Goal: Task Accomplishment & Management: Manage account settings

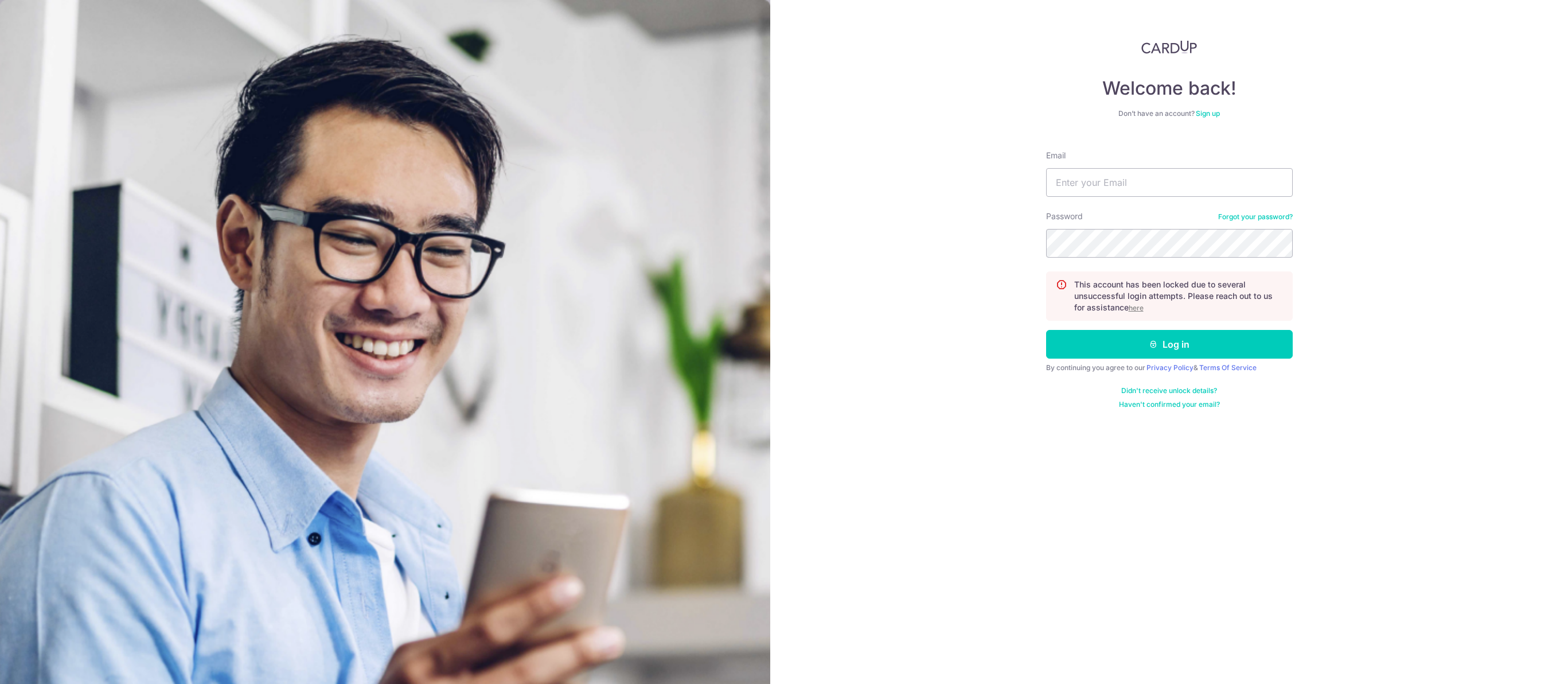
click at [1143, 312] on u "here" at bounding box center [1136, 307] width 15 height 8
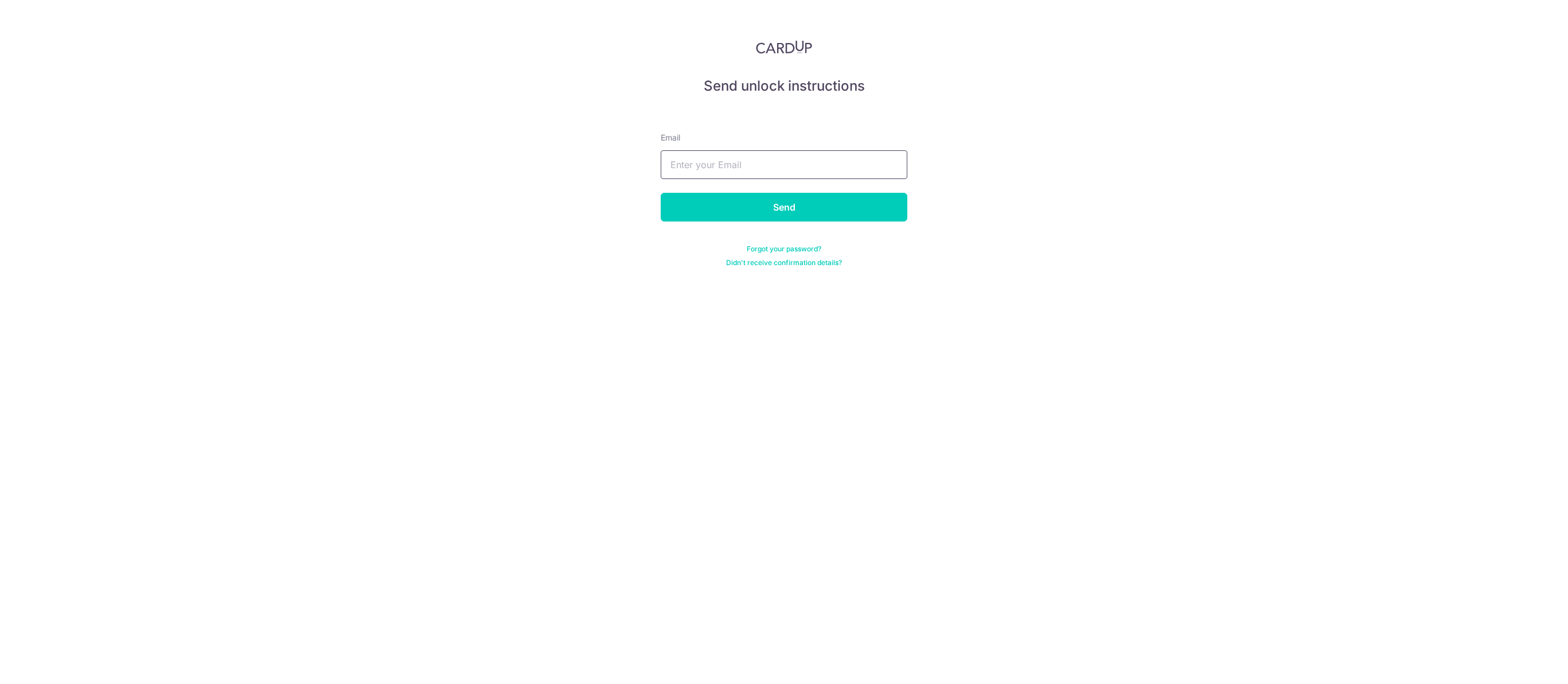
click at [691, 177] on input "text" at bounding box center [784, 164] width 246 height 28
type input "[PERSON_NAME][EMAIL_ADDRESS][DOMAIN_NAME]"
click at [799, 207] on input "Send" at bounding box center [784, 207] width 246 height 28
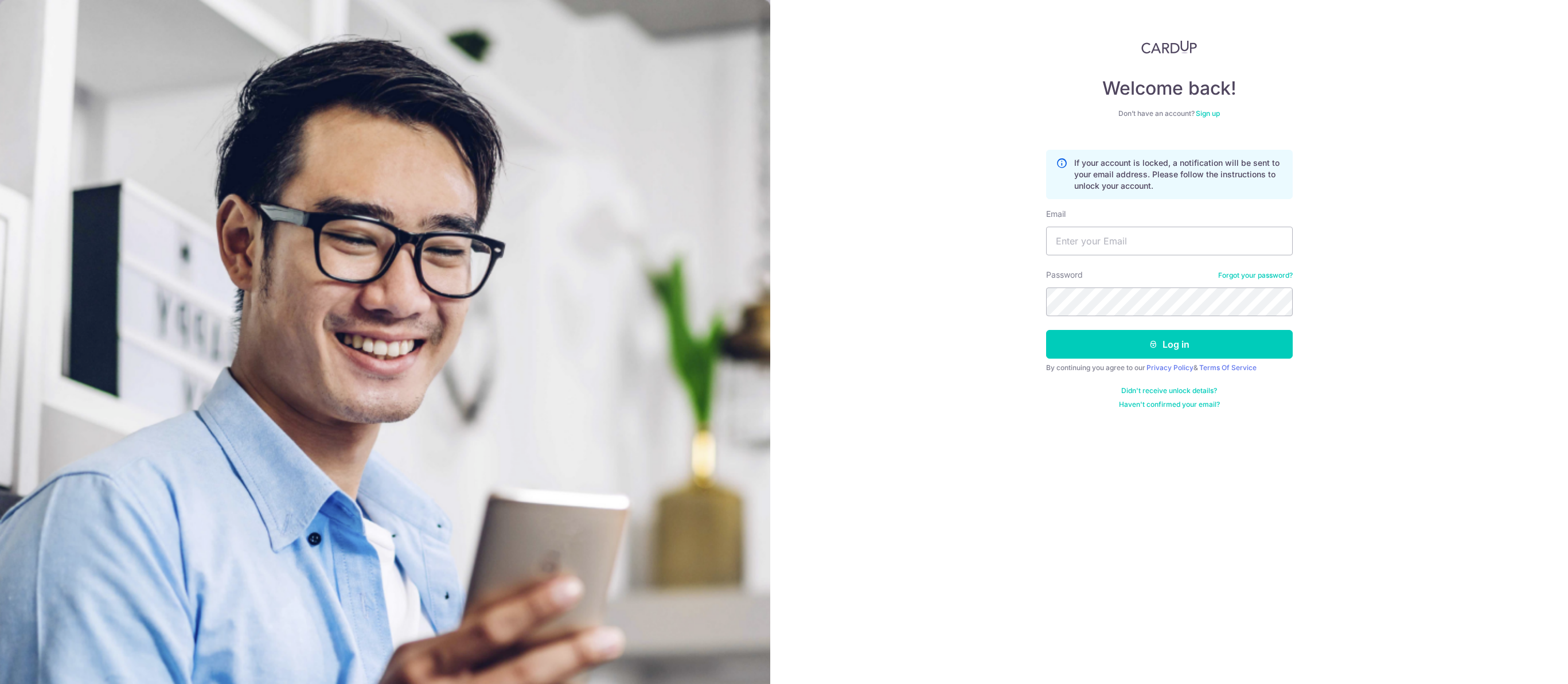
click at [829, 148] on div "Welcome back! Don’t have an account? Sign up If your account is locked, a notif…" at bounding box center [1169, 342] width 798 height 684
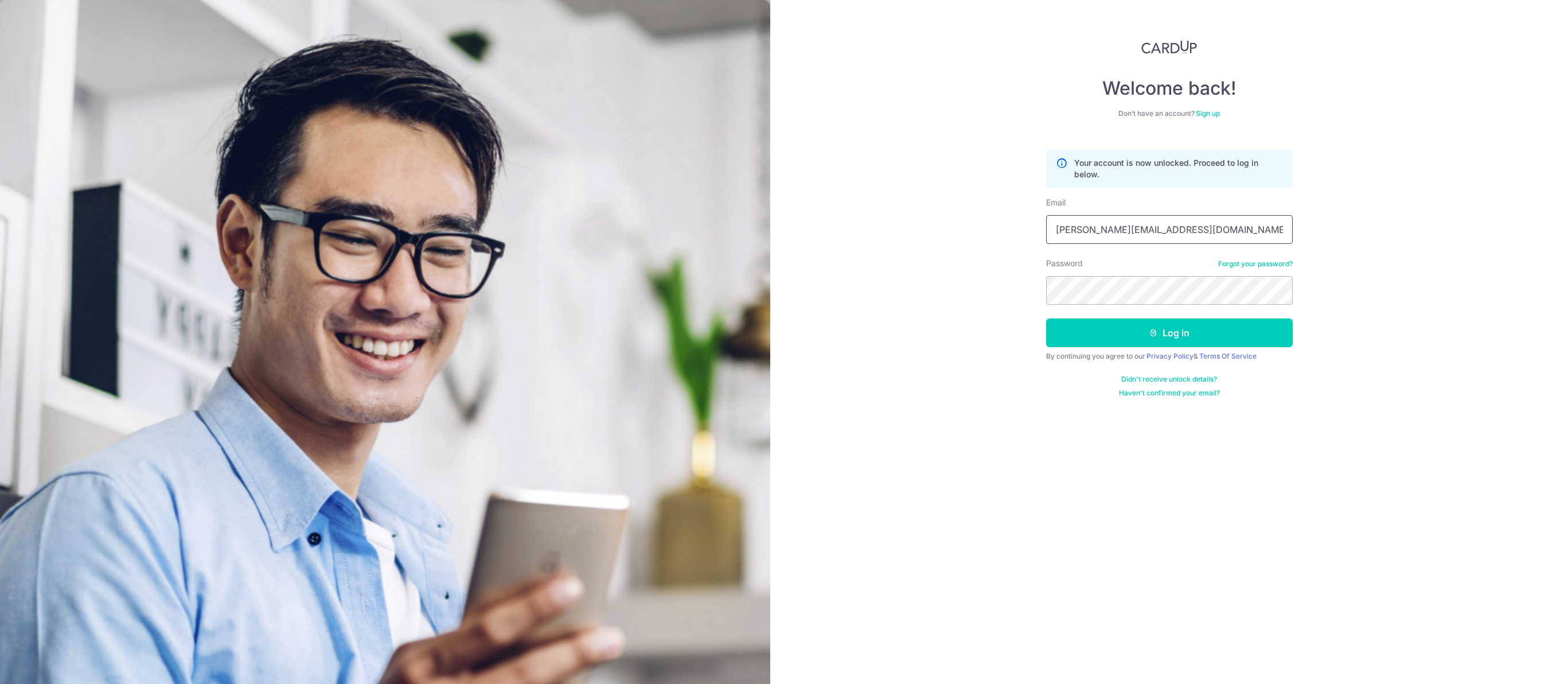
type input "[PERSON_NAME][EMAIL_ADDRESS][DOMAIN_NAME]"
click at [1253, 344] on button "Log in" at bounding box center [1169, 332] width 246 height 28
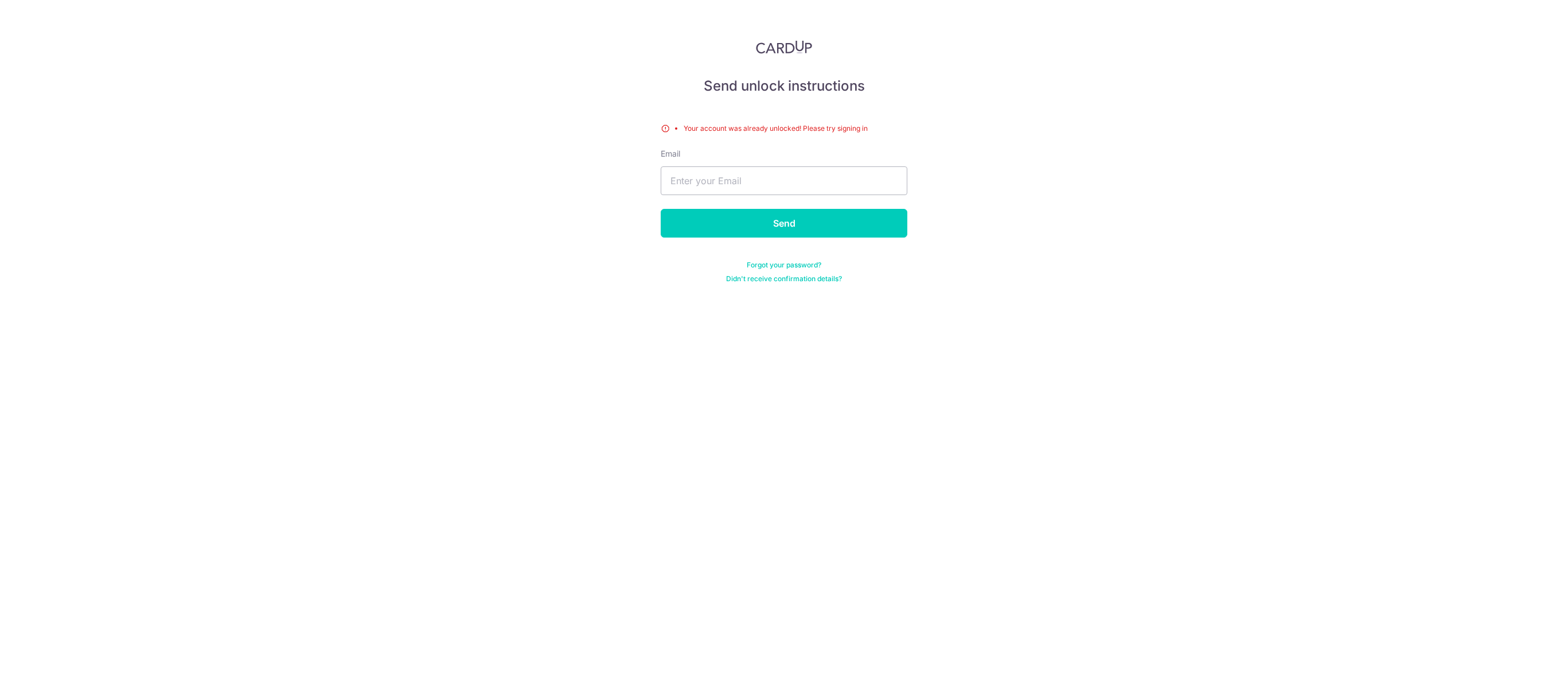
click at [1203, 168] on div "Send unlock instructions Your account was already unlocked! Please try signing …" at bounding box center [784, 342] width 1568 height 684
click at [820, 195] on input "text" at bounding box center [784, 181] width 246 height 28
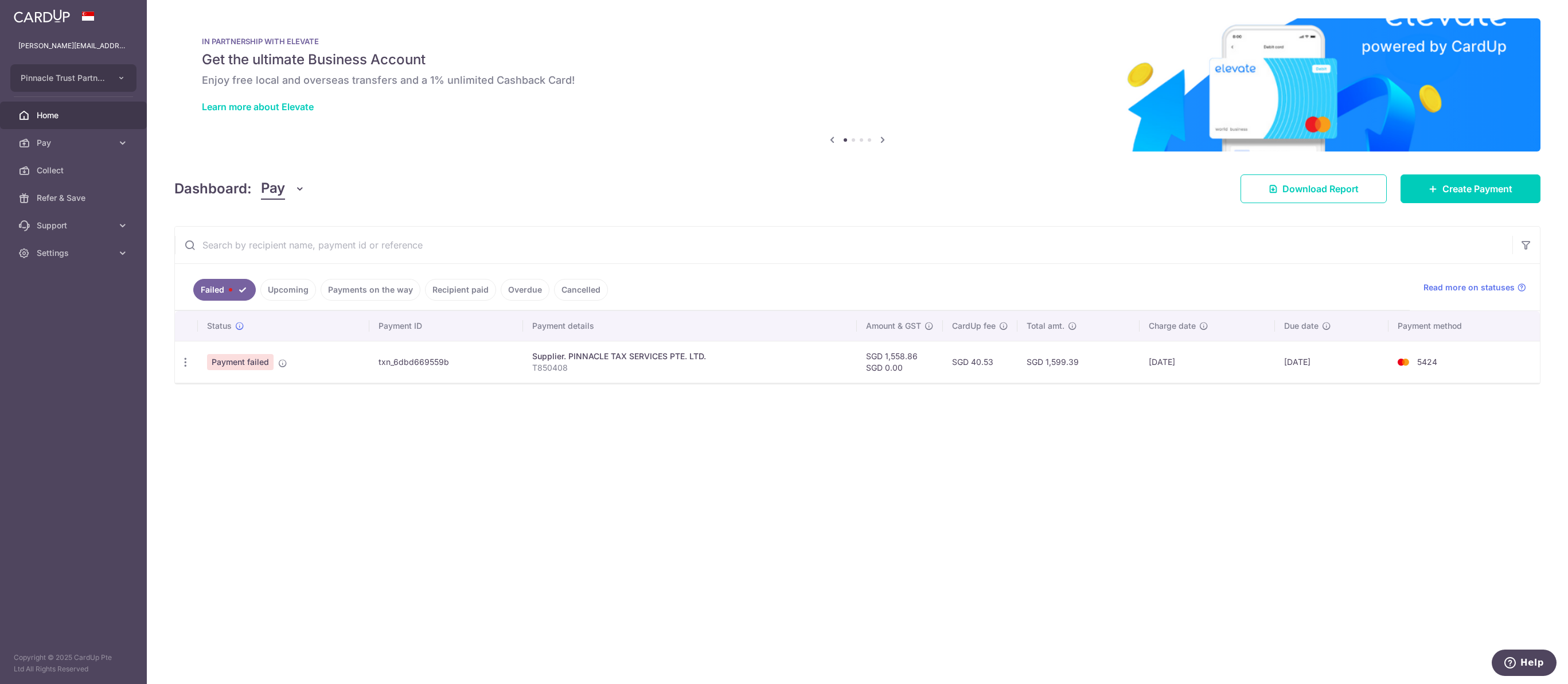
click at [266, 370] on span "Payment failed" at bounding box center [241, 362] width 67 height 16
click at [302, 299] on link "Upcoming" at bounding box center [288, 290] width 56 height 22
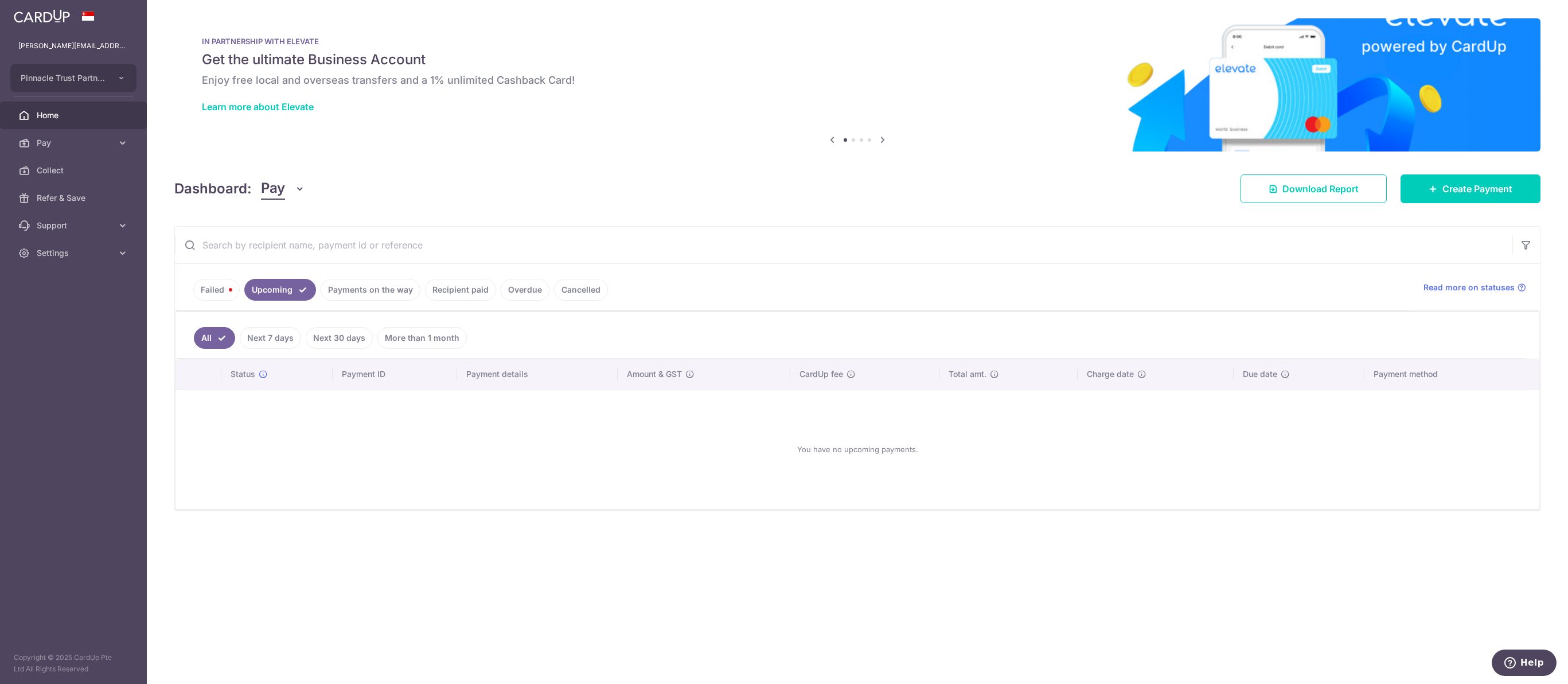
click at [378, 294] on link "Payments on the way" at bounding box center [371, 290] width 100 height 22
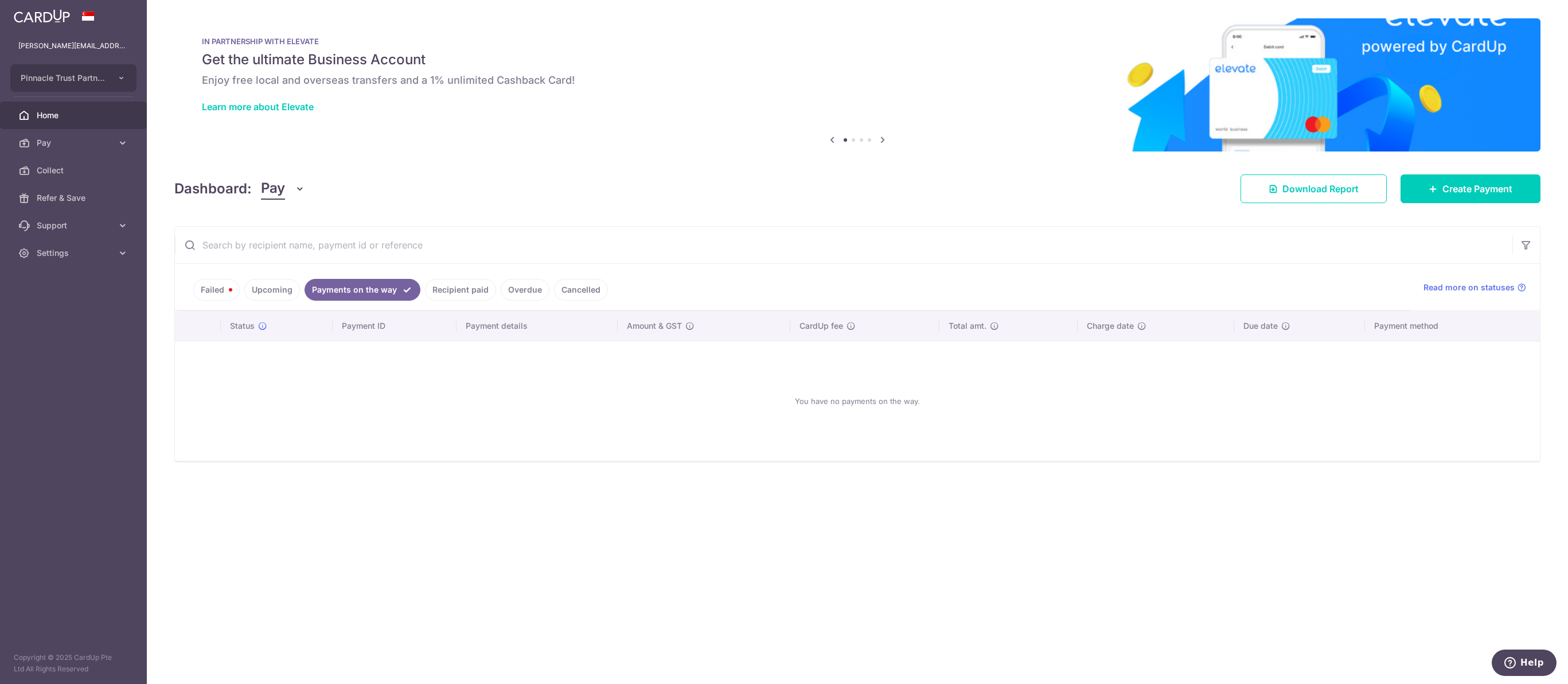
click at [496, 292] on link "Recipient paid" at bounding box center [460, 290] width 71 height 22
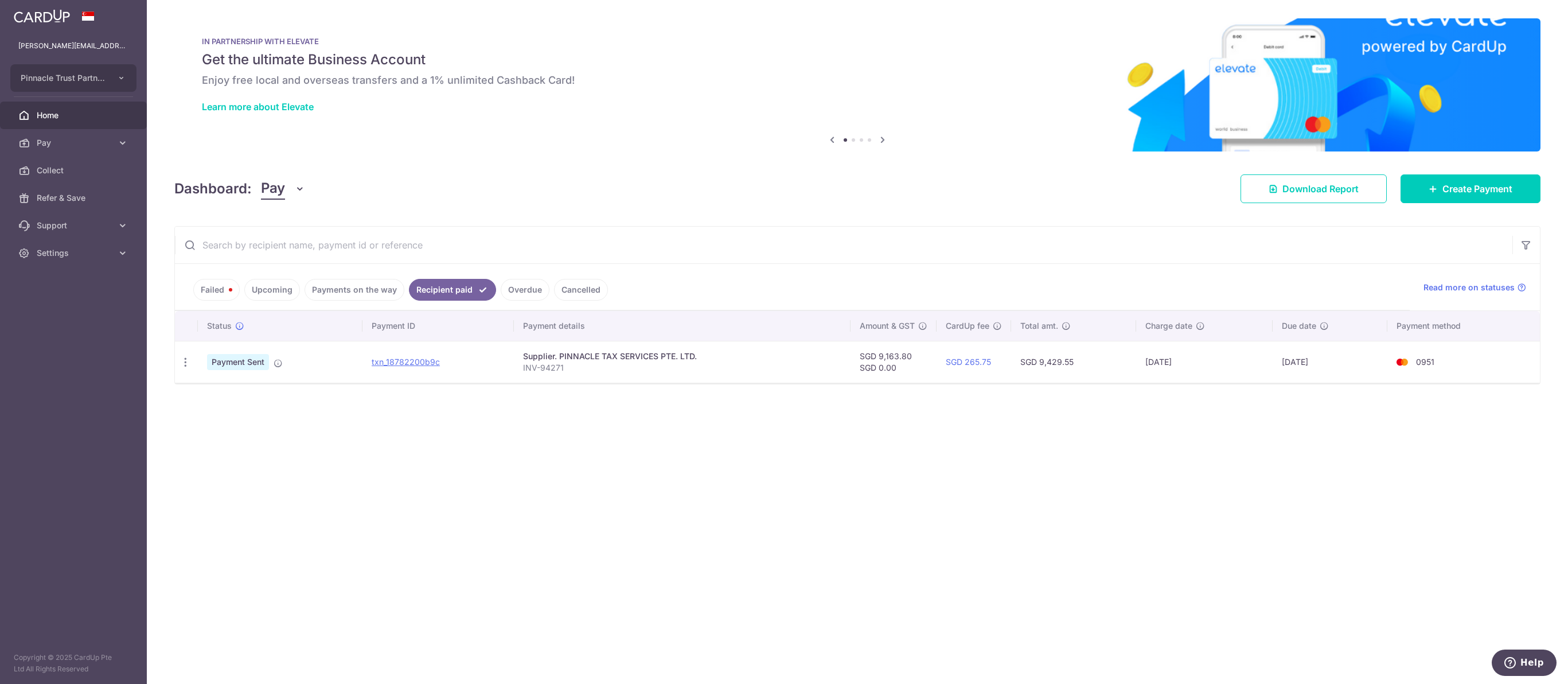
click at [218, 293] on link "Failed" at bounding box center [217, 290] width 47 height 22
click at [414, 372] on td "txn_6dbd669559b" at bounding box center [446, 362] width 154 height 42
click at [248, 370] on span "Payment failed" at bounding box center [241, 362] width 67 height 16
click at [189, 368] on icon "button" at bounding box center [186, 362] width 12 height 12
click at [226, 401] on span "Update payment" at bounding box center [246, 393] width 78 height 14
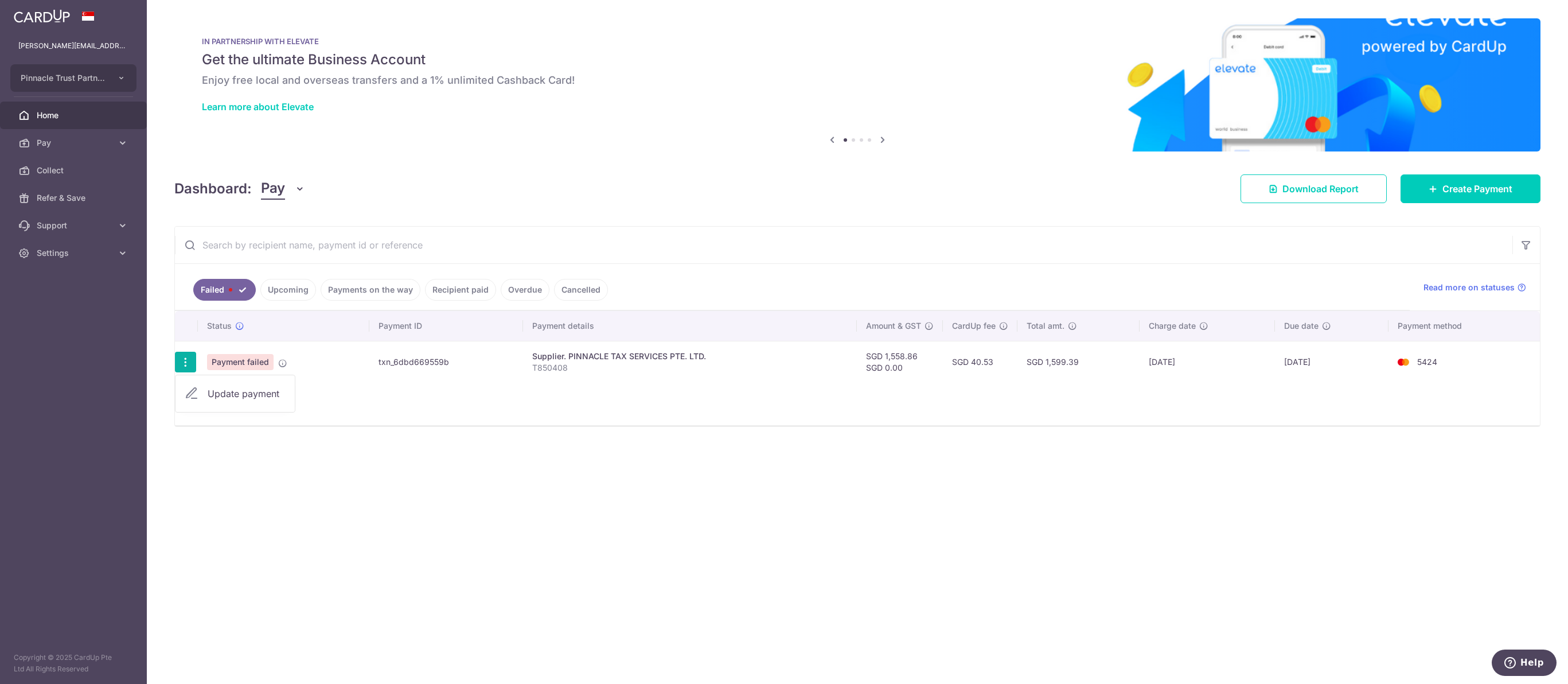
radio input "true"
type input "1,558.86"
type input "0.00"
type input "T850408"
type input "EP Services ZJC"
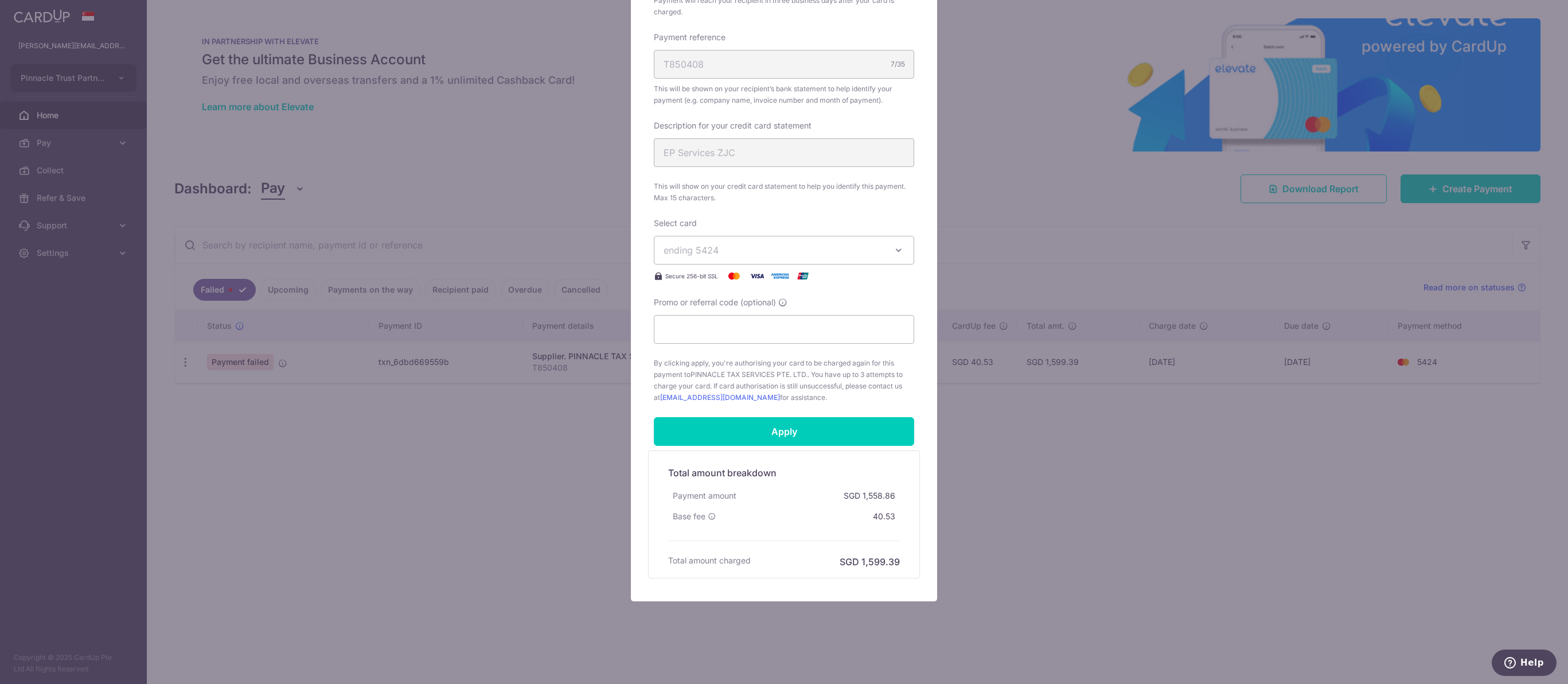
scroll to position [370, 0]
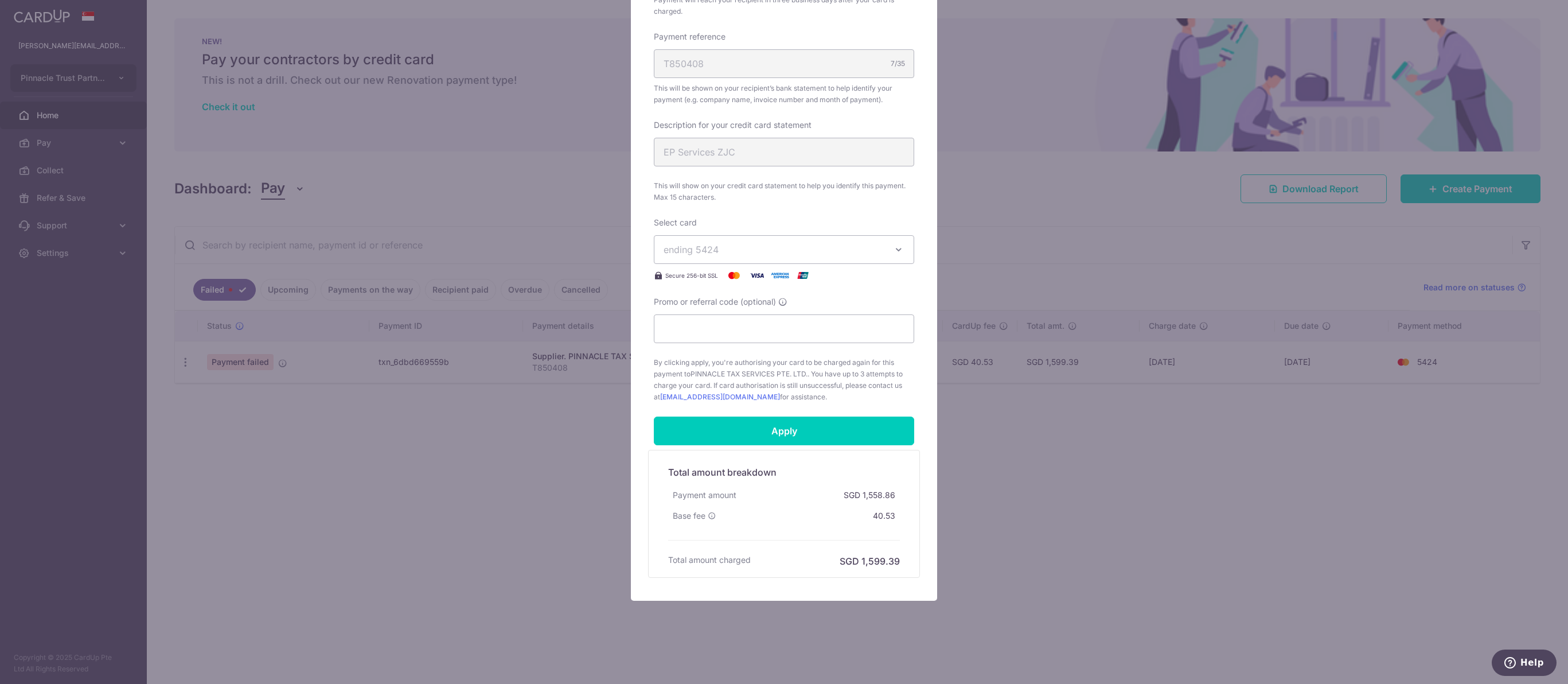
click at [784, 264] on button "ending 5424" at bounding box center [784, 249] width 261 height 28
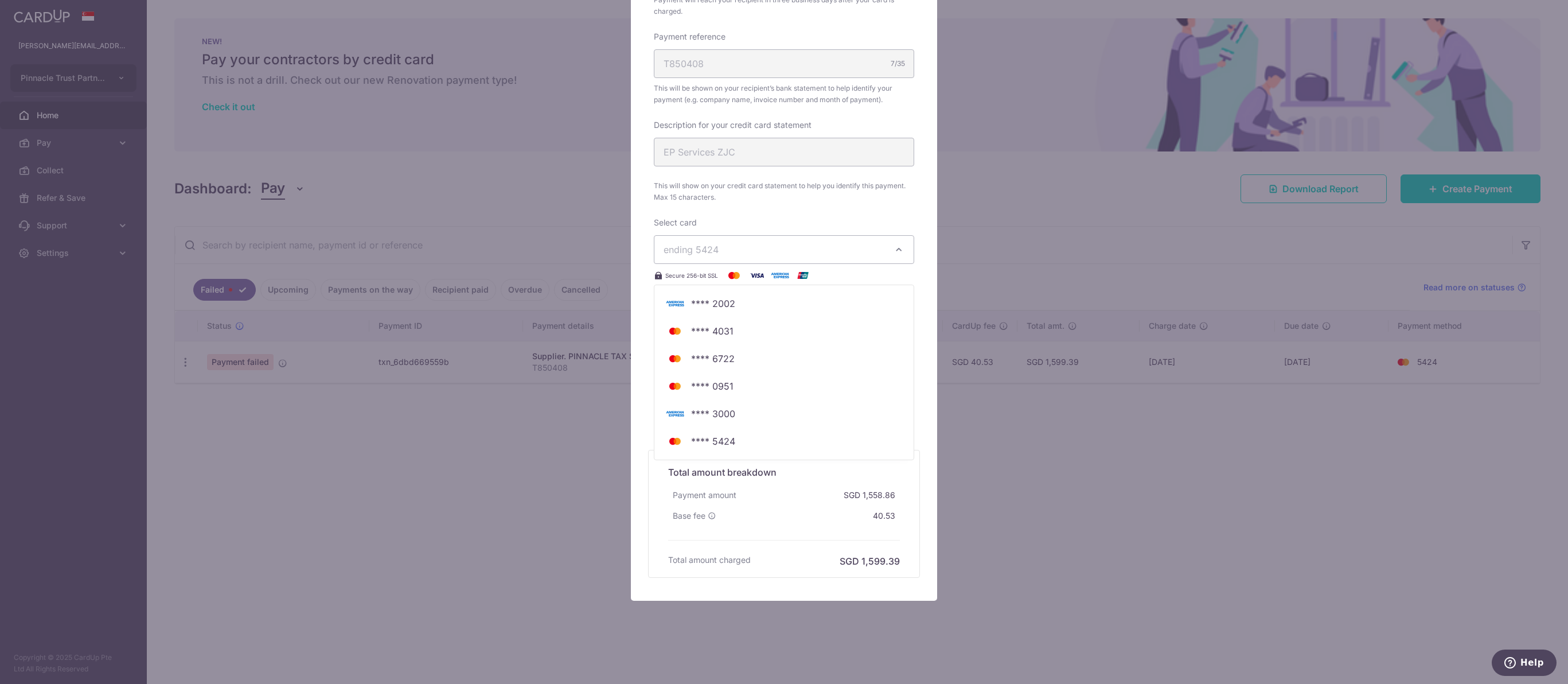
click at [839, 312] on div "Enter payment amount 1,558.86 1558.86 SGD To change the payment amount, please …" at bounding box center [784, 95] width 261 height 617
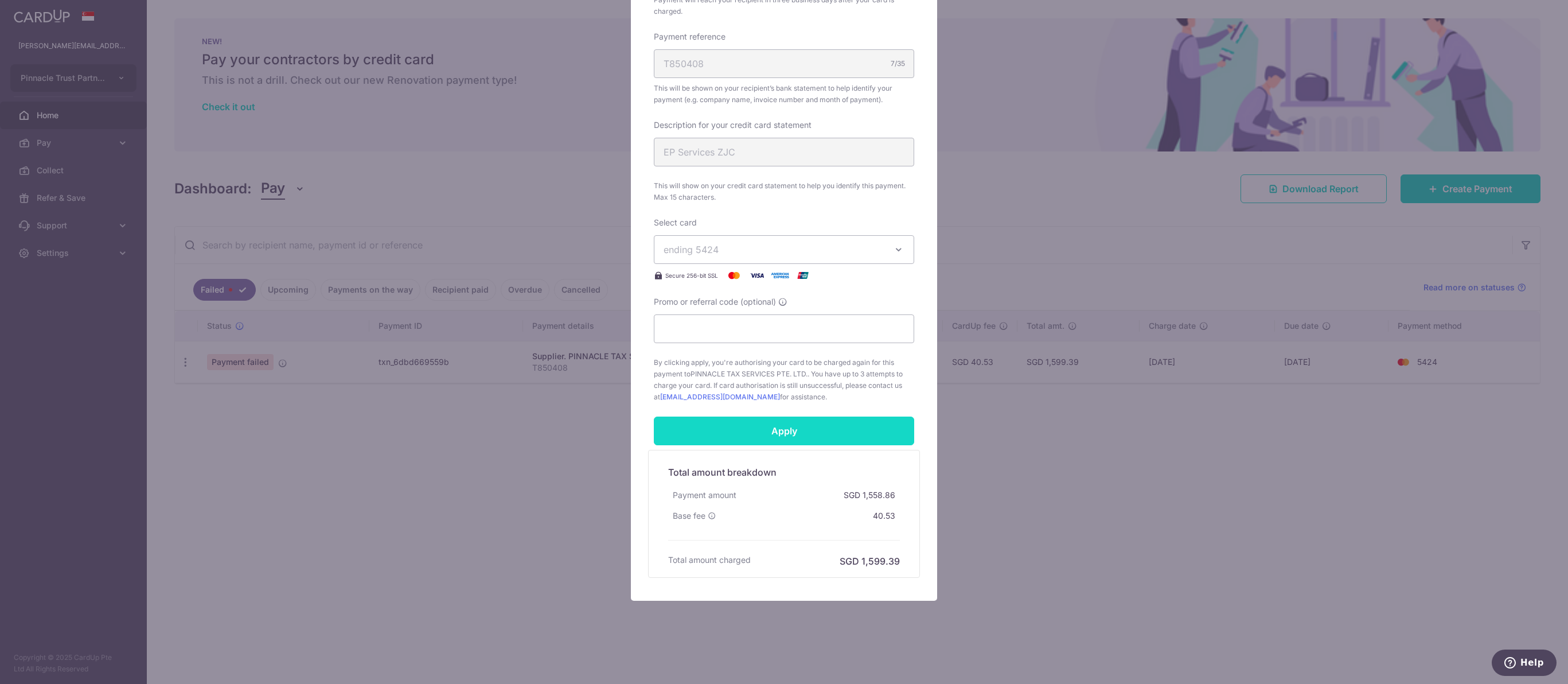
scroll to position [552, 0]
click at [869, 434] on input "Apply" at bounding box center [784, 431] width 261 height 28
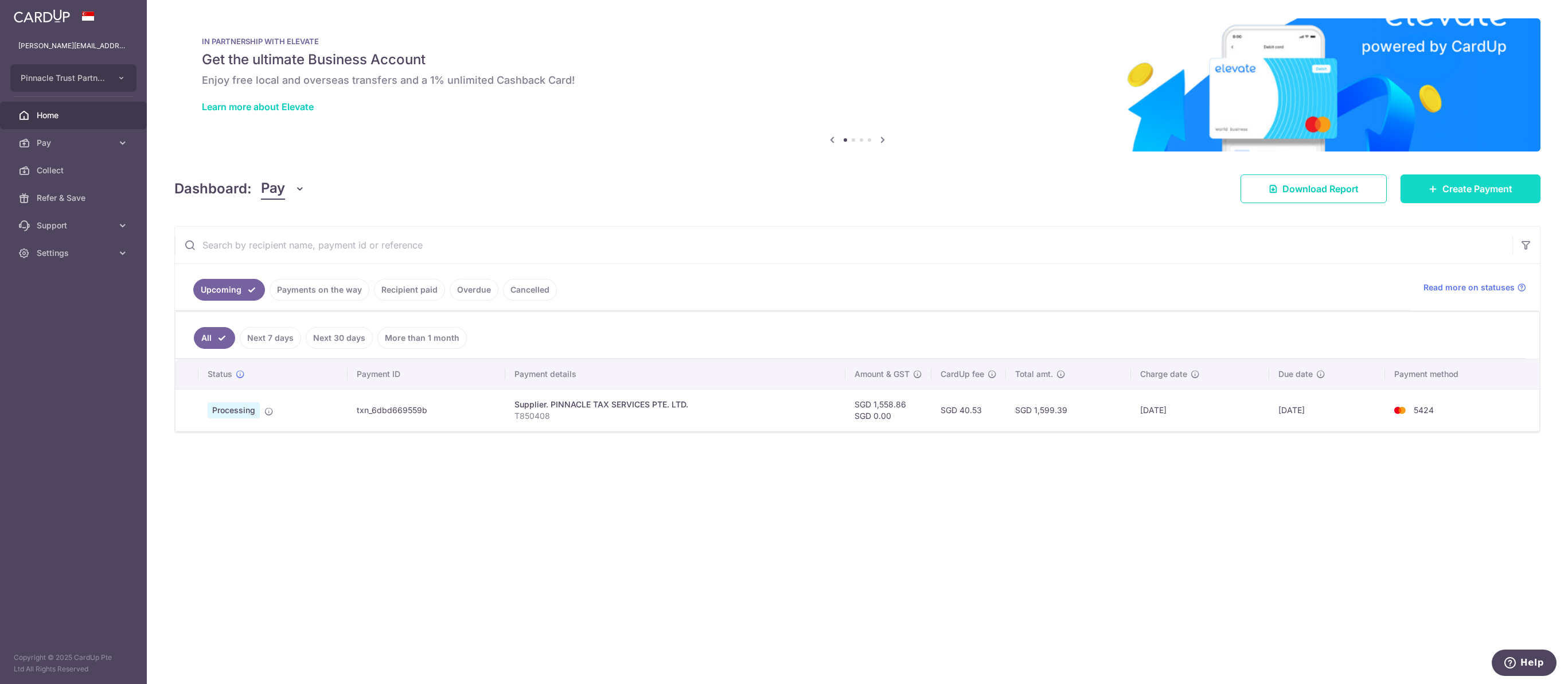
click at [1486, 196] on span "Create Payment" at bounding box center [1477, 188] width 70 height 14
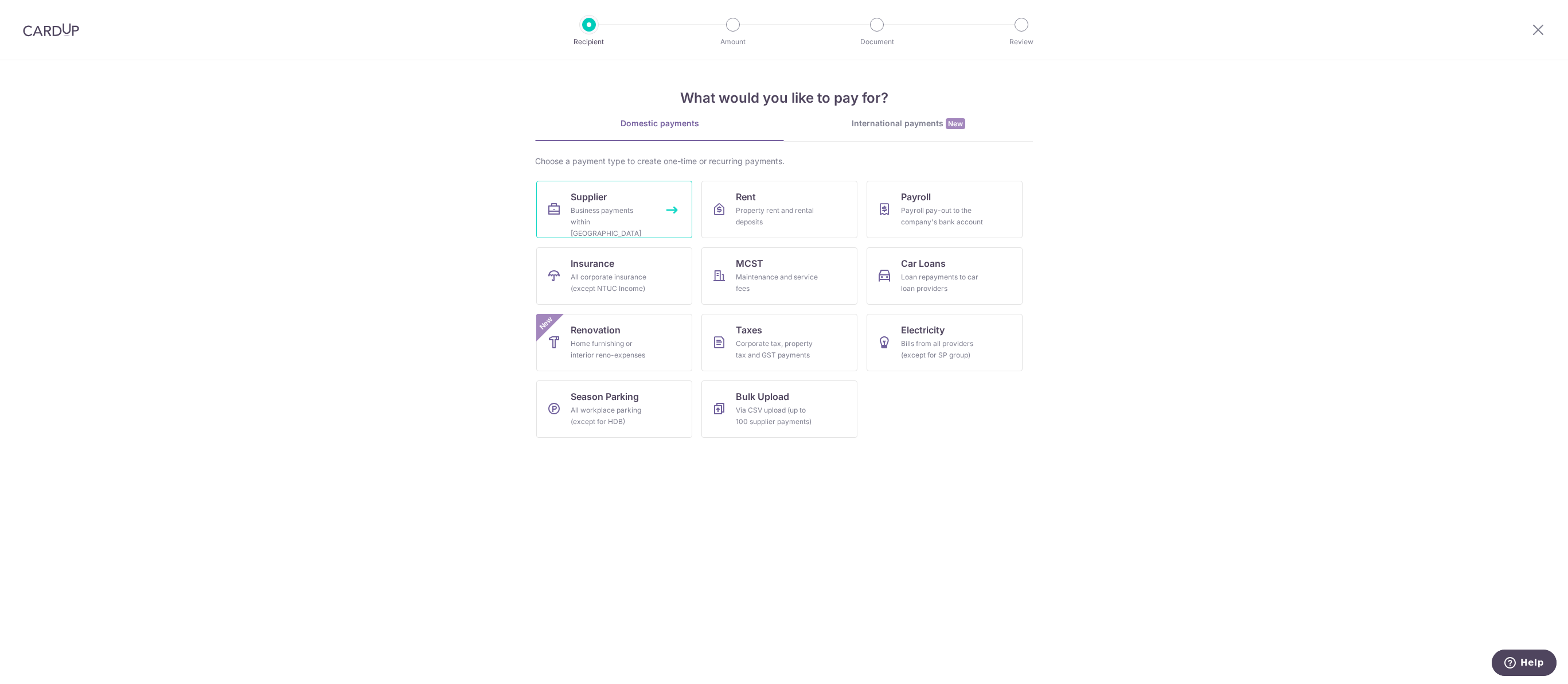
click at [642, 237] on div "Business payments within Singapore" at bounding box center [611, 222] width 82 height 34
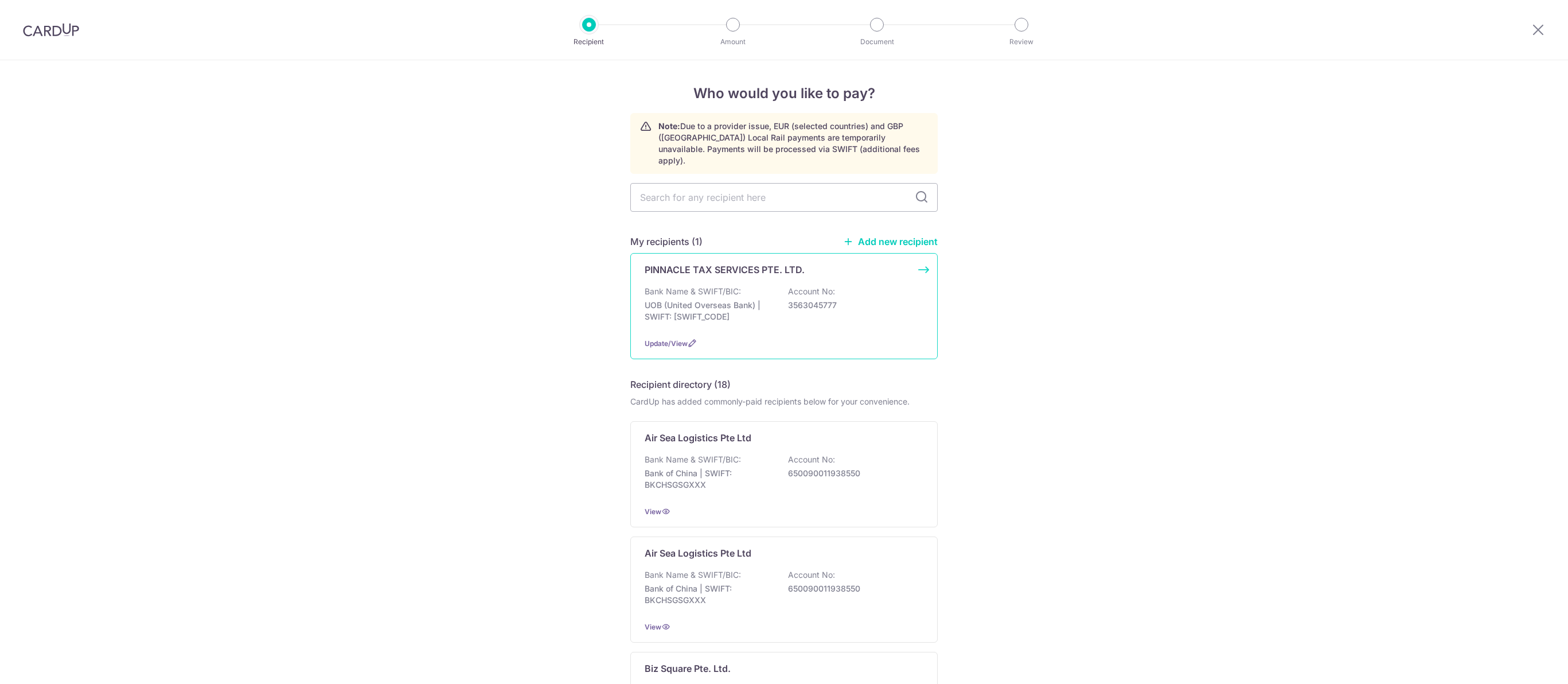
click at [884, 311] on p "3563045777" at bounding box center [852, 305] width 128 height 12
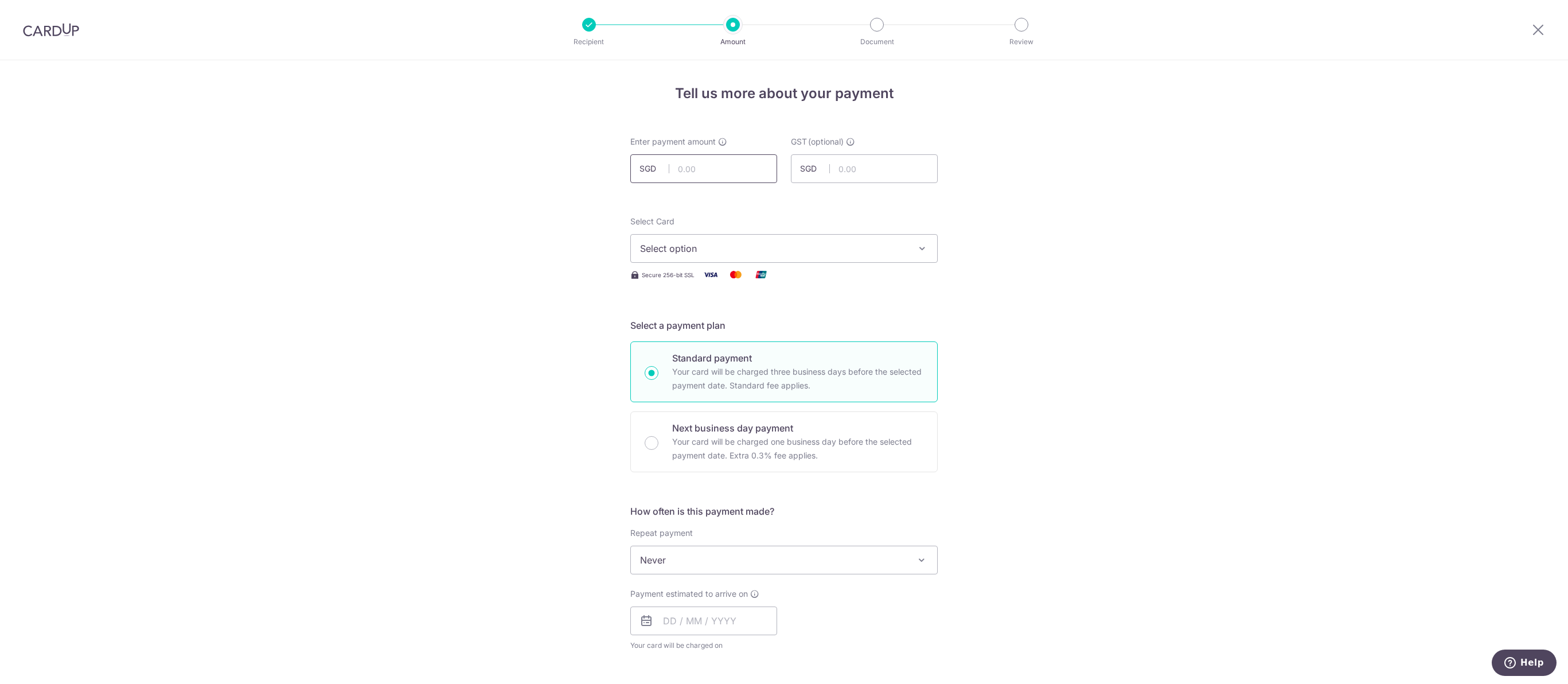
click at [706, 182] on input "text" at bounding box center [704, 168] width 147 height 28
paste input "1,345.00"
type input "1,345.00"
click at [915, 237] on div "Select Card Select option Add credit card Your Cards **** 2002 **** 4031 **** 6…" at bounding box center [784, 239] width 307 height 47
click at [852, 262] on button "Select option" at bounding box center [784, 248] width 307 height 28
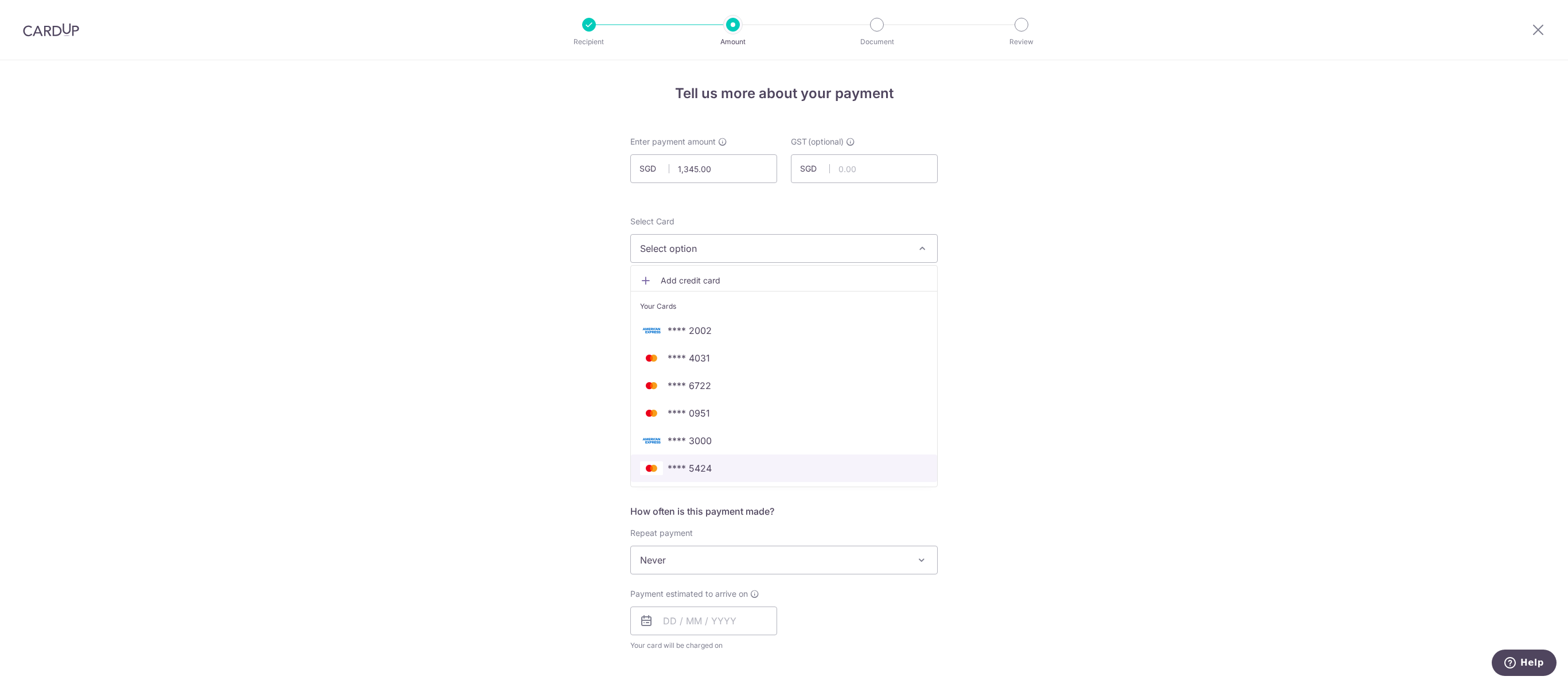
click at [724, 475] on span "**** 5424" at bounding box center [784, 468] width 288 height 14
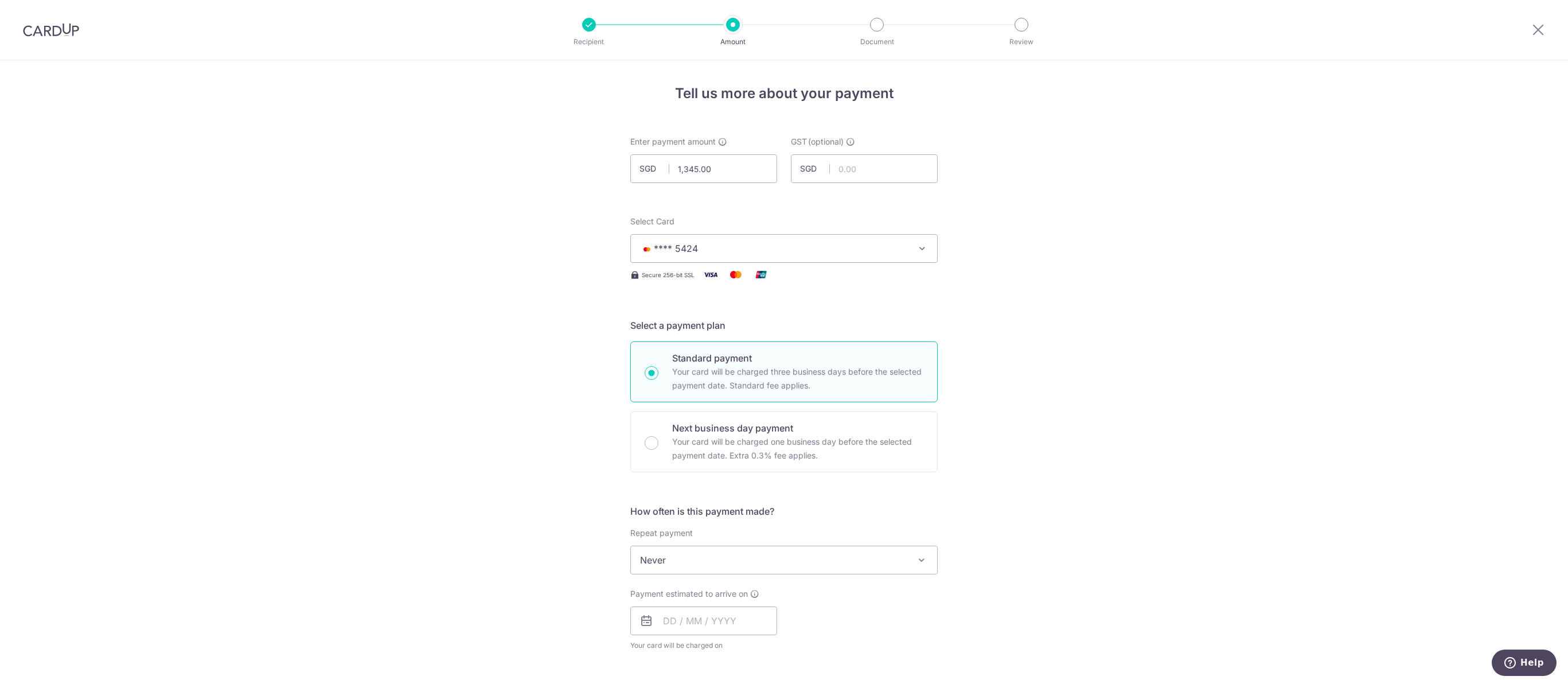
click at [1022, 388] on div "Tell us more about your payment Enter payment amount SGD 1,345.00 1345.00 GST (…" at bounding box center [784, 617] width 1568 height 1115
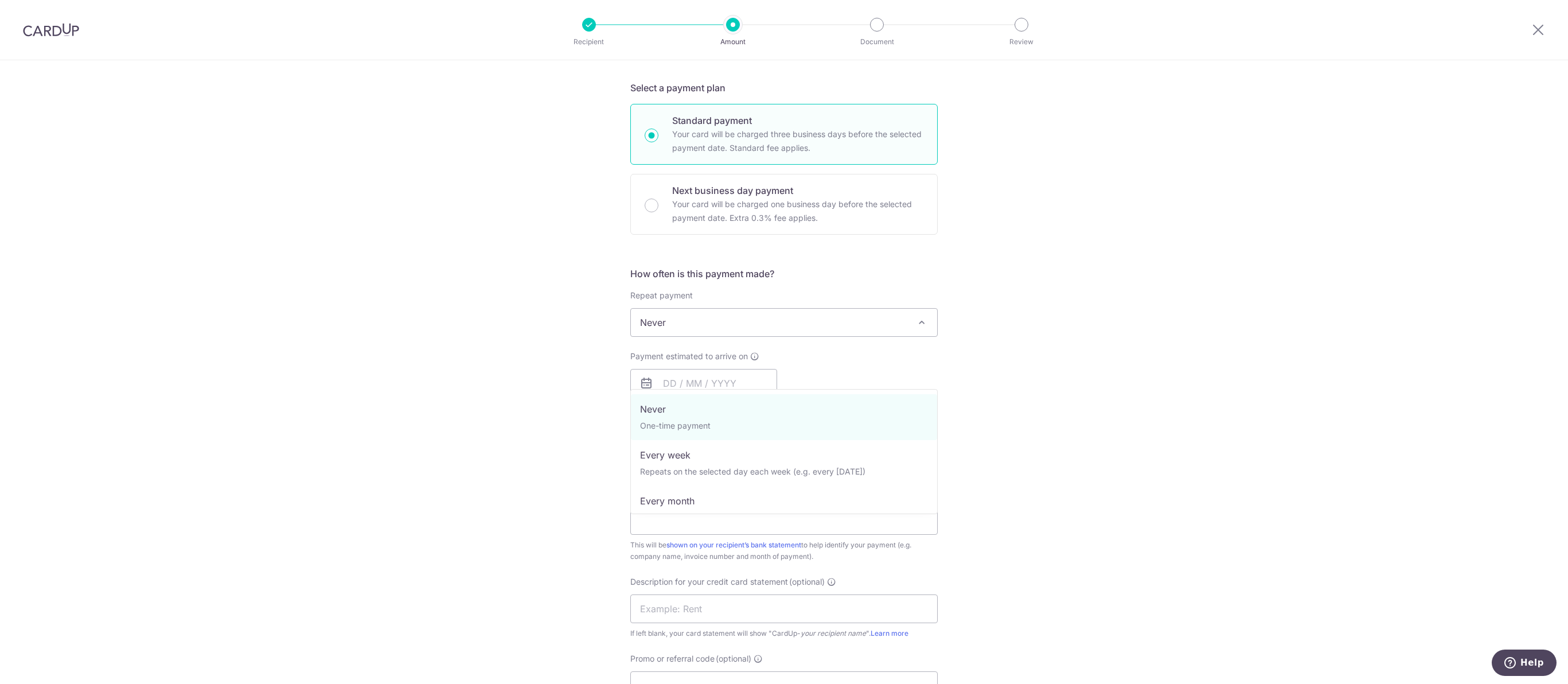
click at [756, 337] on span "Never" at bounding box center [784, 322] width 306 height 27
click at [1019, 355] on div "Tell us more about your payment Enter payment amount SGD 1,345.00 1345.00 GST (…" at bounding box center [784, 380] width 1568 height 1115
click at [664, 397] on input "text" at bounding box center [704, 383] width 147 height 28
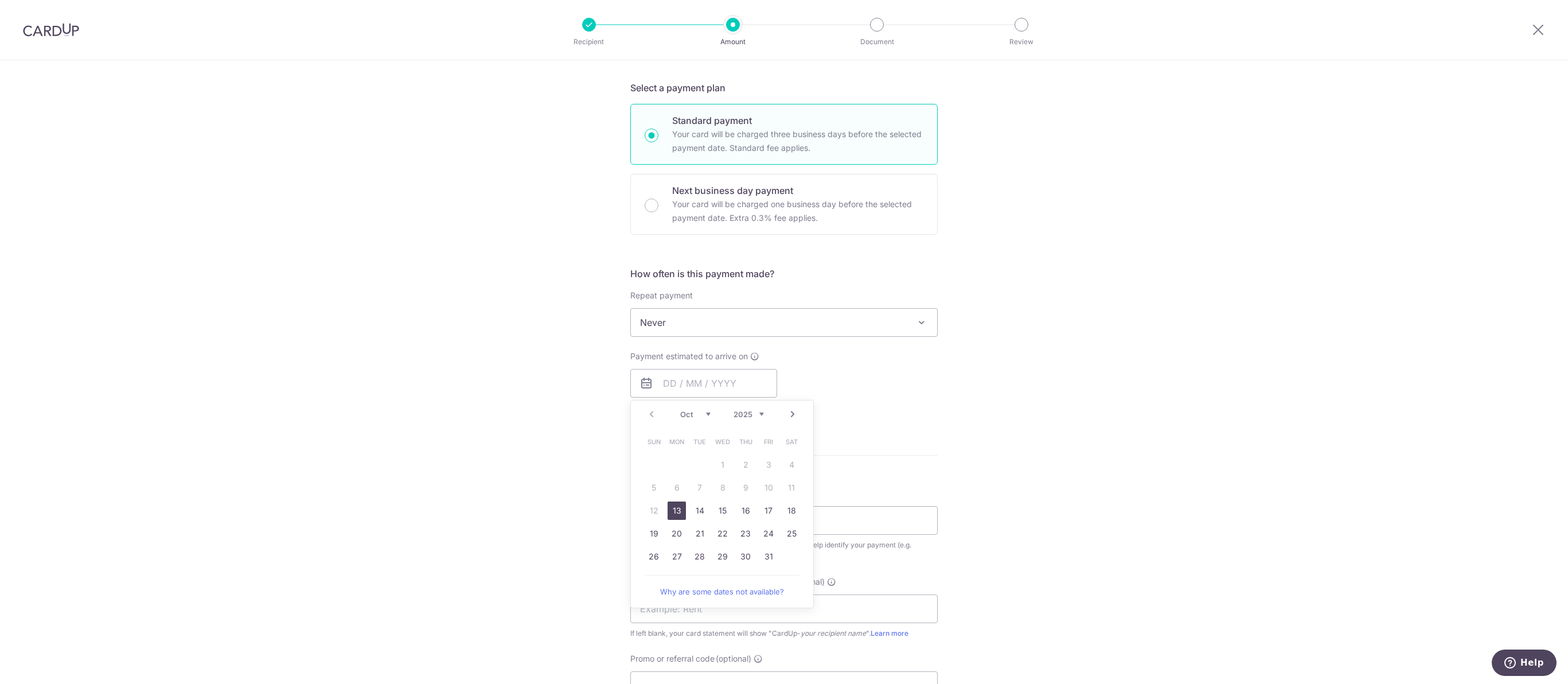
click at [679, 520] on link "13" at bounding box center [677, 511] width 18 height 18
type input "13/10/2025"
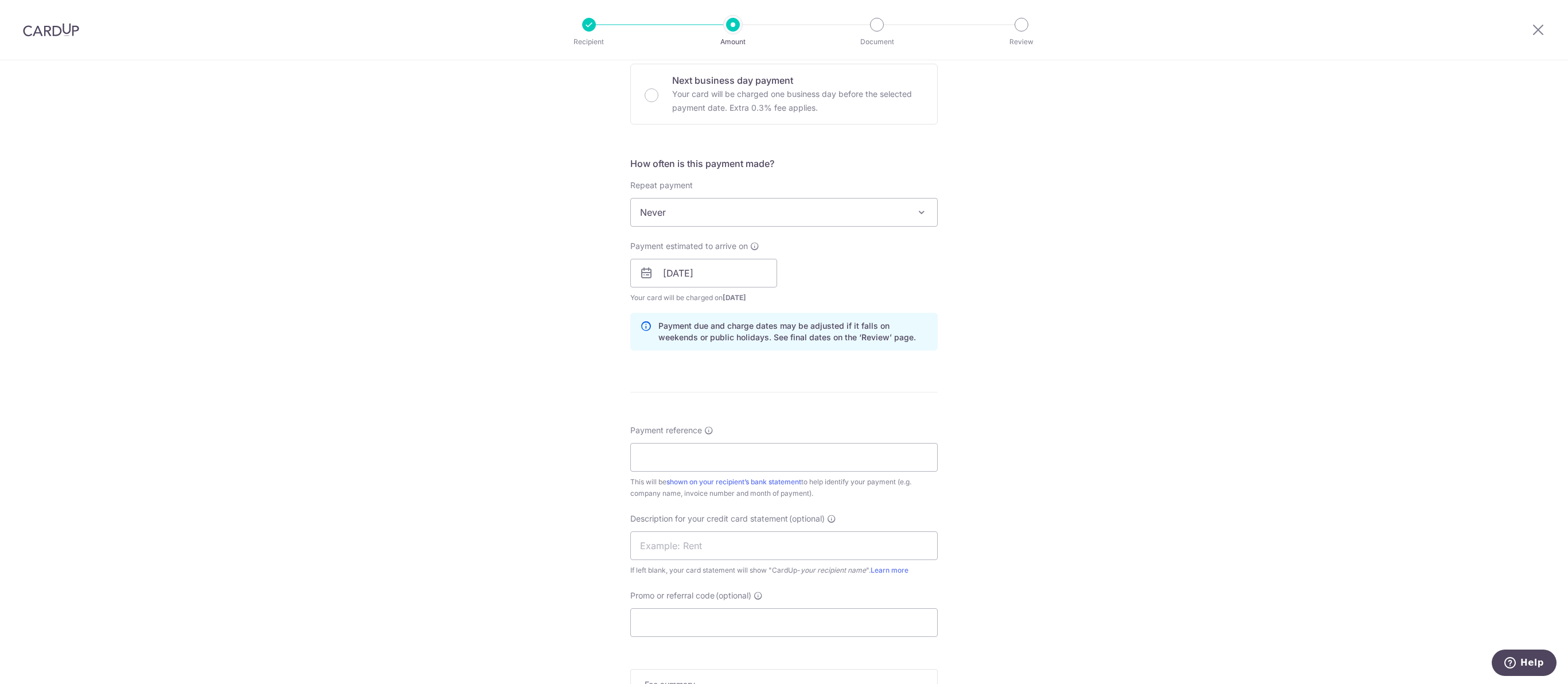
scroll to position [373, 0]
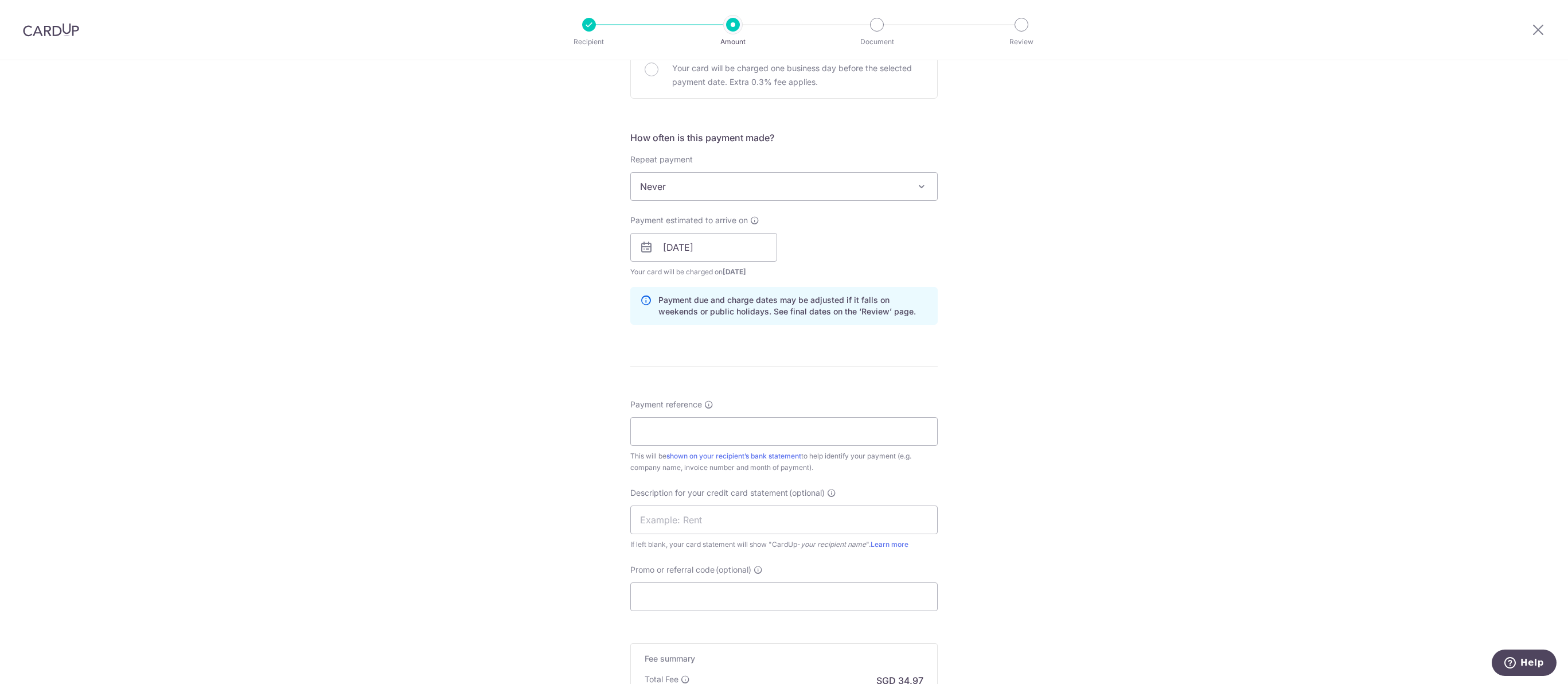
click at [1123, 438] on div "Tell us more about your payment Enter payment amount SGD 1,345.00 1345.00 GST (…" at bounding box center [784, 267] width 1568 height 1161
click at [785, 446] on input "Payment reference" at bounding box center [784, 432] width 307 height 28
paste input "T850411"
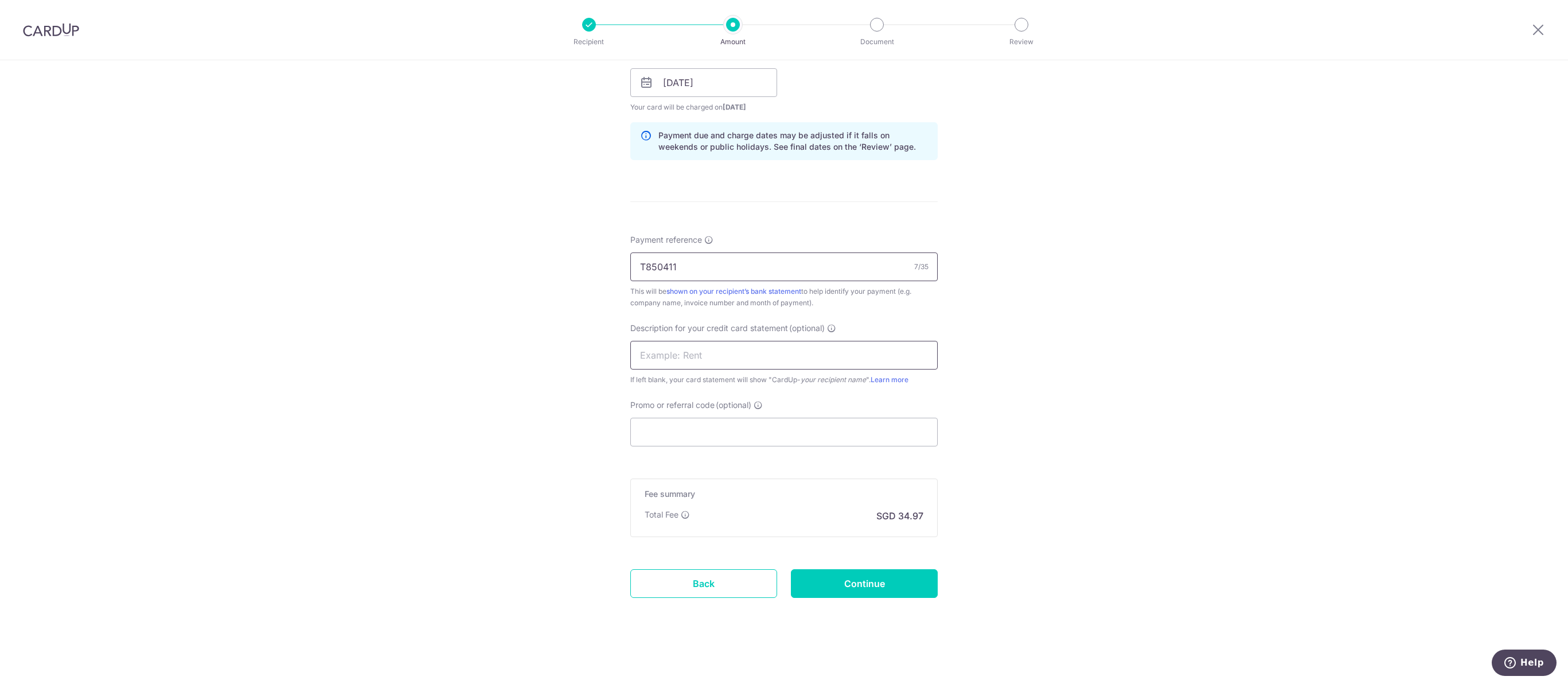
type input "T850411"
click at [741, 341] on input "text" at bounding box center [784, 355] width 307 height 28
click at [661, 341] on input "ZJC EP" at bounding box center [784, 355] width 307 height 28
type input "ZLJ EP"
click at [900, 574] on input "Continue" at bounding box center [864, 583] width 147 height 28
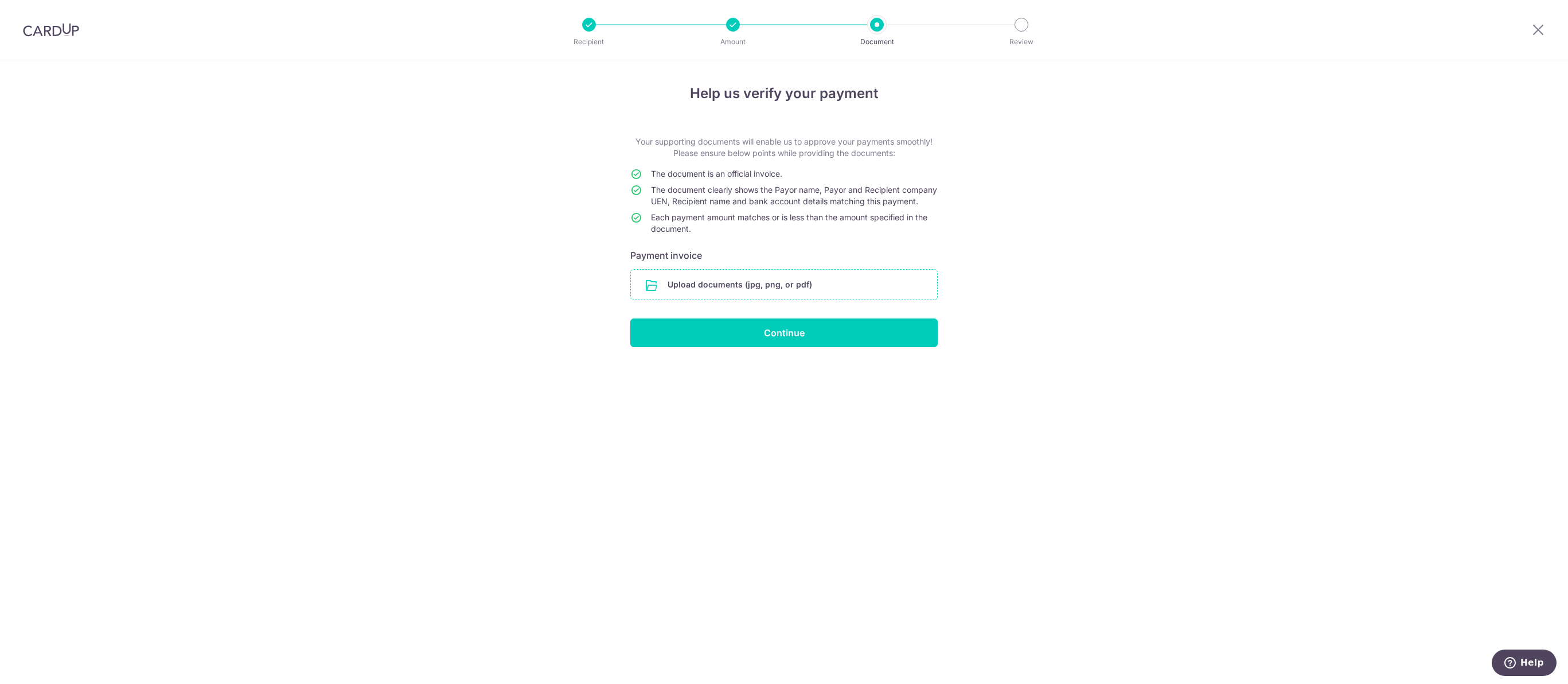
click at [794, 299] on input "file" at bounding box center [784, 285] width 306 height 30
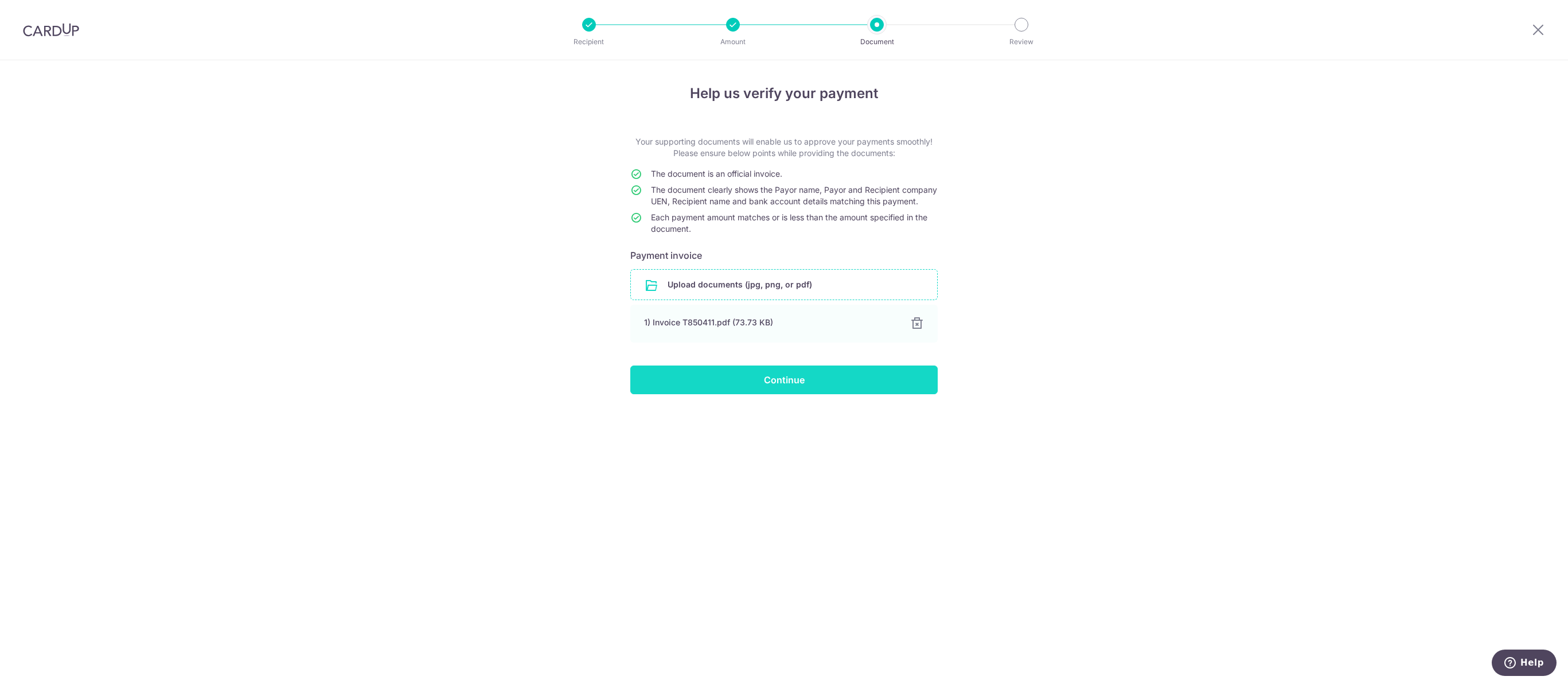
click at [798, 394] on input "Continue" at bounding box center [784, 380] width 307 height 28
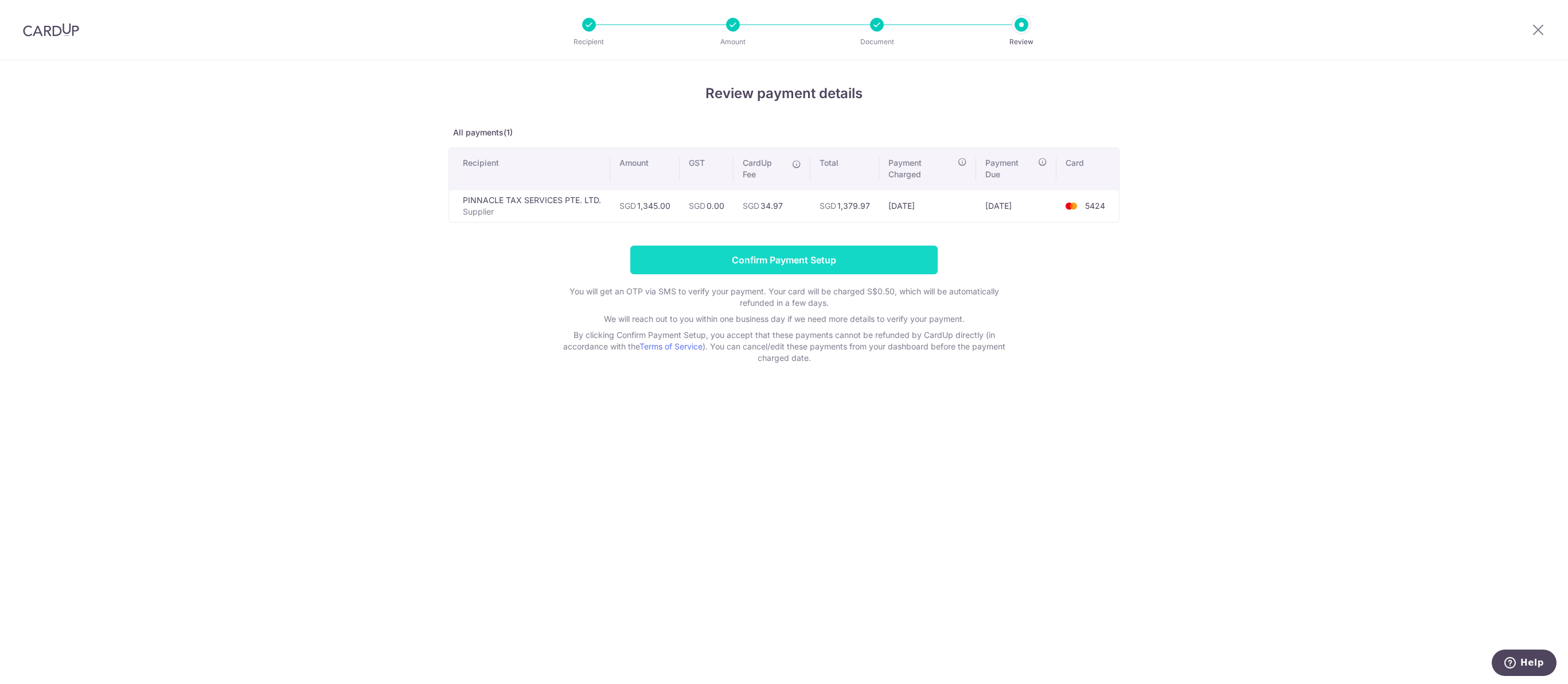
click at [855, 274] on input "Confirm Payment Setup" at bounding box center [784, 260] width 307 height 28
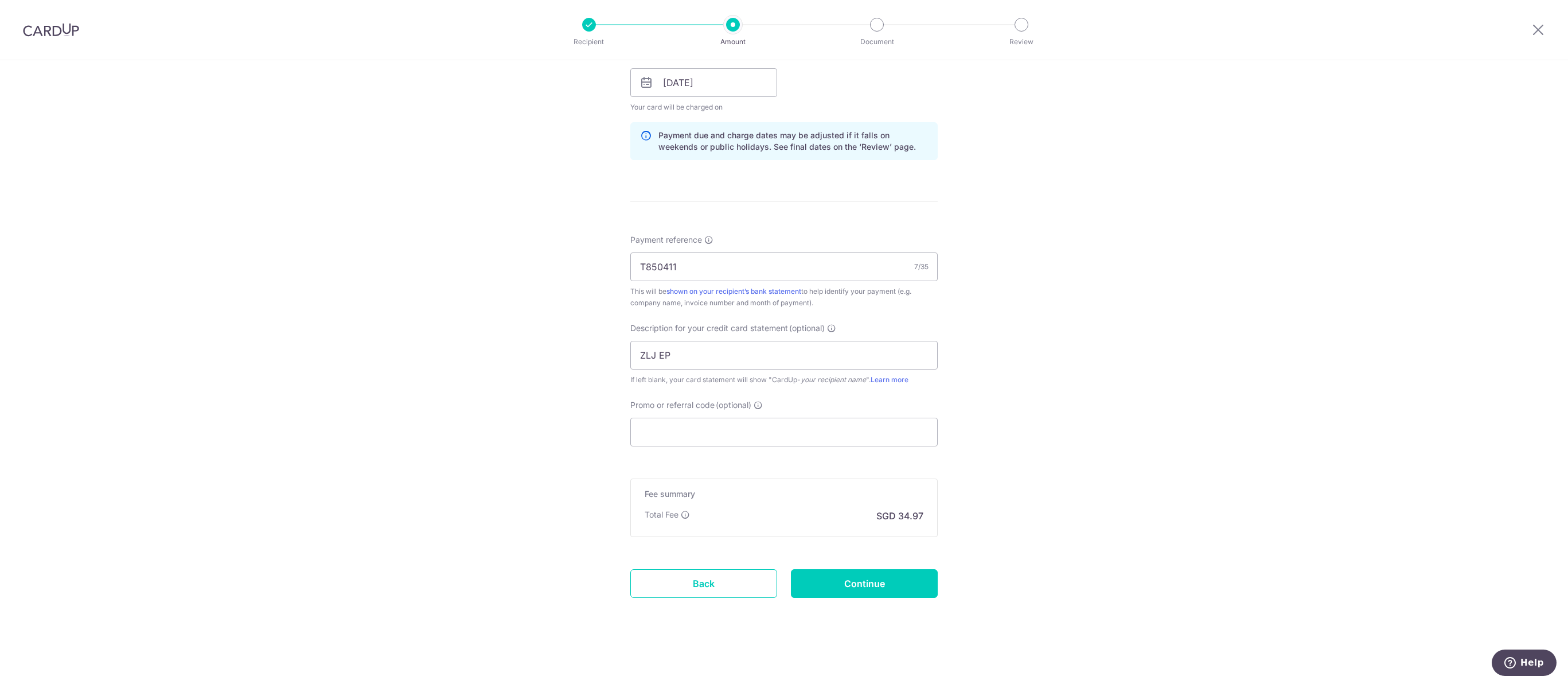
scroll to position [751, 0]
click at [885, 588] on input "Continue" at bounding box center [864, 583] width 147 height 28
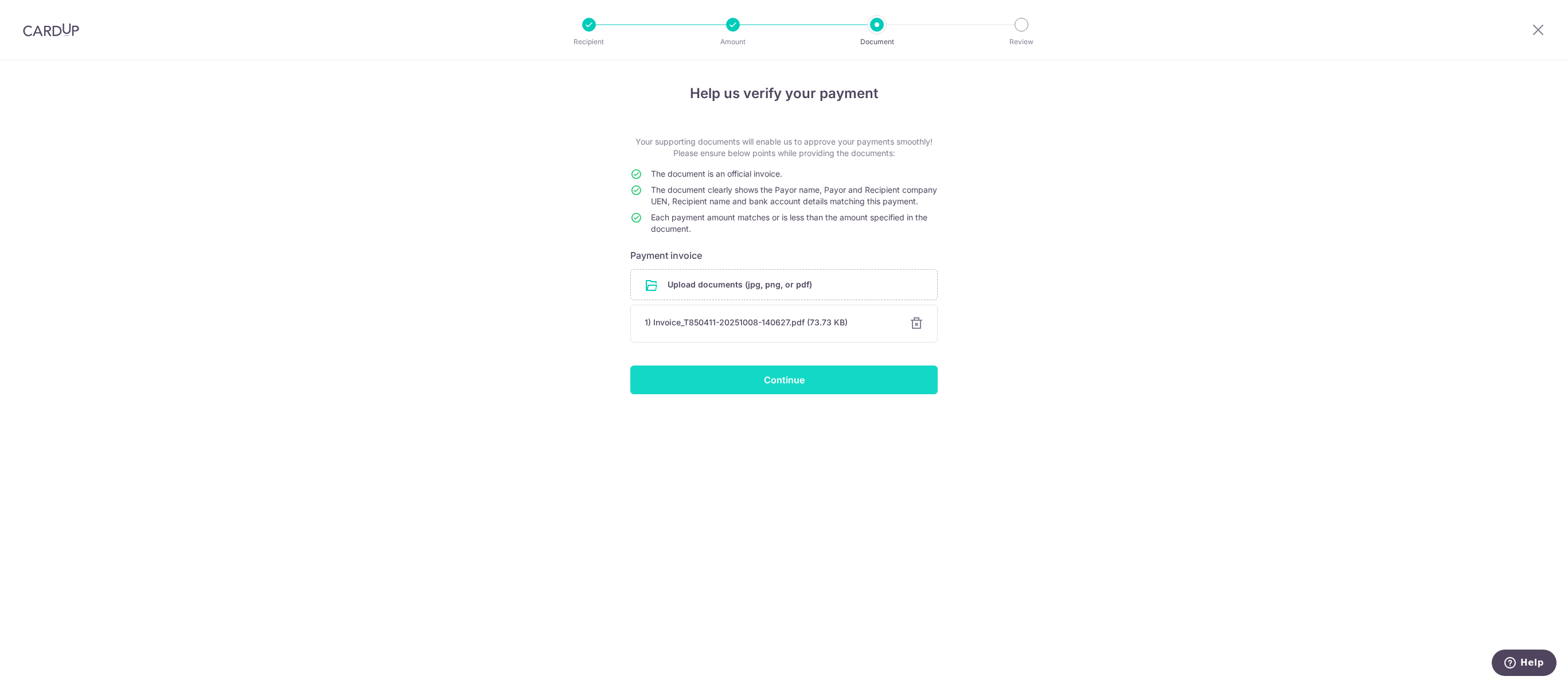
click at [870, 394] on input "Continue" at bounding box center [784, 380] width 307 height 28
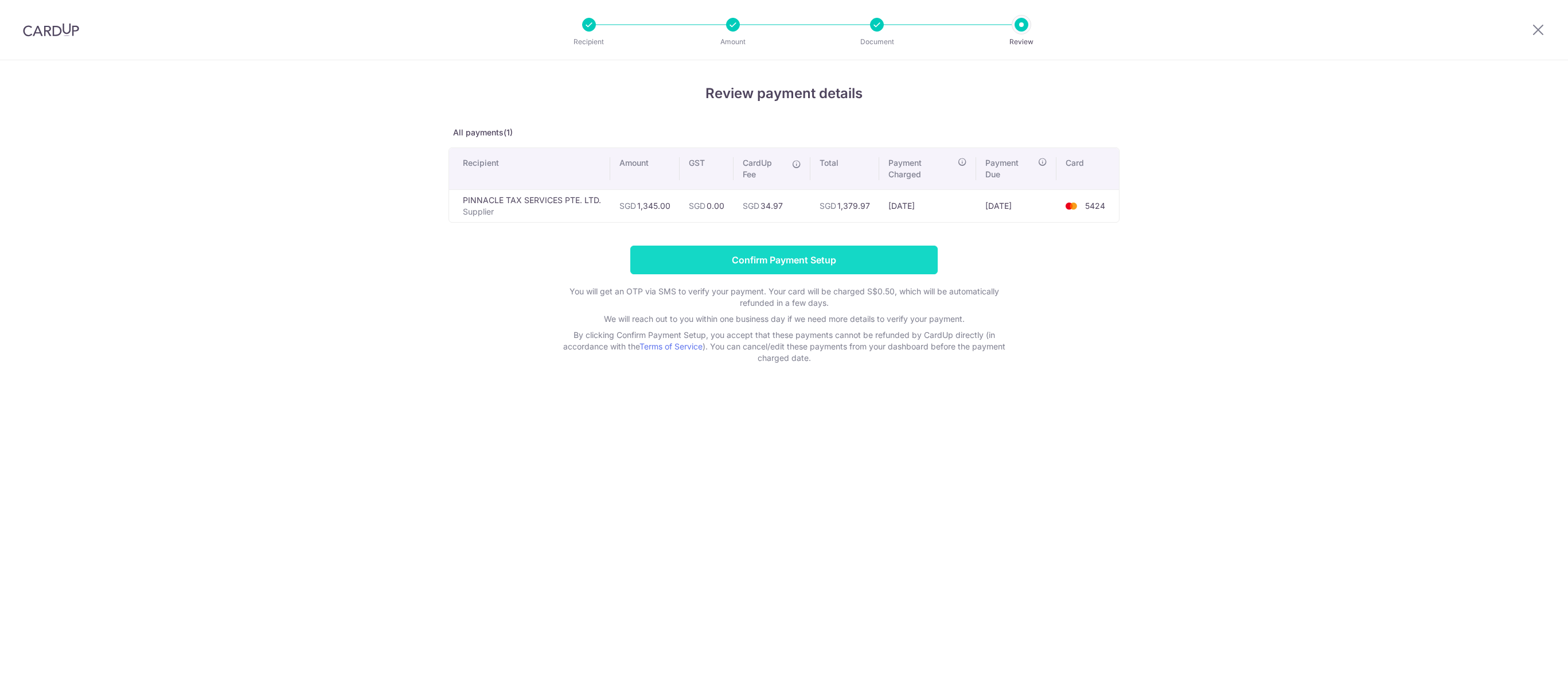
click at [831, 274] on input "Confirm Payment Setup" at bounding box center [784, 260] width 307 height 28
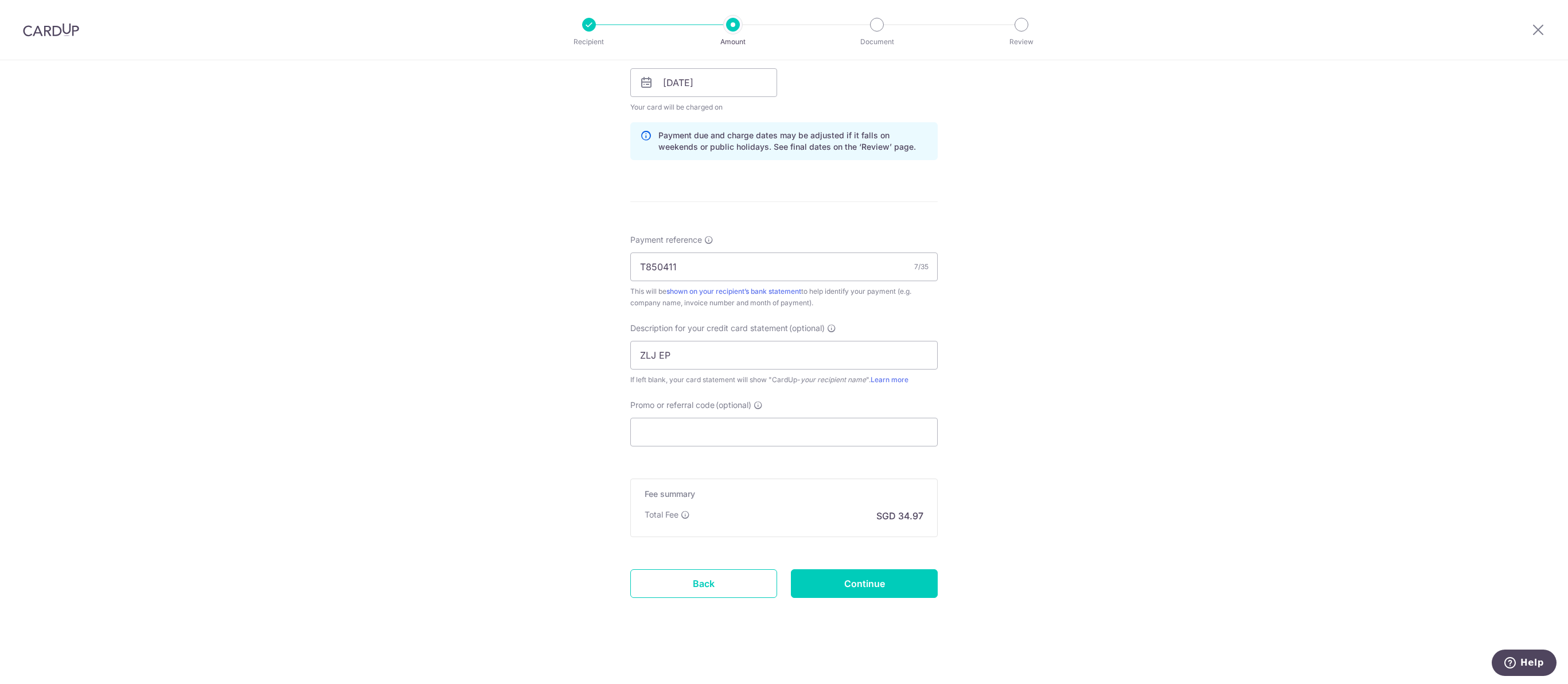
scroll to position [751, 0]
click at [916, 586] on input "Continue" at bounding box center [864, 583] width 147 height 28
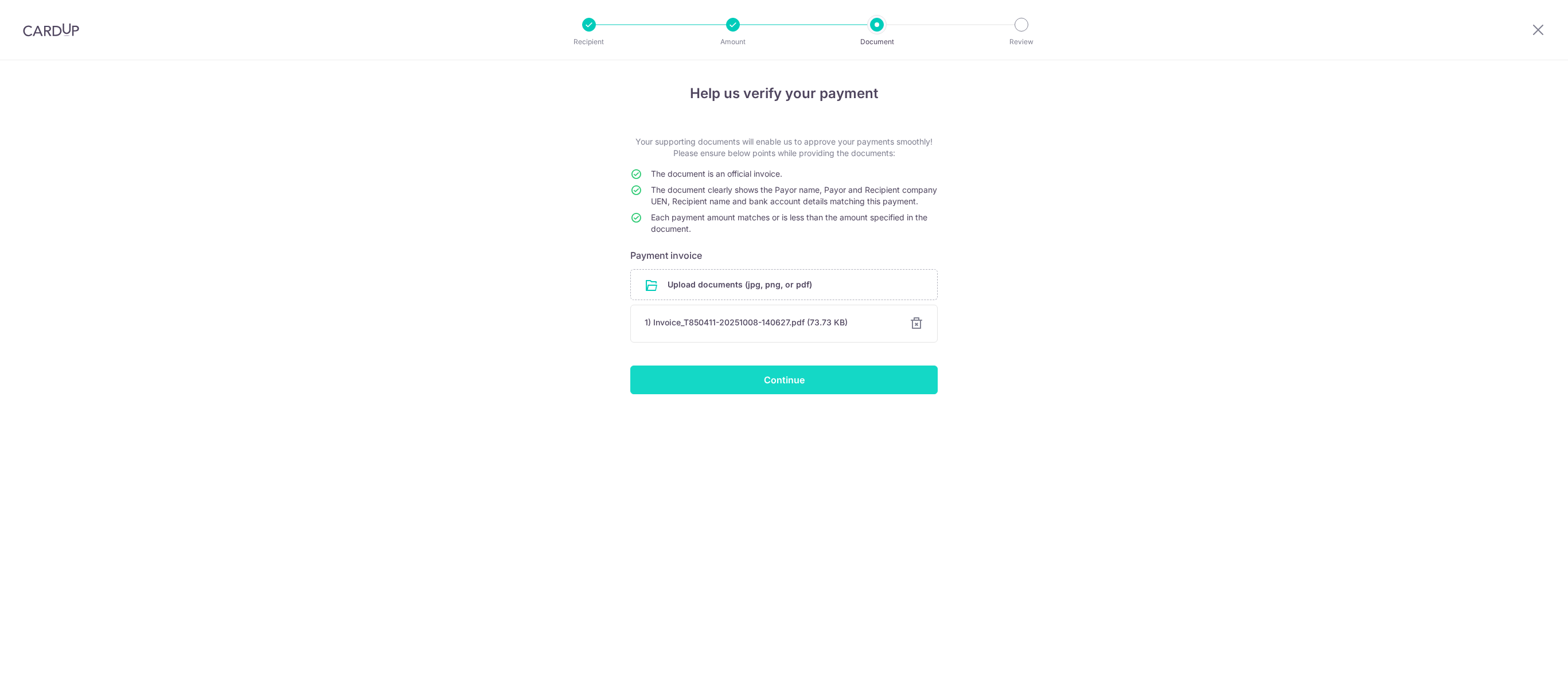
click at [892, 394] on input "Continue" at bounding box center [784, 380] width 307 height 28
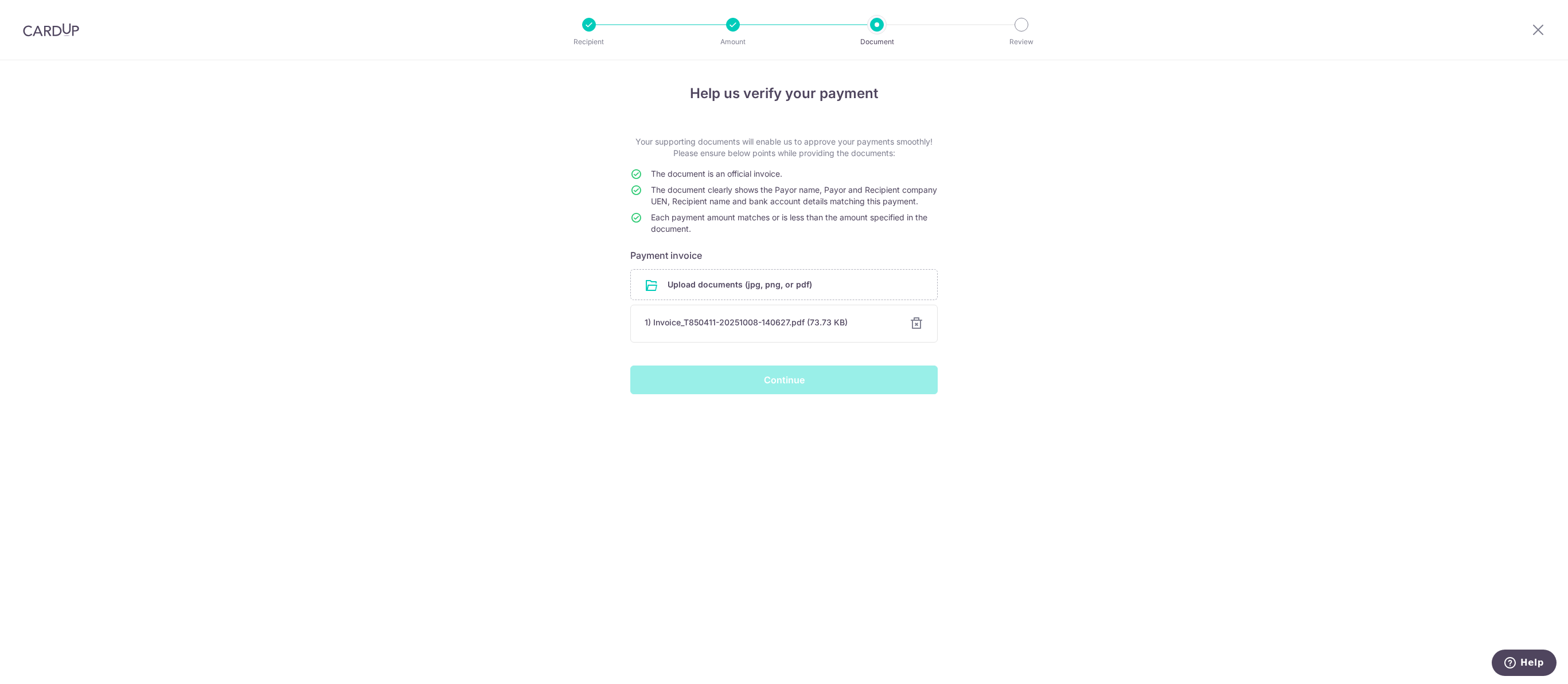
click at [892, 394] on div "Continue" at bounding box center [784, 380] width 321 height 28
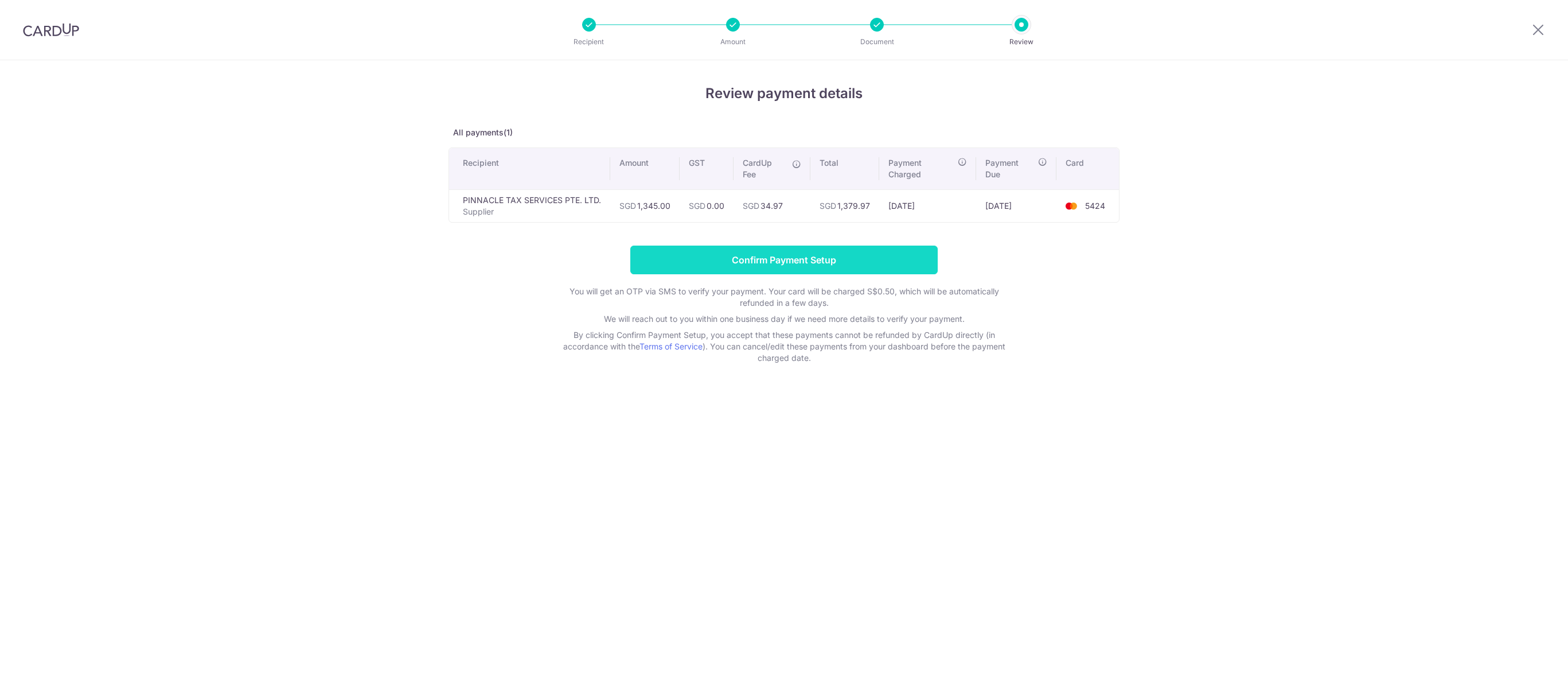
click at [831, 274] on input "Confirm Payment Setup" at bounding box center [784, 260] width 307 height 28
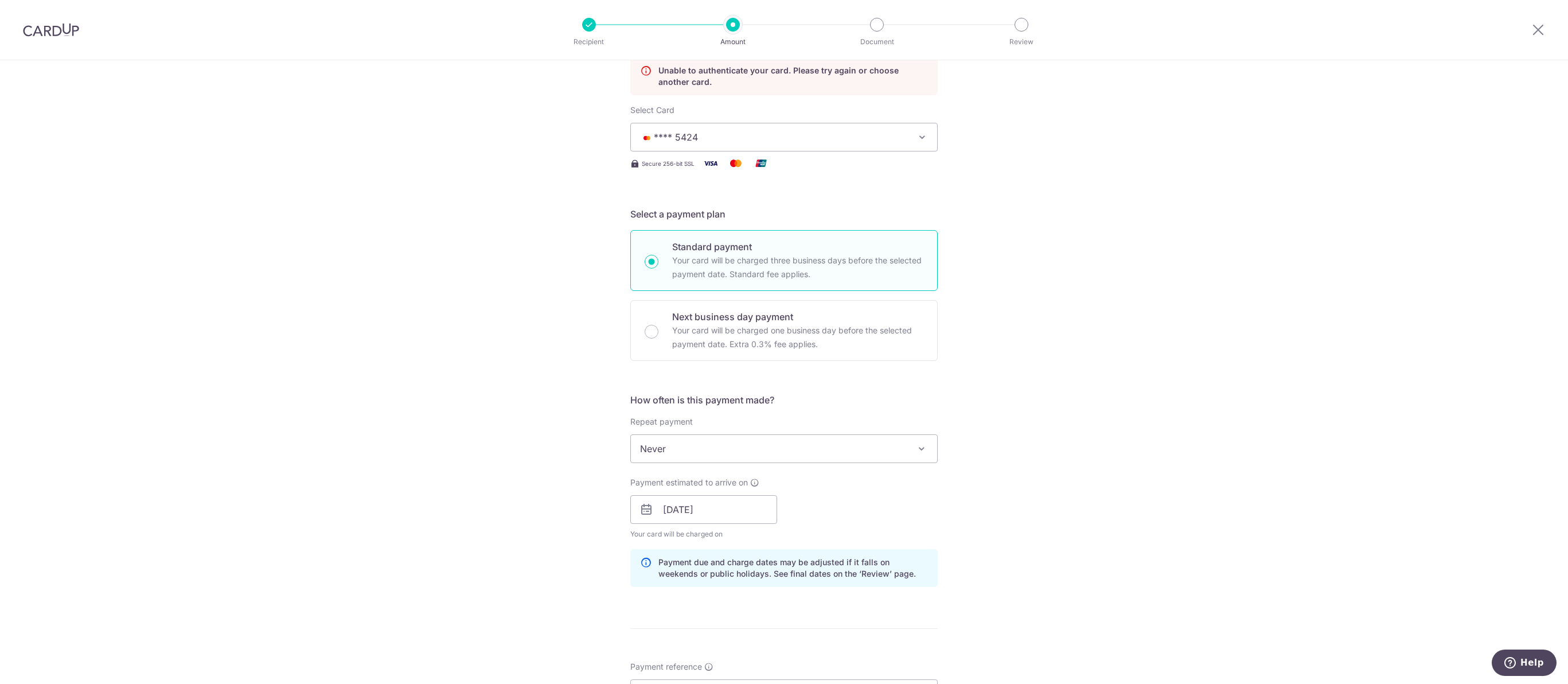
click at [859, 144] on span "**** 5424" at bounding box center [773, 137] width 267 height 14
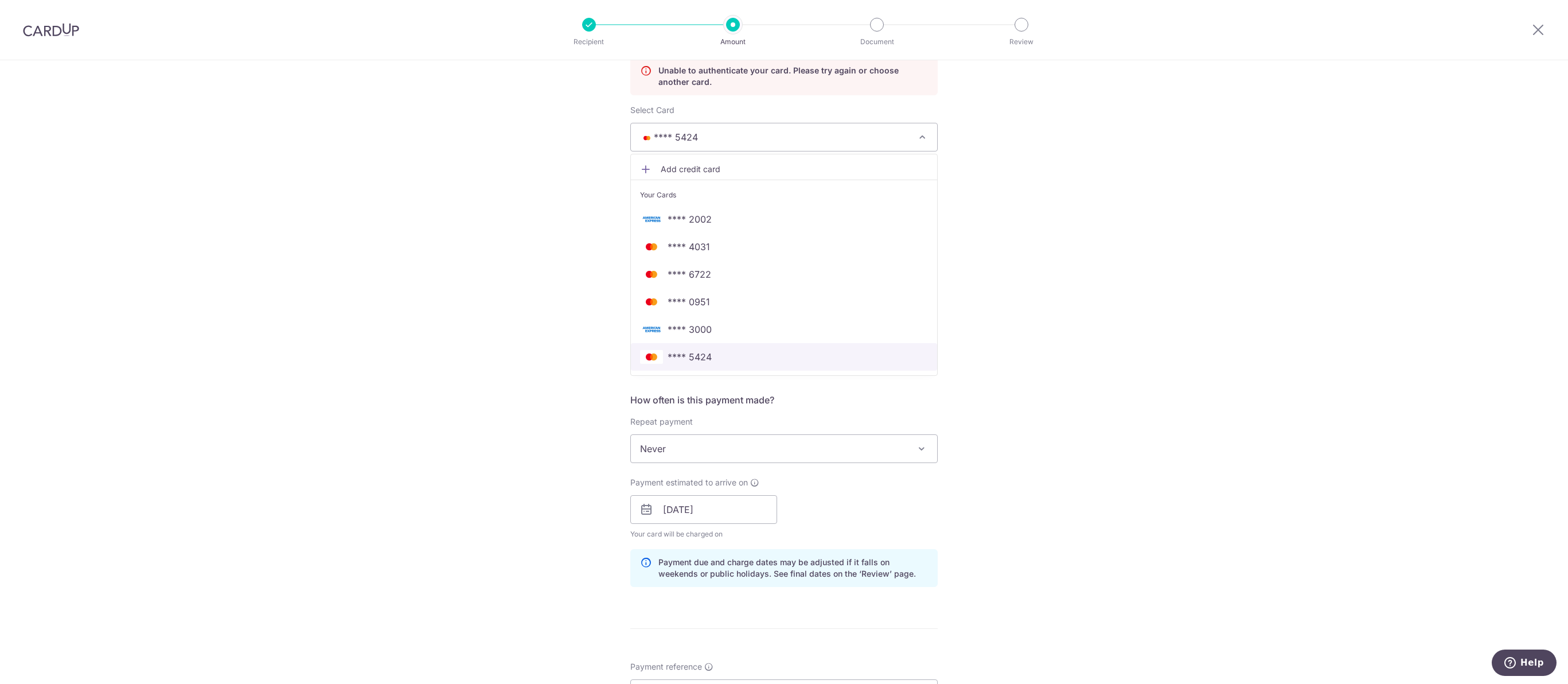
click at [774, 371] on link "**** 5424" at bounding box center [784, 357] width 306 height 27
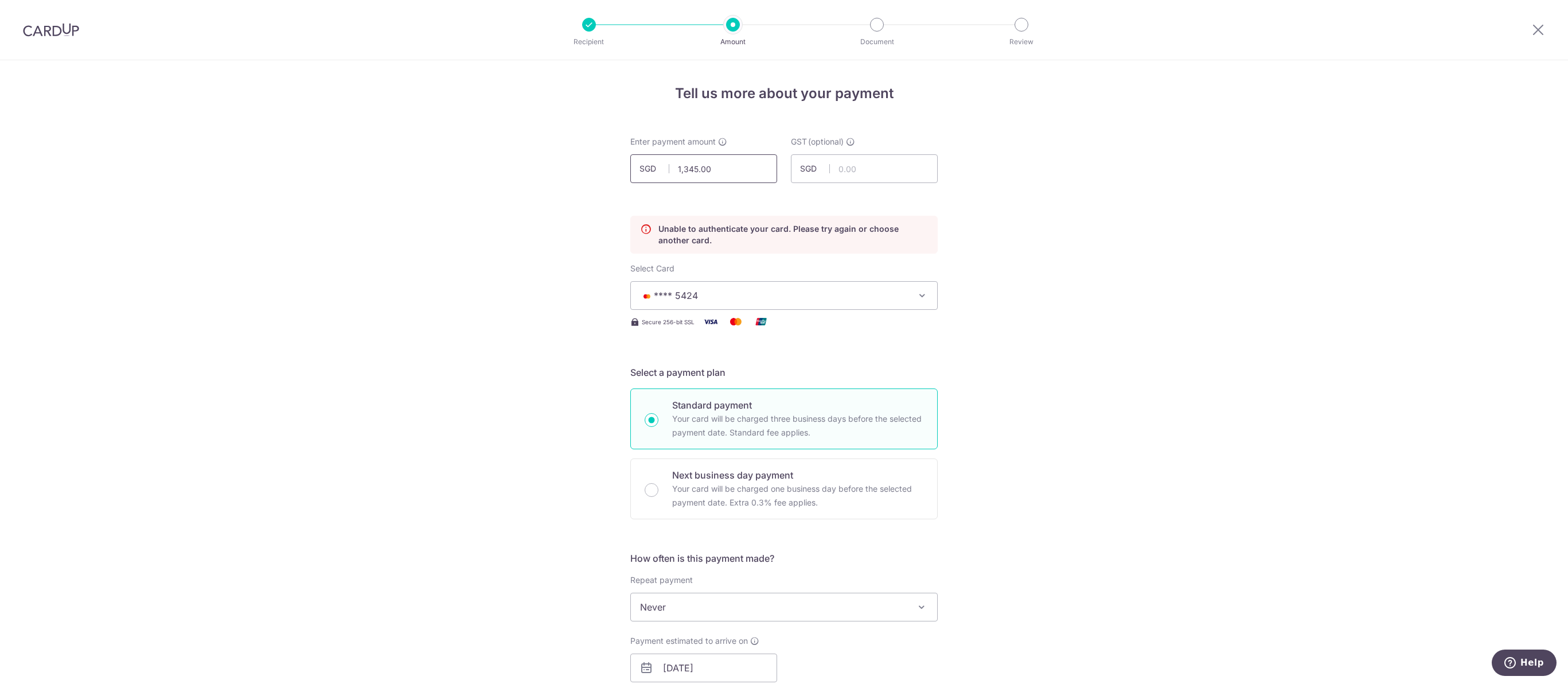
click at [735, 165] on input "1,345.00" at bounding box center [704, 168] width 147 height 28
click at [739, 172] on input "1345.00" at bounding box center [704, 168] width 147 height 28
click at [1045, 222] on div "Tell us more about your payment Enter payment amount SGD 1345.00 1345.00 GST (o…" at bounding box center [784, 664] width 1568 height 1209
type input "1,345.00"
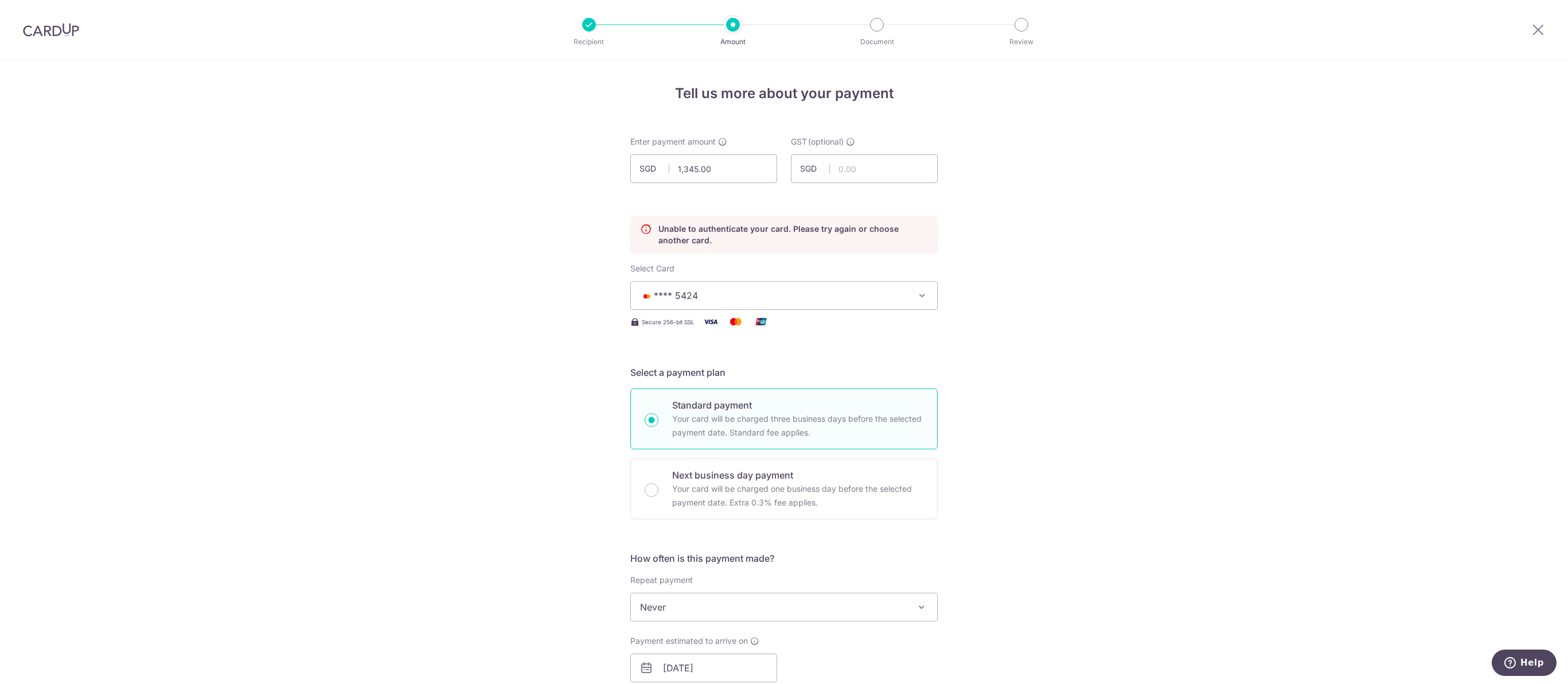
scroll to position [751, 0]
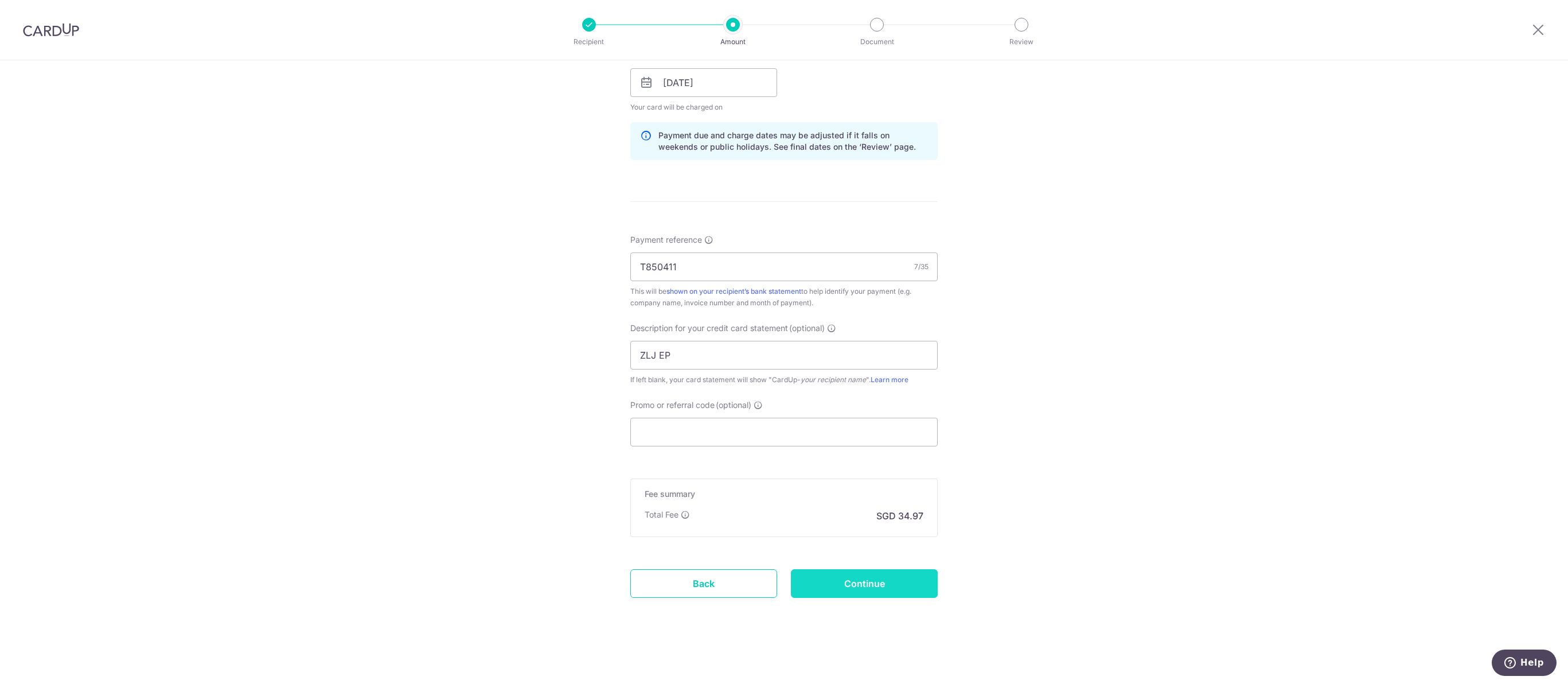
click at [896, 592] on input "Continue" at bounding box center [864, 583] width 147 height 28
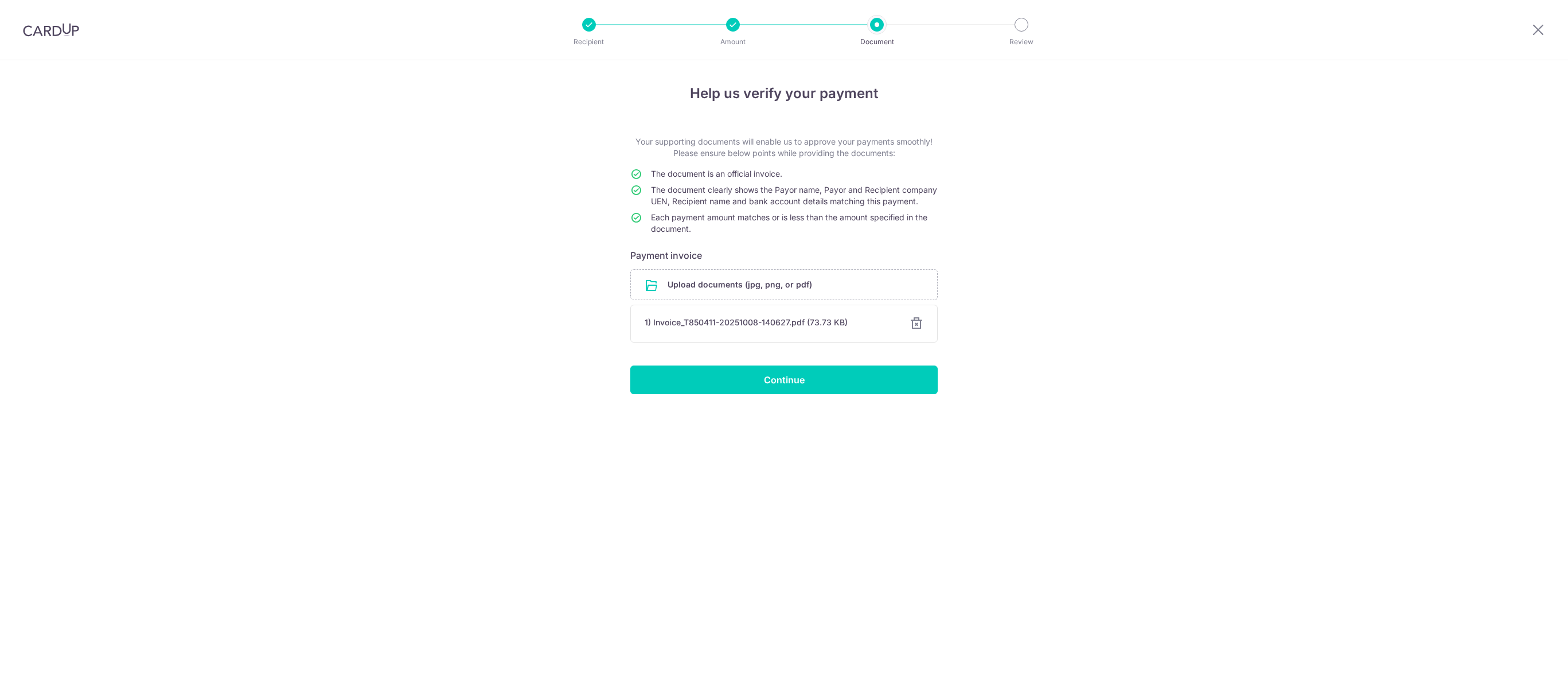
click at [846, 394] on input "Continue" at bounding box center [784, 380] width 307 height 28
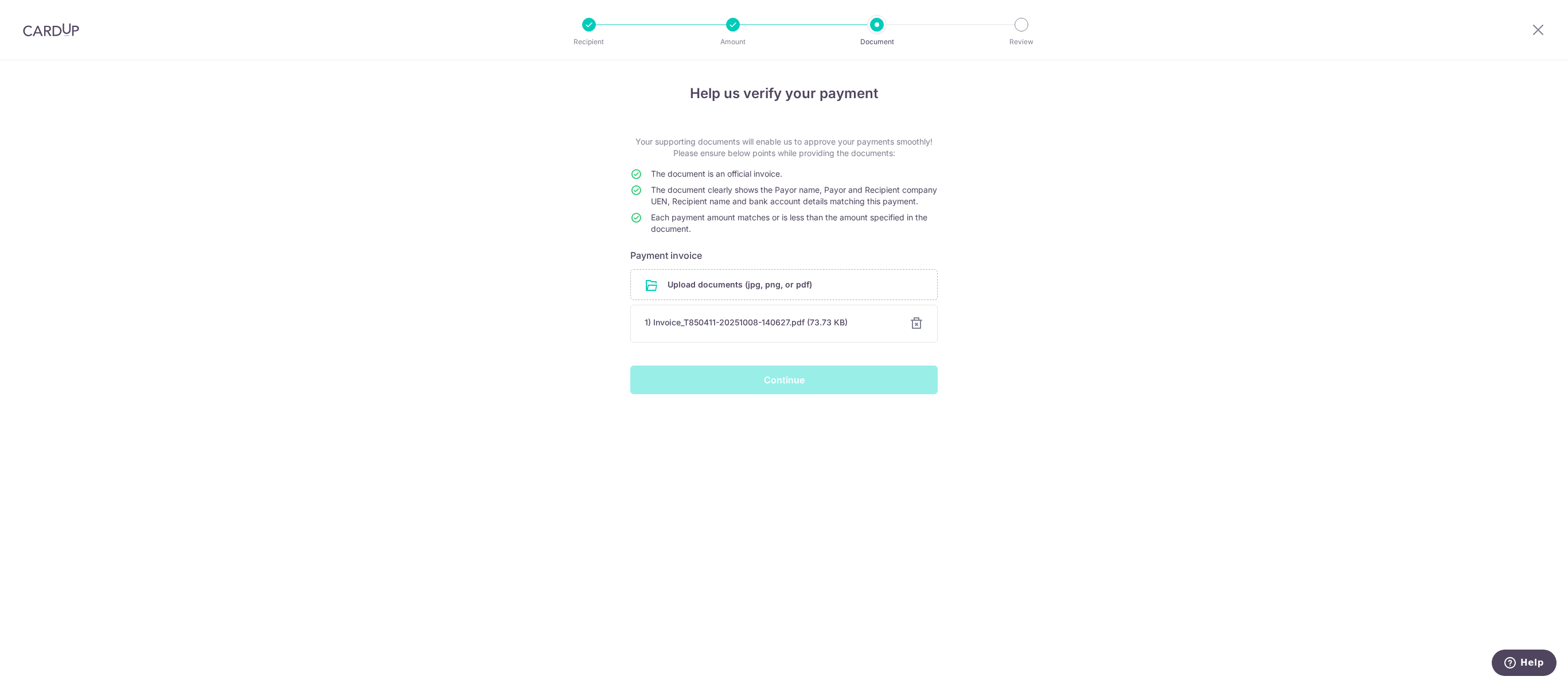
click at [811, 394] on div "Continue" at bounding box center [784, 380] width 321 height 28
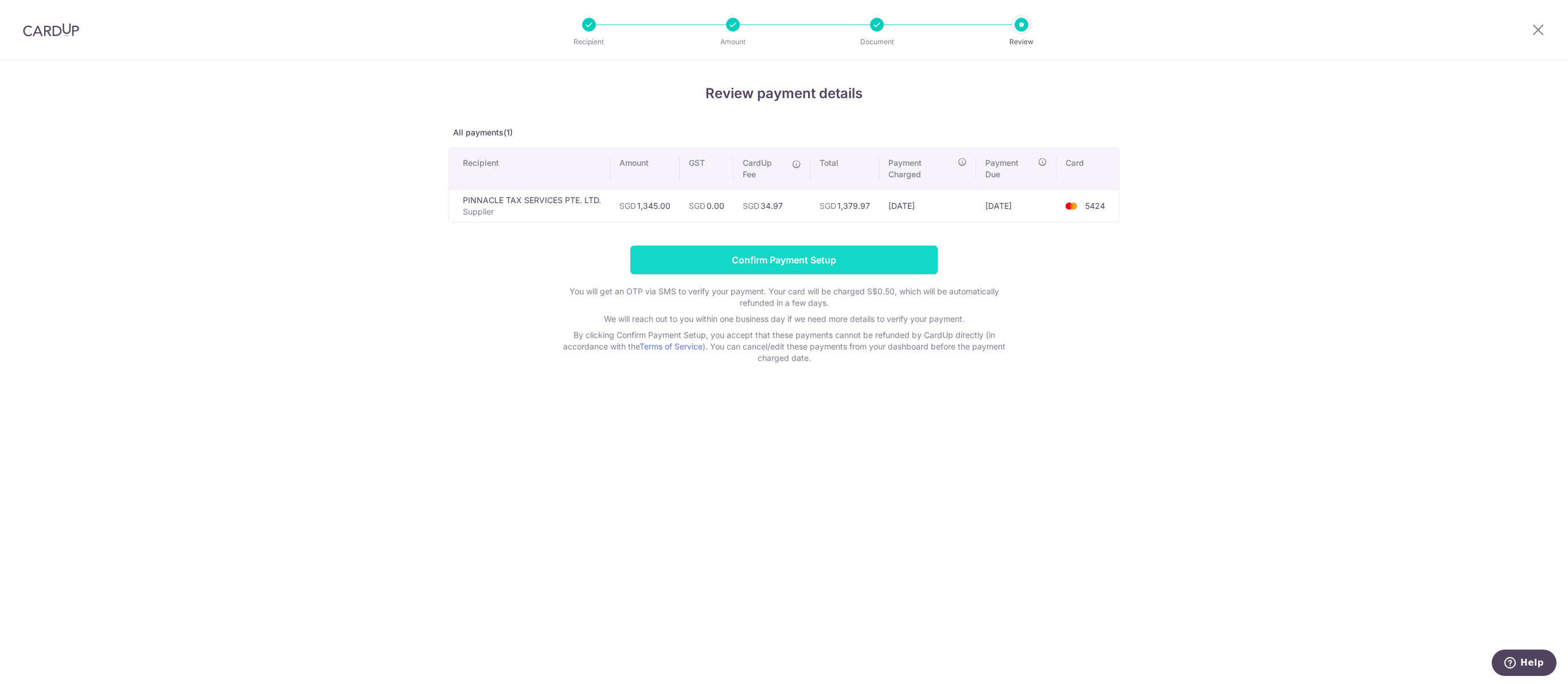
click at [814, 274] on input "Confirm Payment Setup" at bounding box center [784, 260] width 307 height 28
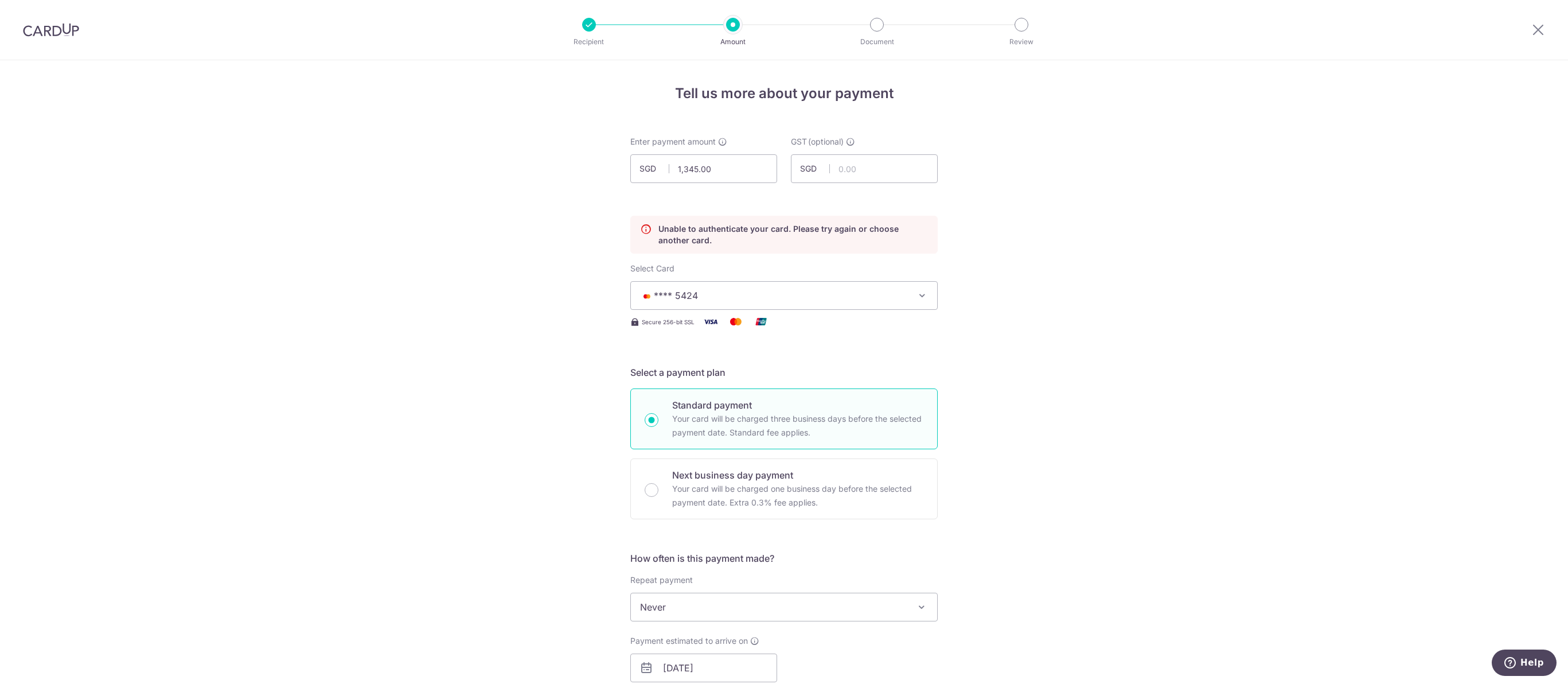
click at [64, 30] on img at bounding box center [51, 30] width 56 height 14
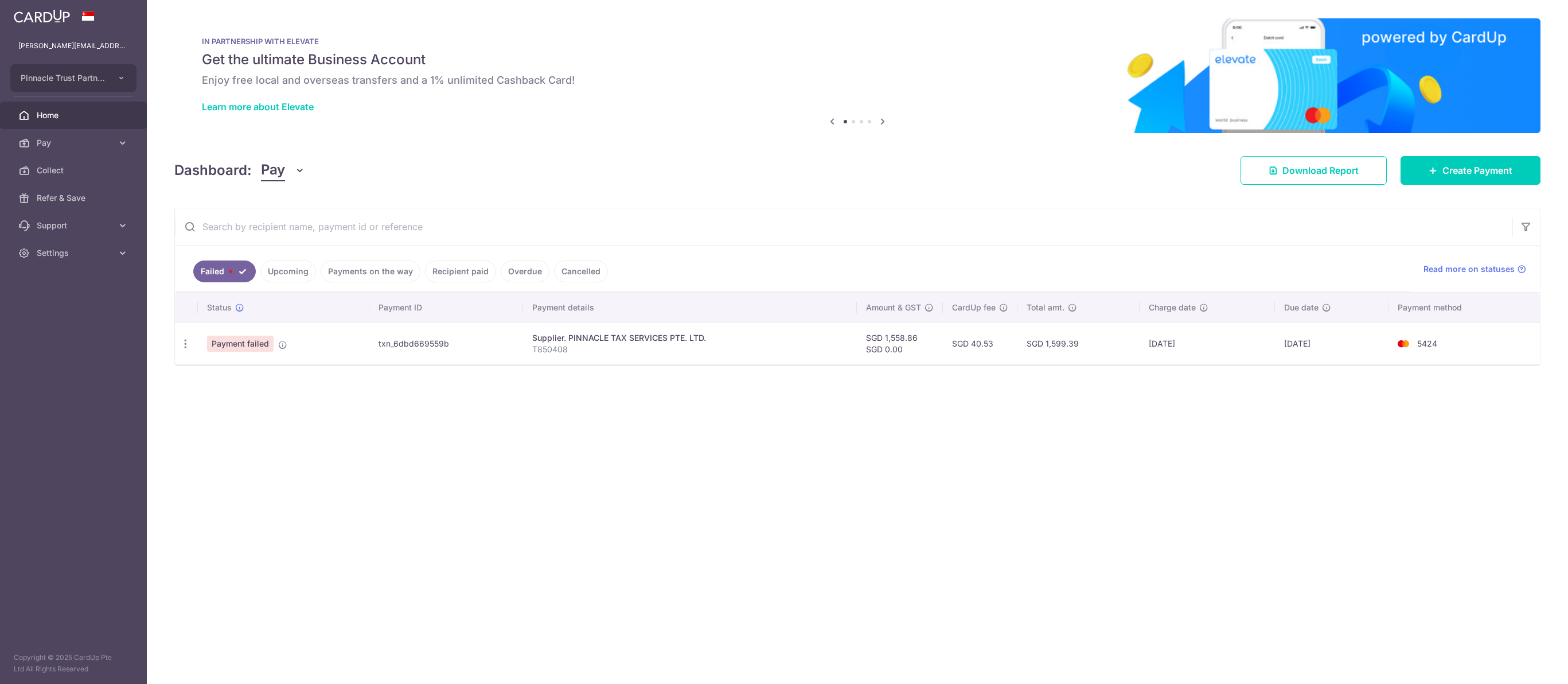
click at [254, 352] on span "Payment failed" at bounding box center [241, 343] width 67 height 16
click at [183, 350] on icon "button" at bounding box center [186, 344] width 12 height 12
click at [261, 389] on link "Update payment" at bounding box center [235, 375] width 119 height 27
radio input "true"
type input "1,558.86"
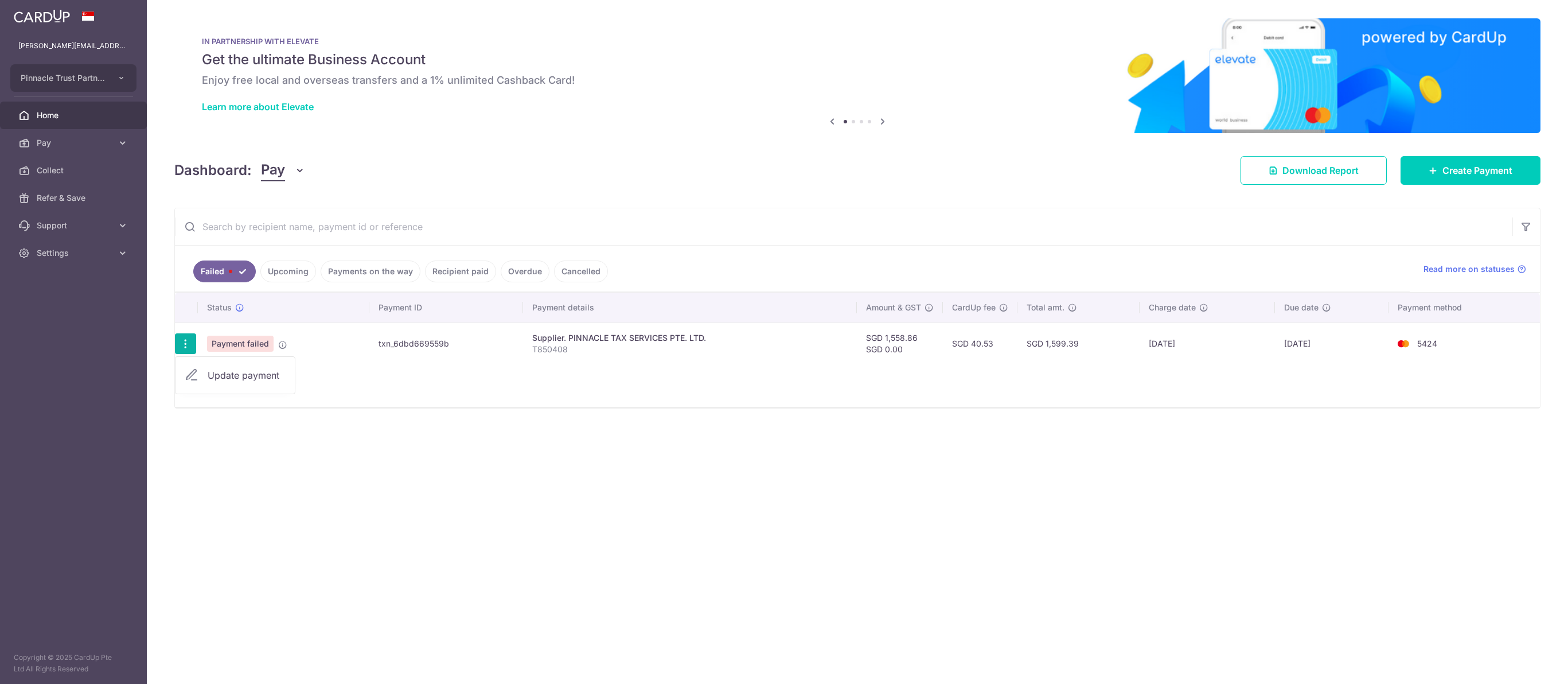
type input "0.00"
type input "T850408"
type input "EP Services ZJC"
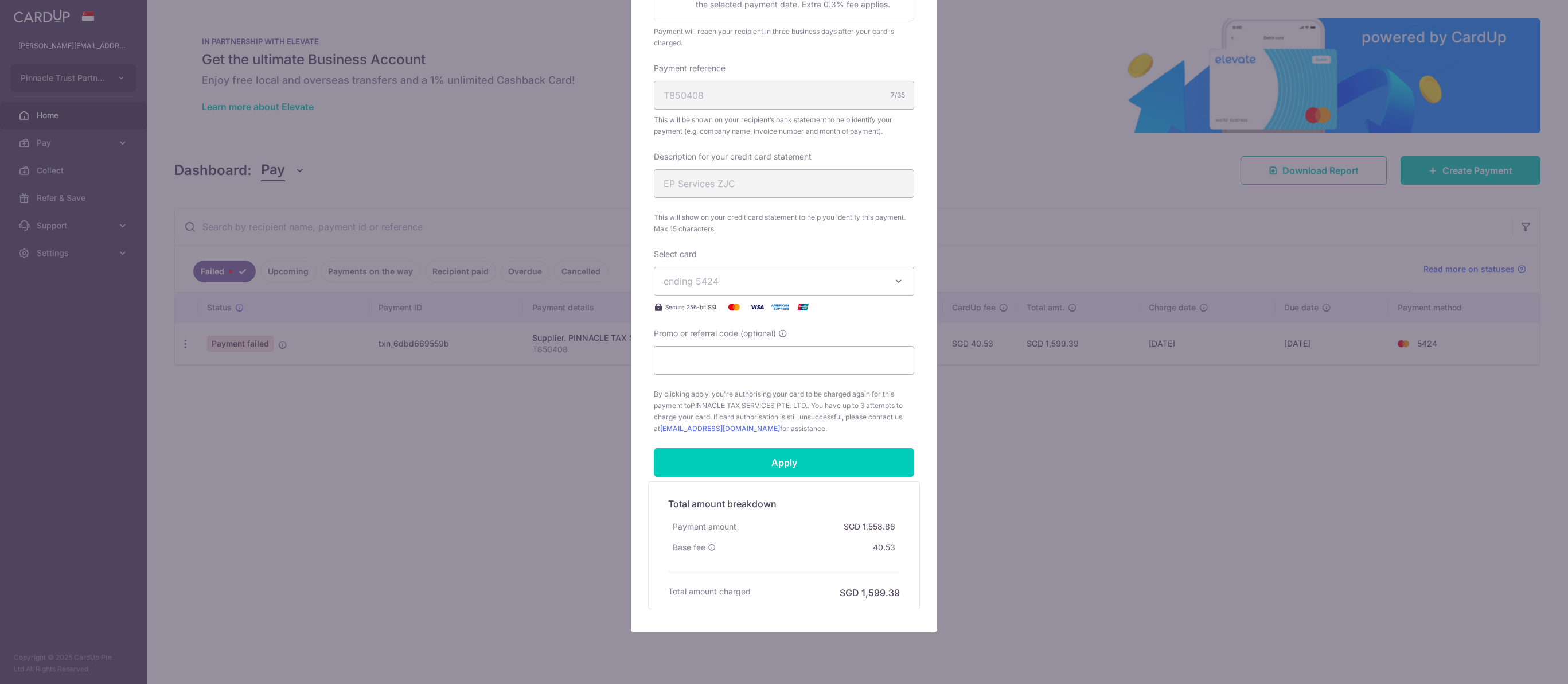
scroll to position [552, 0]
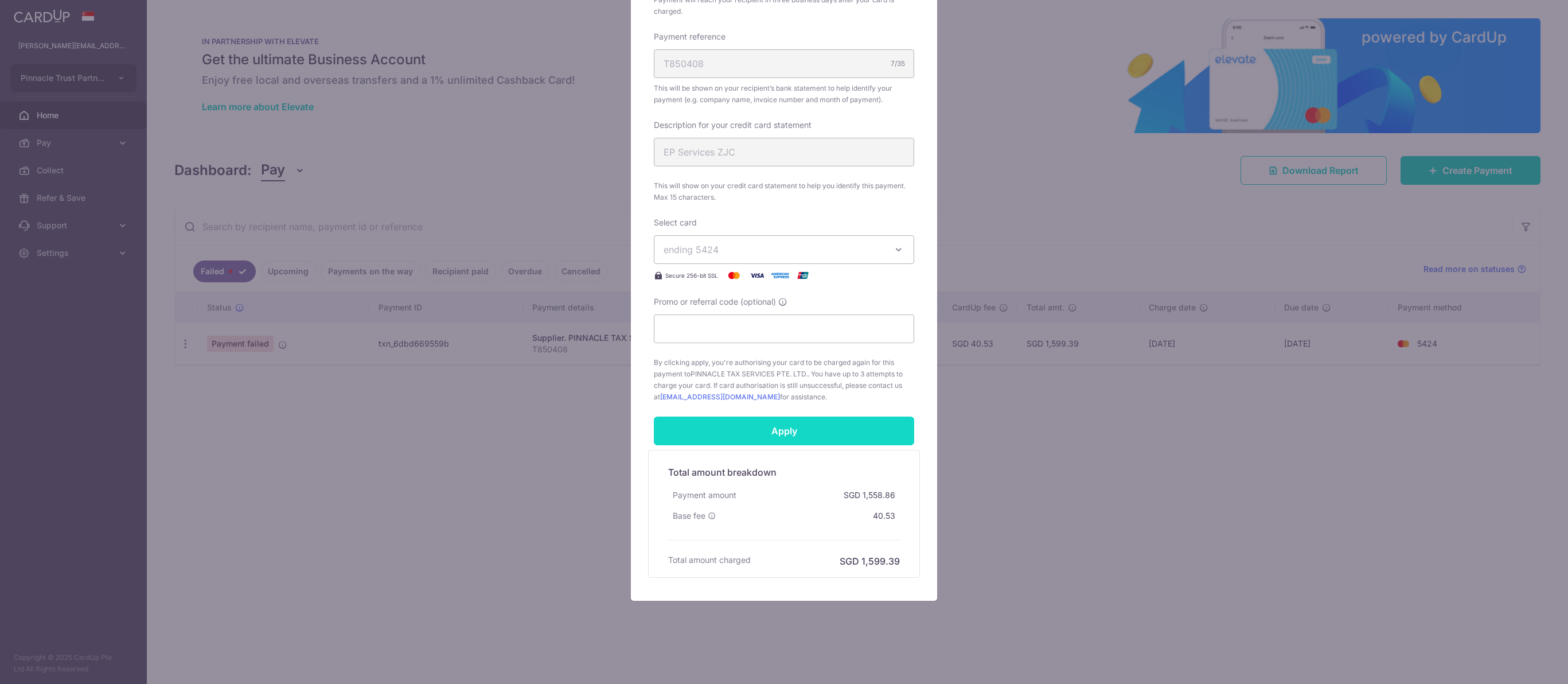
click at [804, 430] on input "Apply" at bounding box center [784, 431] width 261 height 28
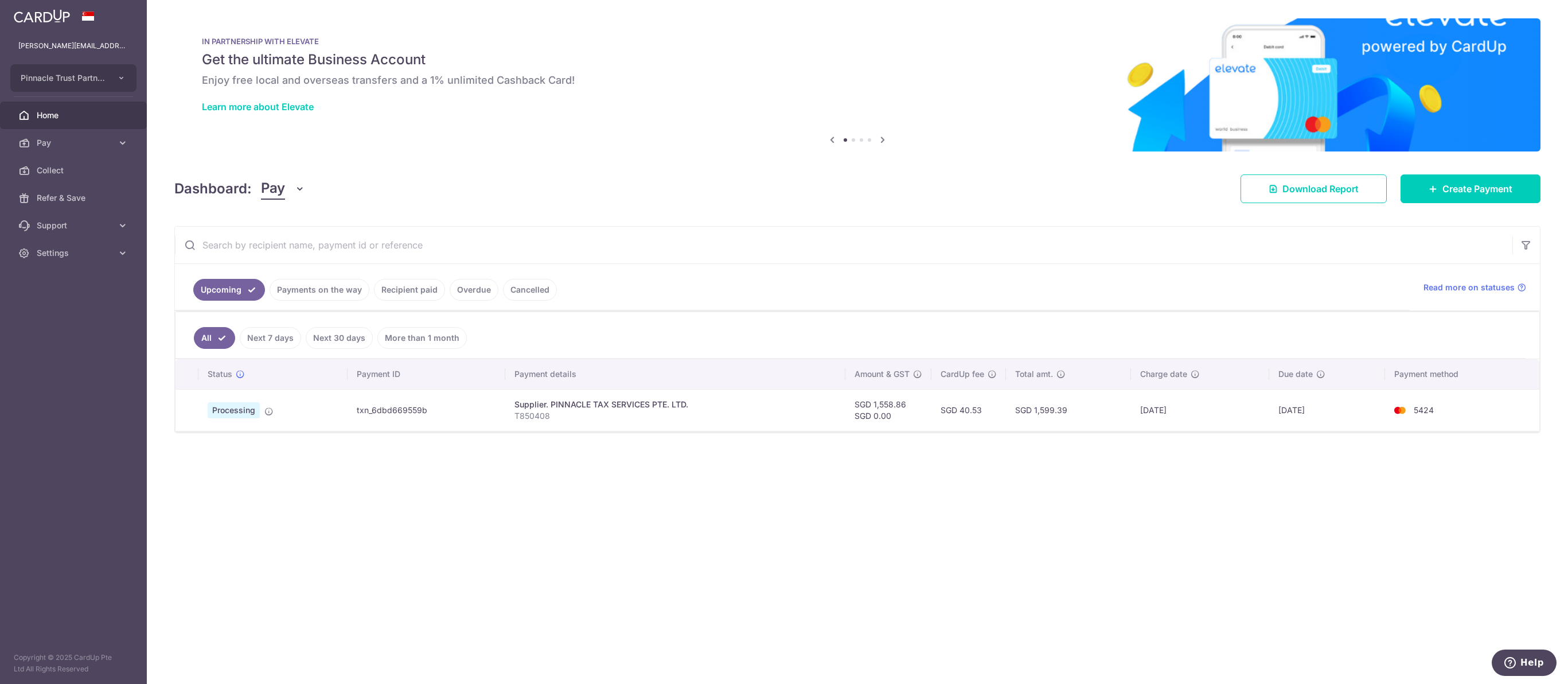
click at [767, 242] on input "text" at bounding box center [844, 245] width 1337 height 37
click at [408, 471] on div "× Pause Schedule Pause all future payments in this series Pause just this one p…" at bounding box center [857, 342] width 1421 height 684
click at [595, 422] on p "T850408" at bounding box center [675, 416] width 321 height 12
click at [962, 467] on div "× Pause Schedule Pause all future payments in this series Pause just this one p…" at bounding box center [857, 342] width 1421 height 684
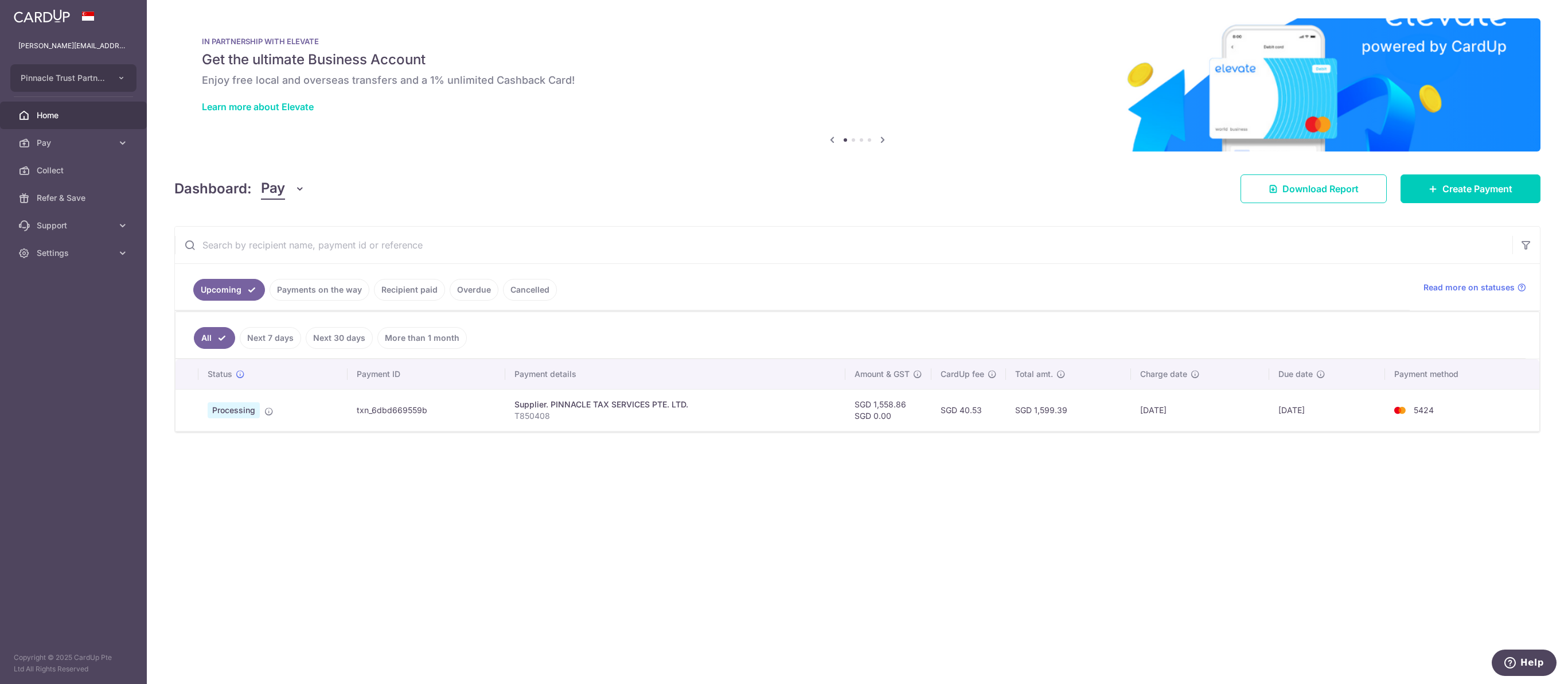
click at [963, 467] on div "× Pause Schedule Pause all future payments in this series Pause just this one p…" at bounding box center [857, 342] width 1421 height 684
click at [1091, 431] on td "SGD 1,599.39" at bounding box center [1068, 410] width 125 height 42
click at [1335, 523] on div "× Pause Schedule Pause all future payments in this series Pause just this one p…" at bounding box center [857, 342] width 1421 height 684
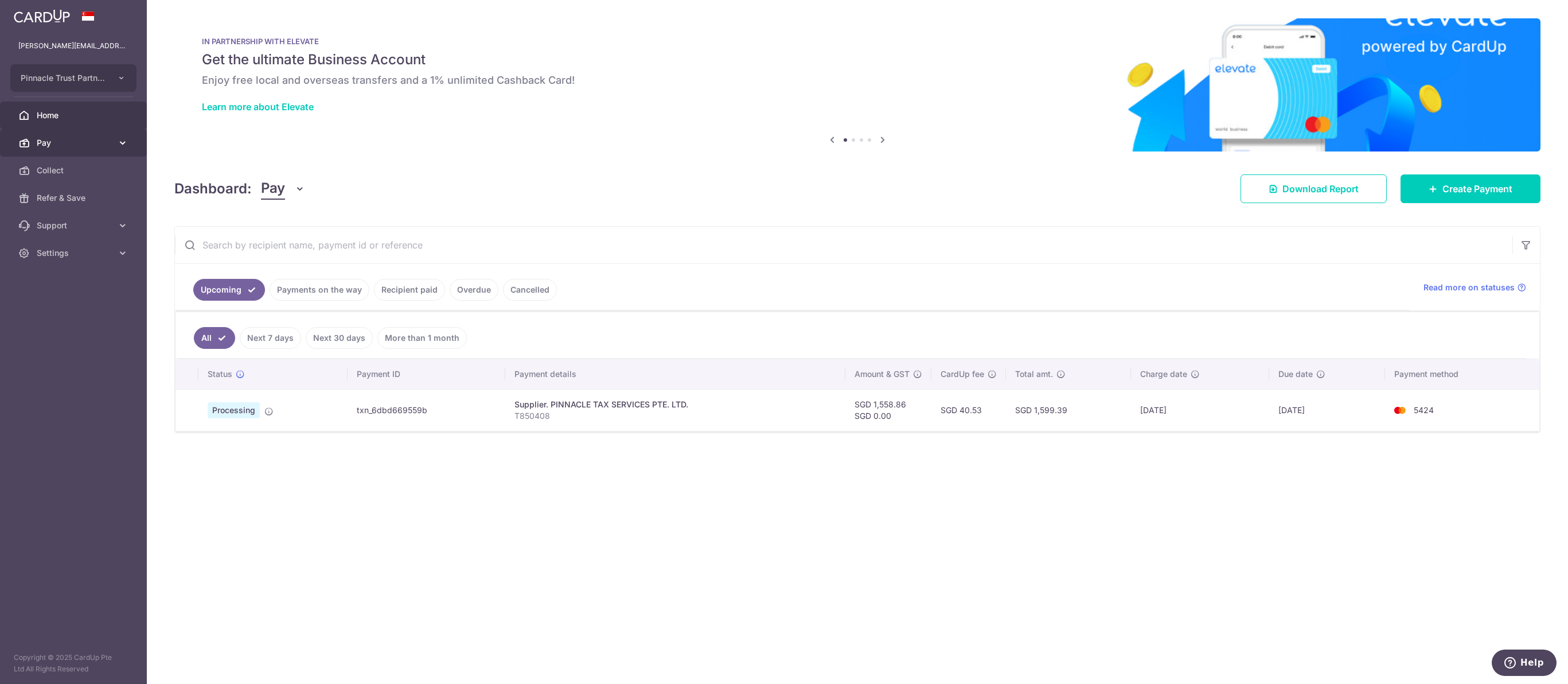
click at [57, 148] on span "Pay" at bounding box center [74, 143] width 76 height 12
click at [56, 176] on span "Payments" at bounding box center [74, 171] width 76 height 12
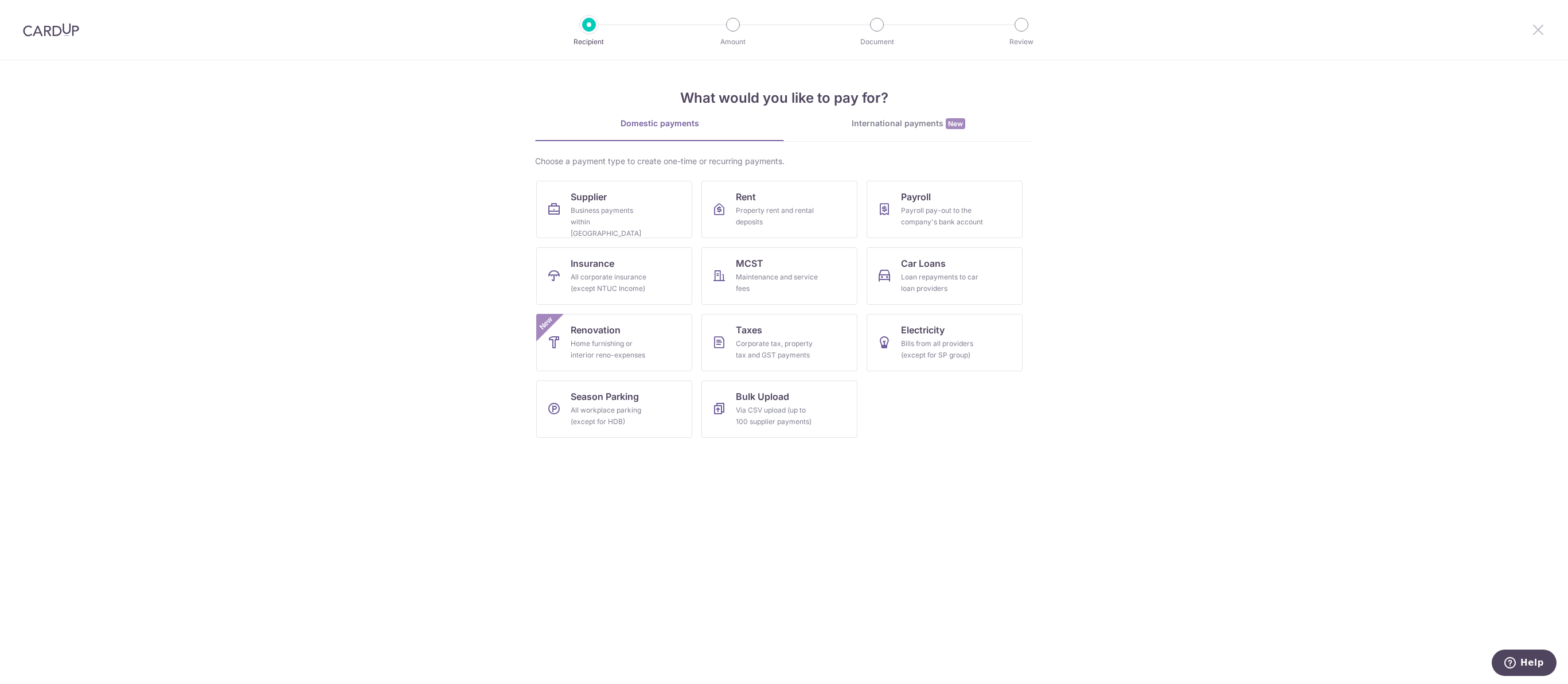
click at [1536, 31] on icon at bounding box center [1538, 29] width 14 height 14
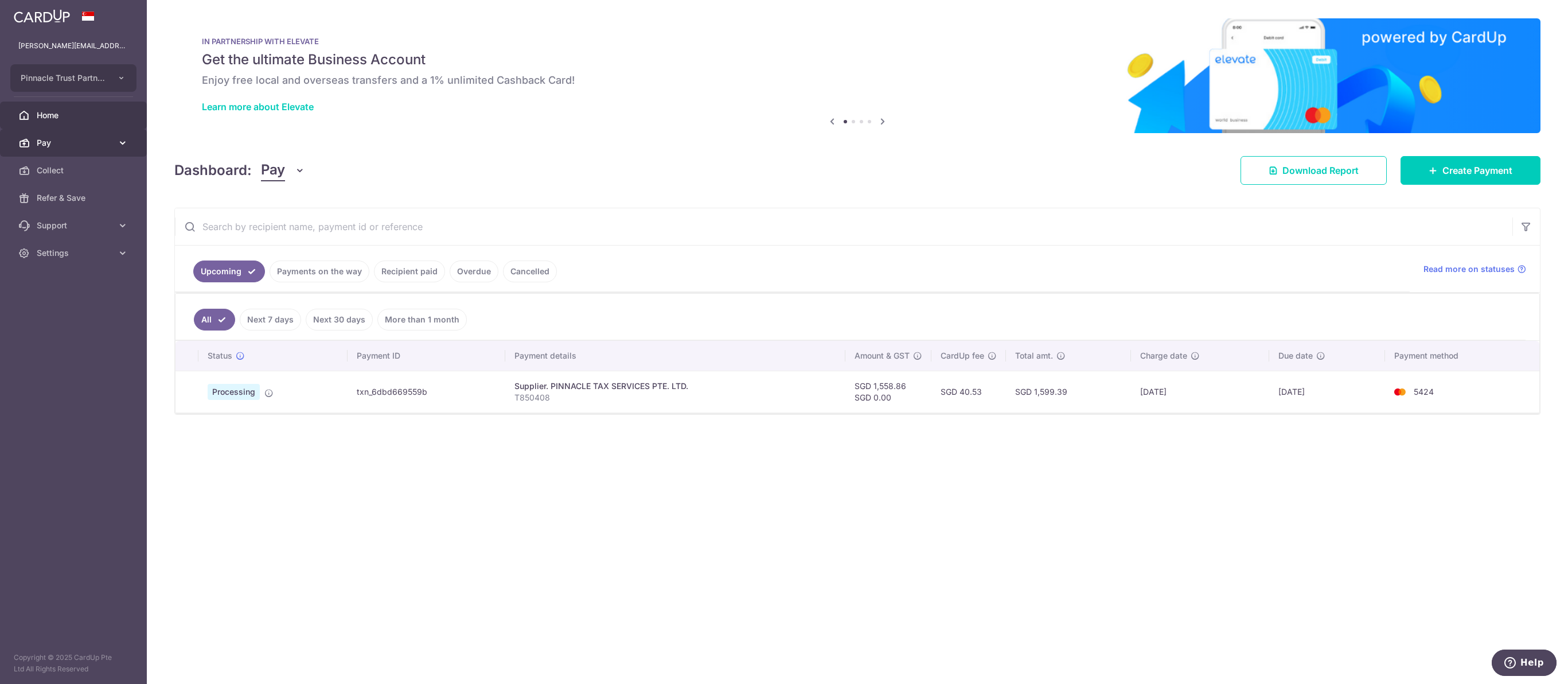
click at [62, 148] on span "Pay" at bounding box center [74, 143] width 76 height 12
click at [87, 176] on span "Payments" at bounding box center [74, 171] width 76 height 12
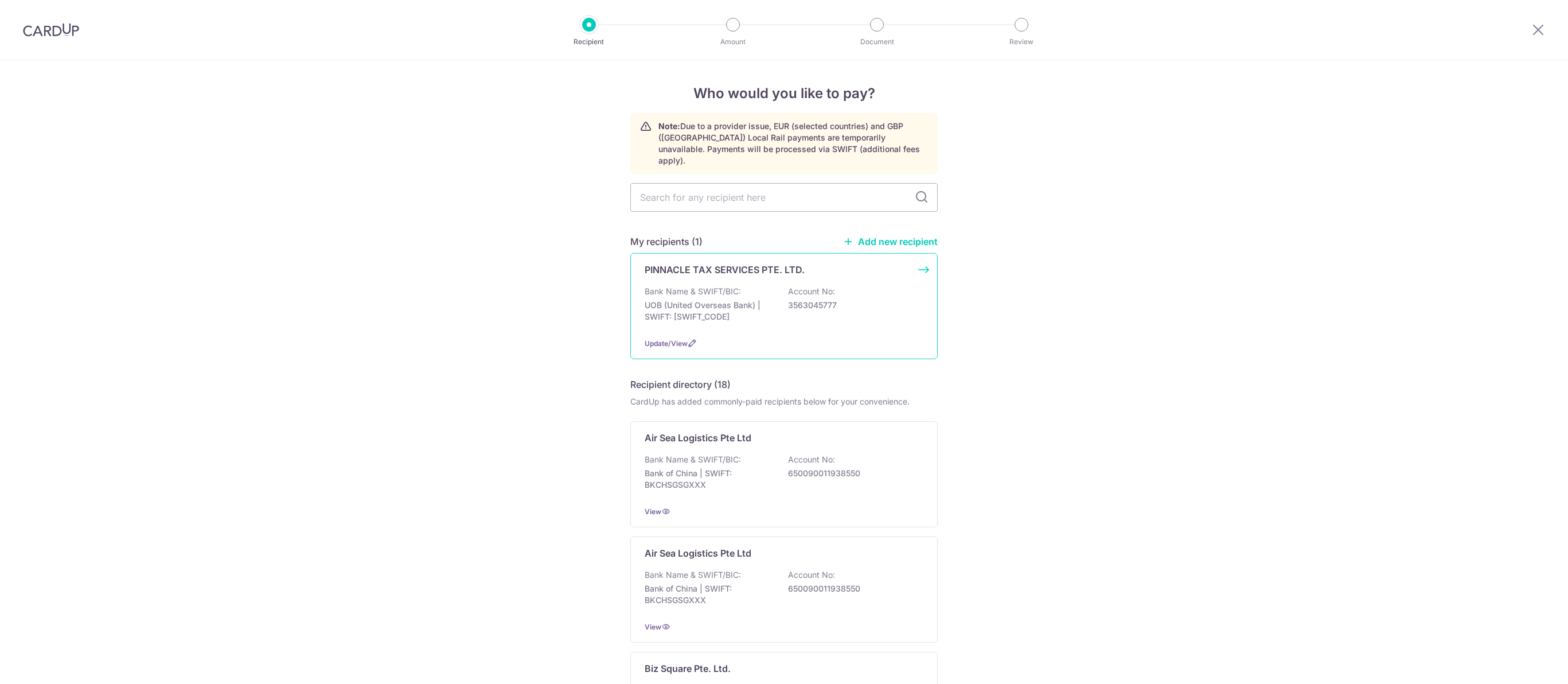
click at [771, 322] on div "Bank Name & SWIFT/BIC: UOB (United Overseas Bank) | SWIFT: UOVBSGSGXXX Account …" at bounding box center [784, 307] width 279 height 42
click at [720, 297] on p "Bank Name & SWIFT/BIC:" at bounding box center [693, 292] width 97 height 12
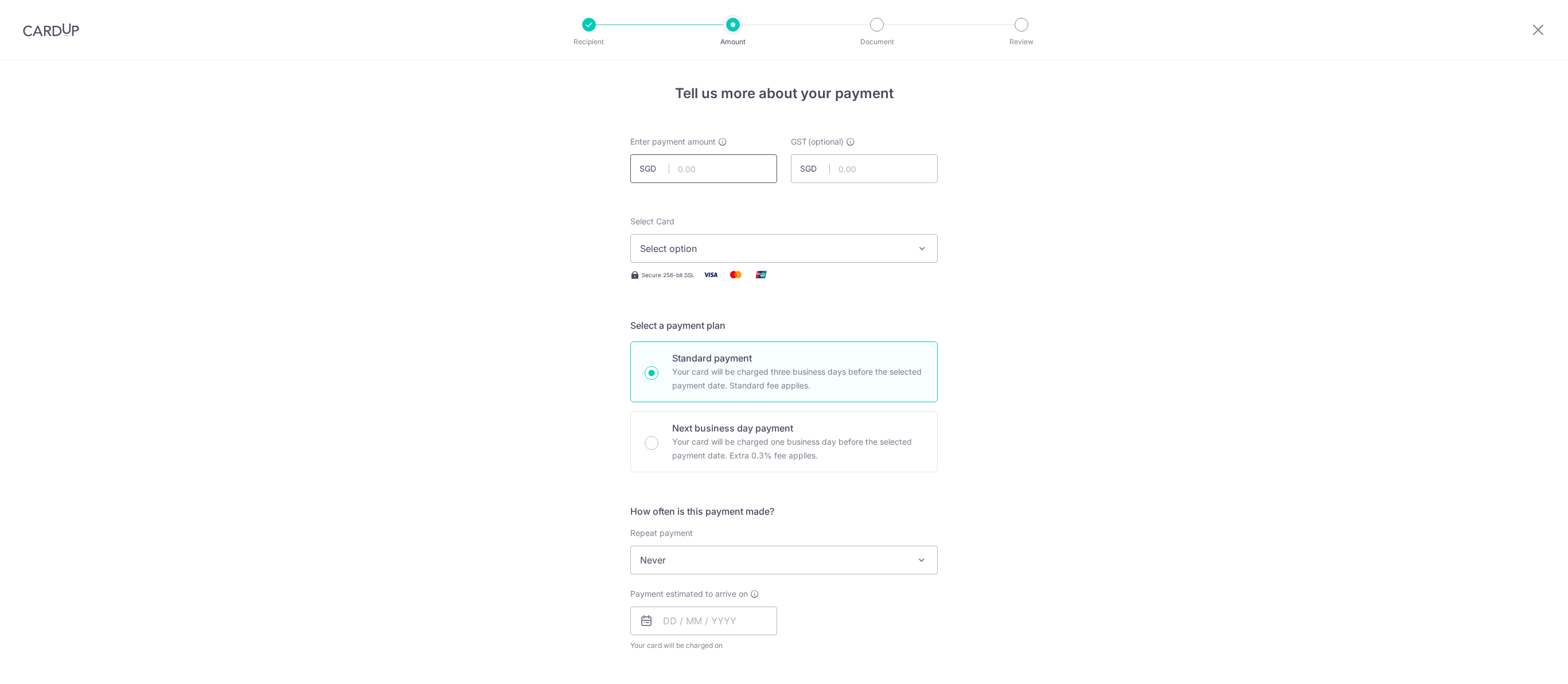
click at [701, 177] on input "text" at bounding box center [704, 168] width 147 height 28
paste input "T850411"
type input "850411"
drag, startPoint x: 716, startPoint y: 173, endPoint x: 635, endPoint y: 165, distance: 81.4
click at [635, 165] on input "850411" at bounding box center [704, 168] width 147 height 28
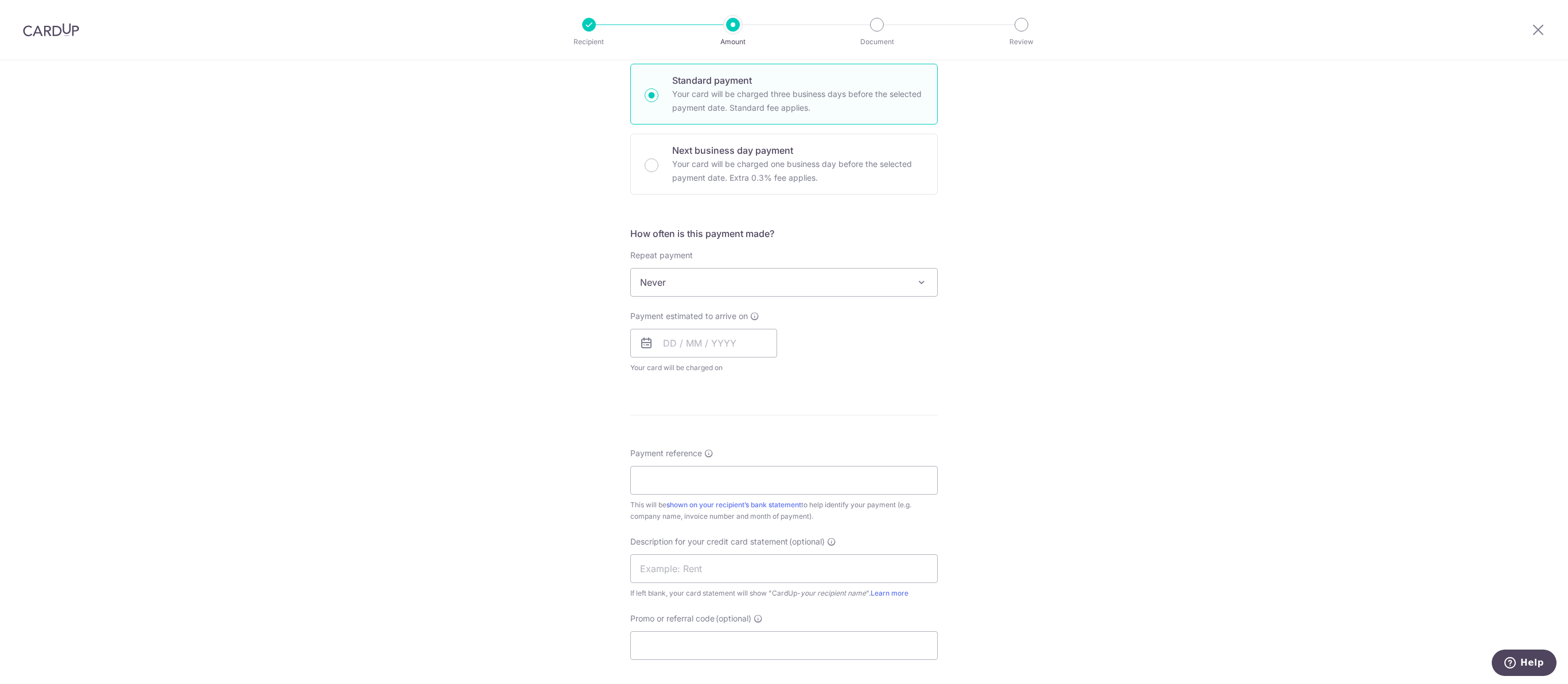
scroll to position [276, 0]
click at [678, 497] on input "Payment reference" at bounding box center [784, 482] width 307 height 28
paste input "850411"
type input "850411"
click at [1083, 491] on div "Tell us more about your payment Enter payment amount SGD GST (optional) SGD Sel…" at bounding box center [784, 342] width 1568 height 1115
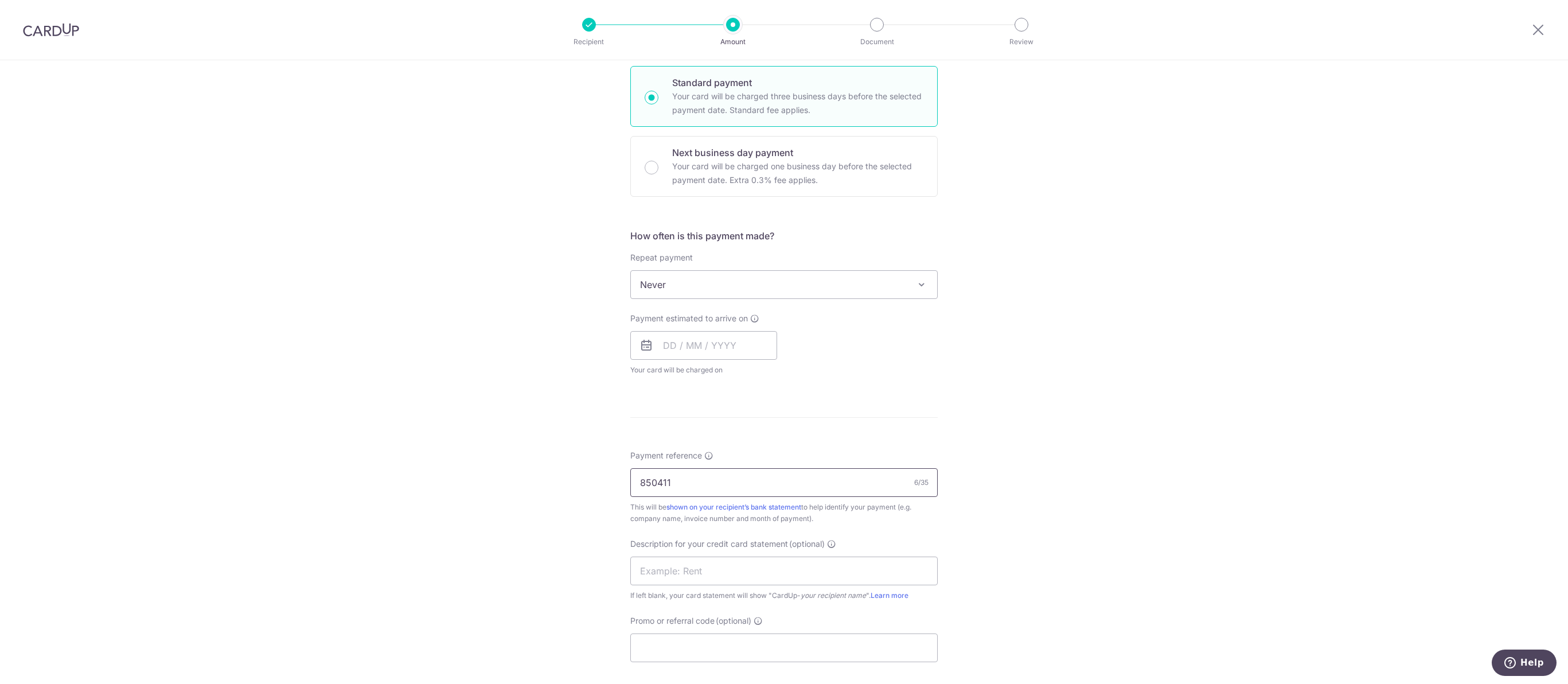
click at [639, 497] on input "850411" at bounding box center [784, 482] width 307 height 28
click at [1098, 467] on div "Tell us more about your payment Enter payment amount SGD GST (optional) SGD Sel…" at bounding box center [784, 342] width 1568 height 1115
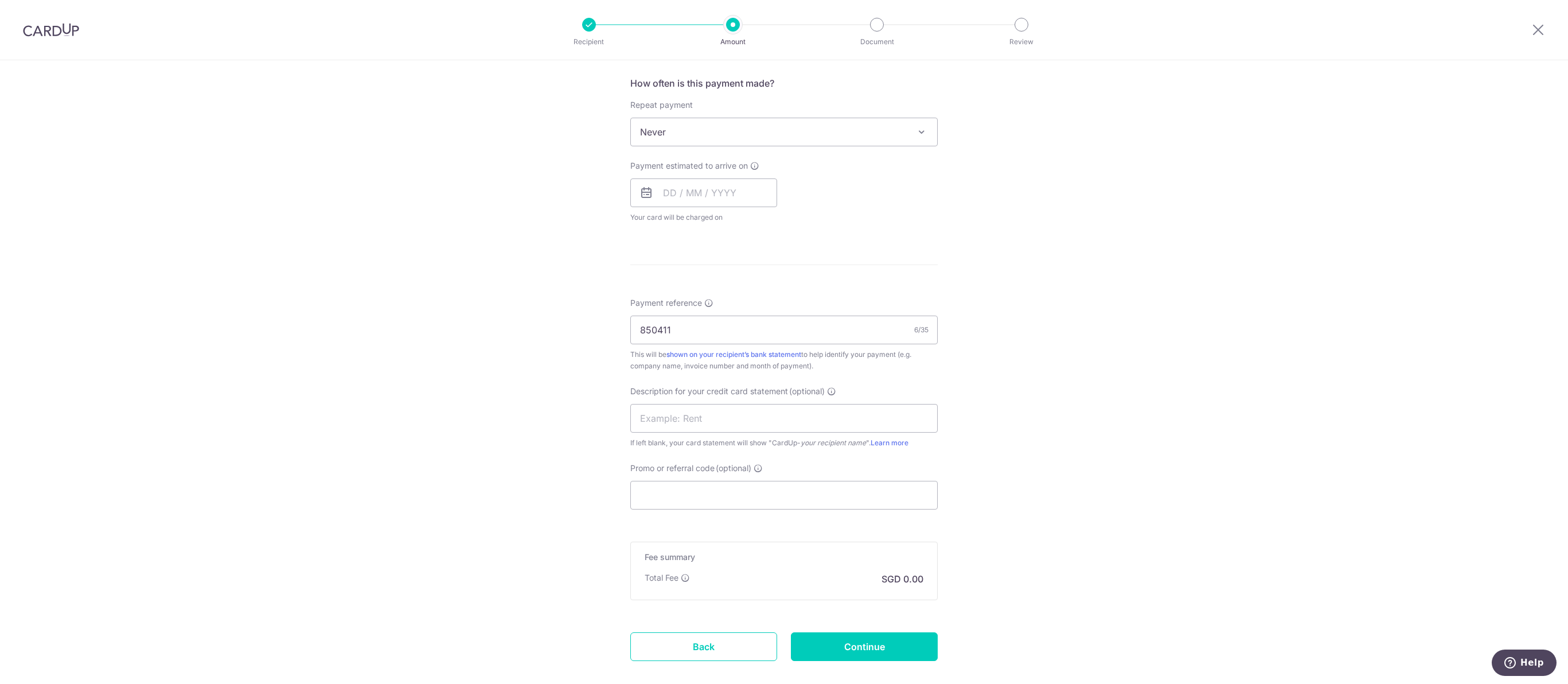
scroll to position [450, 0]
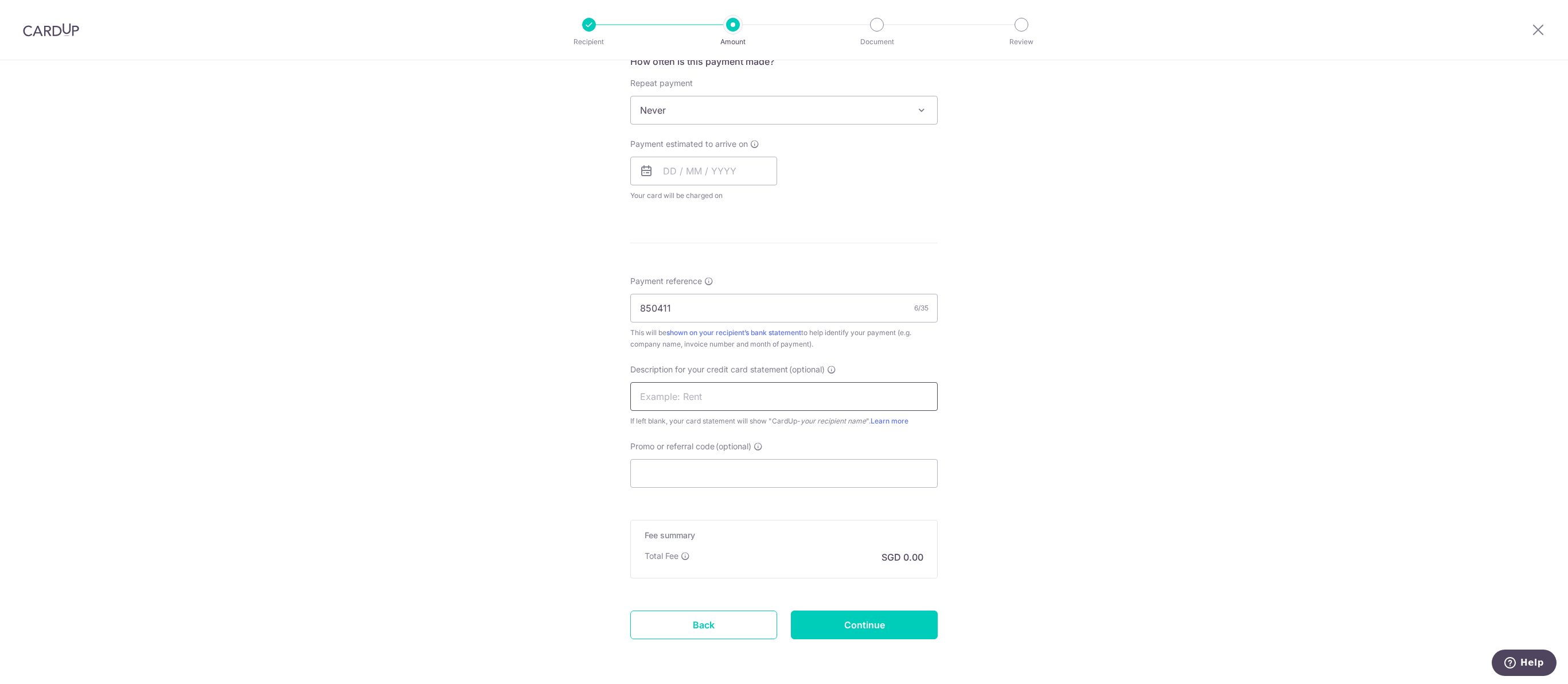
click at [824, 411] on input "text" at bounding box center [784, 397] width 307 height 28
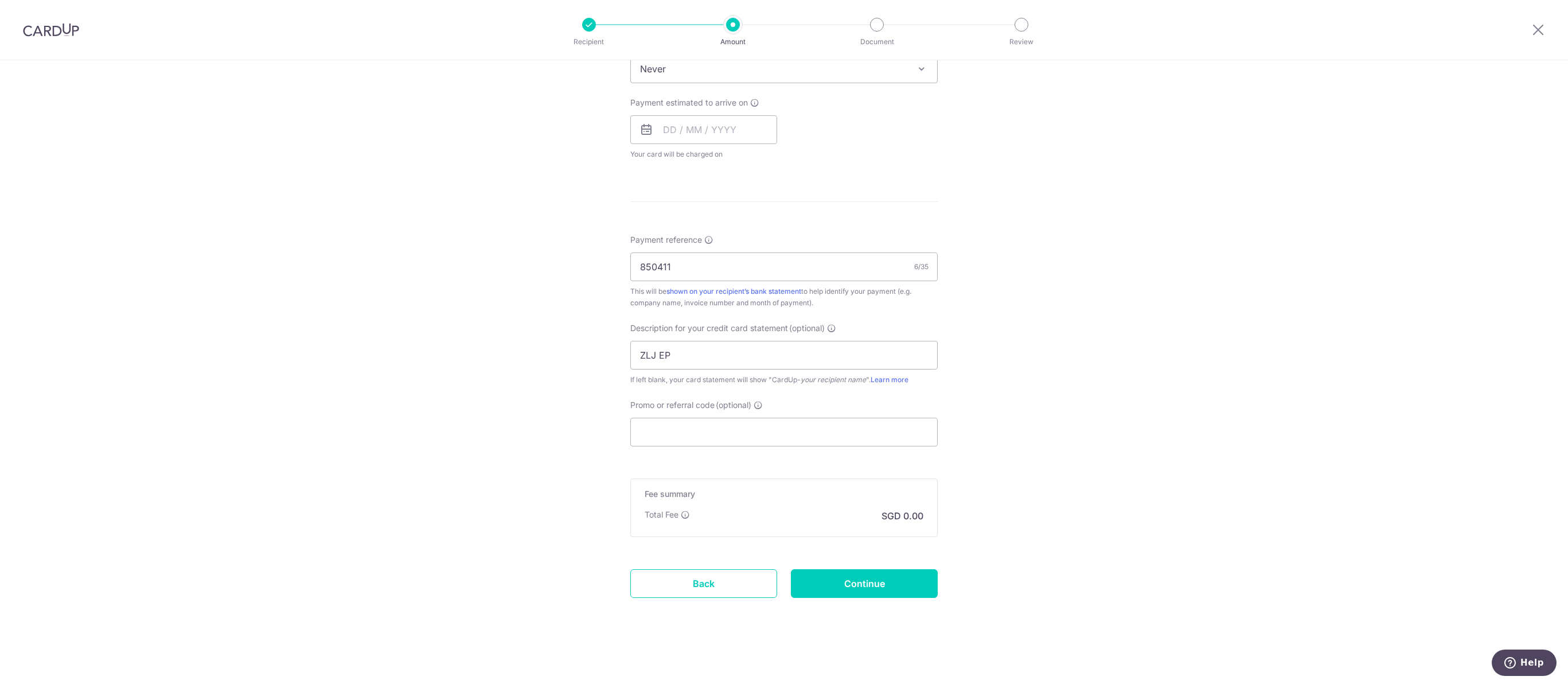
scroll to position [0, 0]
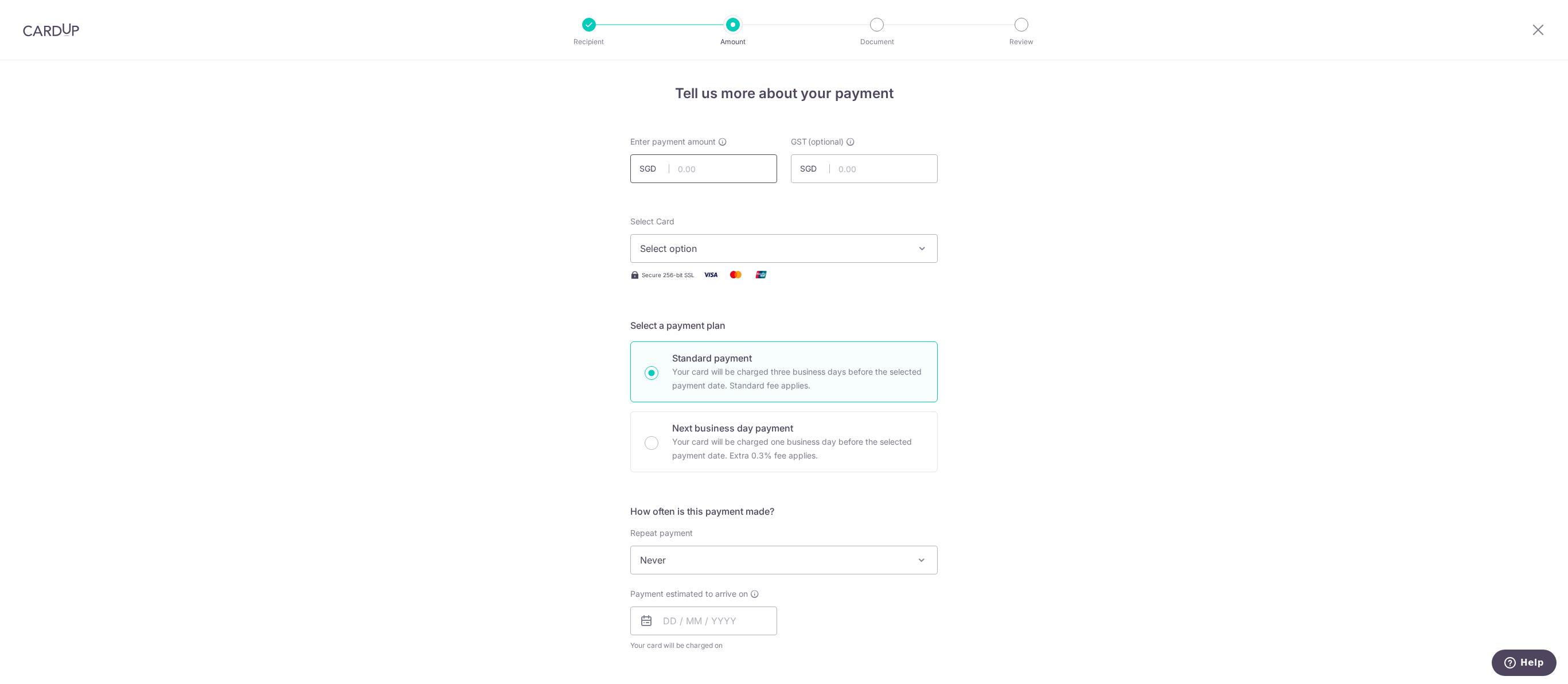
type input "ZLJ EP"
click at [699, 178] on input "text" at bounding box center [704, 168] width 147 height 28
click button "Add Card" at bounding box center [0, 0] width 0 height 0
type input "1,345.00"
click at [1063, 144] on div "Tell us more about your payment Enter payment amount SGD 1,345.00 1345.00 GST (…" at bounding box center [784, 617] width 1568 height 1115
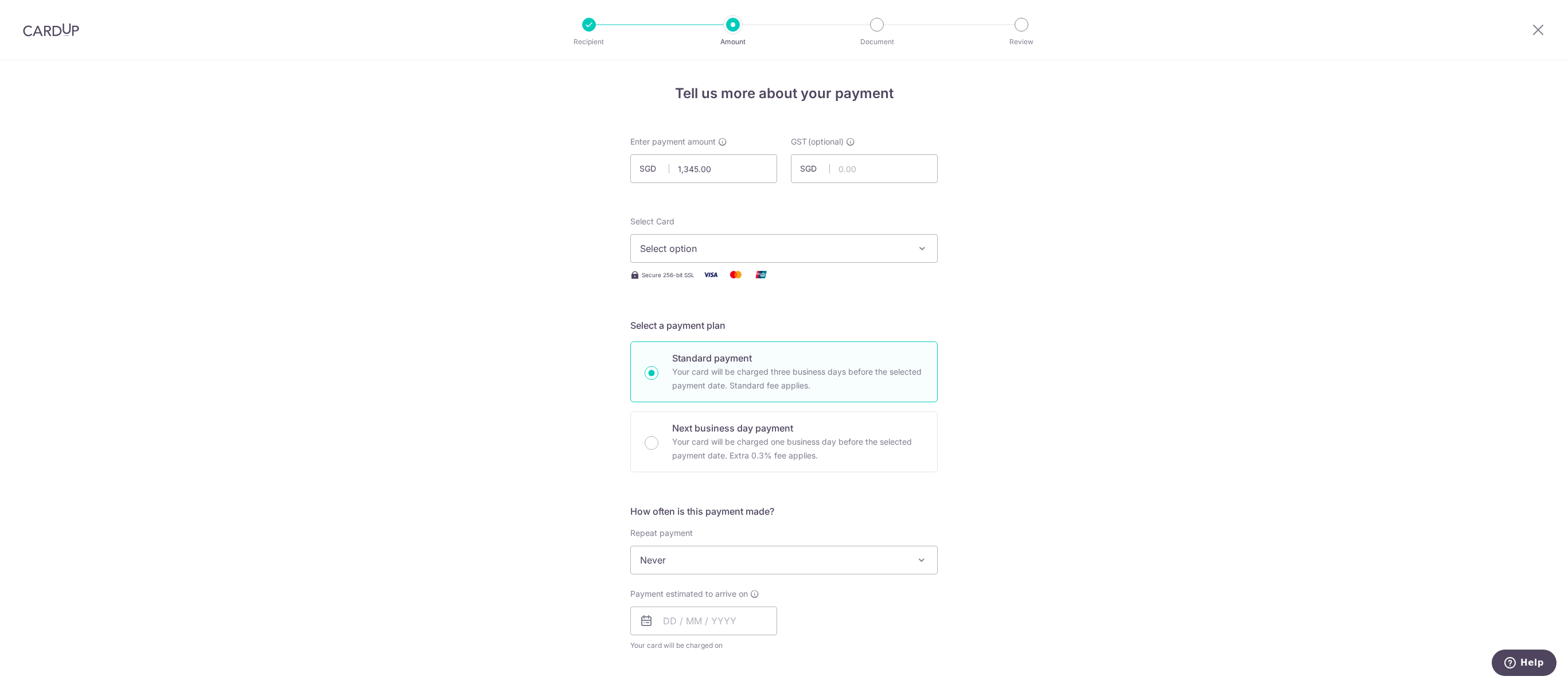
click at [695, 262] on button "Select option" at bounding box center [784, 248] width 307 height 28
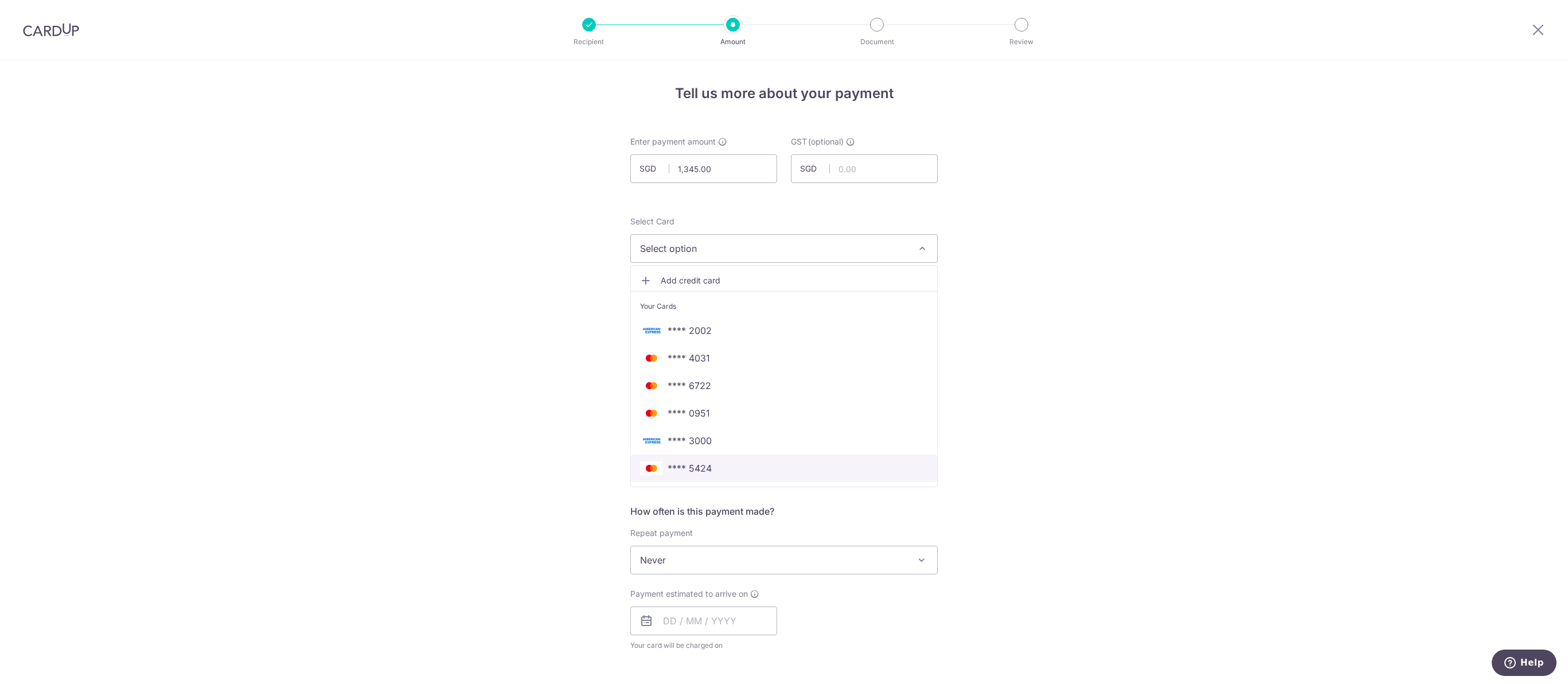
click at [724, 475] on span "**** 5424" at bounding box center [784, 468] width 288 height 14
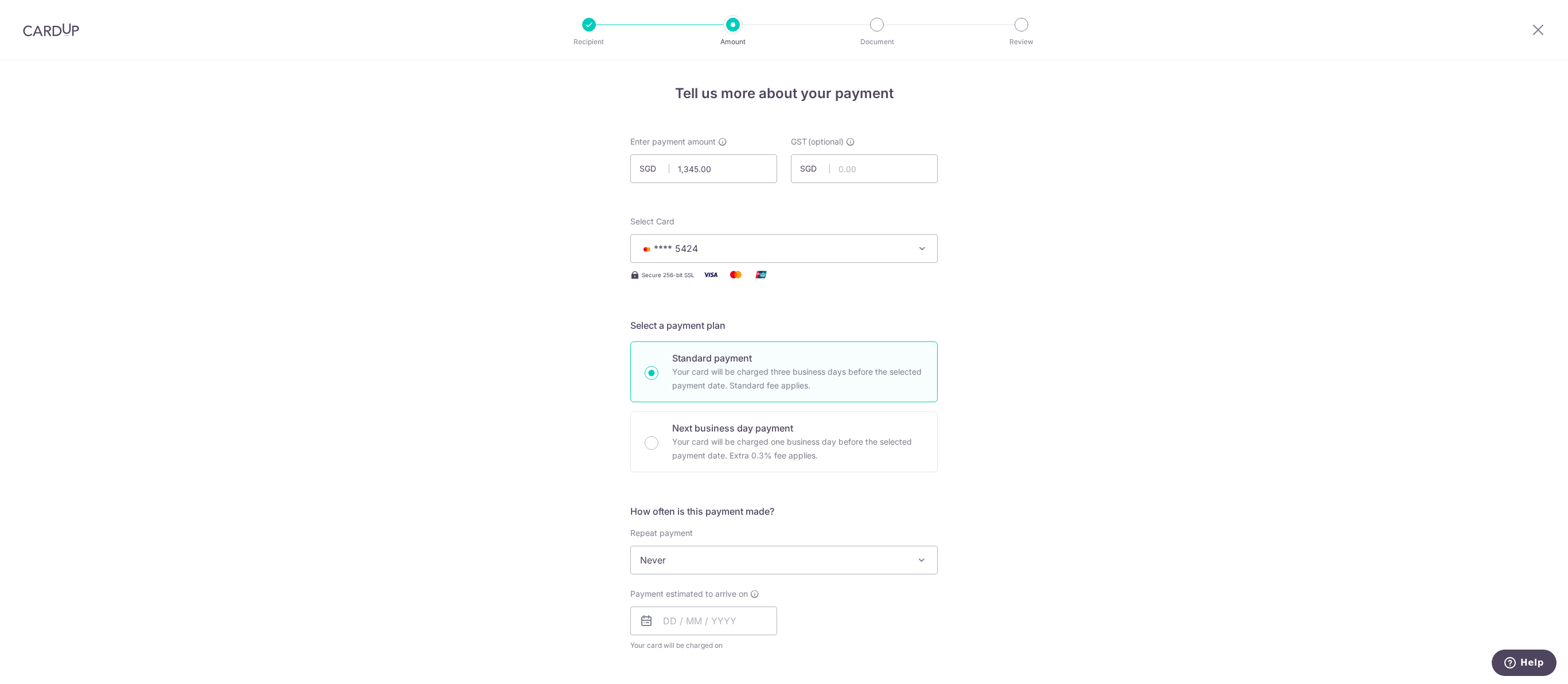
click at [986, 429] on div "Tell us more about your payment Enter payment amount SGD 1,345.00 1345.00 GST (…" at bounding box center [784, 617] width 1568 height 1115
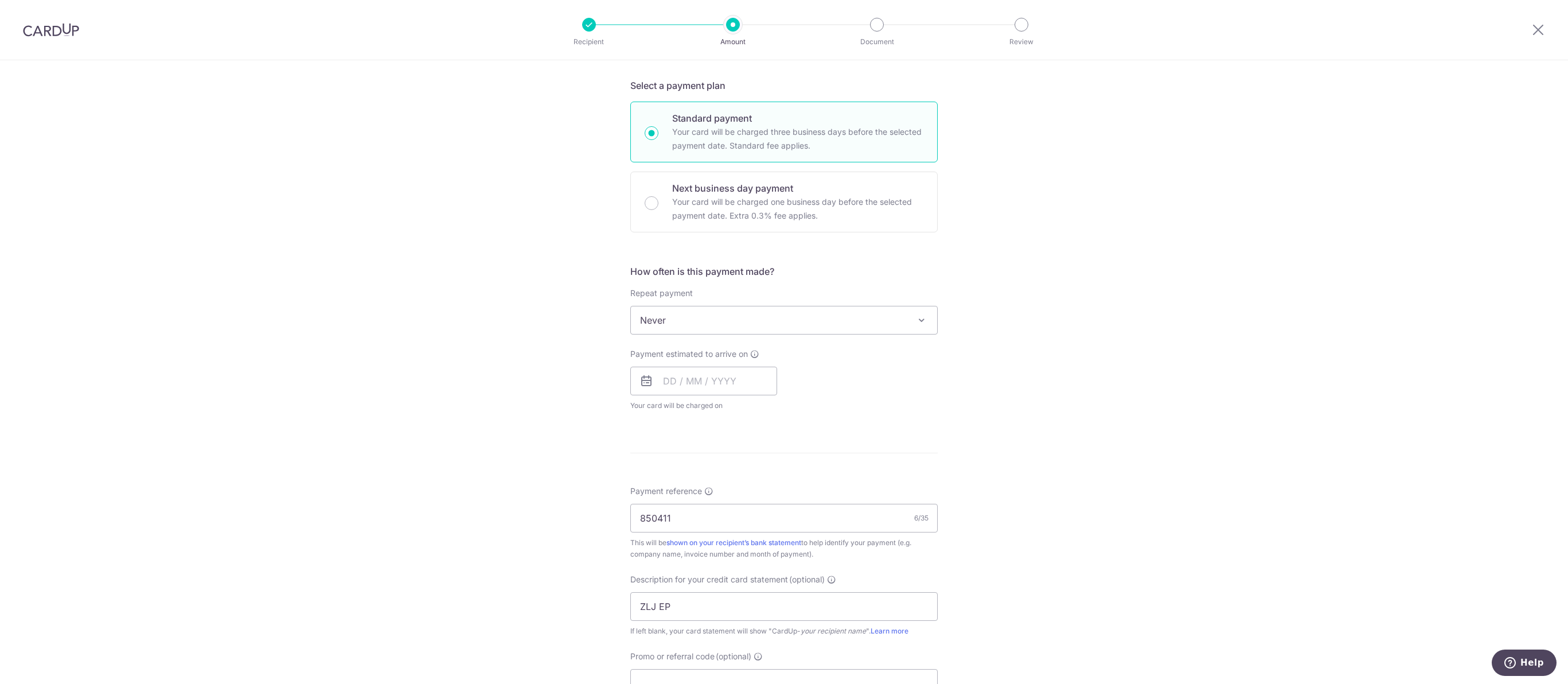
scroll to position [367, 0]
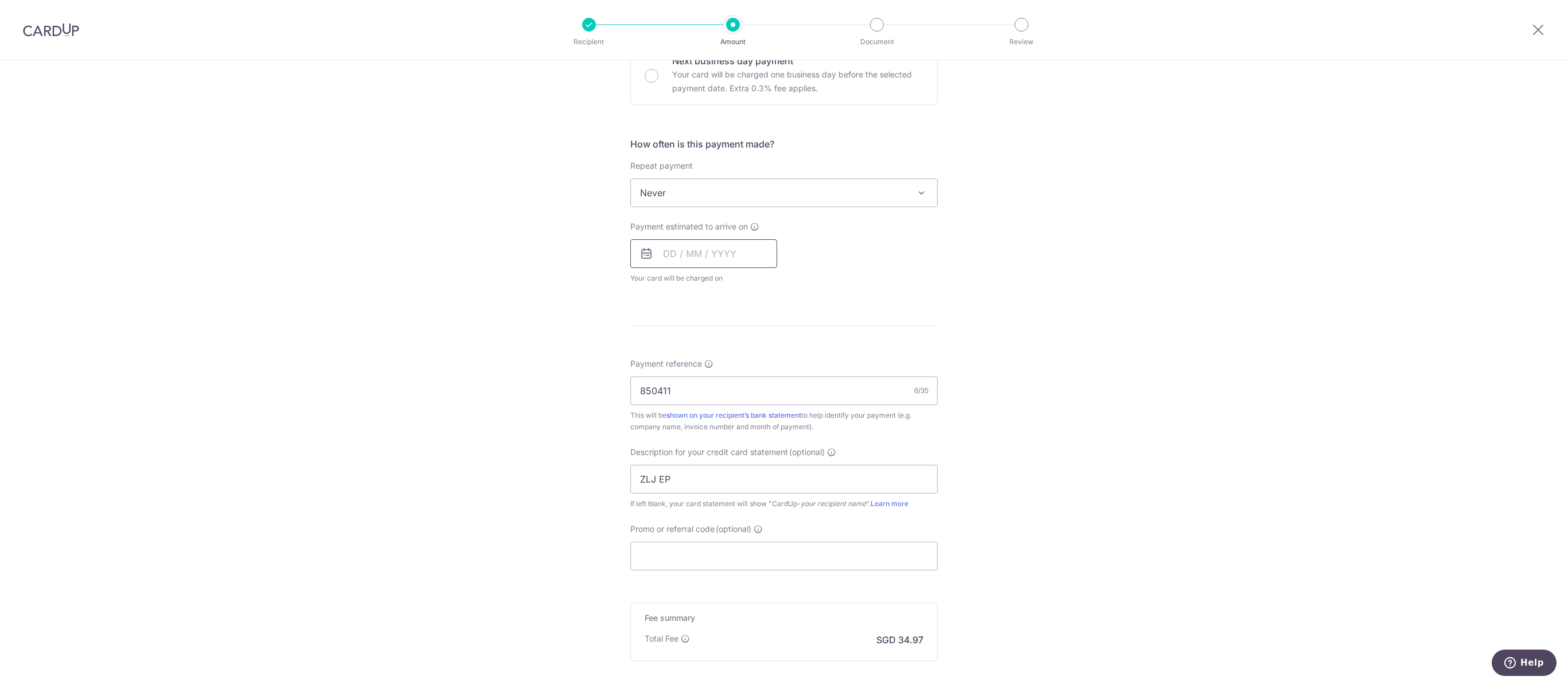
click at [699, 268] on input "text" at bounding box center [704, 253] width 147 height 28
click at [679, 390] on link "13" at bounding box center [677, 381] width 18 height 18
type input "[DATE]"
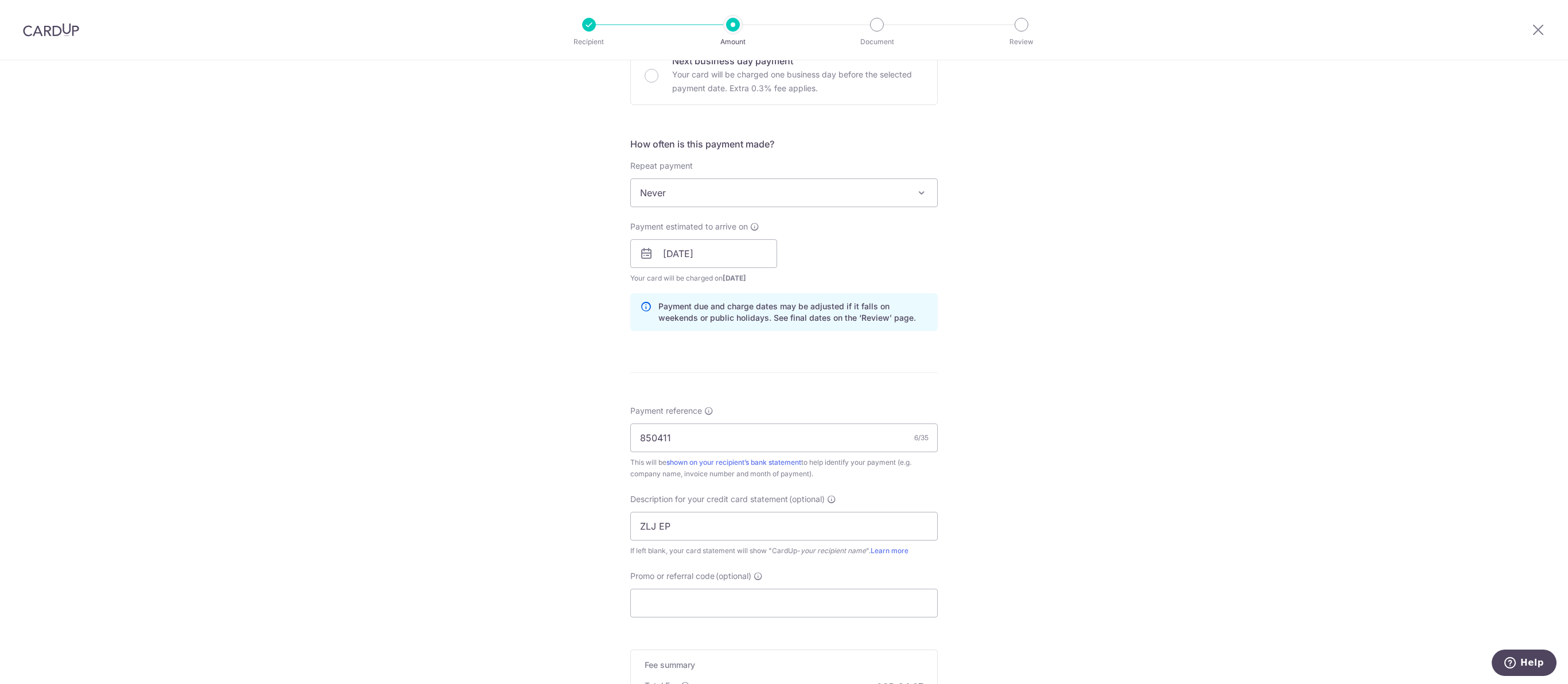
click at [949, 357] on div "Tell us more about your payment Enter payment amount SGD 1,345.00 1345.00 GST (…" at bounding box center [784, 274] width 1568 height 1161
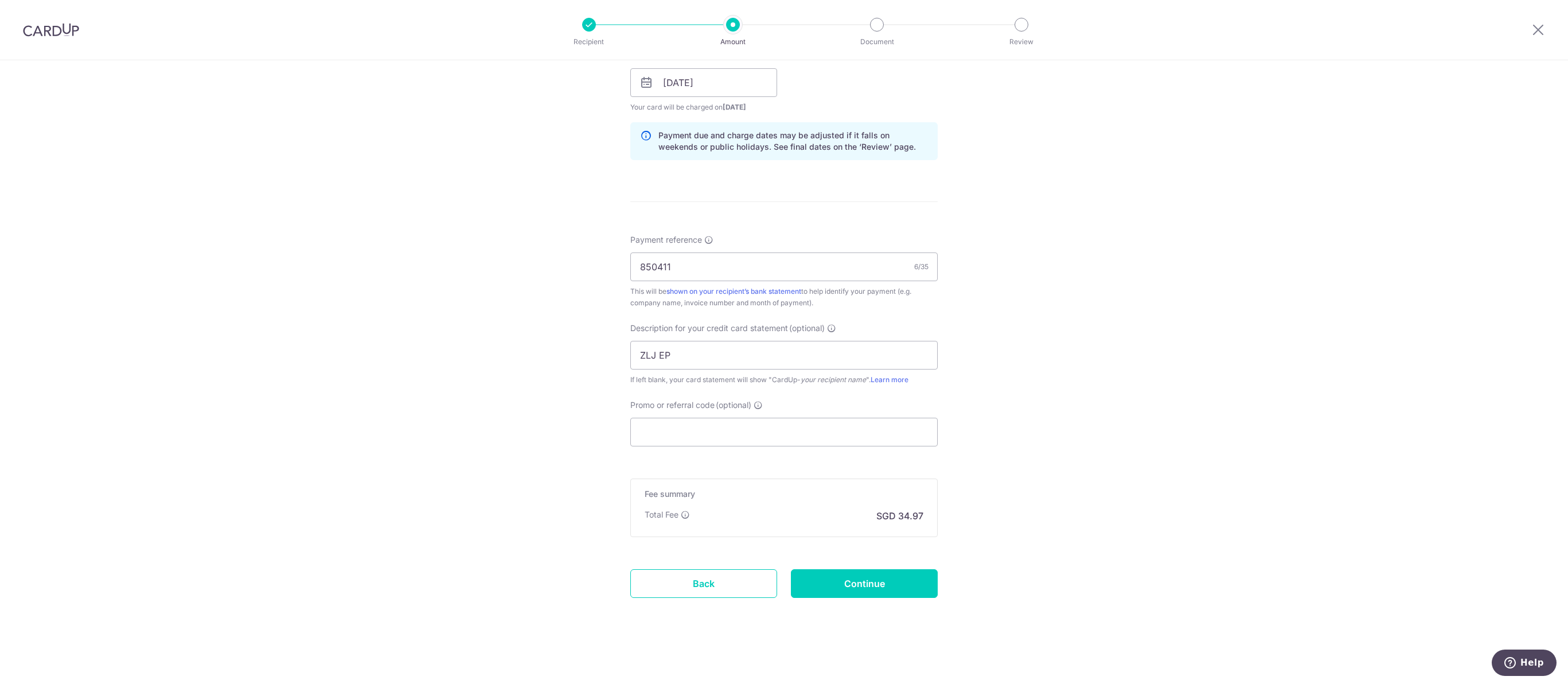
scroll to position [715, 0]
click at [908, 591] on input "Continue" at bounding box center [864, 583] width 147 height 28
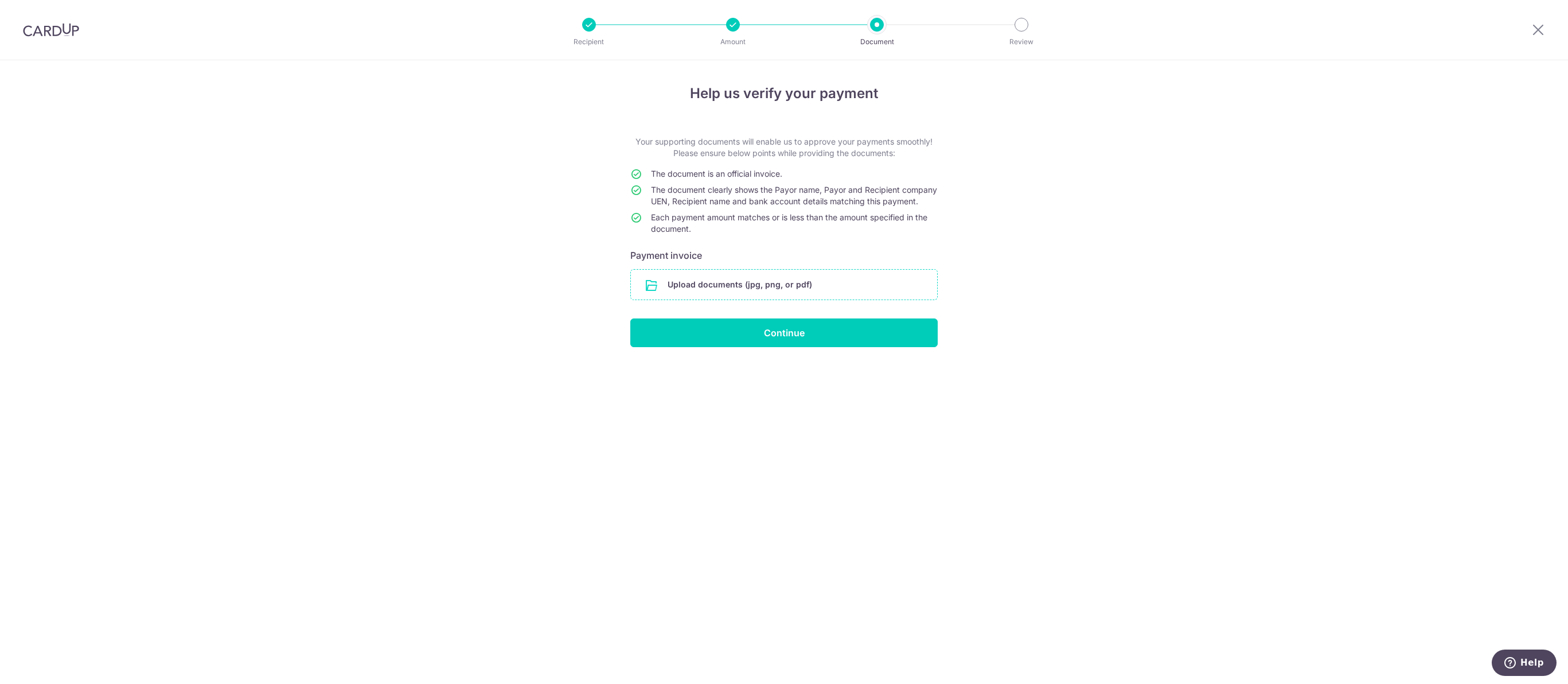
click at [805, 299] on input "file" at bounding box center [784, 285] width 306 height 30
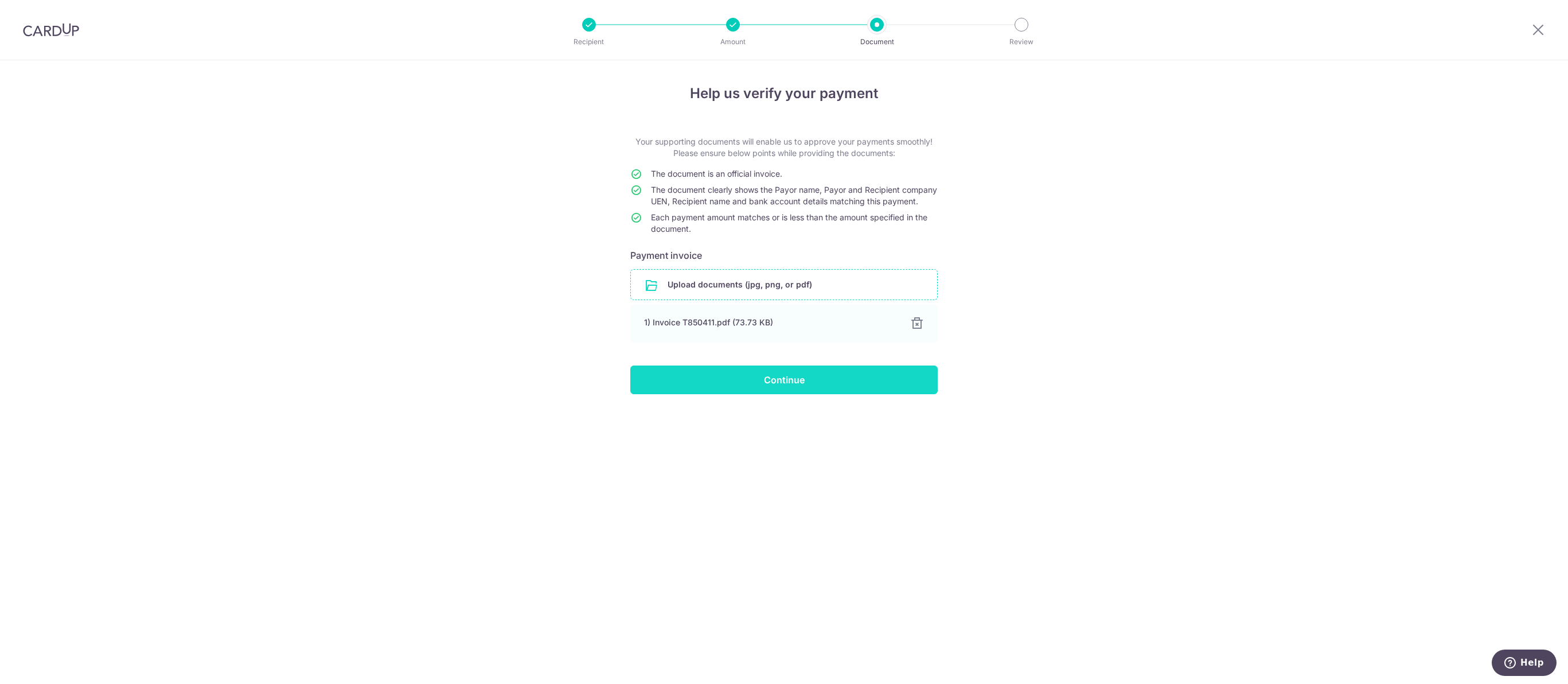
click at [846, 394] on input "Continue" at bounding box center [784, 380] width 307 height 28
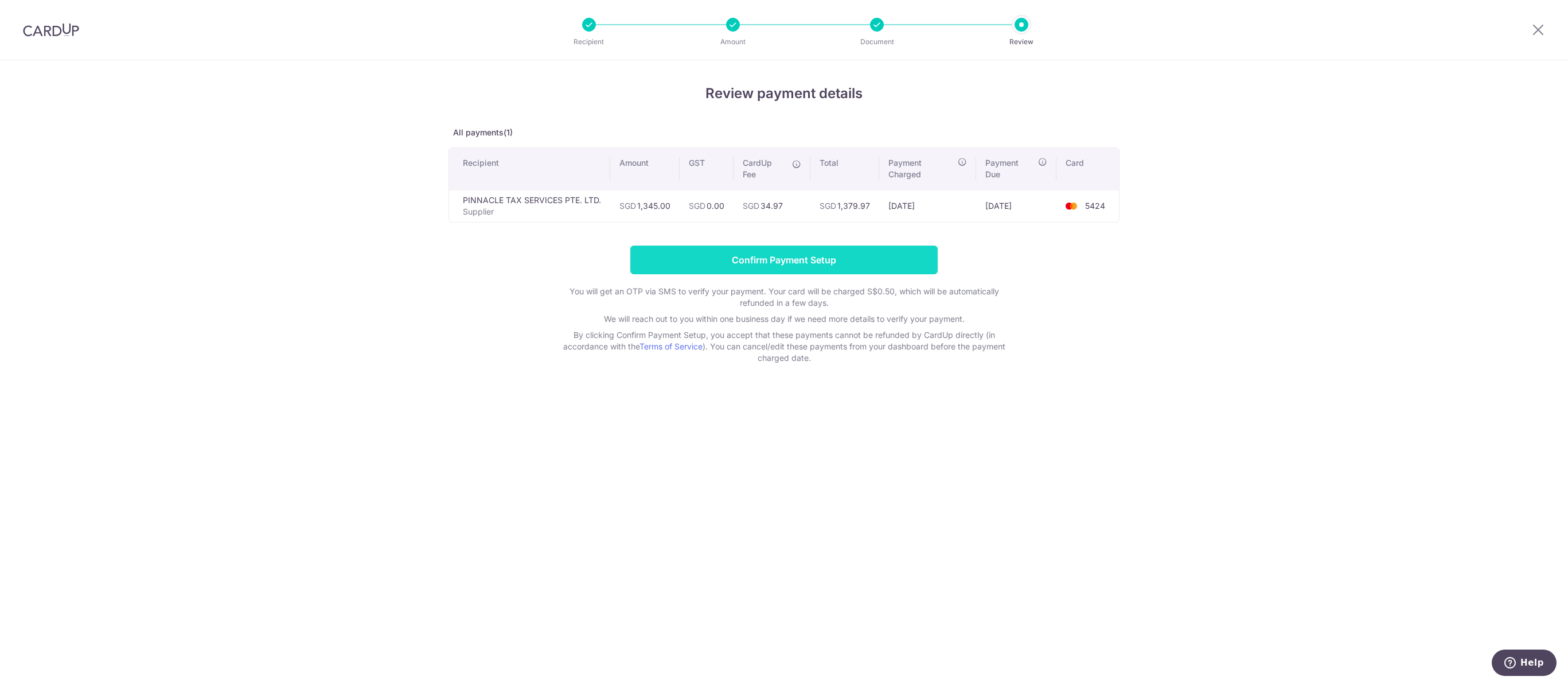
click at [924, 269] on input "Confirm Payment Setup" at bounding box center [784, 260] width 307 height 28
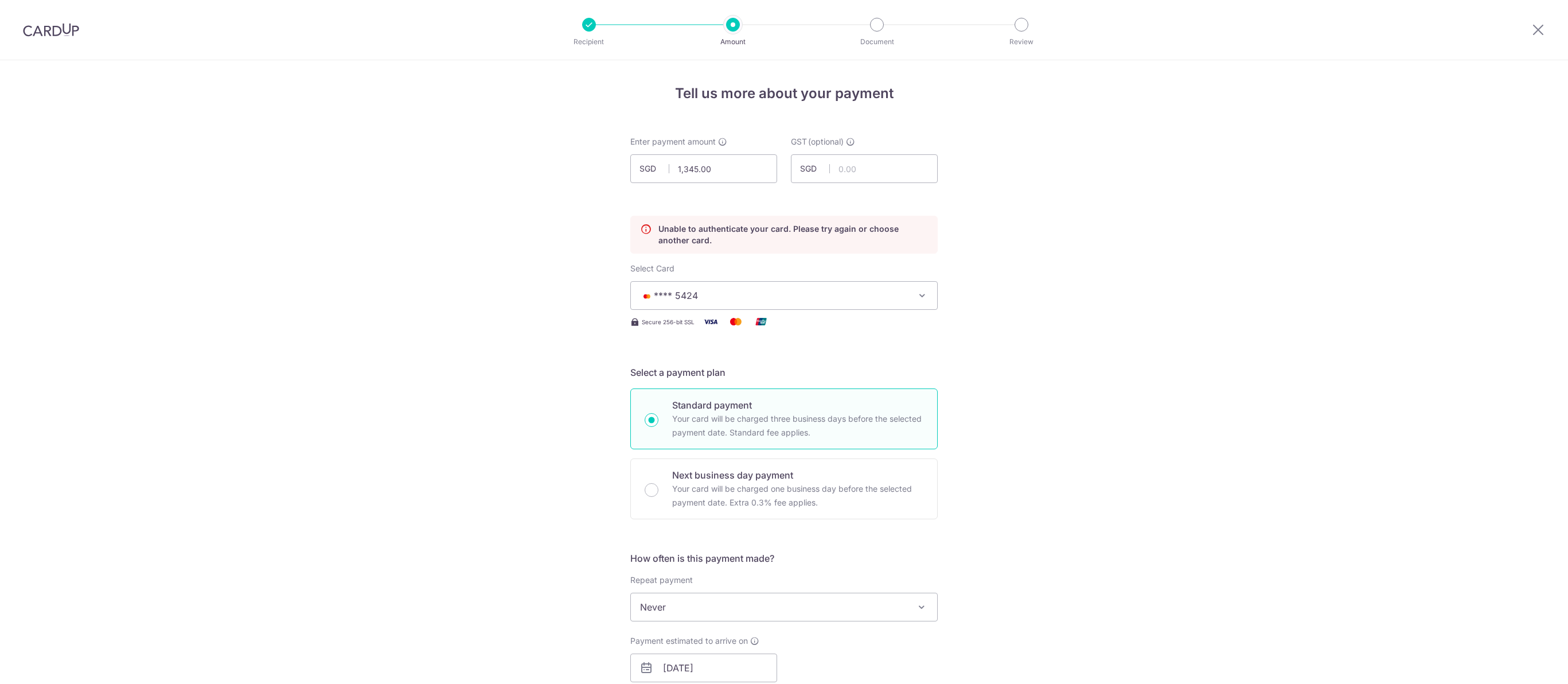
scroll to position [158, 0]
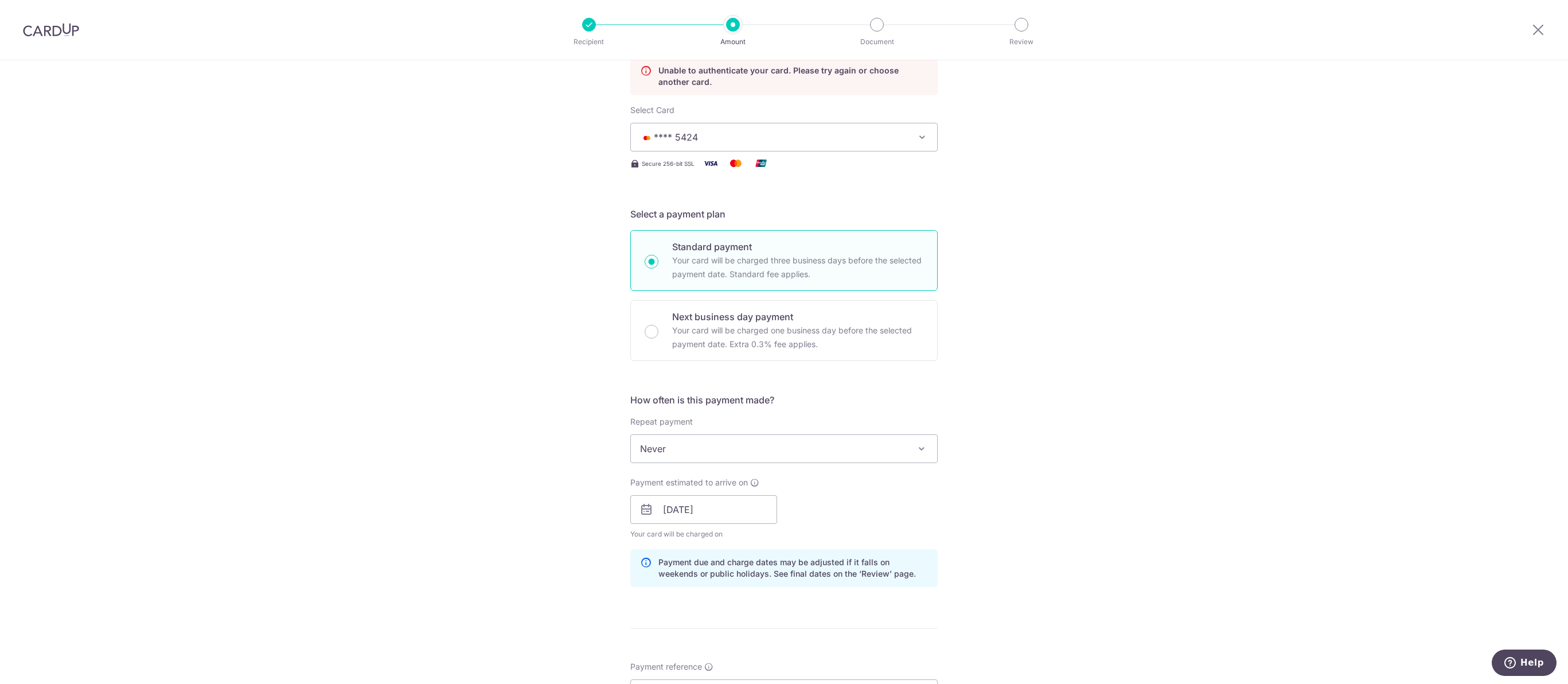
click at [1201, 298] on div "Tell us more about your payment Enter payment amount SGD 1,345.00 1345.00 GST (…" at bounding box center [784, 506] width 1568 height 1209
click at [818, 144] on span "**** 5424" at bounding box center [773, 137] width 267 height 14
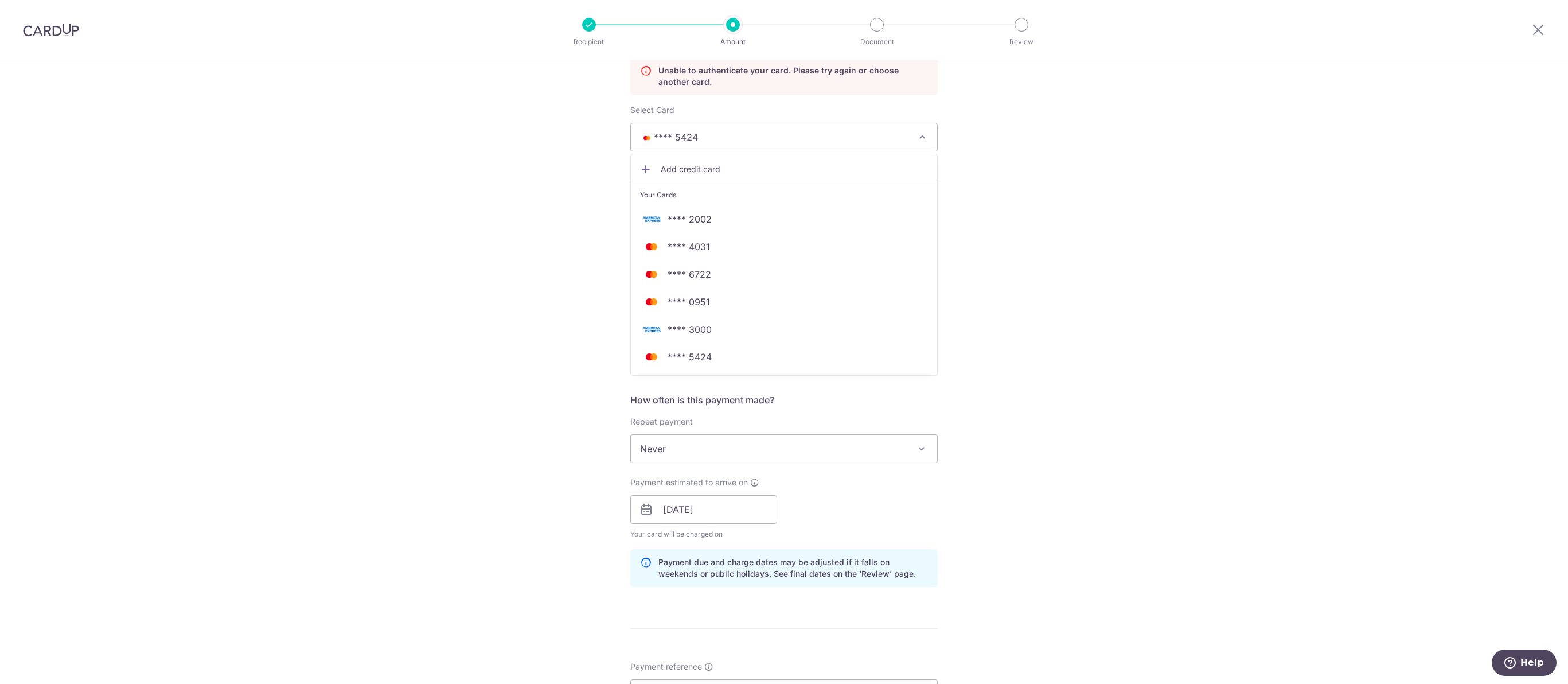
click at [1121, 381] on div "Tell us more about your payment Enter payment amount SGD 1,345.00 1345.00 GST (…" at bounding box center [784, 506] width 1568 height 1209
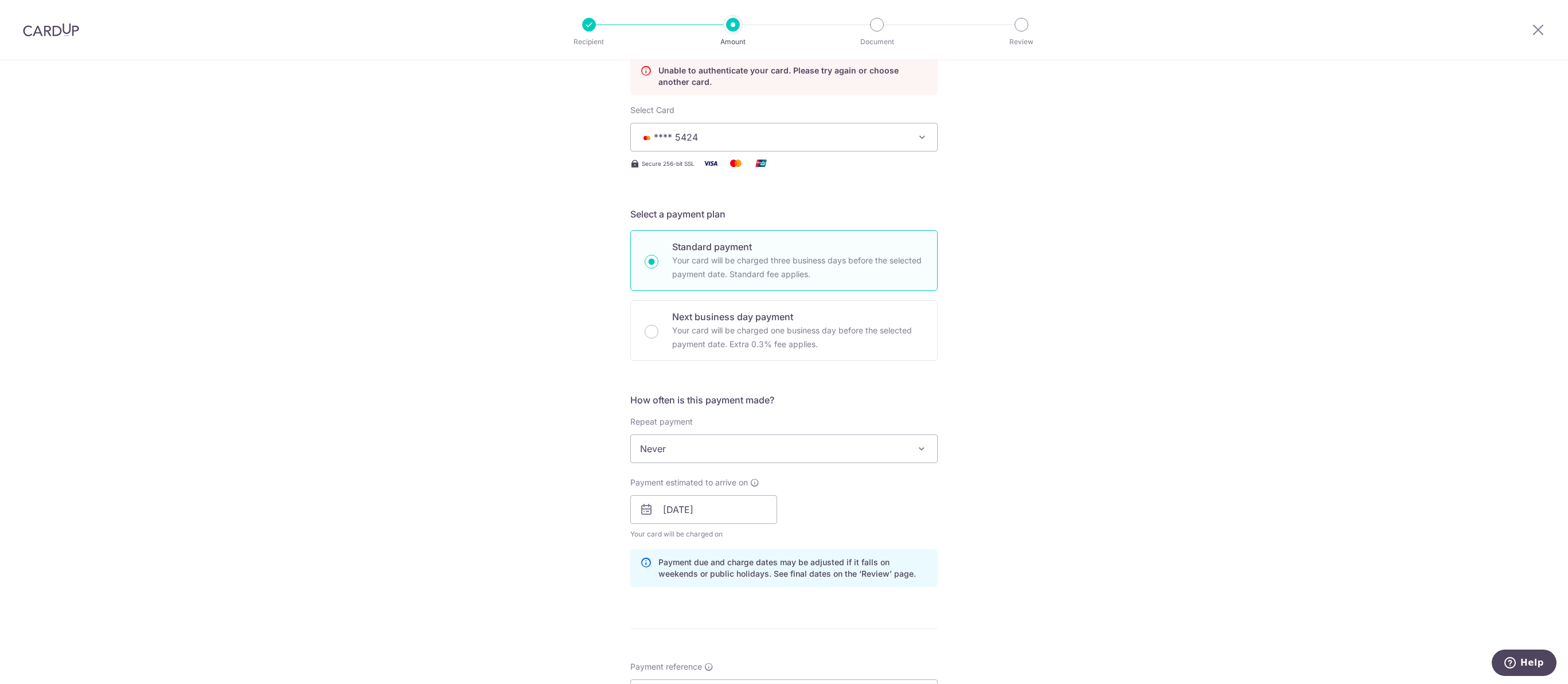
click at [820, 144] on span "**** 5424" at bounding box center [773, 137] width 267 height 14
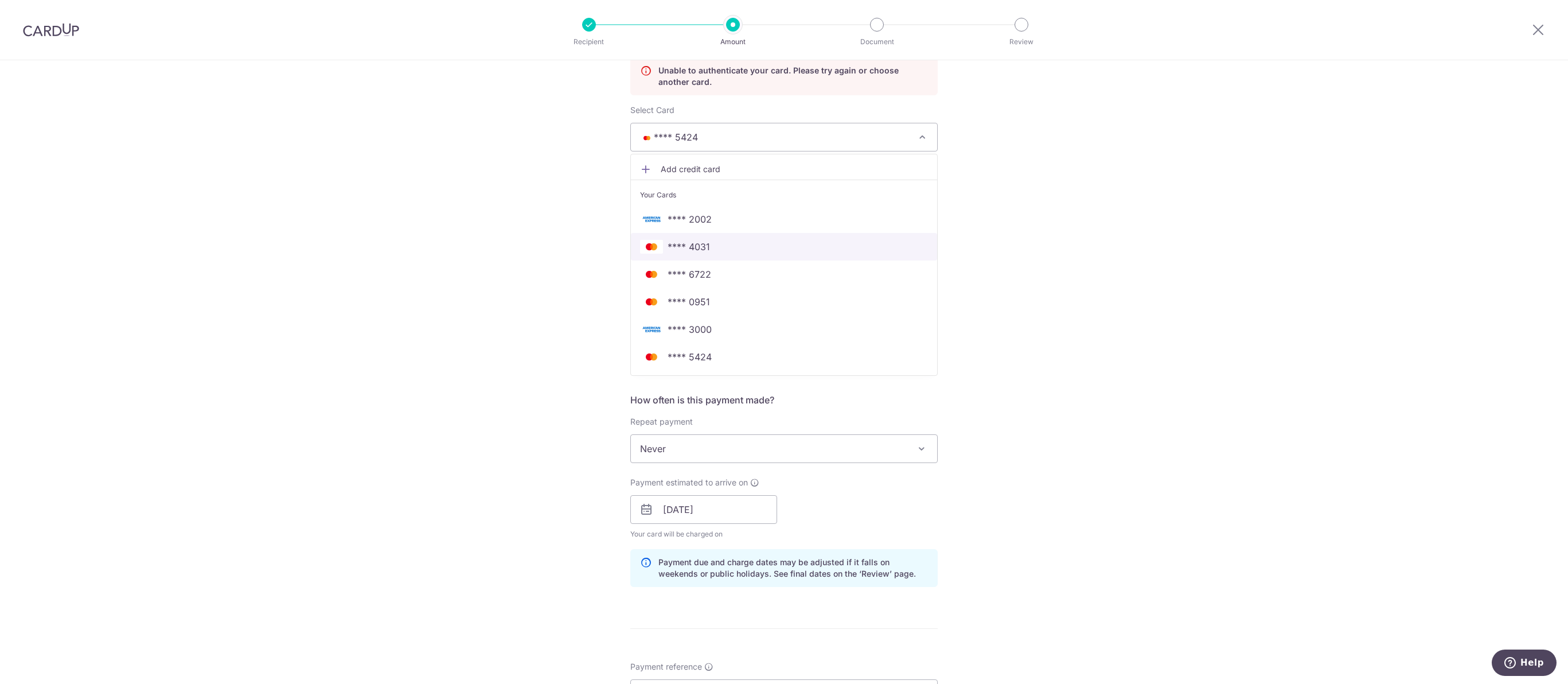
scroll to position [182, 0]
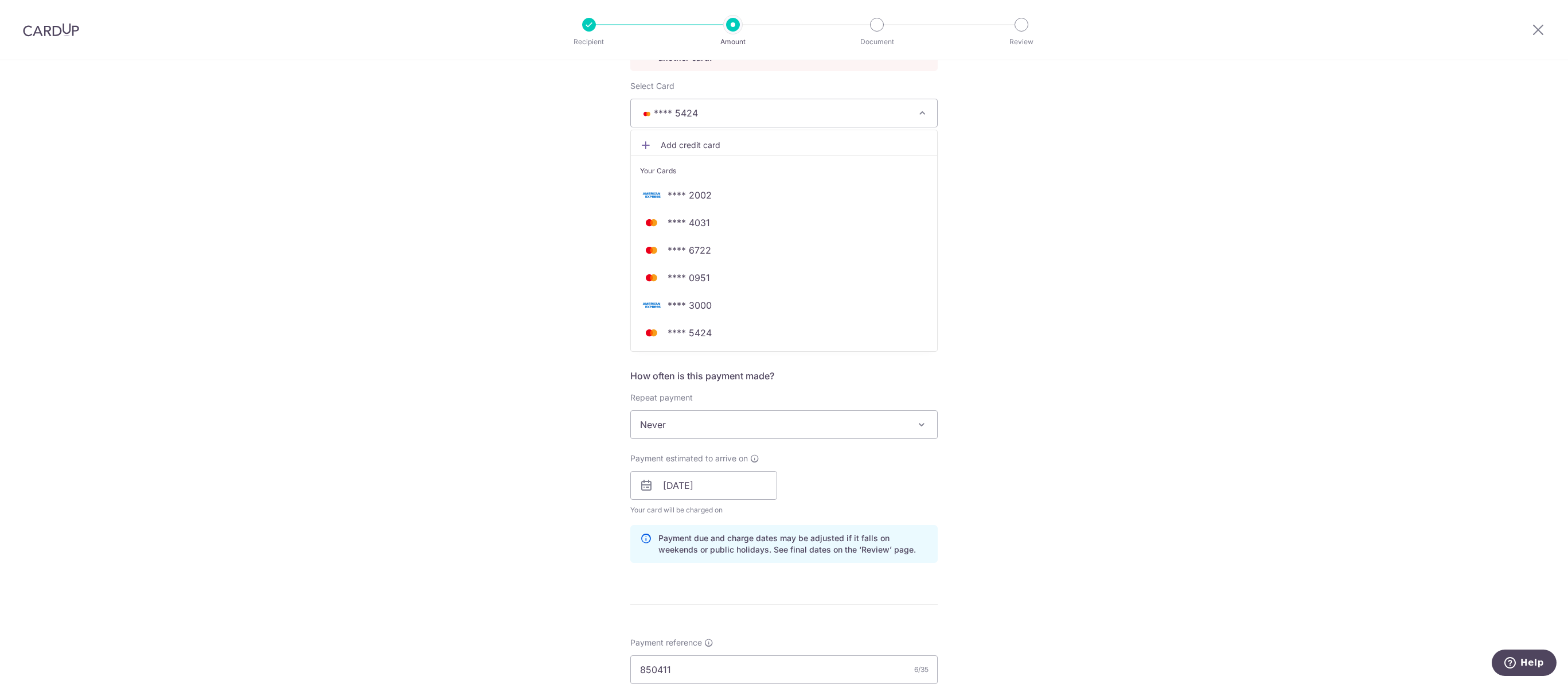
click at [759, 151] on span "Add credit card" at bounding box center [794, 145] width 267 height 12
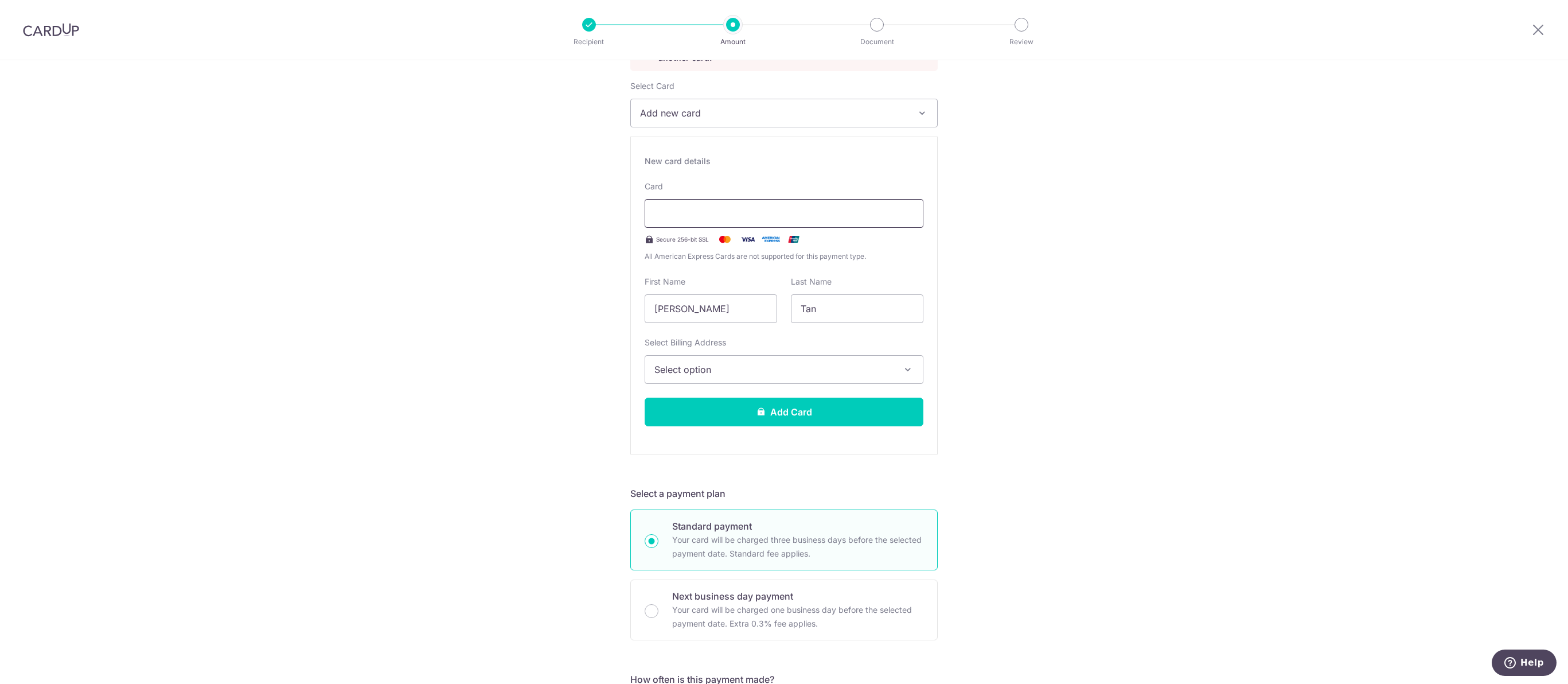
click at [732, 227] on div at bounding box center [784, 213] width 279 height 28
click at [723, 120] on span "Add new card" at bounding box center [773, 112] width 267 height 14
click at [731, 151] on span "Add credit card" at bounding box center [794, 145] width 267 height 12
click at [835, 377] on span "Select option" at bounding box center [774, 369] width 238 height 14
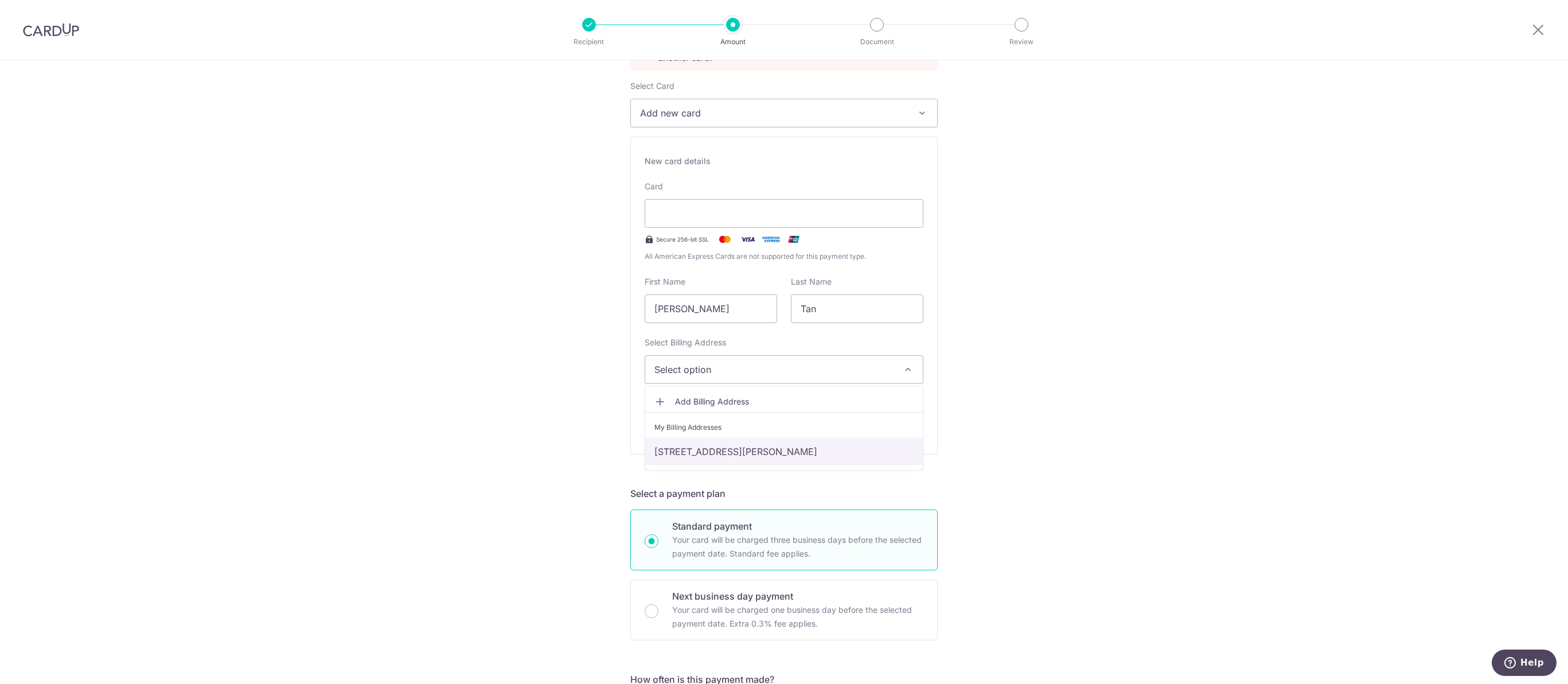
click at [743, 465] on link "15 Kovan Road #11-01, Kovan Melody, Singapore, Singapore-548189" at bounding box center [784, 451] width 277 height 27
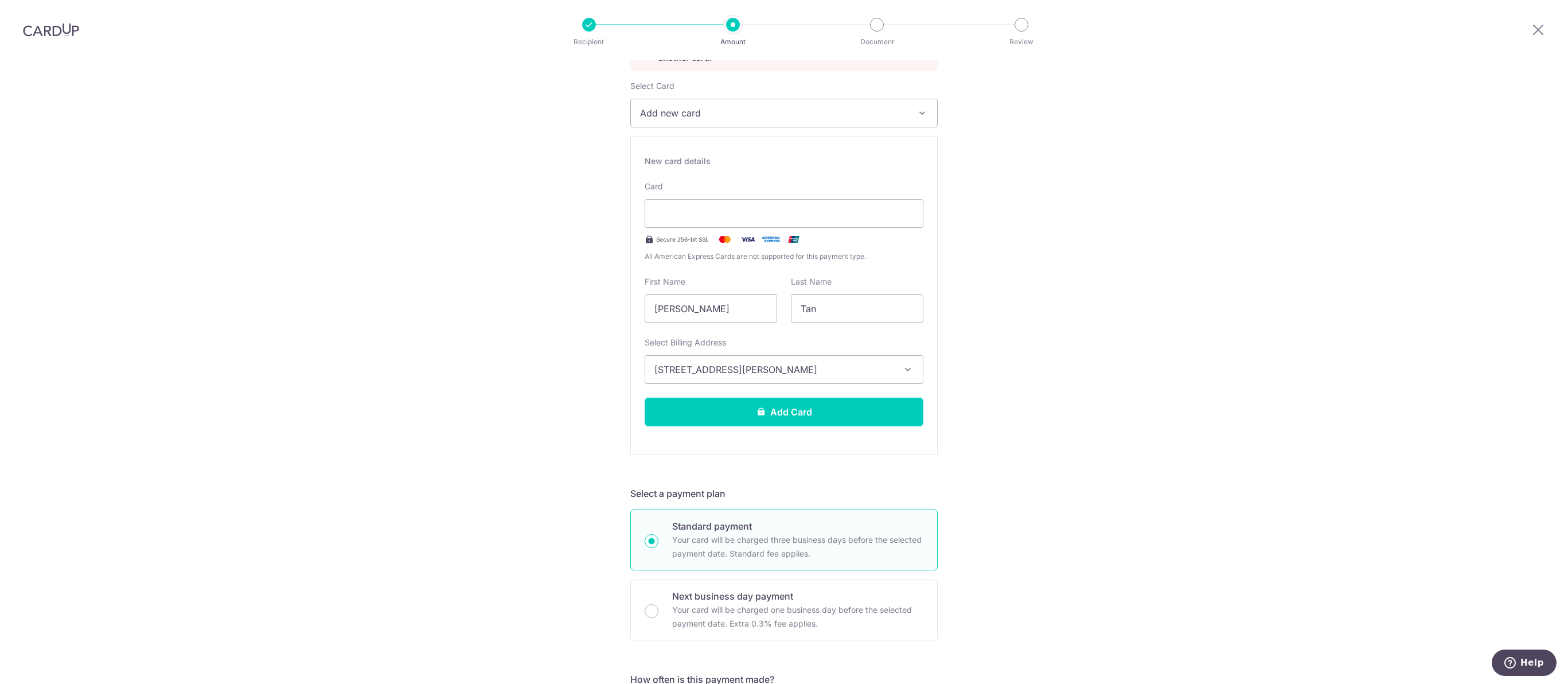
scroll to position [306, 0]
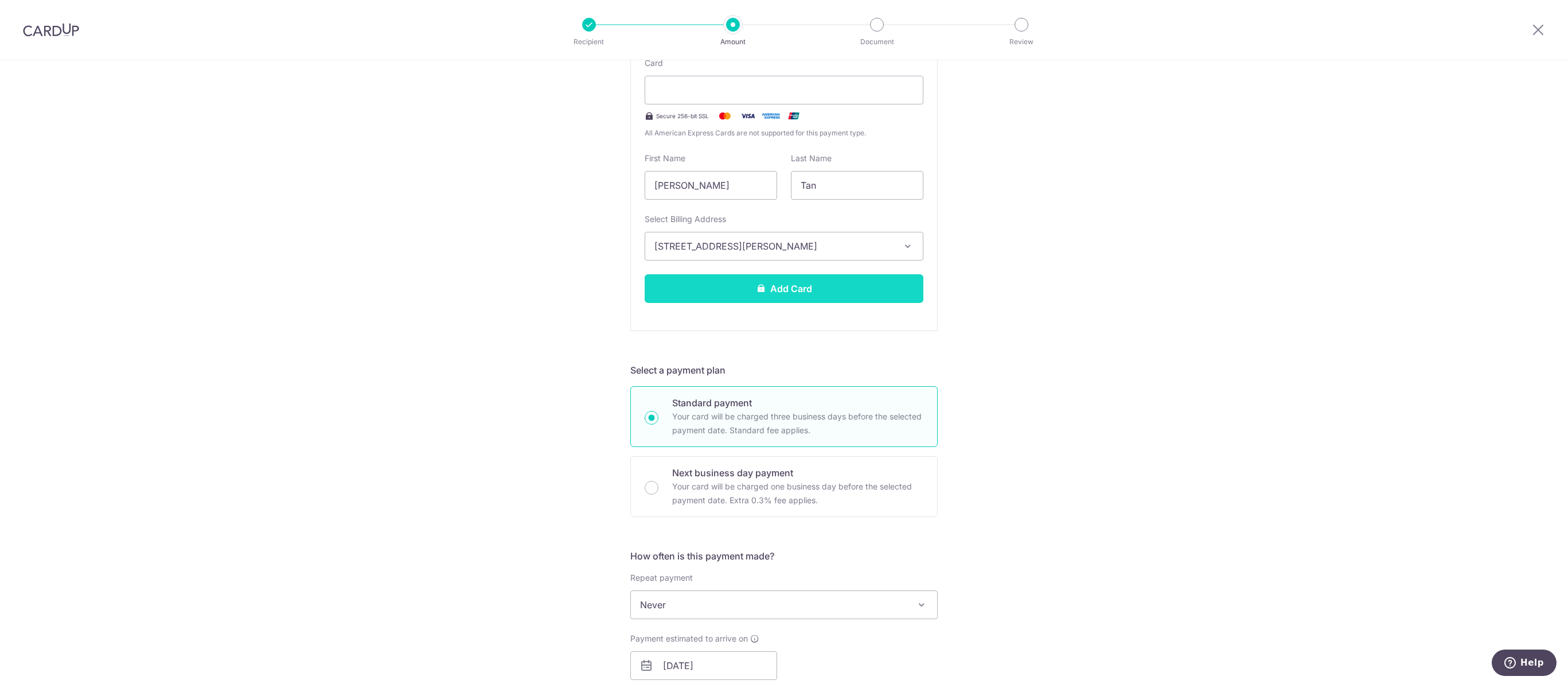
click at [843, 303] on button "Add Card" at bounding box center [784, 288] width 279 height 28
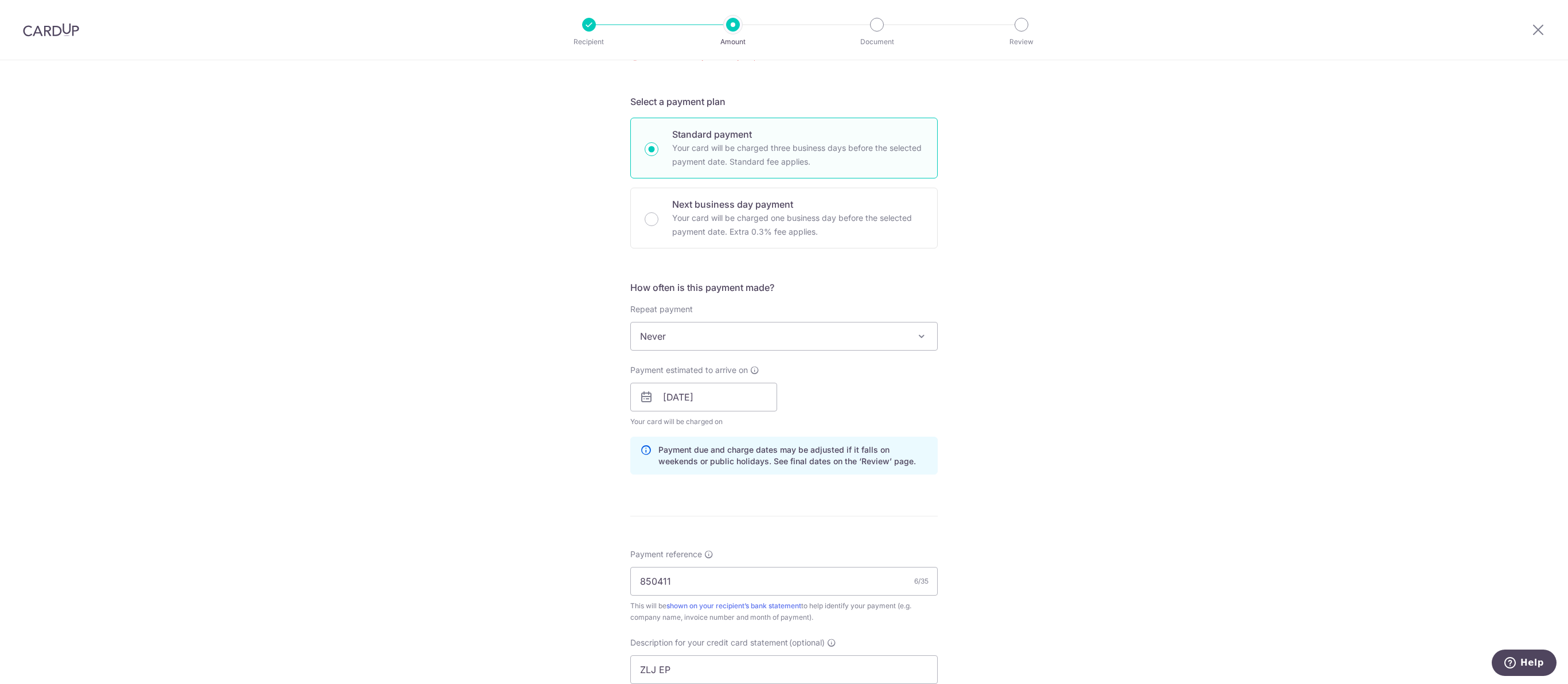
scroll to position [130, 0]
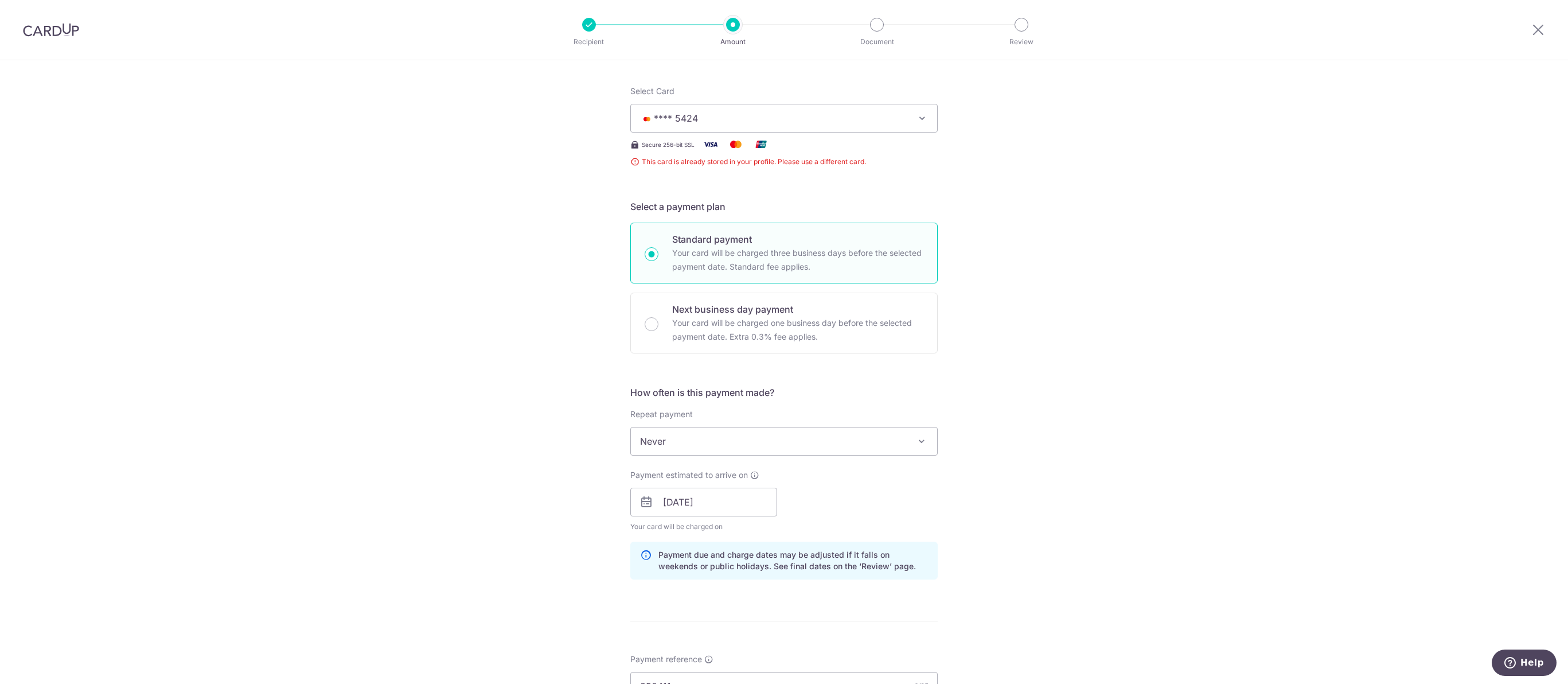
click at [1071, 252] on div "Tell us more about your payment Enter payment amount SGD 1,345.00 1345.00 GST (…" at bounding box center [784, 517] width 1568 height 1173
click at [1062, 182] on div "Tell us more about your payment Enter payment amount SGD 1,345.00 1345.00 GST (…" at bounding box center [784, 517] width 1568 height 1173
click at [843, 125] on span "**** 5424" at bounding box center [773, 118] width 267 height 14
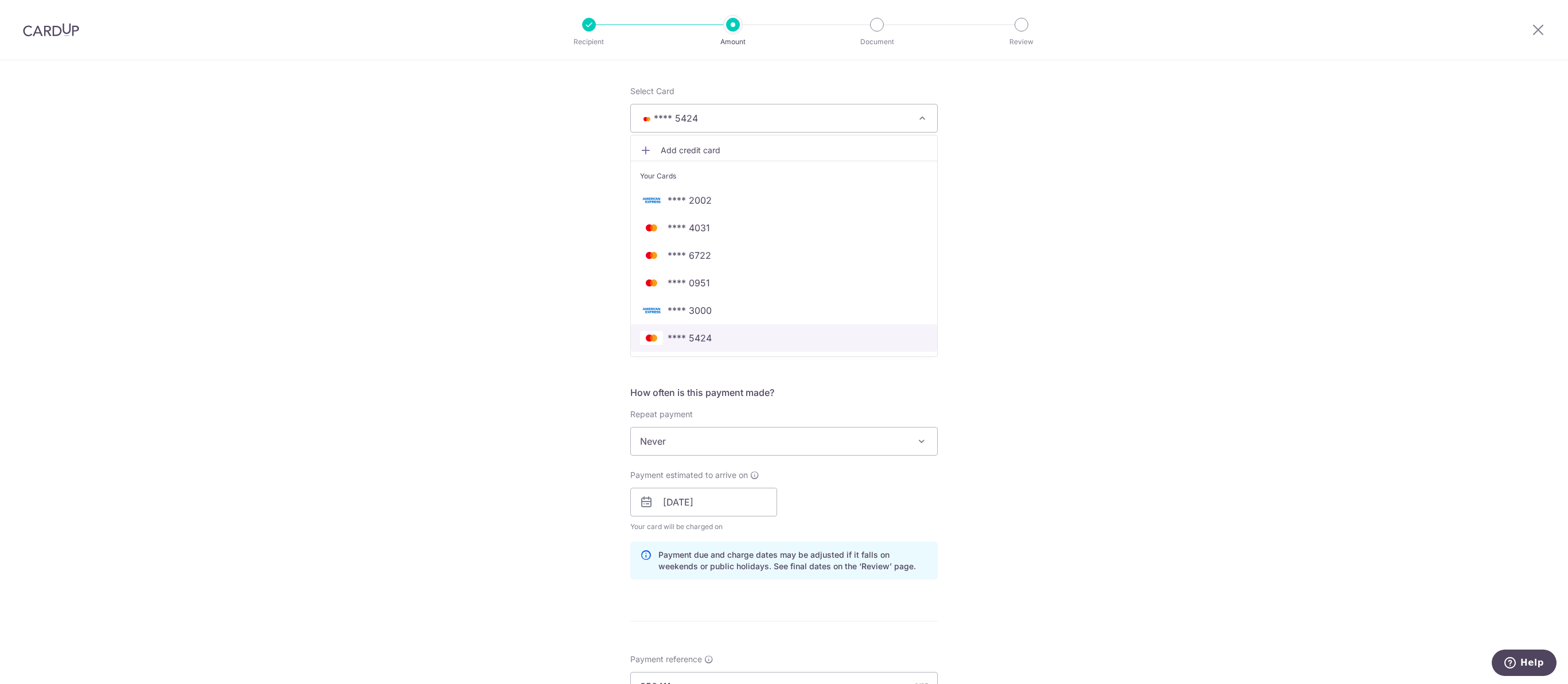
click at [806, 345] on span "**** 5424" at bounding box center [784, 337] width 288 height 14
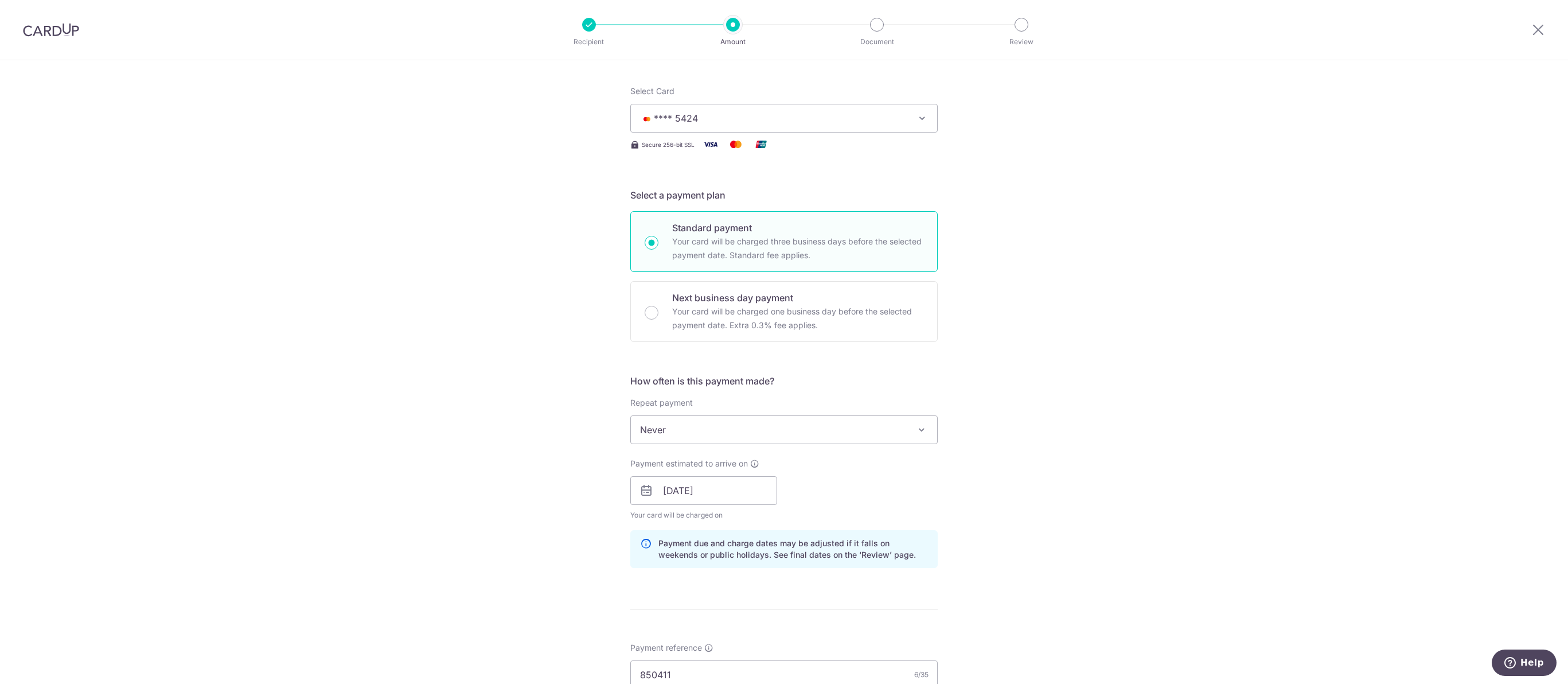
scroll to position [259, 0]
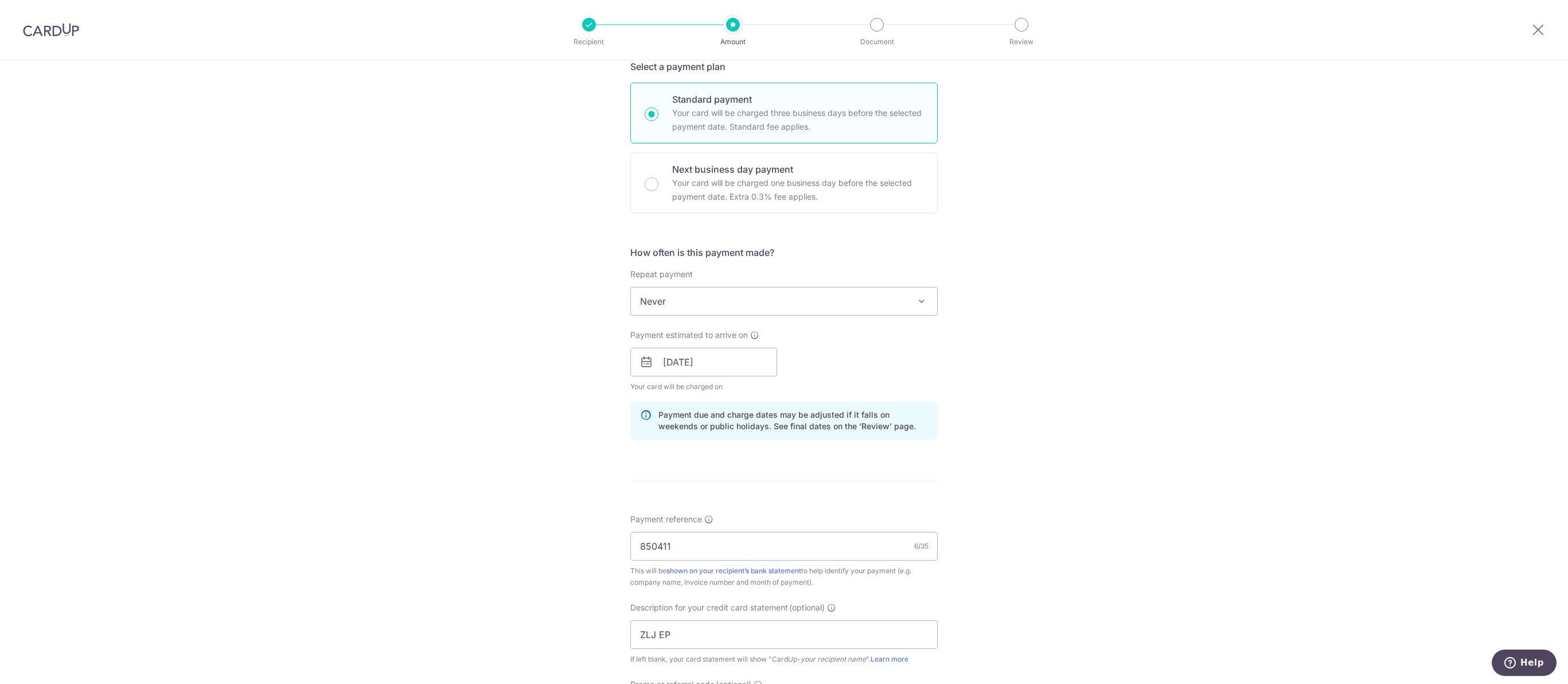
click at [789, 315] on span "Never" at bounding box center [784, 301] width 306 height 27
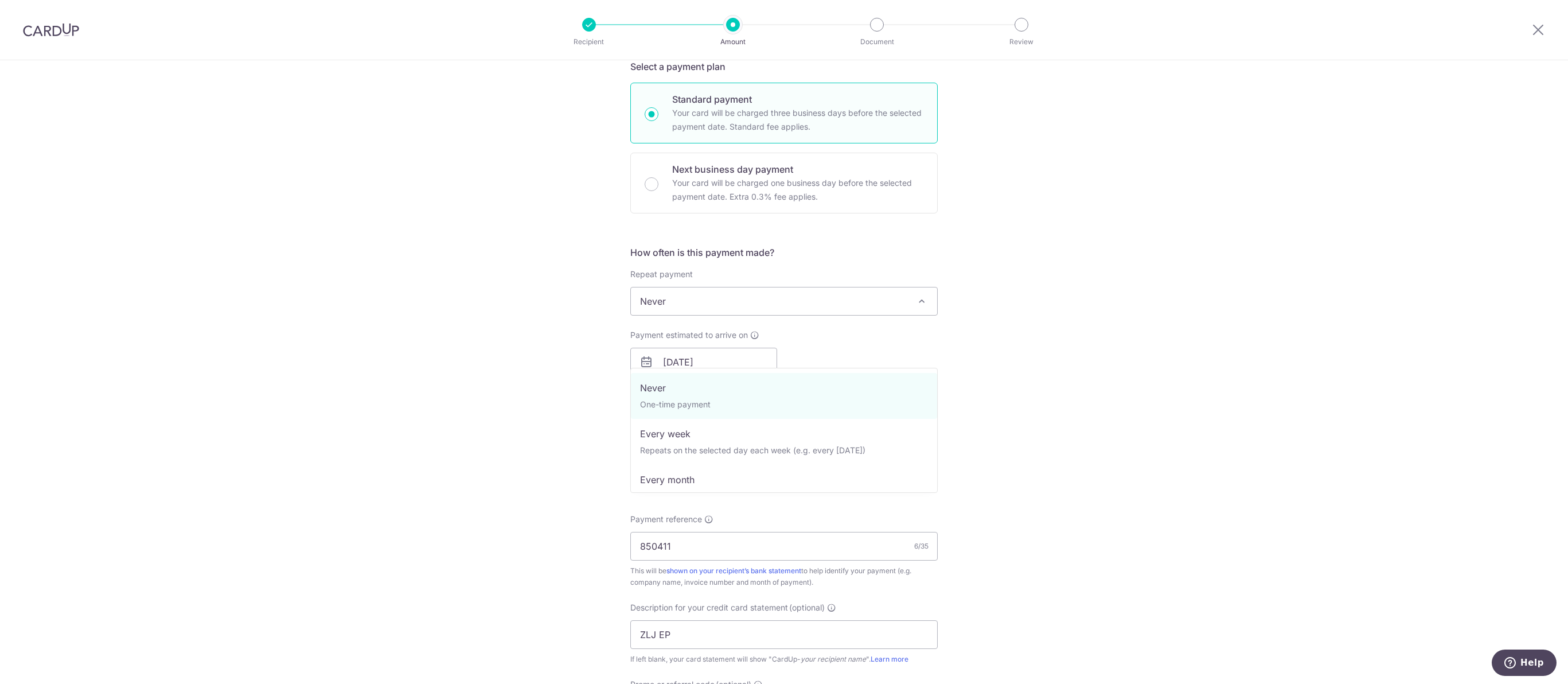
click at [1077, 373] on div "Tell us more about your payment Enter payment amount SGD 1,345.00 1345.00 GST (…" at bounding box center [784, 382] width 1568 height 1161
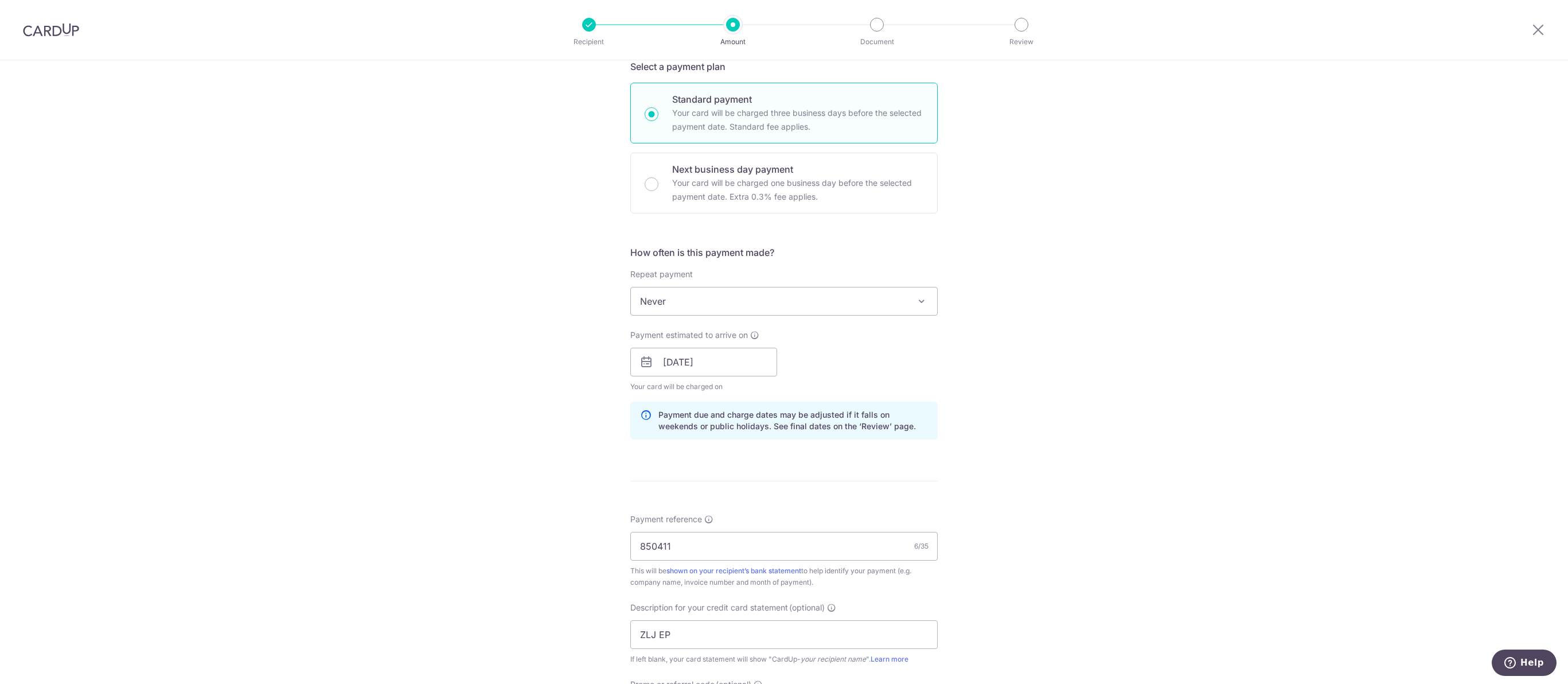
scroll to position [0, 0]
click at [1118, 348] on div "Tell us more about your payment Enter payment amount SGD 1,345.00 1345.00 GST (…" at bounding box center [784, 382] width 1568 height 1161
click at [718, 315] on span "Never" at bounding box center [784, 301] width 306 height 27
click at [1069, 388] on div "Tell us more about your payment Enter payment amount SGD 1,345.00 1345.00 GST (…" at bounding box center [784, 382] width 1568 height 1161
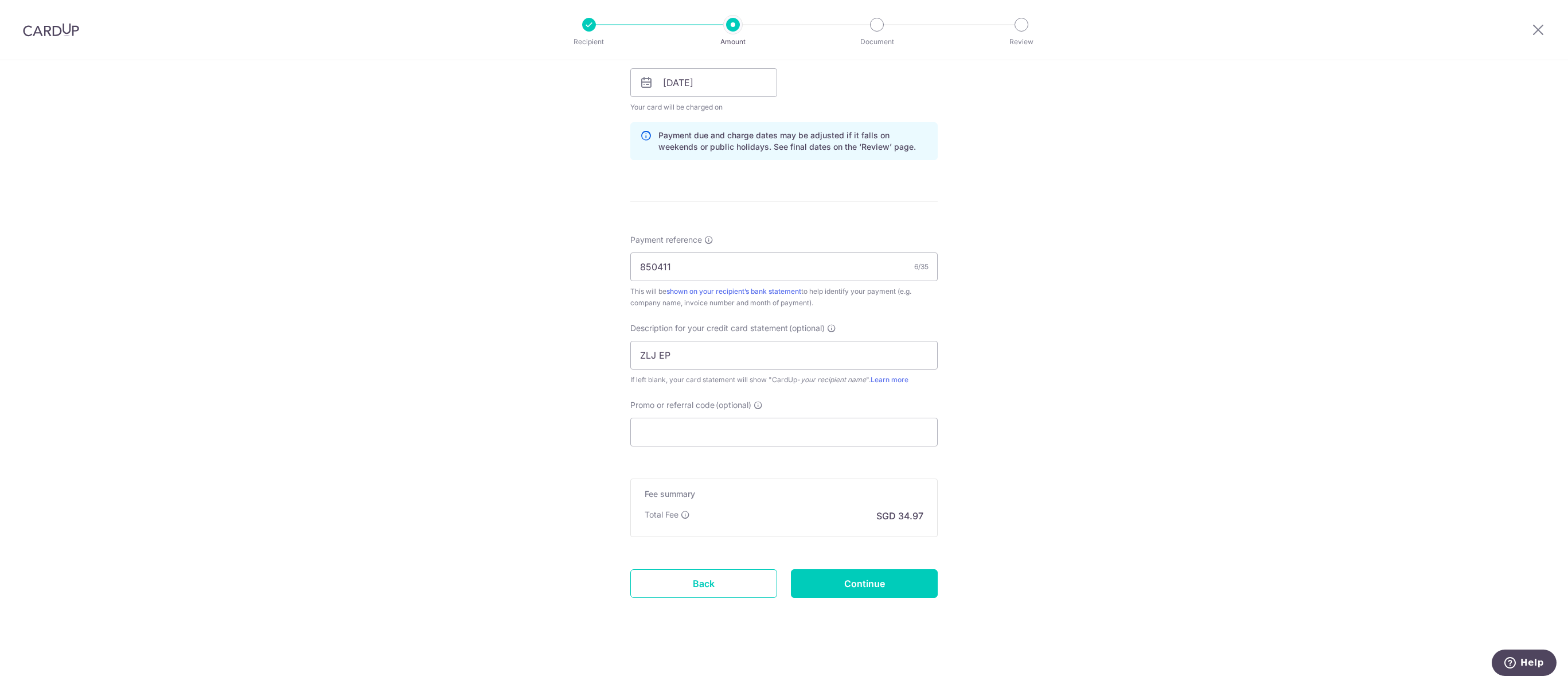
scroll to position [697, 0]
click at [890, 574] on input "Continue" at bounding box center [864, 583] width 147 height 28
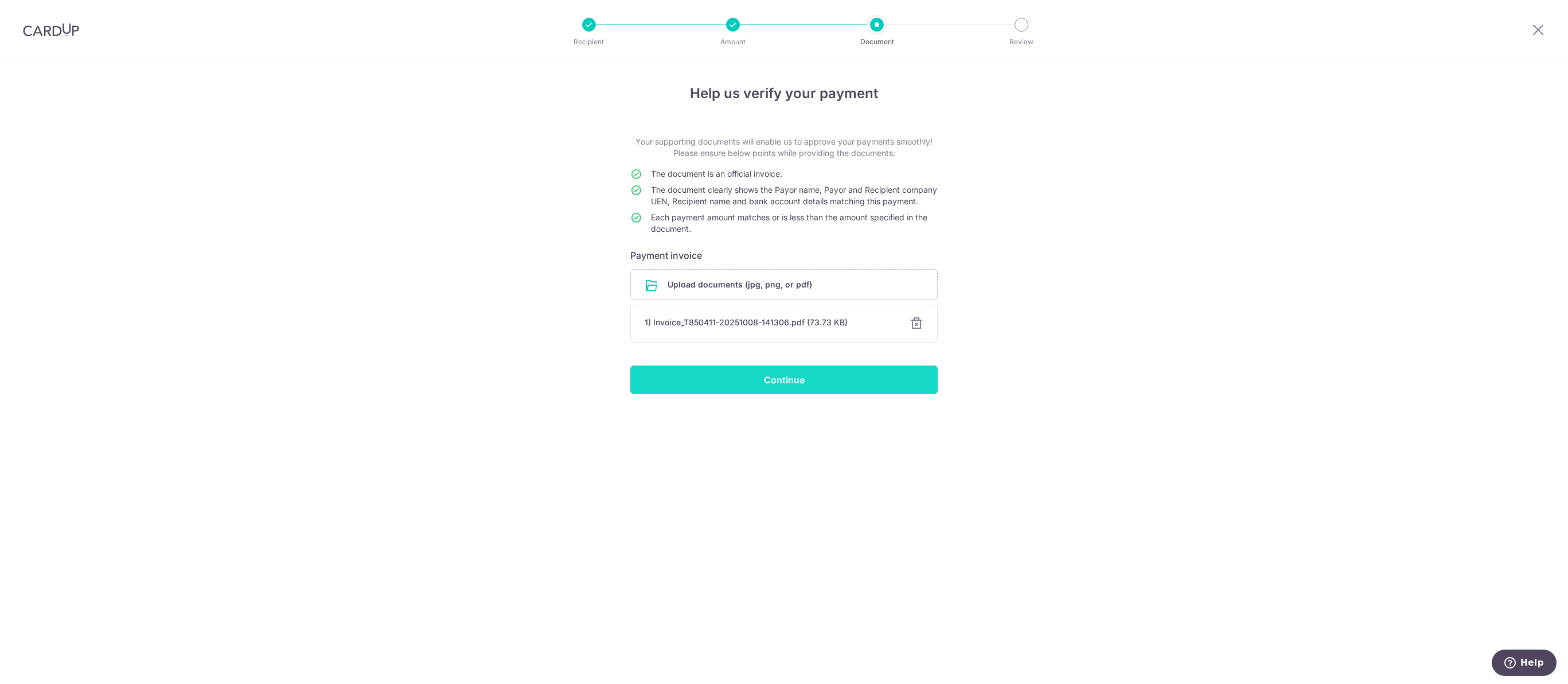
click at [797, 394] on input "Continue" at bounding box center [784, 380] width 307 height 28
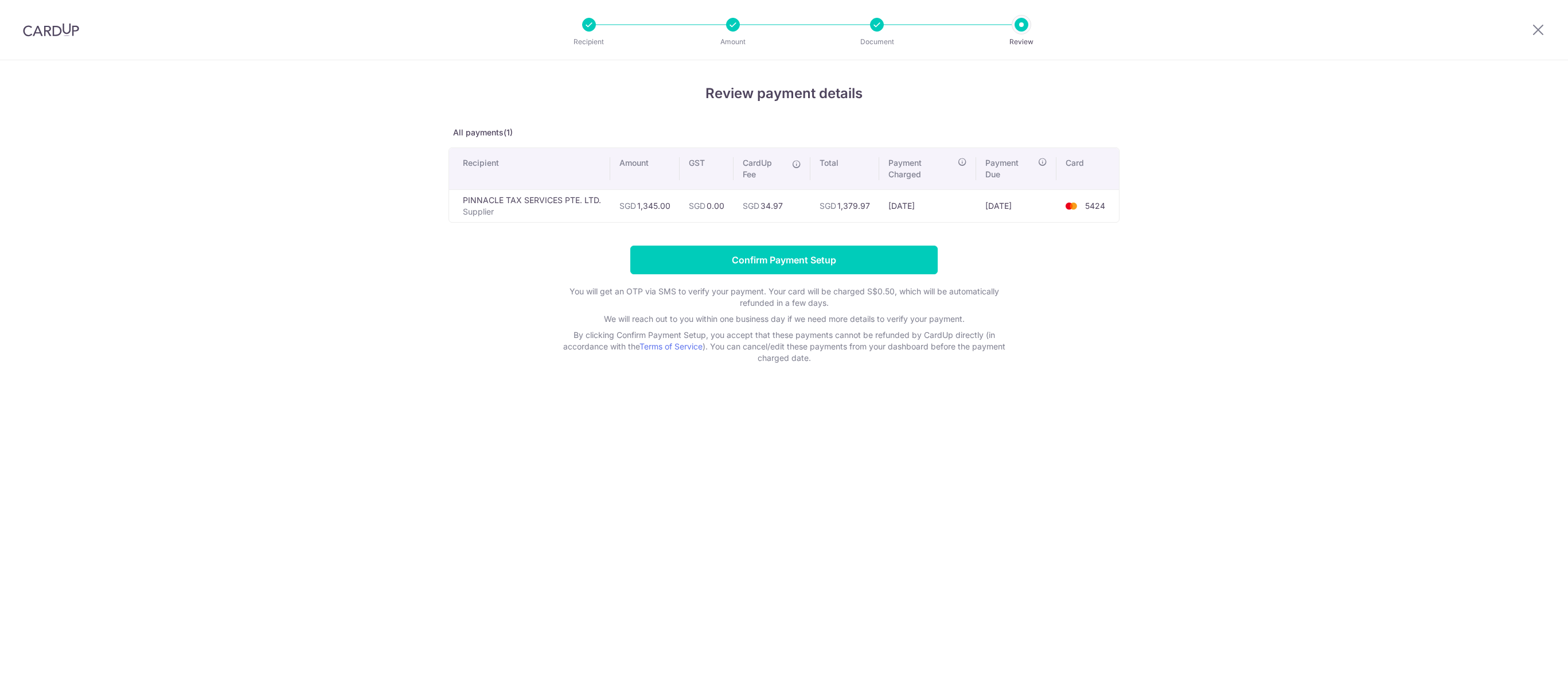
click at [811, 274] on input "Confirm Payment Setup" at bounding box center [784, 260] width 307 height 28
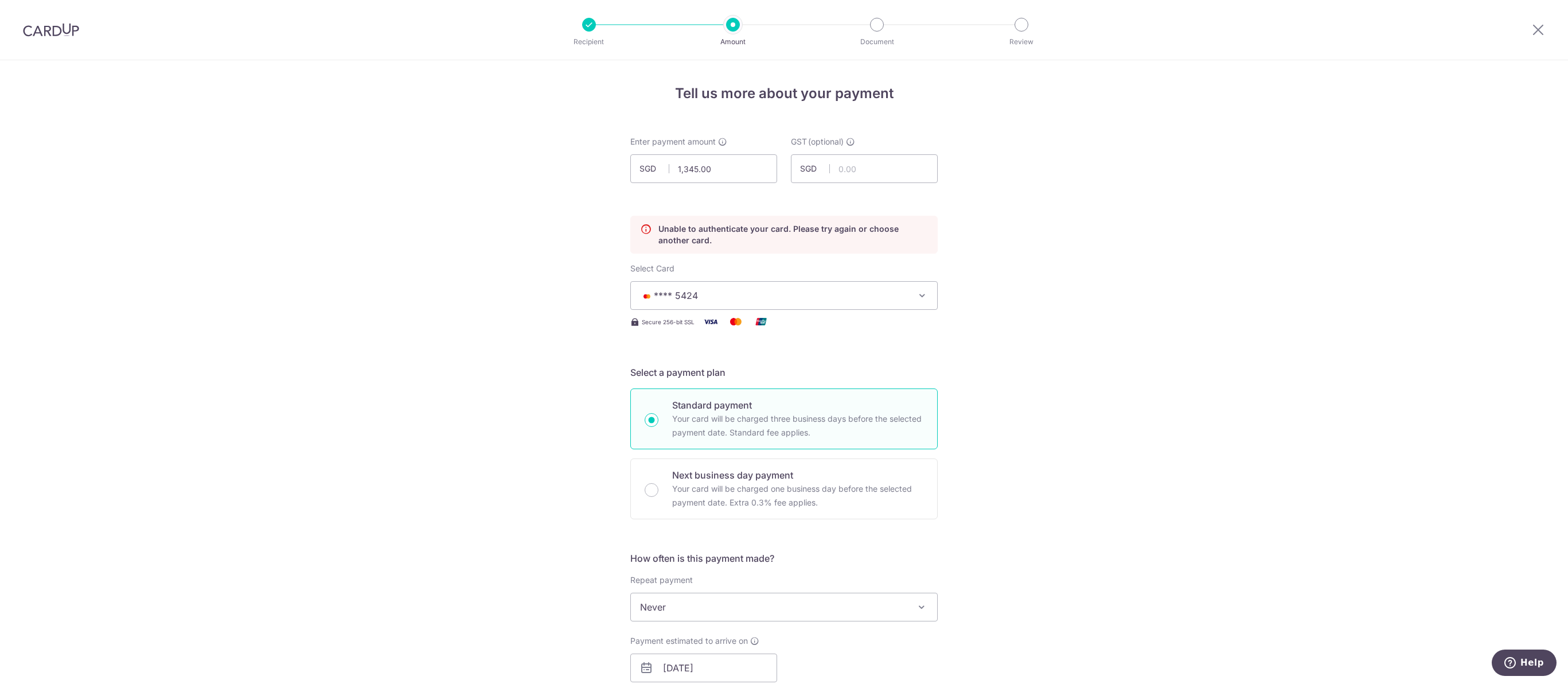
click at [1536, 38] on div at bounding box center [1538, 30] width 60 height 60
click at [1536, 35] on icon at bounding box center [1538, 29] width 14 height 14
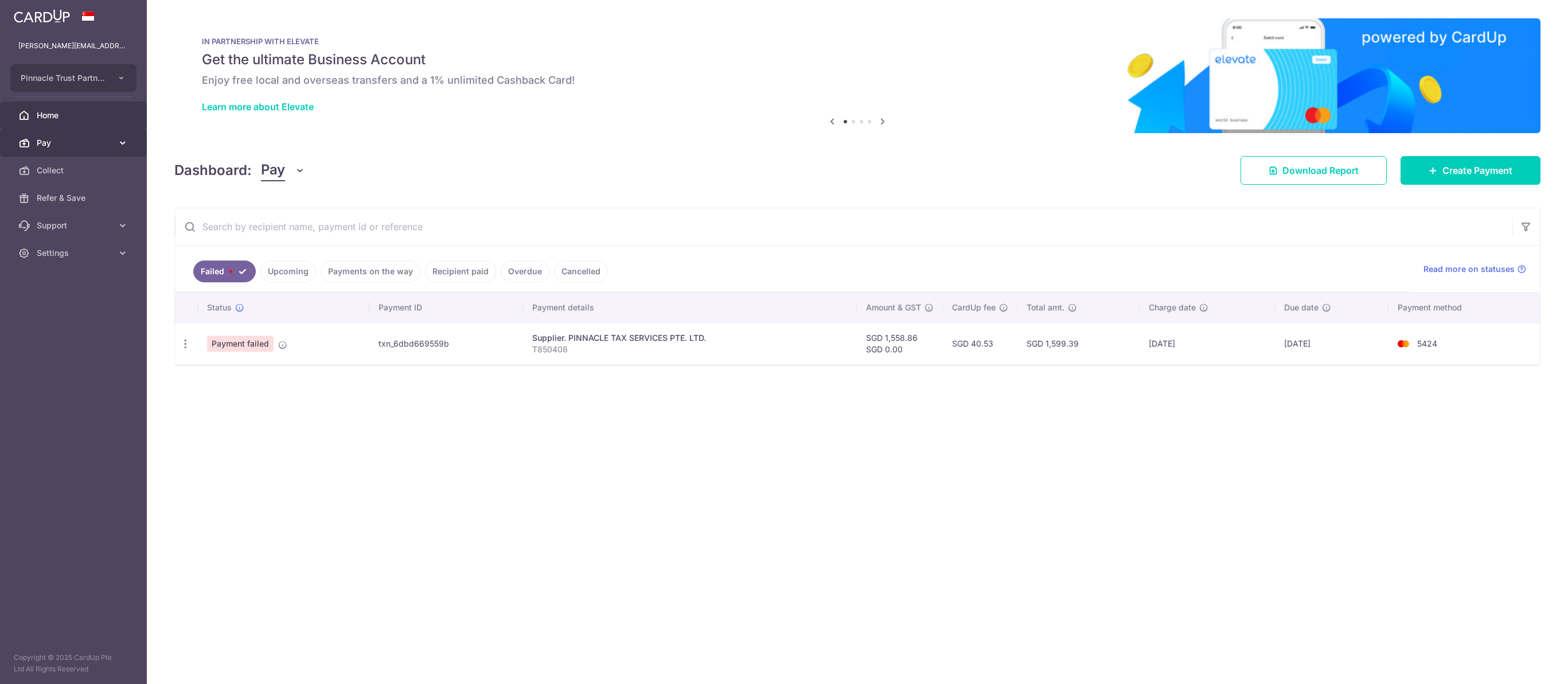
click at [62, 148] on span "Pay" at bounding box center [74, 143] width 76 height 12
click at [74, 176] on span "Payments" at bounding box center [74, 171] width 76 height 12
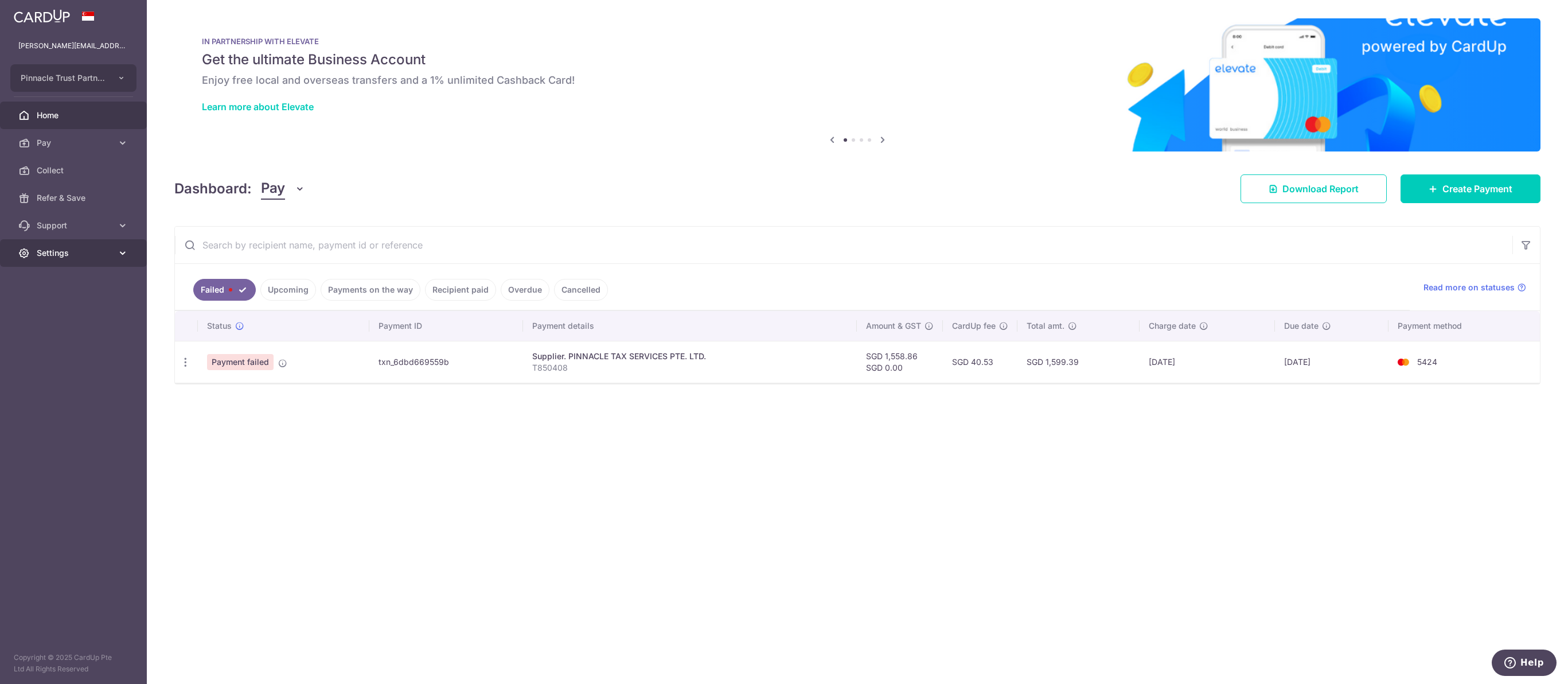
click at [80, 267] on link "Settings" at bounding box center [73, 252] width 147 height 27
click at [75, 287] on span "Account" at bounding box center [74, 281] width 76 height 12
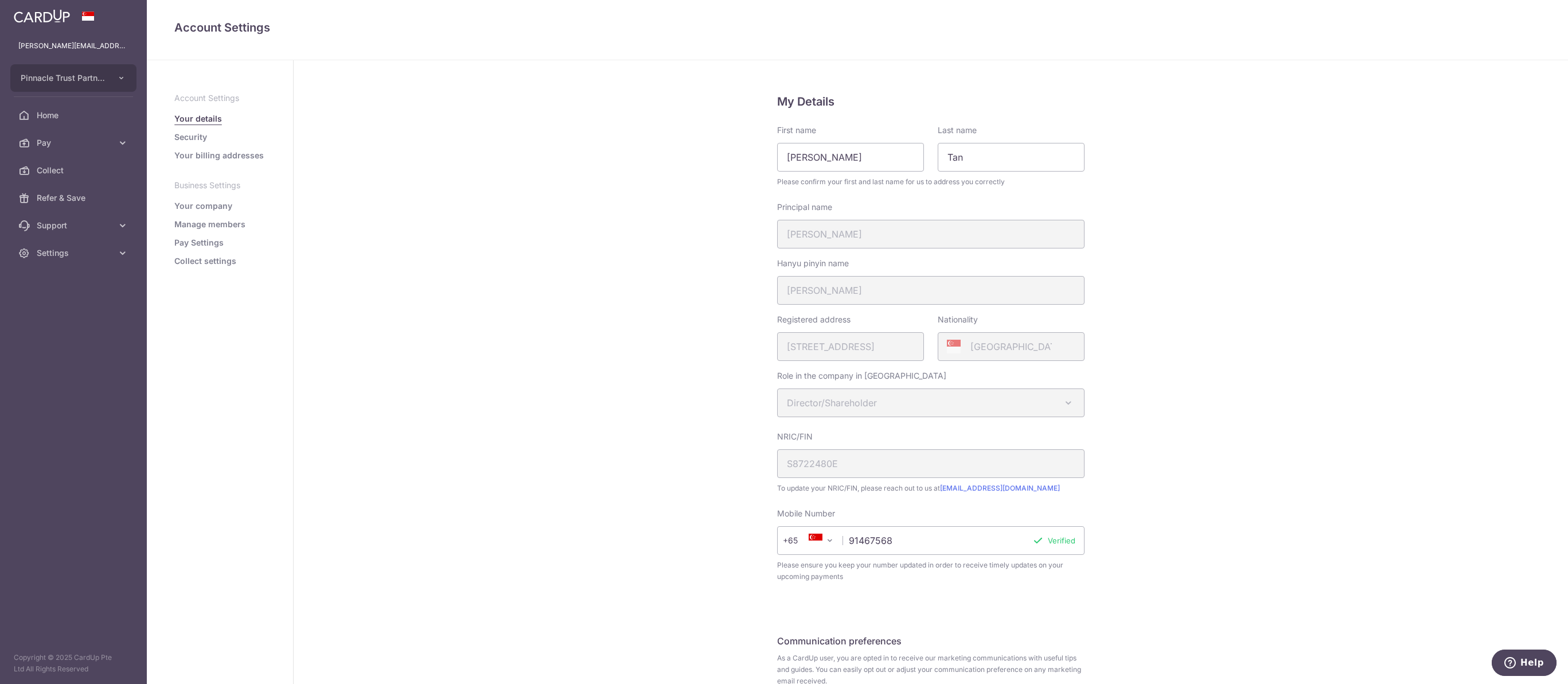
click at [220, 248] on link "Pay Settings" at bounding box center [198, 242] width 49 height 12
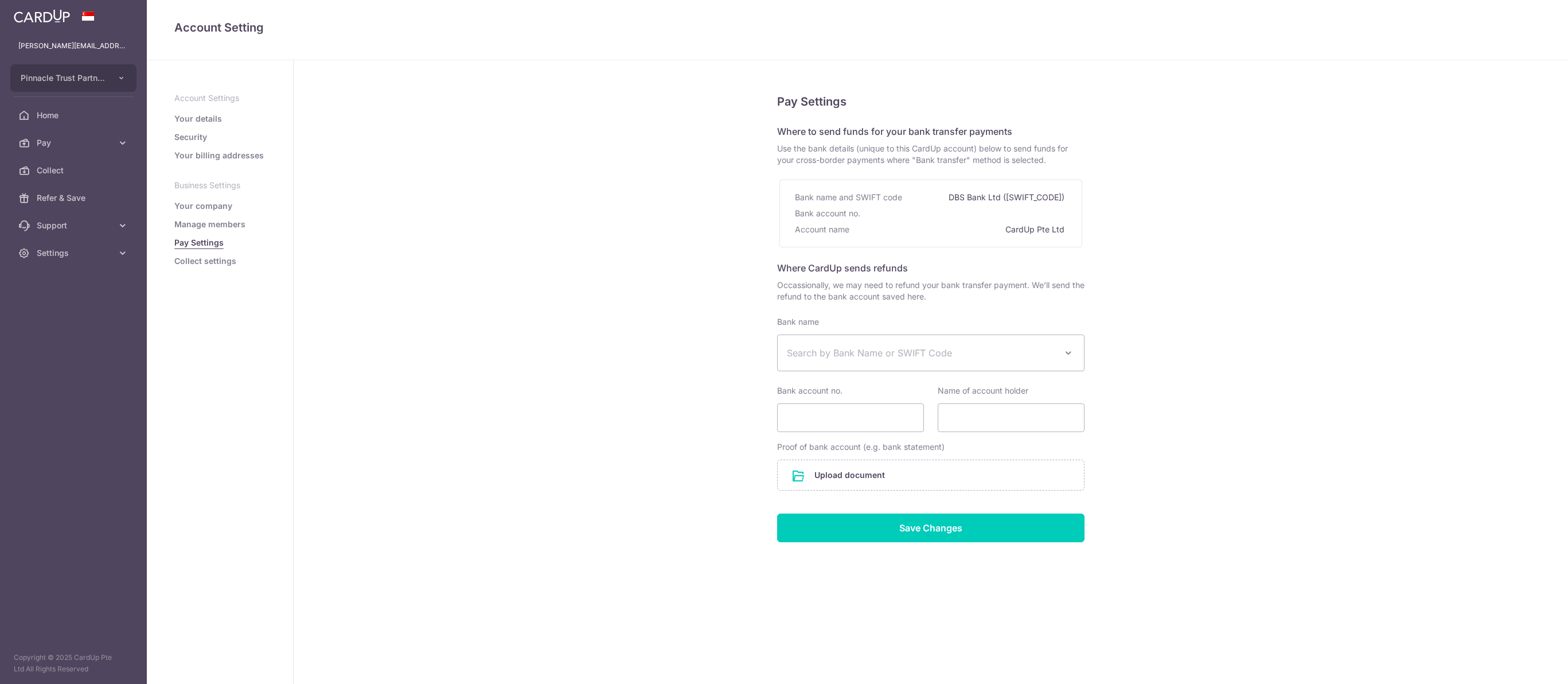
select select
click at [230, 267] on link "Collect settings" at bounding box center [205, 261] width 62 height 12
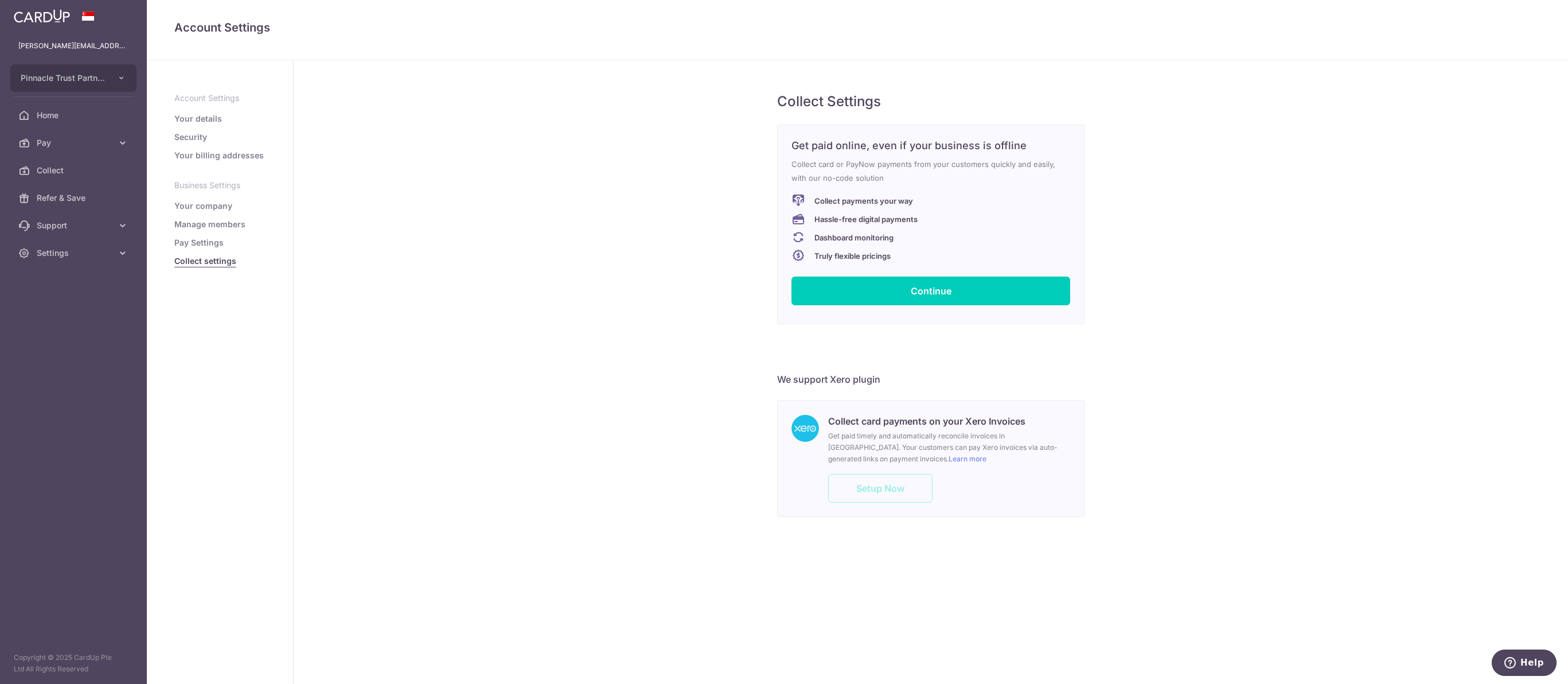
click at [231, 230] on link "Manage members" at bounding box center [209, 224] width 71 height 12
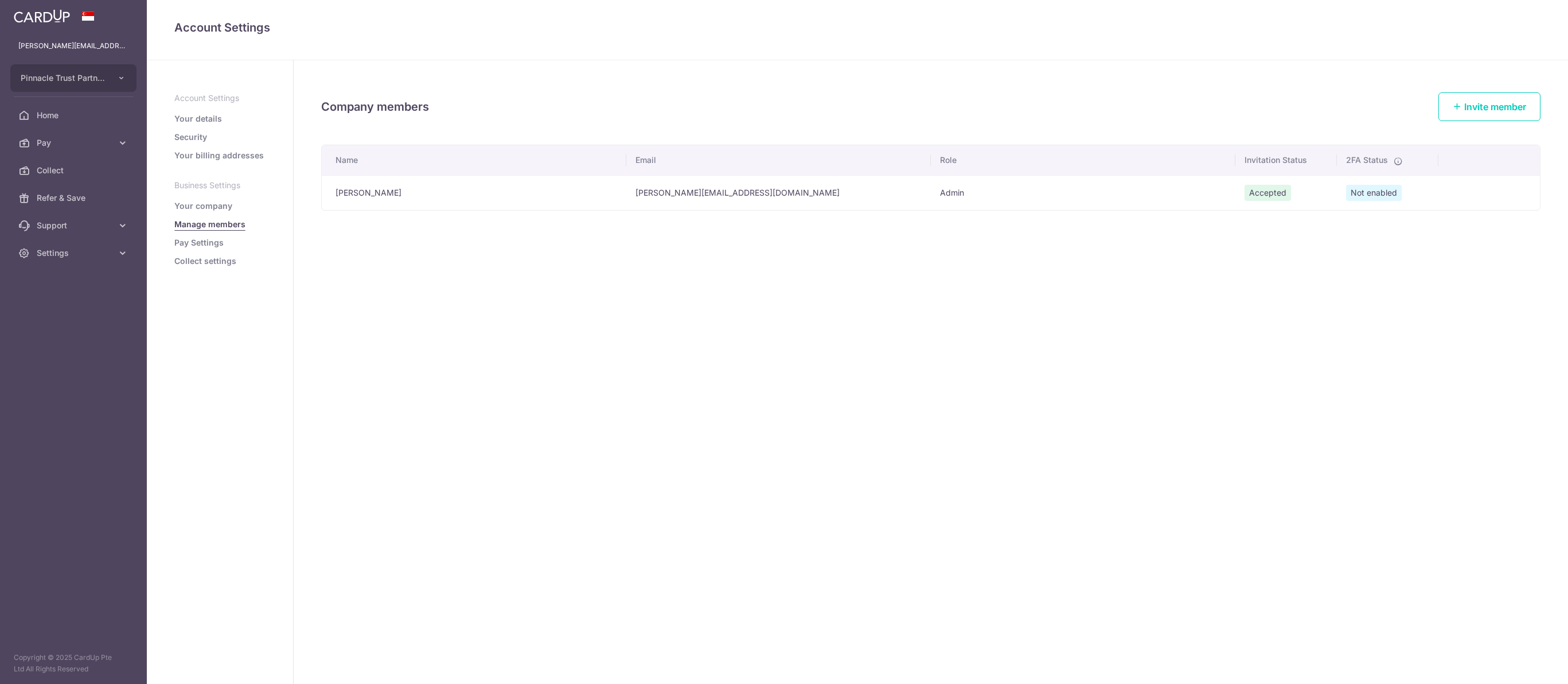
click at [227, 244] on ul "Account Settings Your details Security Your billing addresses Business Settings…" at bounding box center [219, 179] width 91 height 174
click at [227, 212] on link "Your company" at bounding box center [203, 206] width 58 height 12
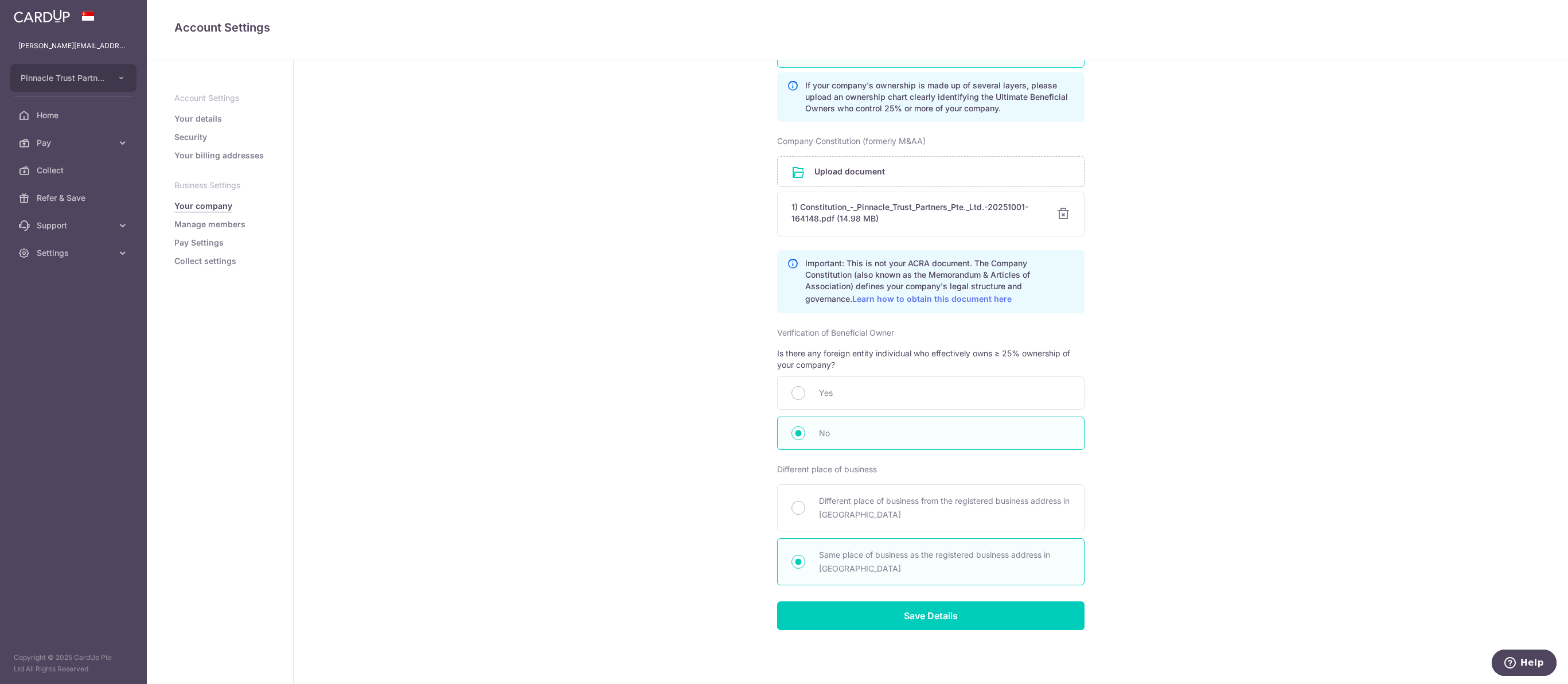
scroll to position [631, 0]
click at [91, 148] on span "Pay" at bounding box center [74, 143] width 76 height 12
click at [72, 176] on span "Payments" at bounding box center [74, 171] width 76 height 12
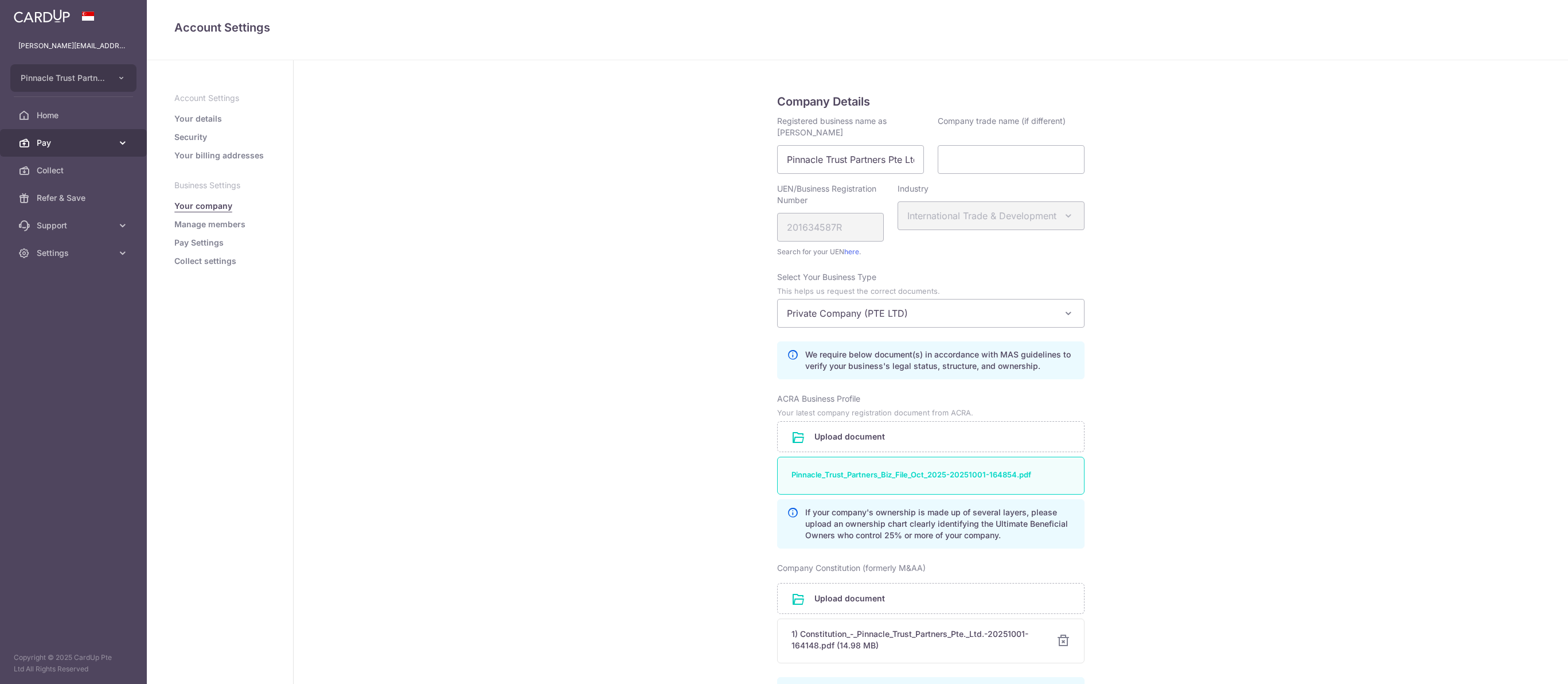
click at [86, 145] on link "Pay" at bounding box center [73, 142] width 147 height 27
click at [65, 259] on span "Cards" at bounding box center [74, 253] width 76 height 12
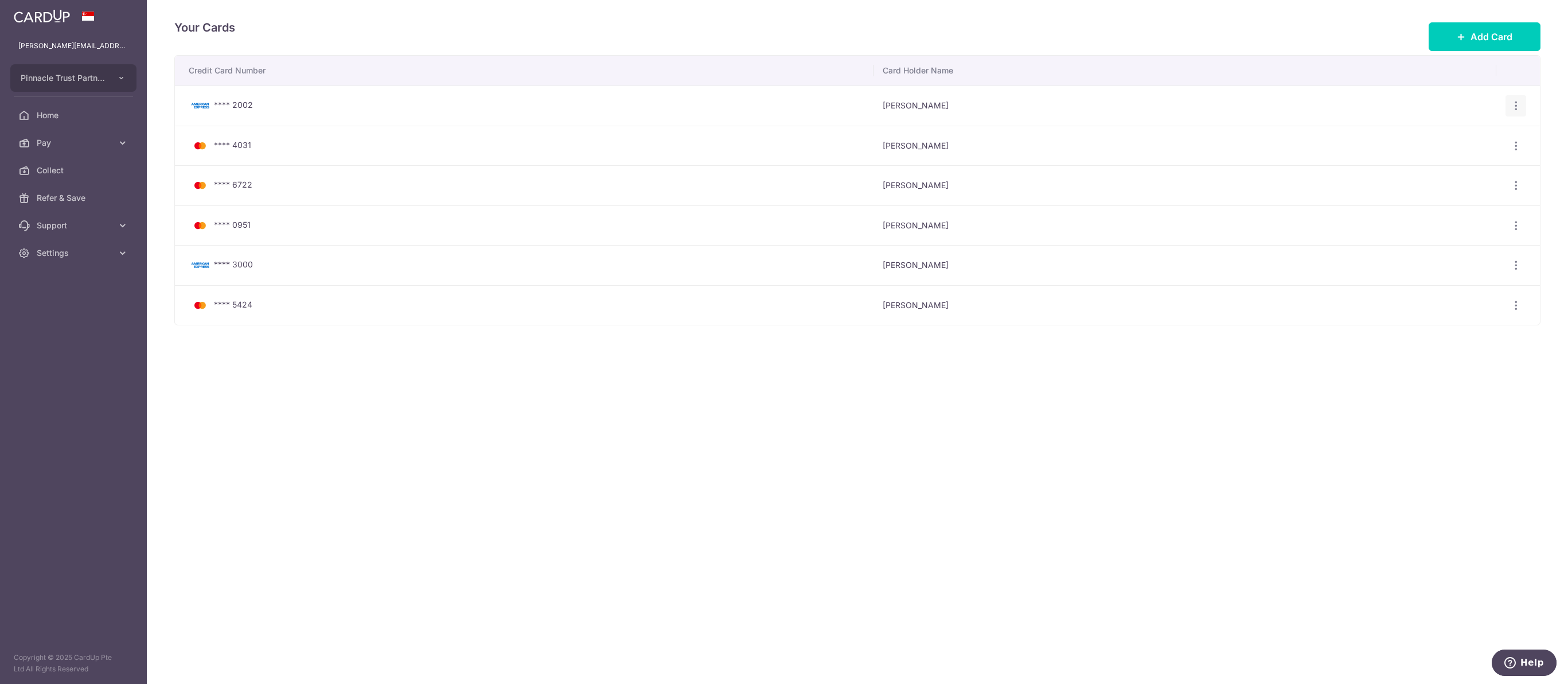
click at [1518, 114] on div "View/Edit [GEOGRAPHIC_DATA]" at bounding box center [1516, 105] width 21 height 21
click at [1516, 109] on icon "button" at bounding box center [1516, 106] width 12 height 12
click at [1467, 179] on link "Delete" at bounding box center [1465, 165] width 119 height 27
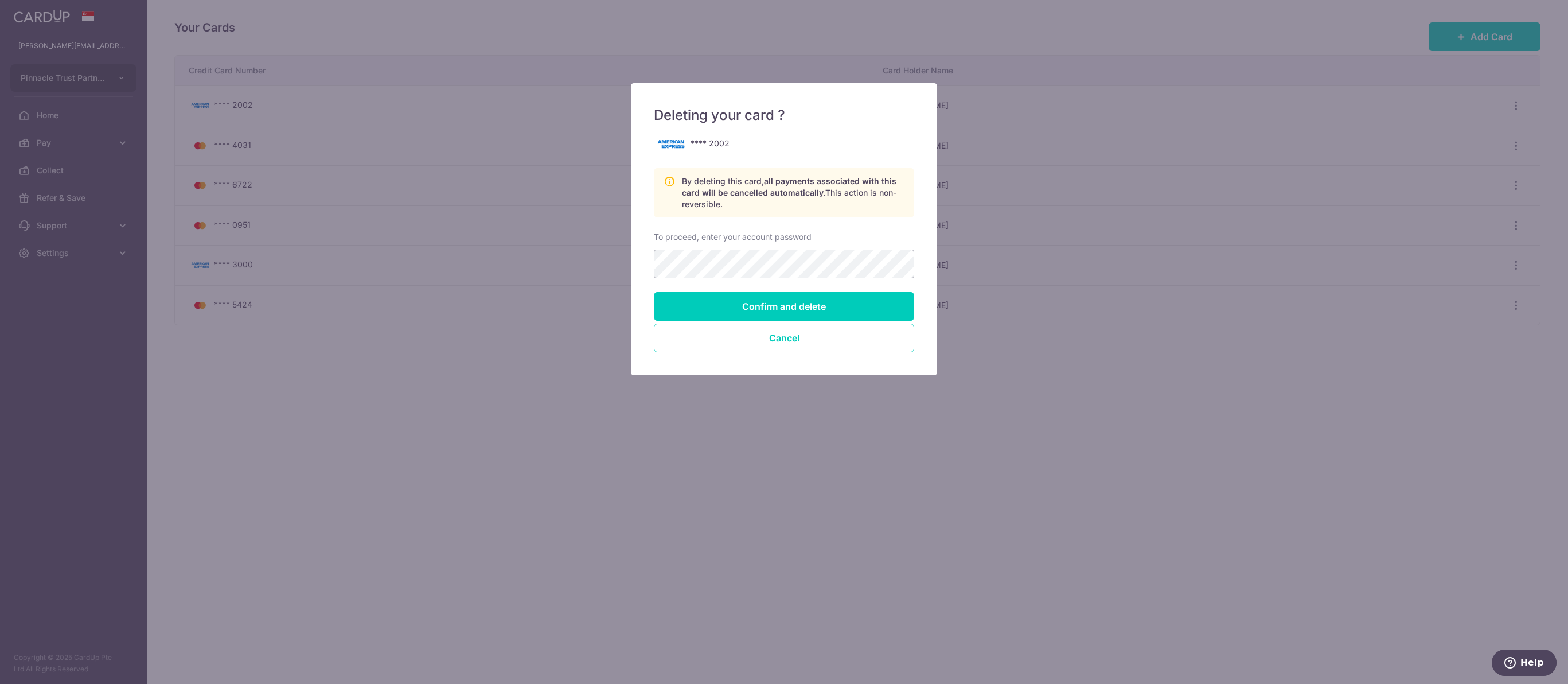
click at [823, 321] on input "Confirm and delete" at bounding box center [784, 307] width 261 height 28
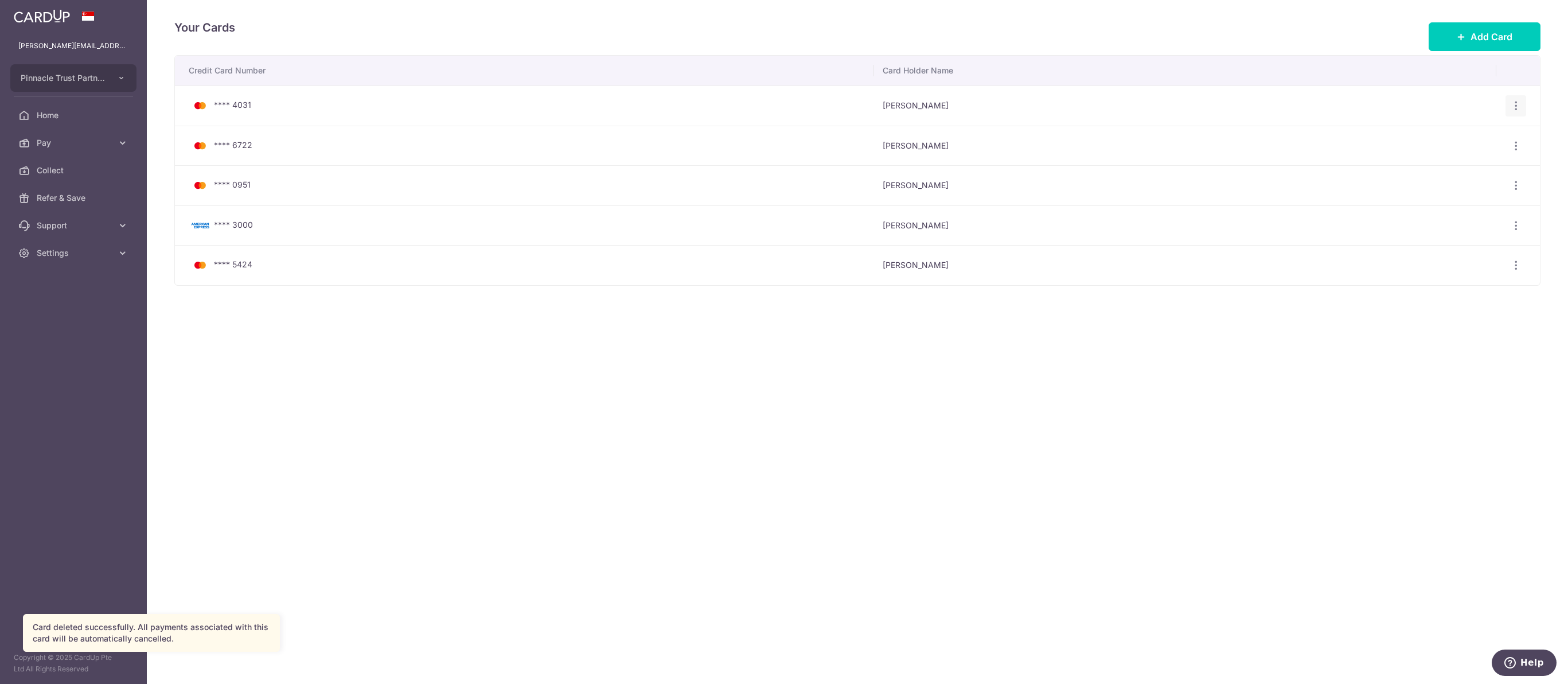
click at [1515, 111] on icon "button" at bounding box center [1516, 106] width 12 height 12
click at [1470, 164] on span "Delete" at bounding box center [1477, 165] width 78 height 14
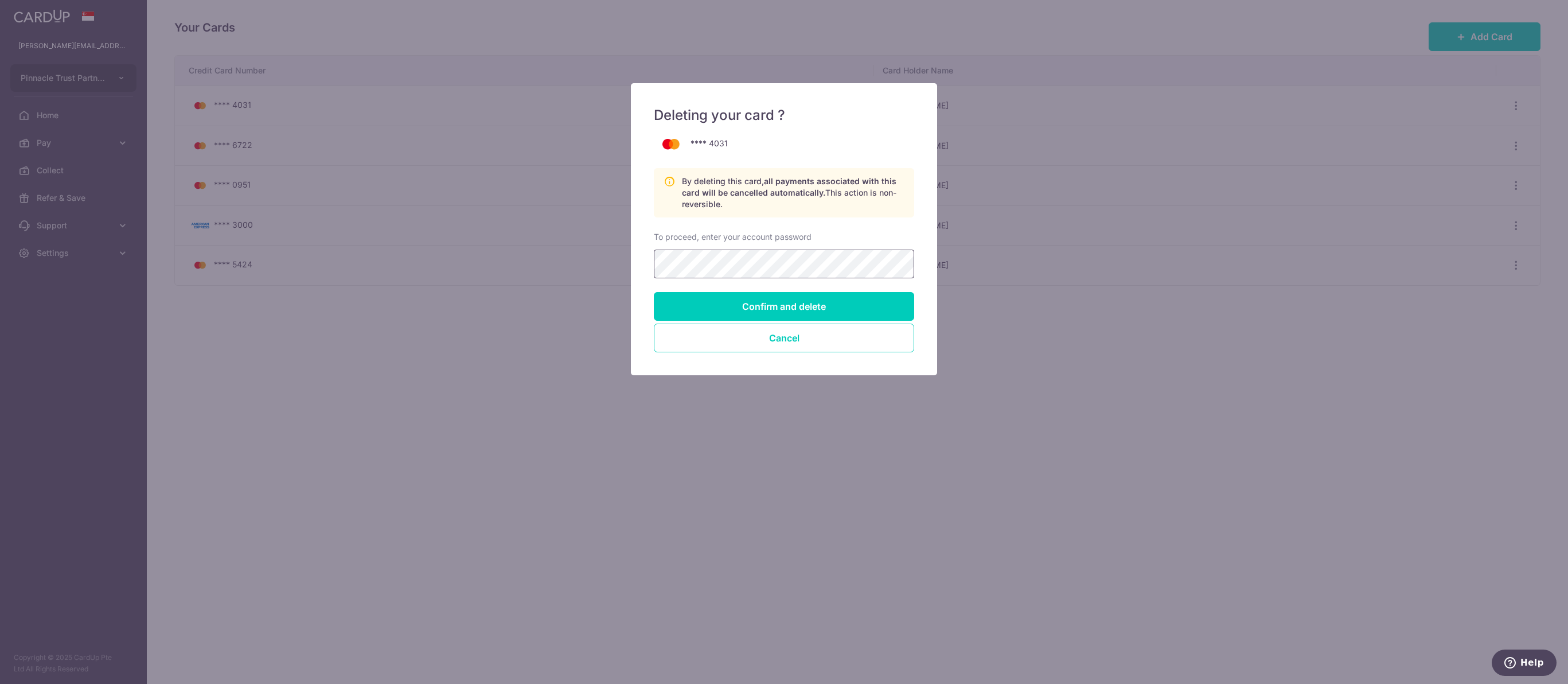
click at [784, 318] on input "Confirm and delete" at bounding box center [784, 307] width 261 height 28
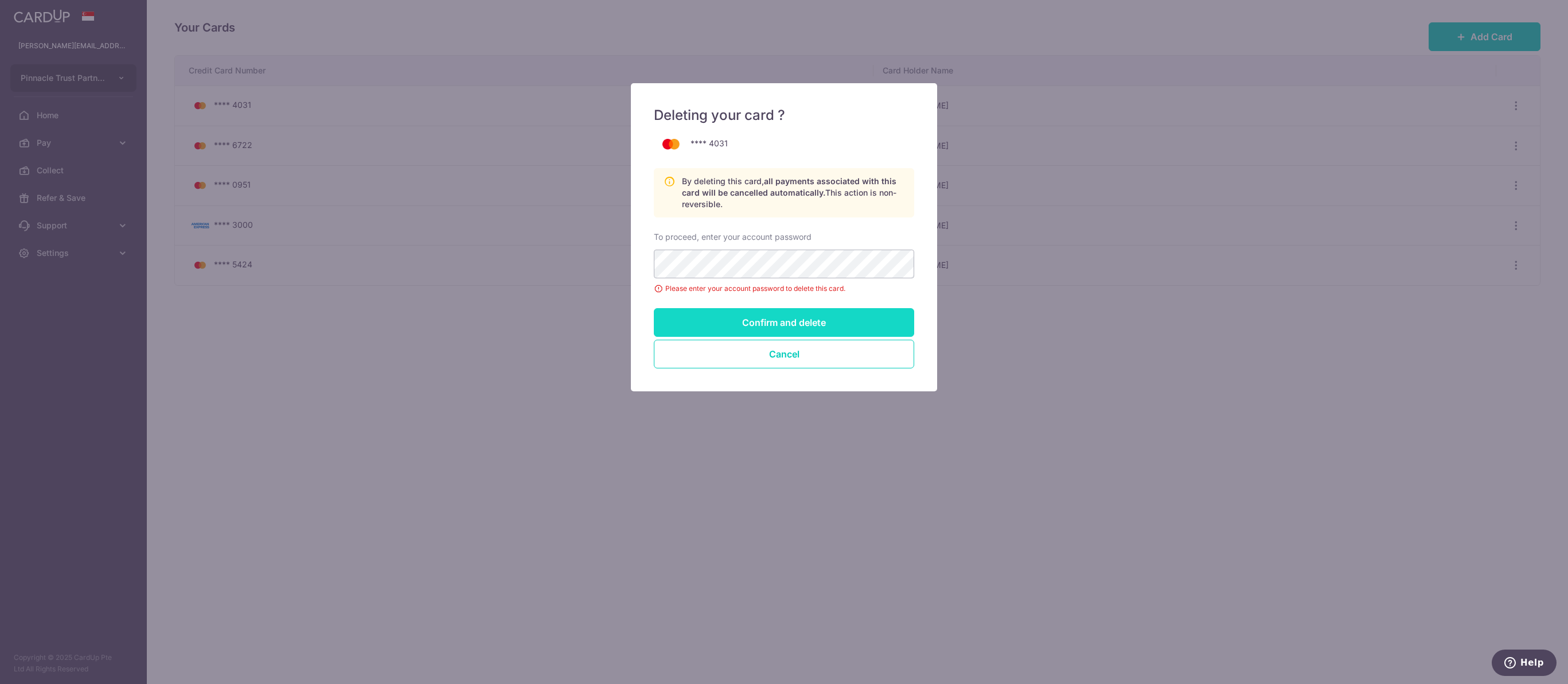
click at [876, 337] on input "Confirm and delete" at bounding box center [784, 322] width 261 height 28
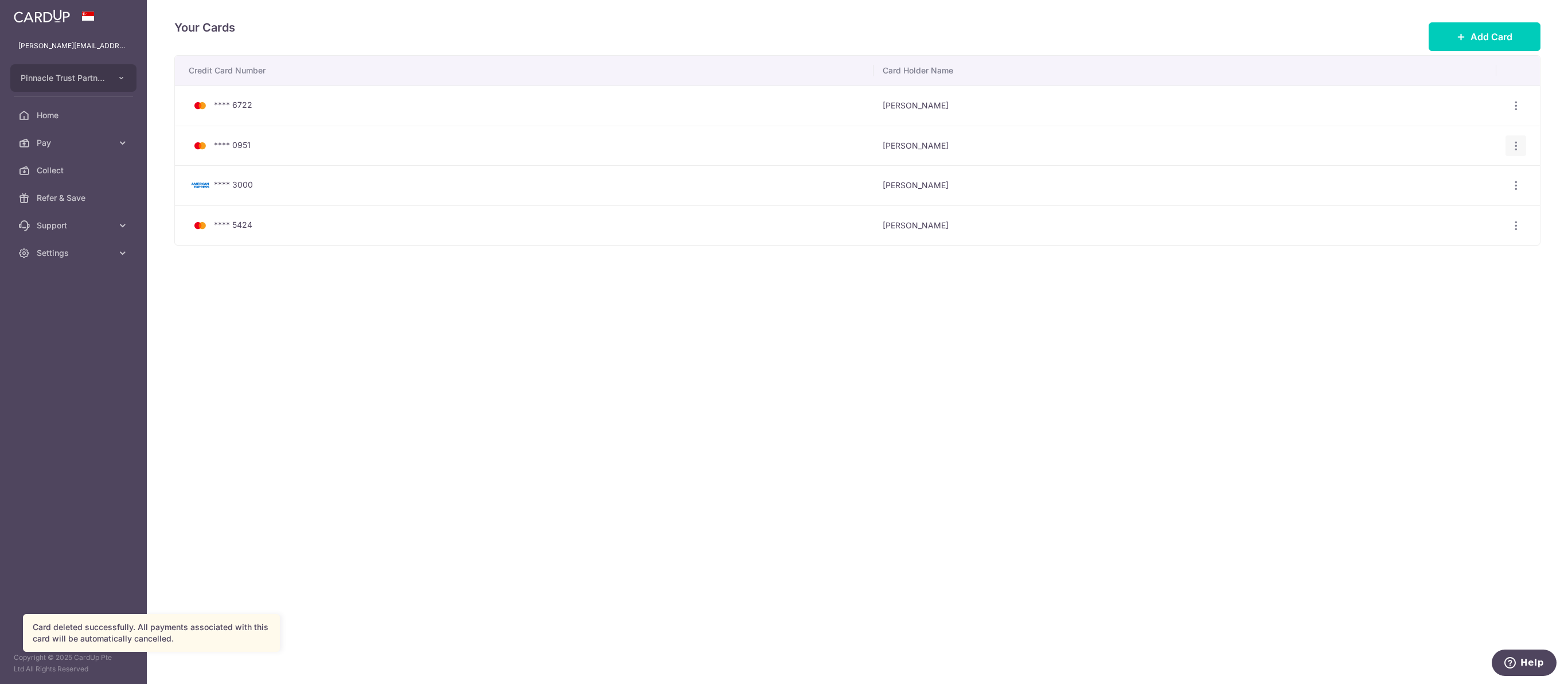
click at [1515, 142] on div "View/Edit Delete" at bounding box center [1516, 146] width 21 height 21
click at [1516, 147] on icon "button" at bounding box center [1516, 146] width 12 height 12
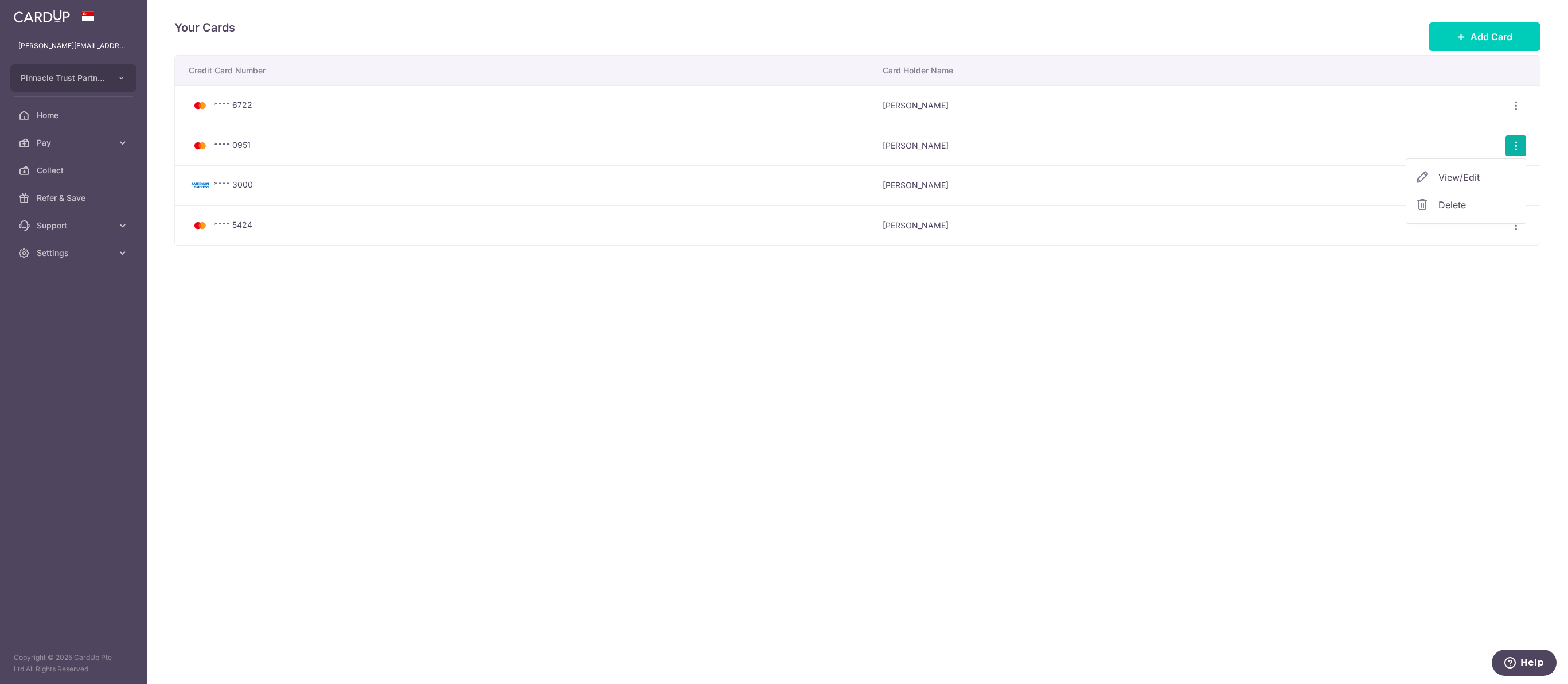
click at [1460, 211] on span "Delete" at bounding box center [1477, 205] width 78 height 14
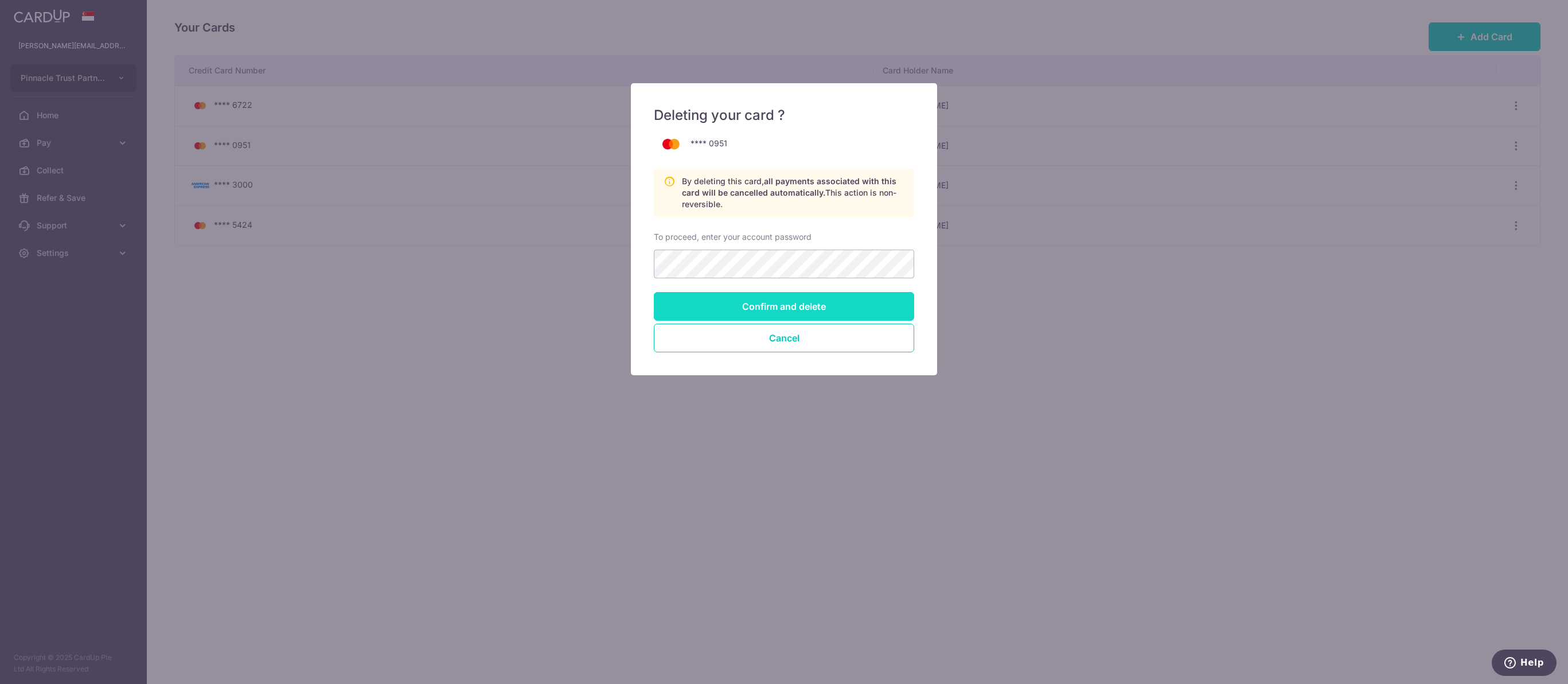
click at [806, 312] on input "Confirm and delete" at bounding box center [784, 307] width 261 height 28
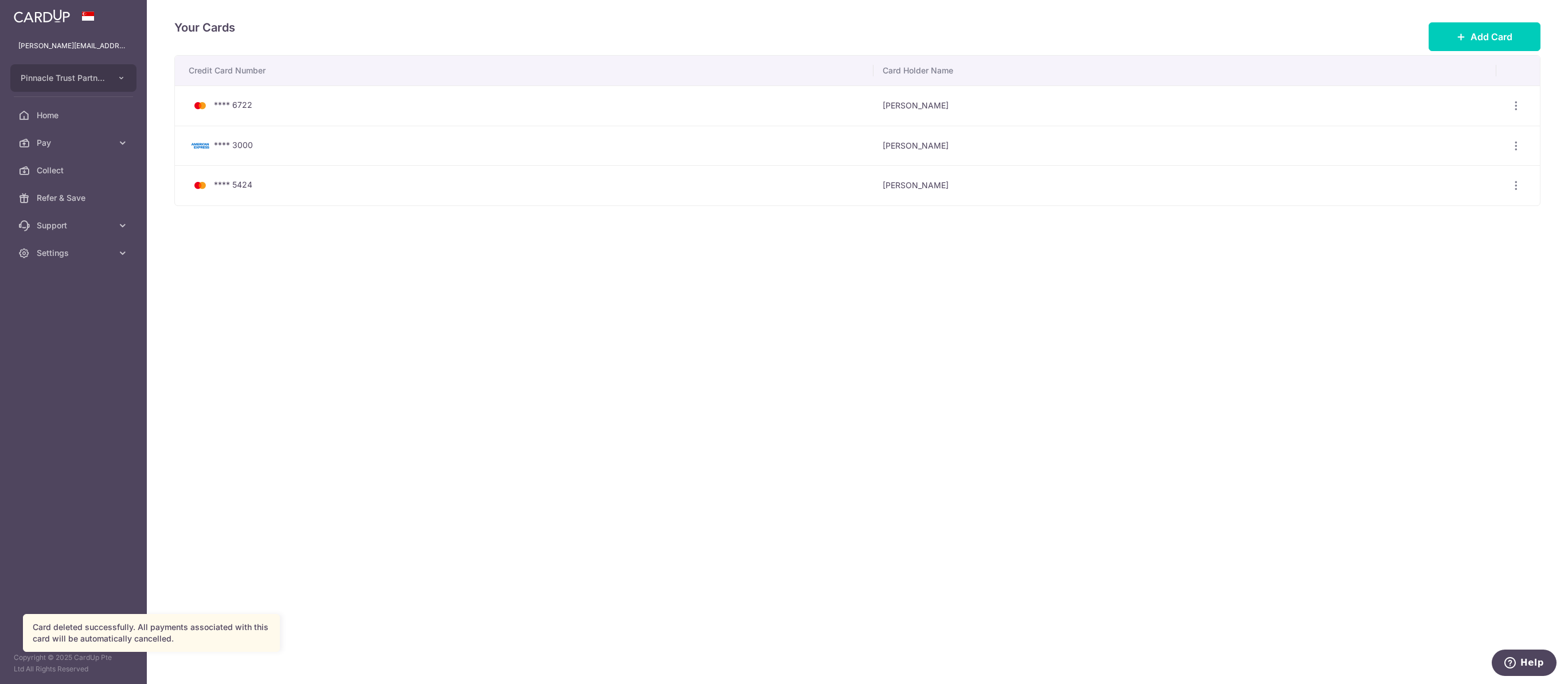
click at [237, 189] on span "**** 5424" at bounding box center [233, 185] width 38 height 10
click at [1506, 190] on div "View/Edit Delete" at bounding box center [1516, 185] width 21 height 21
click at [1517, 187] on icon "button" at bounding box center [1516, 186] width 12 height 12
click at [1501, 219] on span "View/Edit" at bounding box center [1477, 217] width 78 height 14
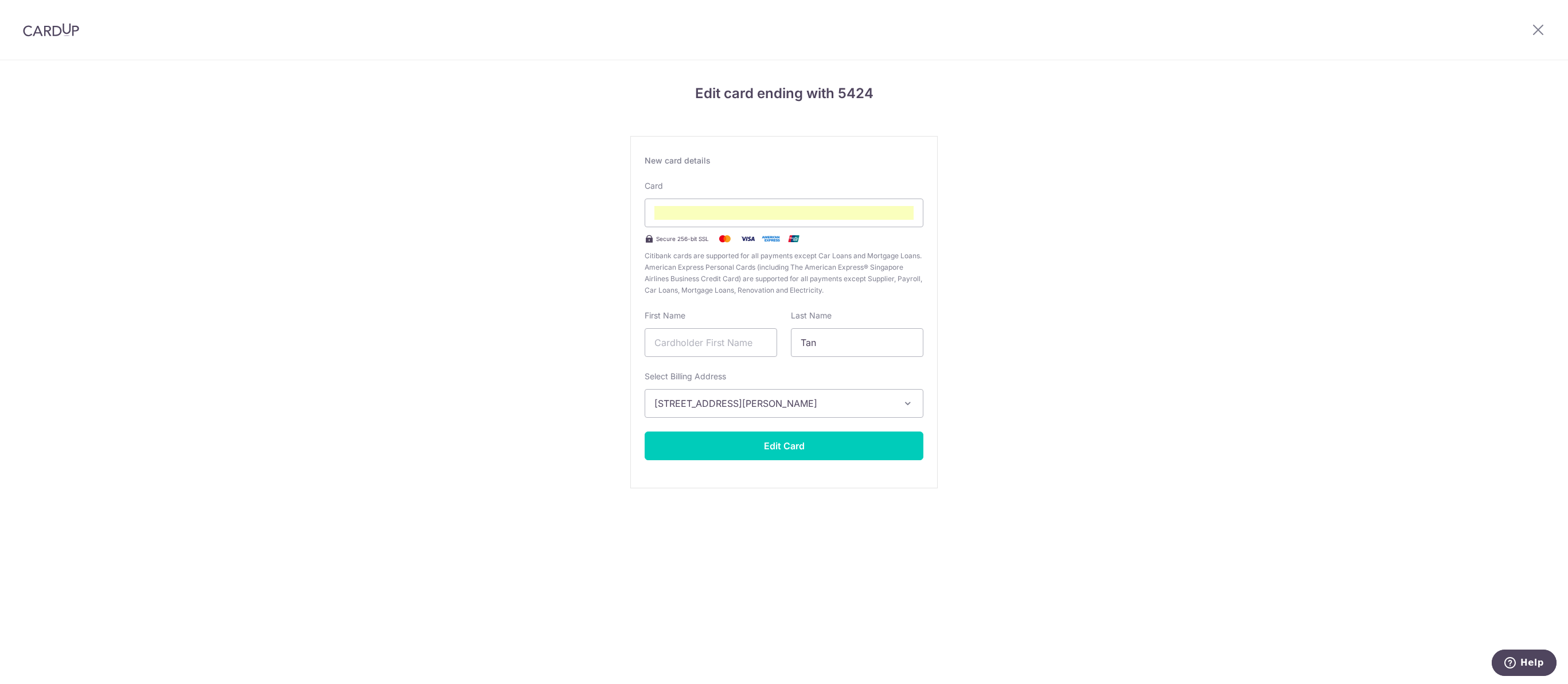
type input "Tan"
type input "[PERSON_NAME]"
click at [1129, 242] on div "Edit card ending with 5424 New card details Card Secure 256-bit SSL Citibank ca…" at bounding box center [784, 301] width 1568 height 482
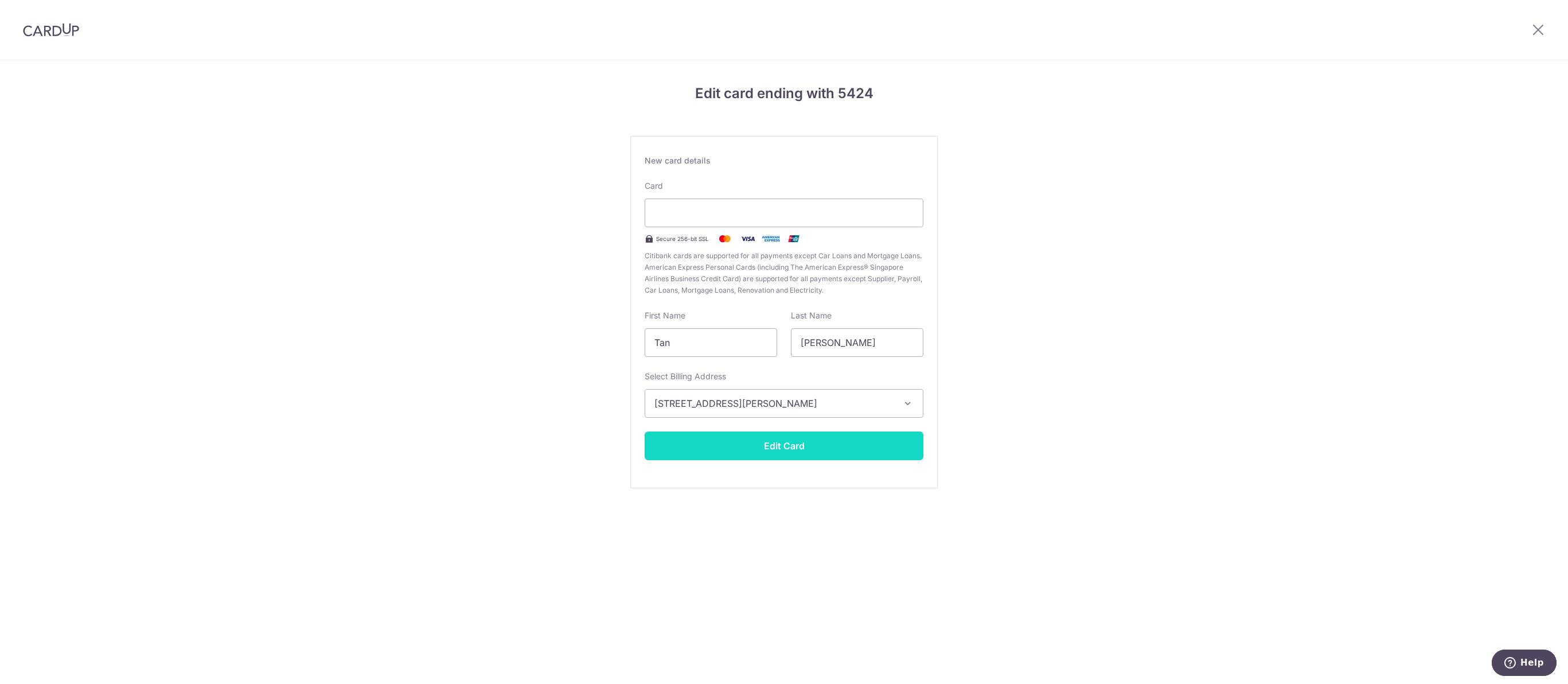
click at [828, 460] on button "Edit Card" at bounding box center [784, 446] width 279 height 28
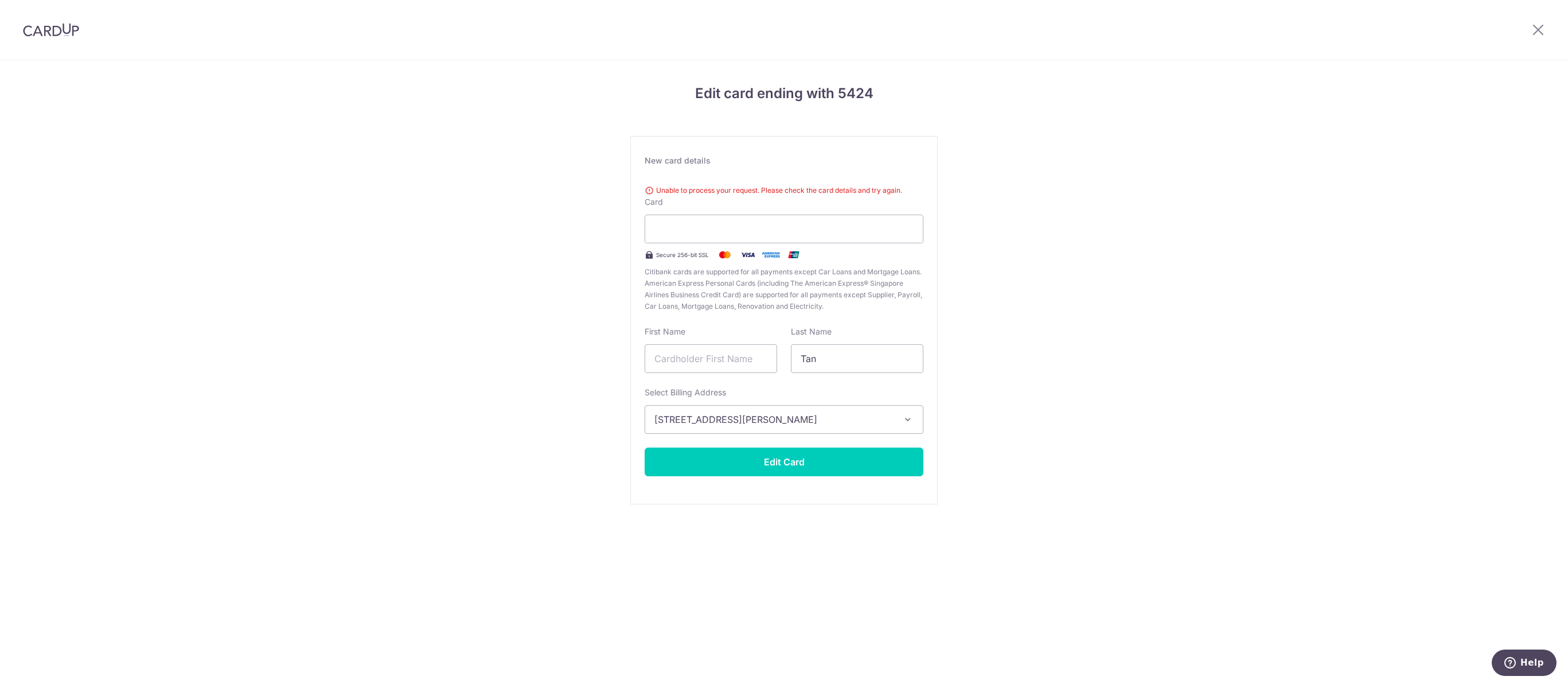
type input "Tan"
type input "C"
type input "[PERSON_NAME]"
click at [1029, 254] on div "Edit card ending with 5424 New card details Unable to process your request. Ple…" at bounding box center [784, 309] width 1568 height 498
click at [849, 477] on button "Edit Card" at bounding box center [784, 462] width 279 height 28
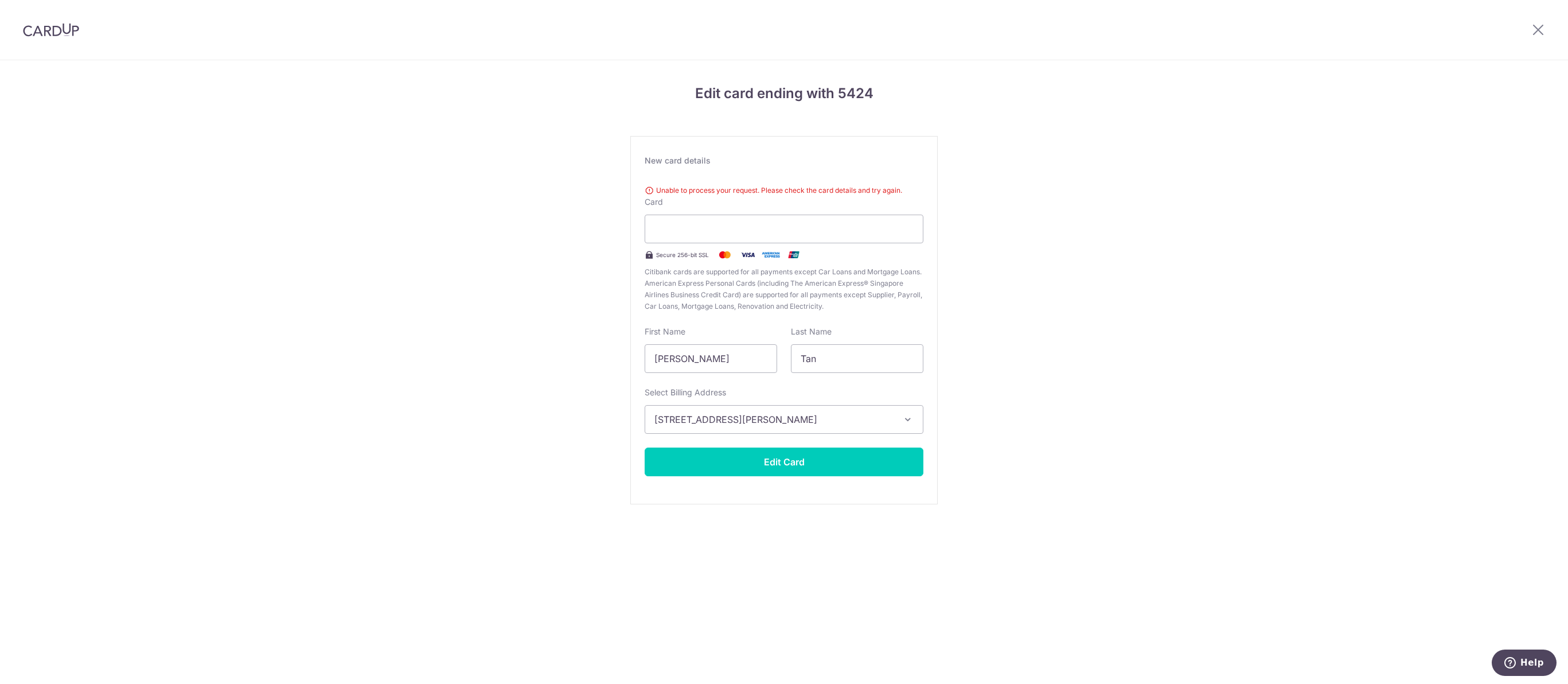
click at [1526, 679] on section "Edit card ending with 5424 New card details Unable to process your request. Ple…" at bounding box center [784, 372] width 1568 height 624
click at [1528, 666] on span "Help" at bounding box center [1532, 662] width 23 height 10
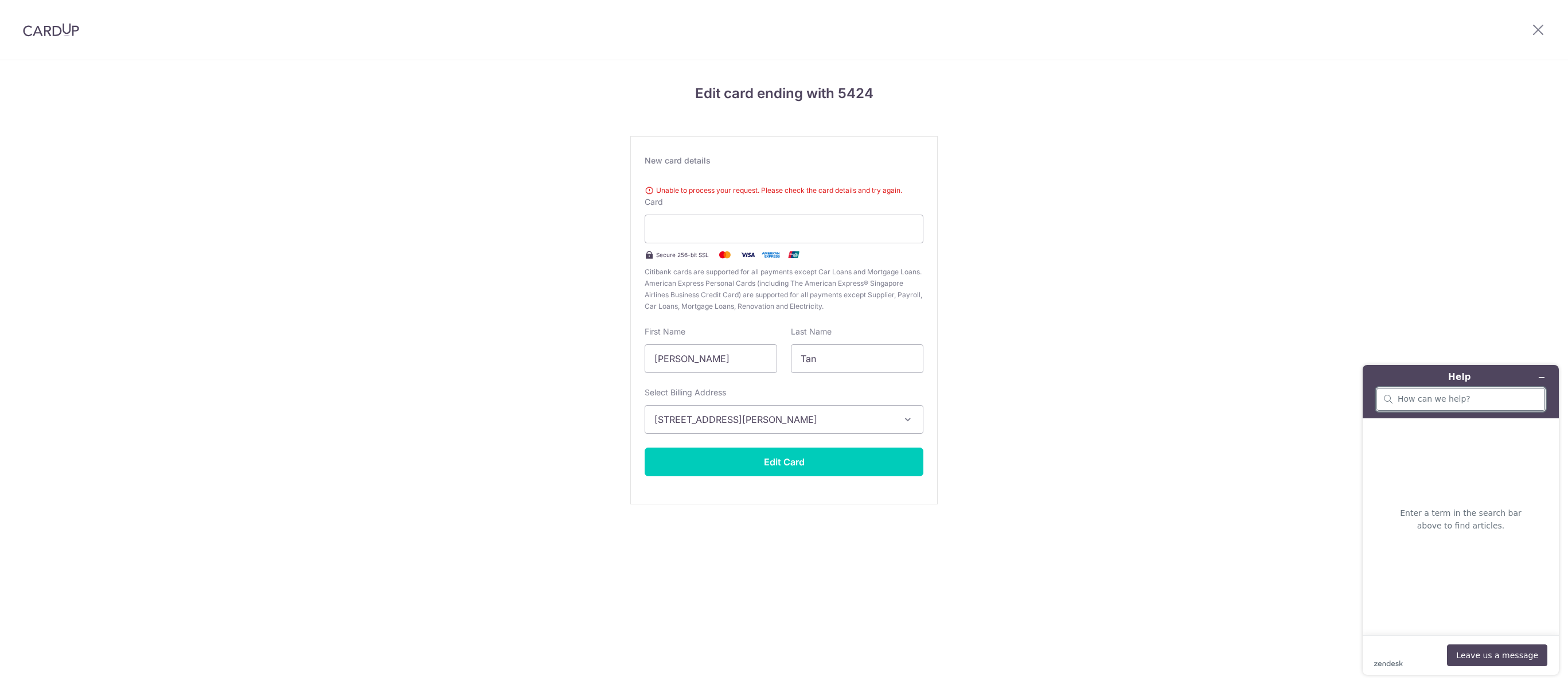
click at [1459, 532] on p "Enter a term in the search bar above to find articles." at bounding box center [1461, 519] width 145 height 25
click at [1446, 411] on div at bounding box center [1461, 400] width 168 height 23
type input "why i cant update my card?"
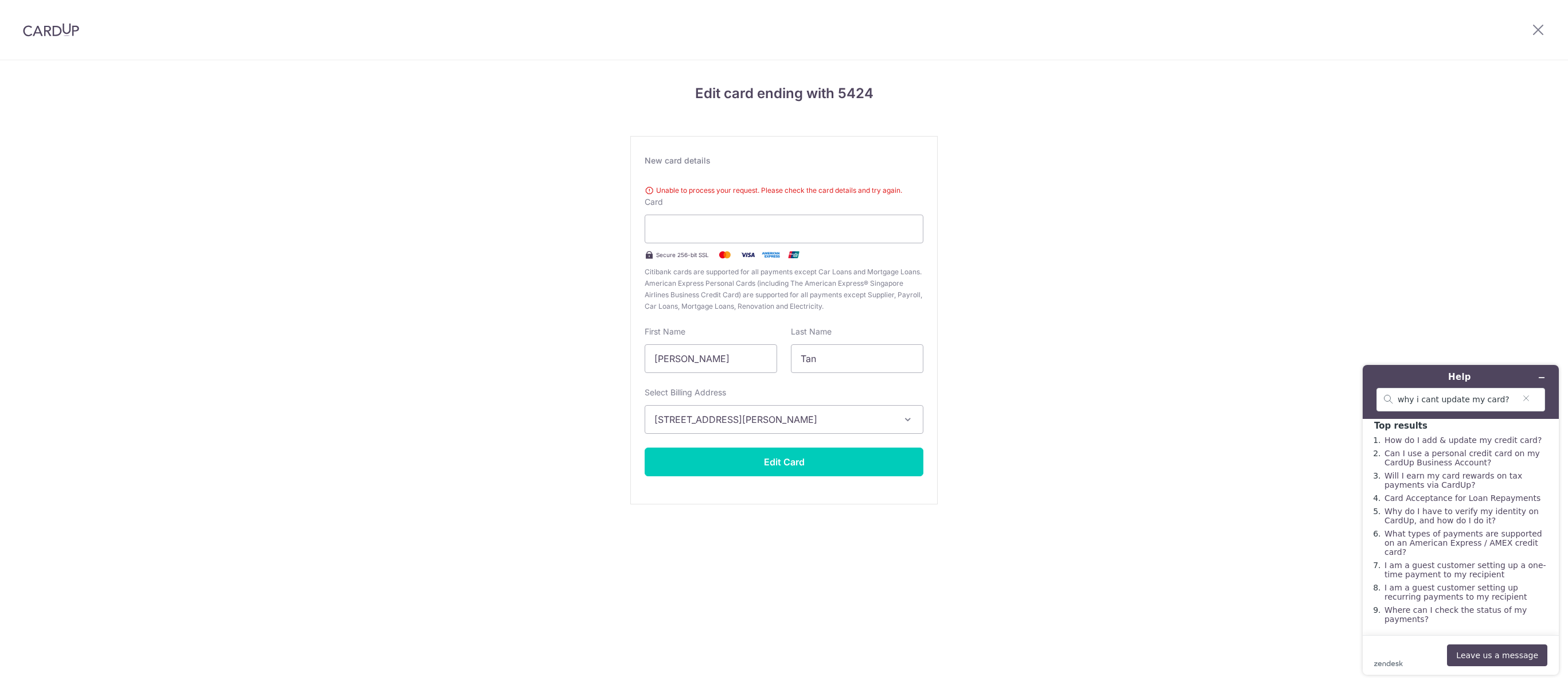
scroll to position [180, 0]
click at [1531, 30] on icon at bounding box center [1538, 29] width 14 height 14
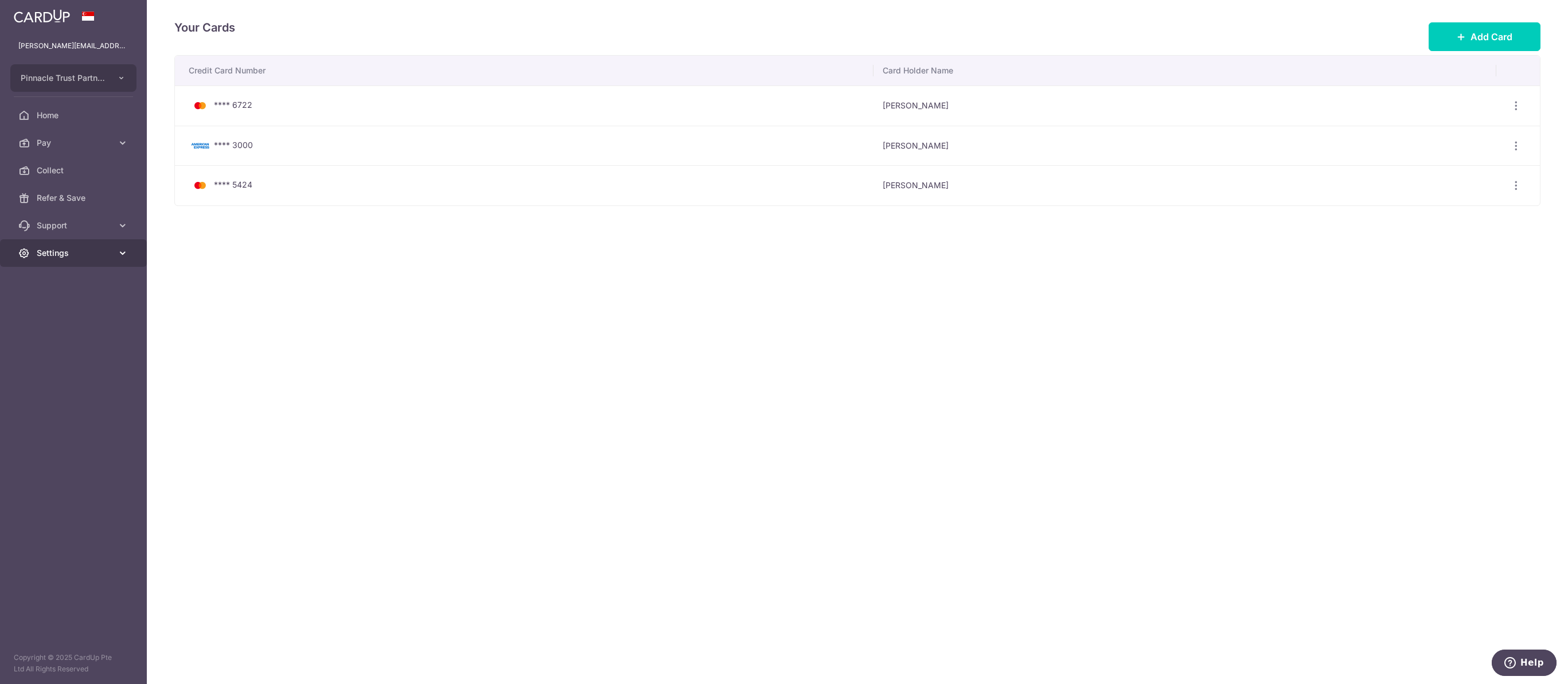
click at [68, 259] on span "Settings" at bounding box center [74, 253] width 76 height 12
click at [66, 314] on span "Logout" at bounding box center [74, 308] width 76 height 12
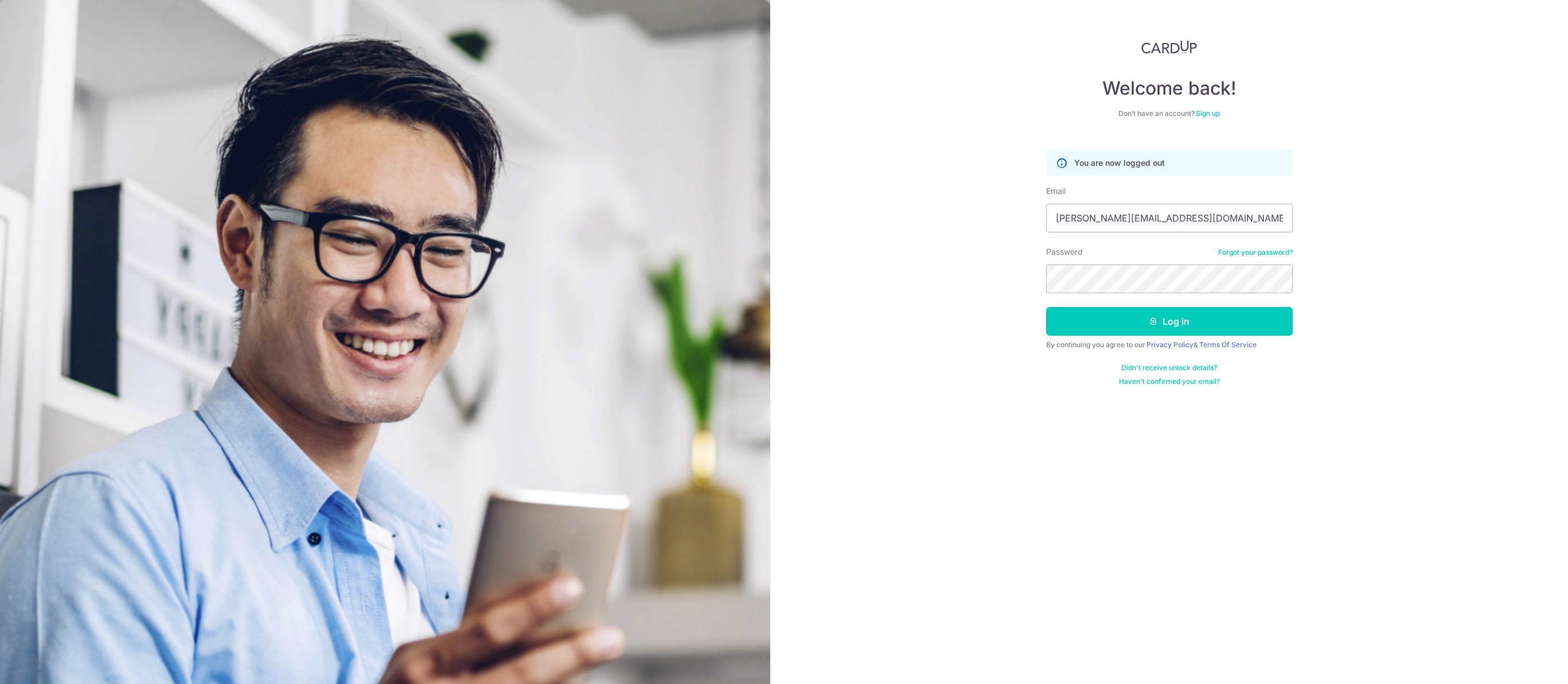
type input "[PERSON_NAME][EMAIL_ADDRESS][DOMAIN_NAME]"
click at [1168, 335] on button "Log in" at bounding box center [1169, 321] width 246 height 28
click at [1218, 336] on button "Log in" at bounding box center [1169, 321] width 246 height 28
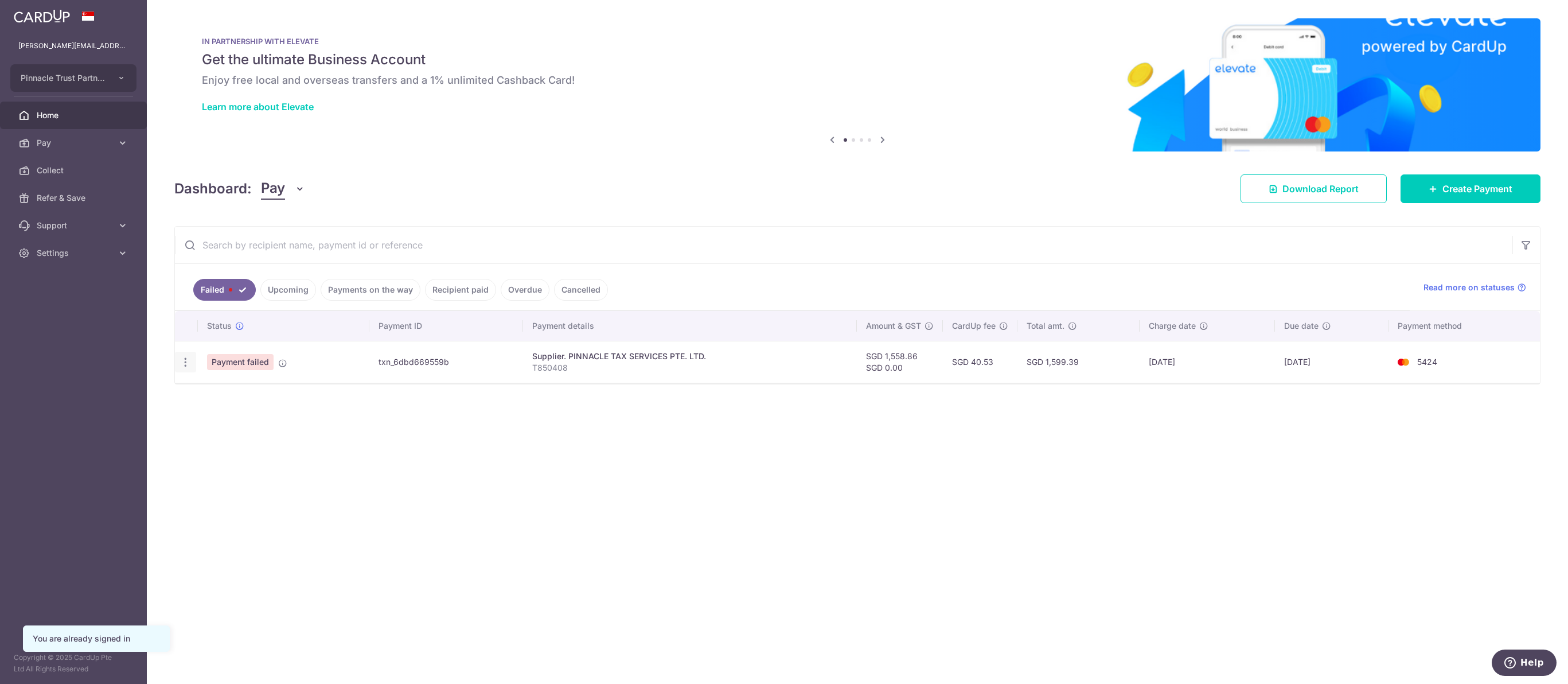
click at [184, 373] on div "Update payment" at bounding box center [185, 362] width 21 height 21
click at [187, 368] on icon "button" at bounding box center [186, 362] width 12 height 12
click at [216, 401] on span "Update payment" at bounding box center [246, 393] width 78 height 14
radio input "true"
type input "1,558.86"
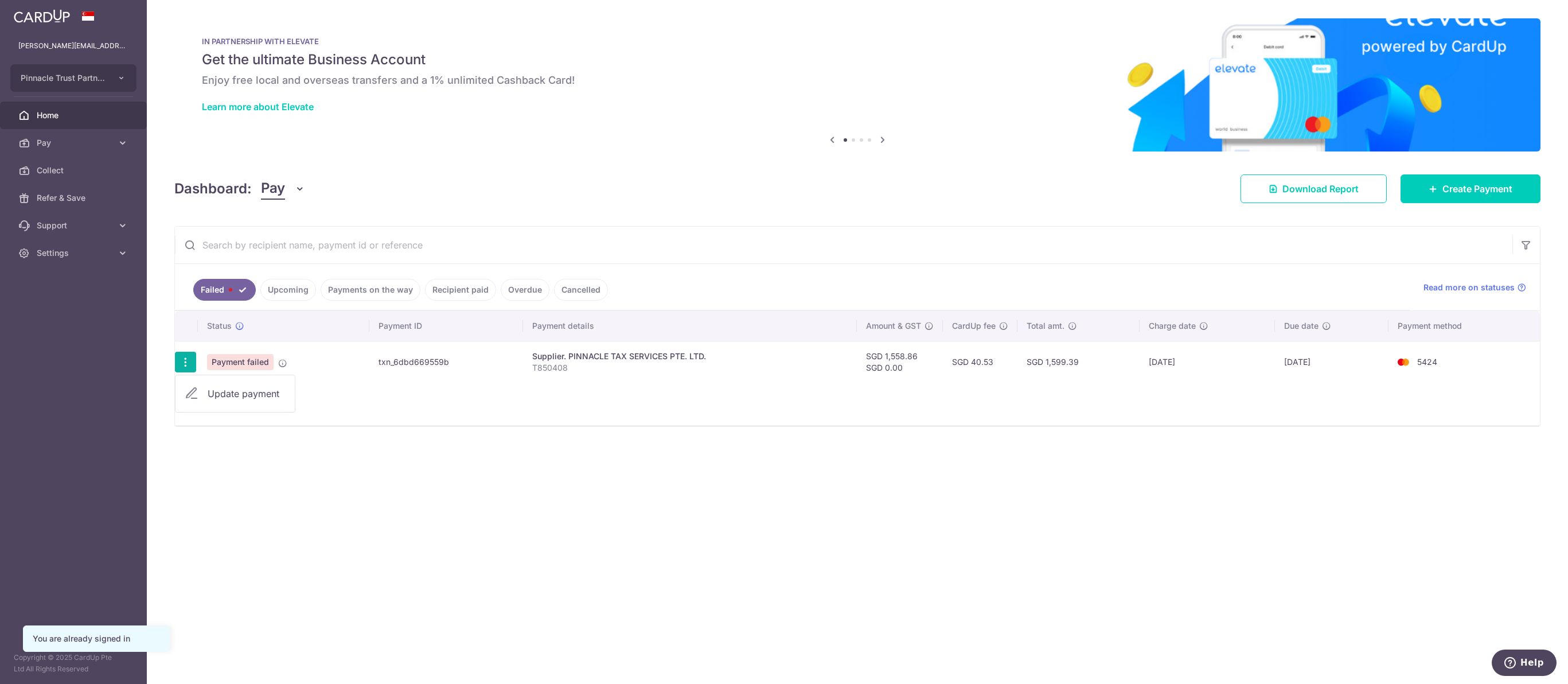
type input "0.00"
type input "T850408"
type input "EP Services ZJC"
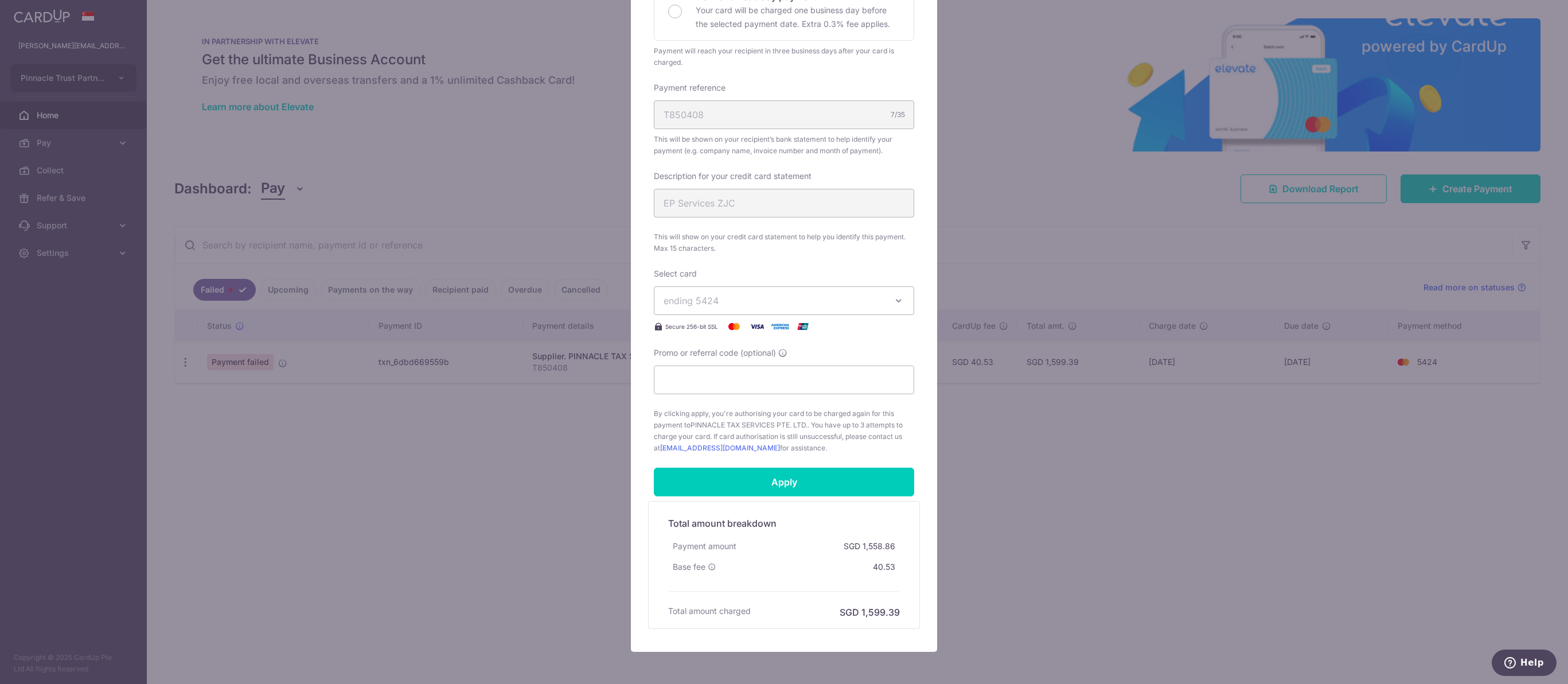
scroll to position [552, 0]
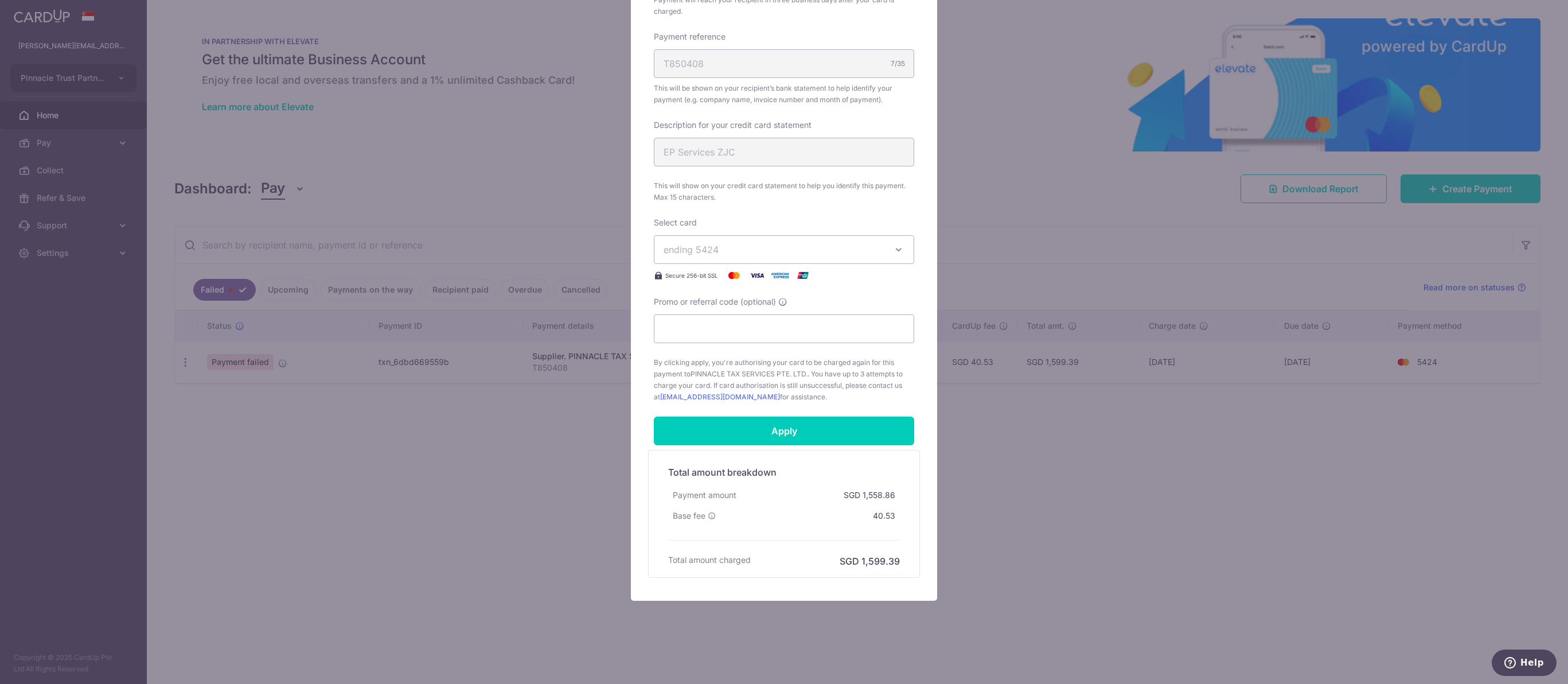
click at [902, 244] on icon "button" at bounding box center [898, 250] width 12 height 12
click at [864, 378] on span "By clicking apply, you're authorising your card to be charged again for this pa…" at bounding box center [784, 379] width 261 height 46
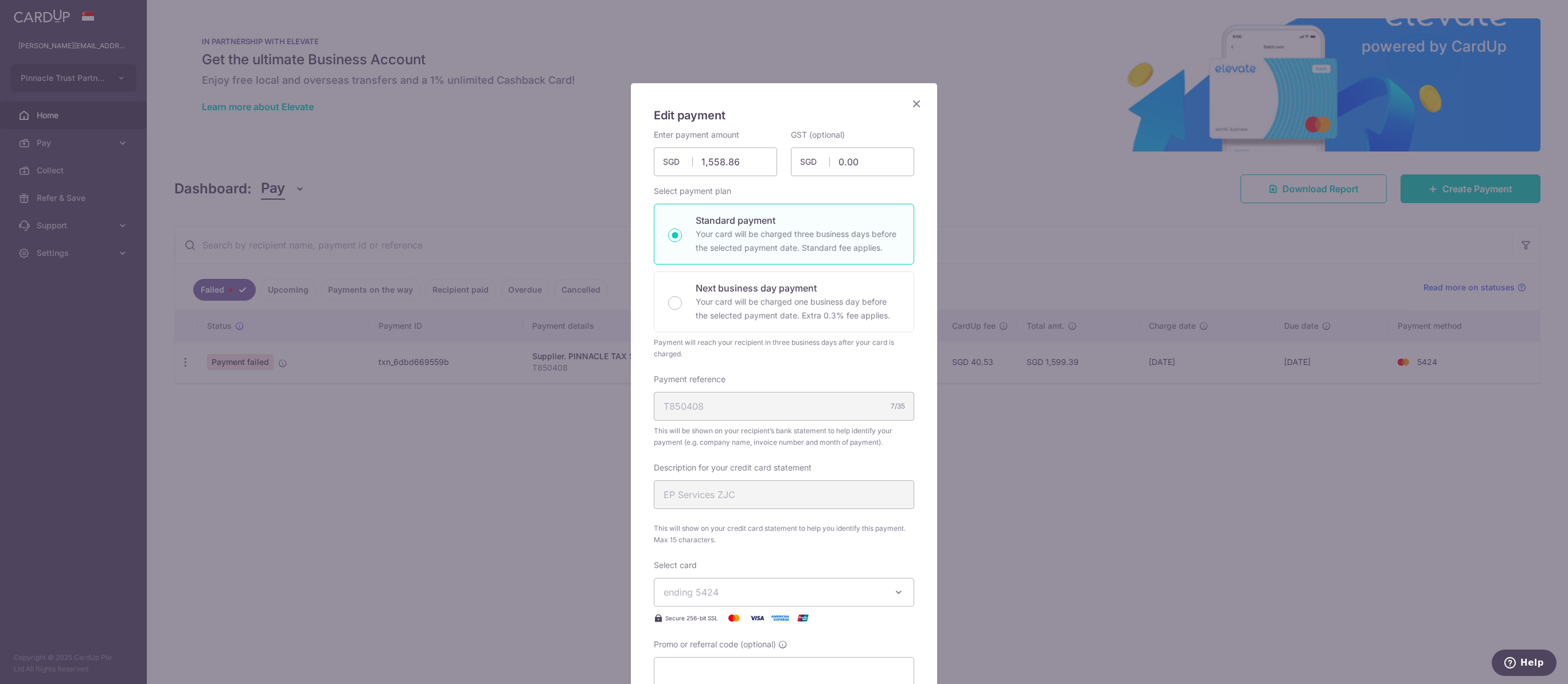
click at [923, 71] on div "Edit payment By clicking apply, you will make changes to all payments to PINNAC…" at bounding box center [784, 342] width 1568 height 684
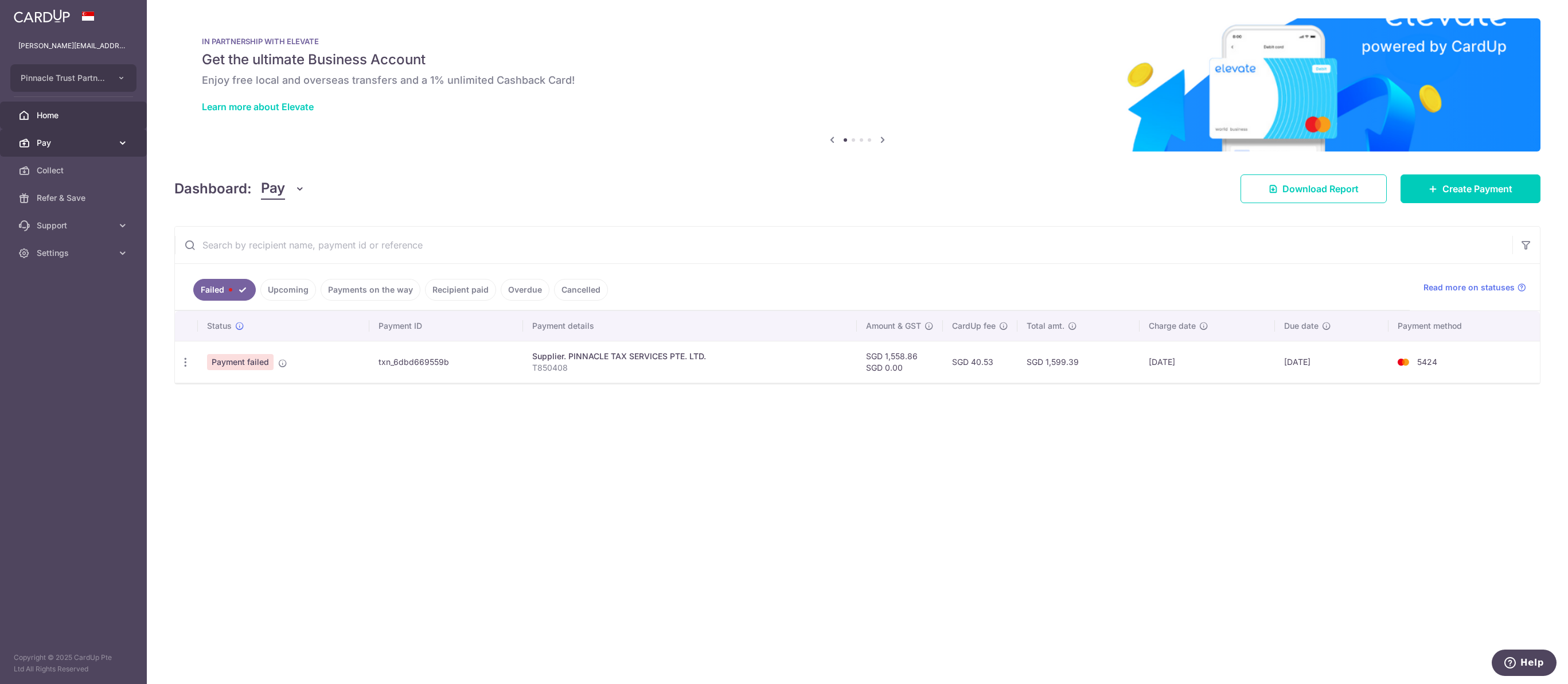
click at [59, 148] on span "Pay" at bounding box center [74, 143] width 76 height 12
click at [69, 259] on span "Cards" at bounding box center [74, 253] width 76 height 12
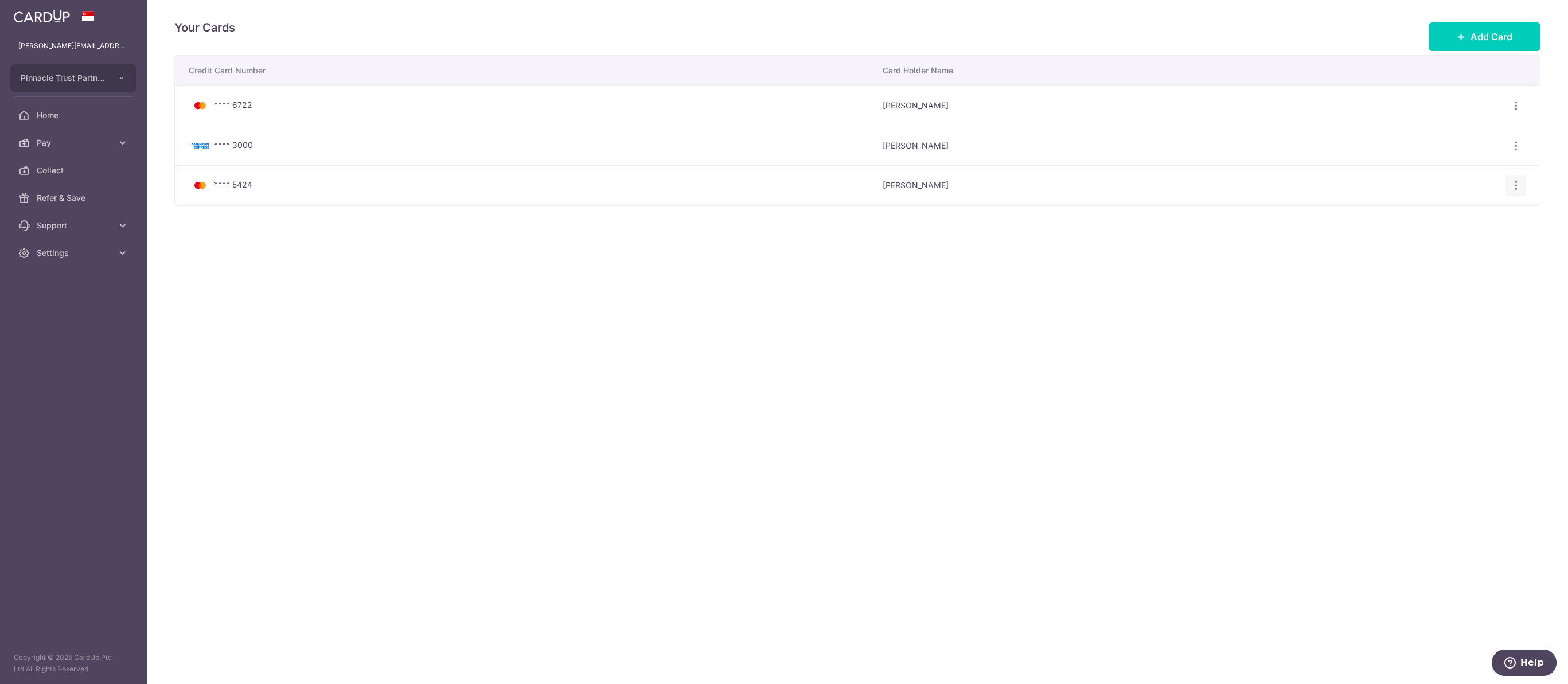
click at [1513, 192] on icon "button" at bounding box center [1516, 186] width 12 height 12
click at [1472, 224] on span "View/Edit" at bounding box center [1477, 217] width 78 height 14
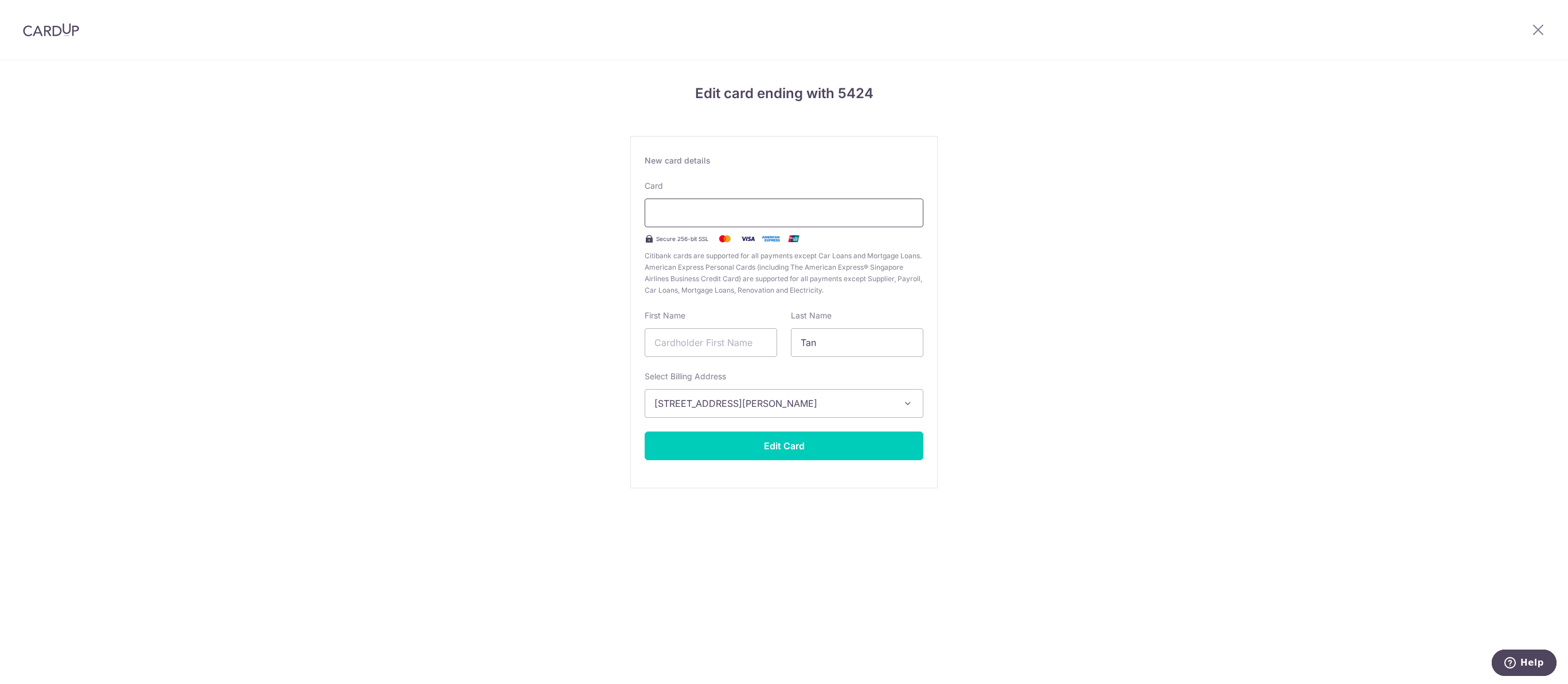
type input "Tan"
type input "[PERSON_NAME]"
click at [962, 246] on div "Edit card ending with 5424 New card details Card Secure 256-bit SSL Citibank ca…" at bounding box center [784, 301] width 1568 height 482
click at [819, 460] on button "Edit Card" at bounding box center [784, 446] width 279 height 28
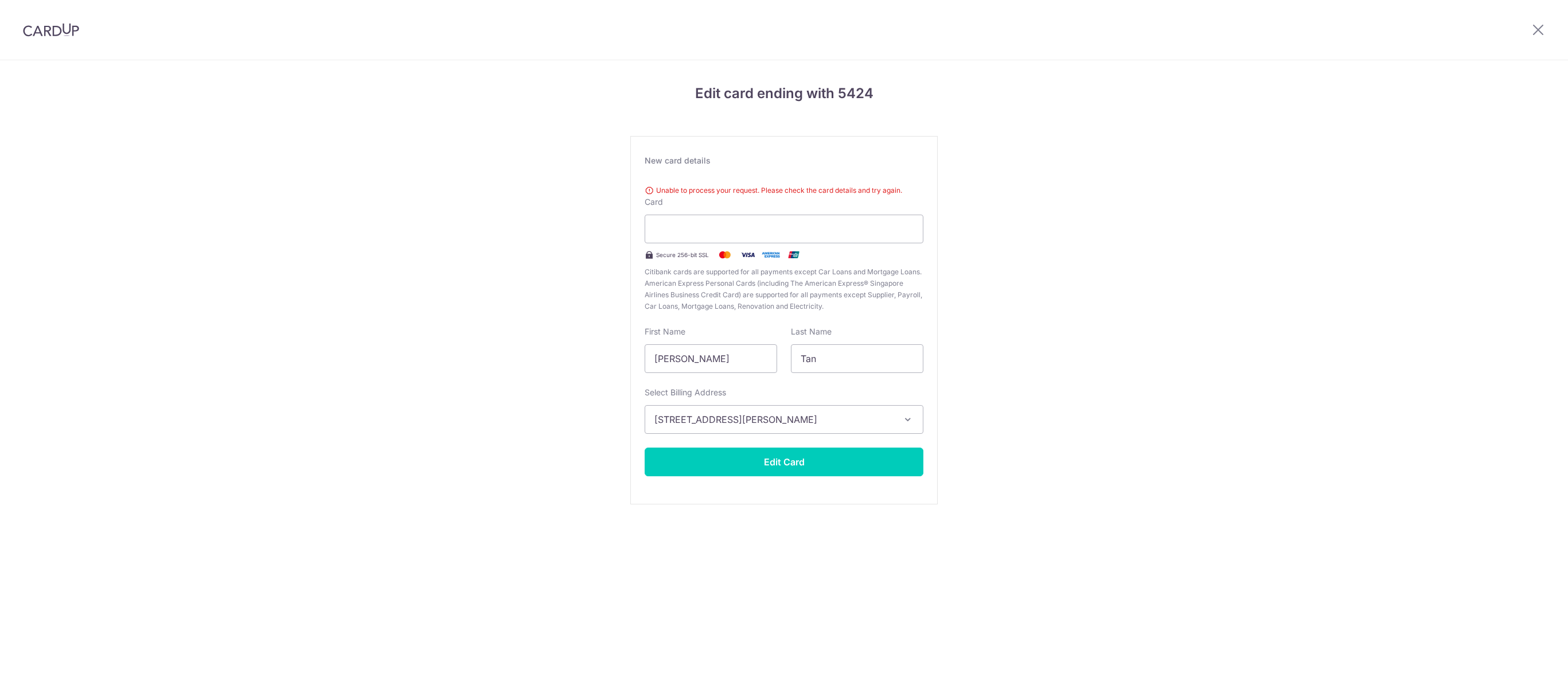
click at [1210, 342] on div "Edit card ending with 5424 New card details Unable to process your request. Ple…" at bounding box center [784, 309] width 1568 height 498
click at [1541, 31] on icon at bounding box center [1538, 29] width 14 height 14
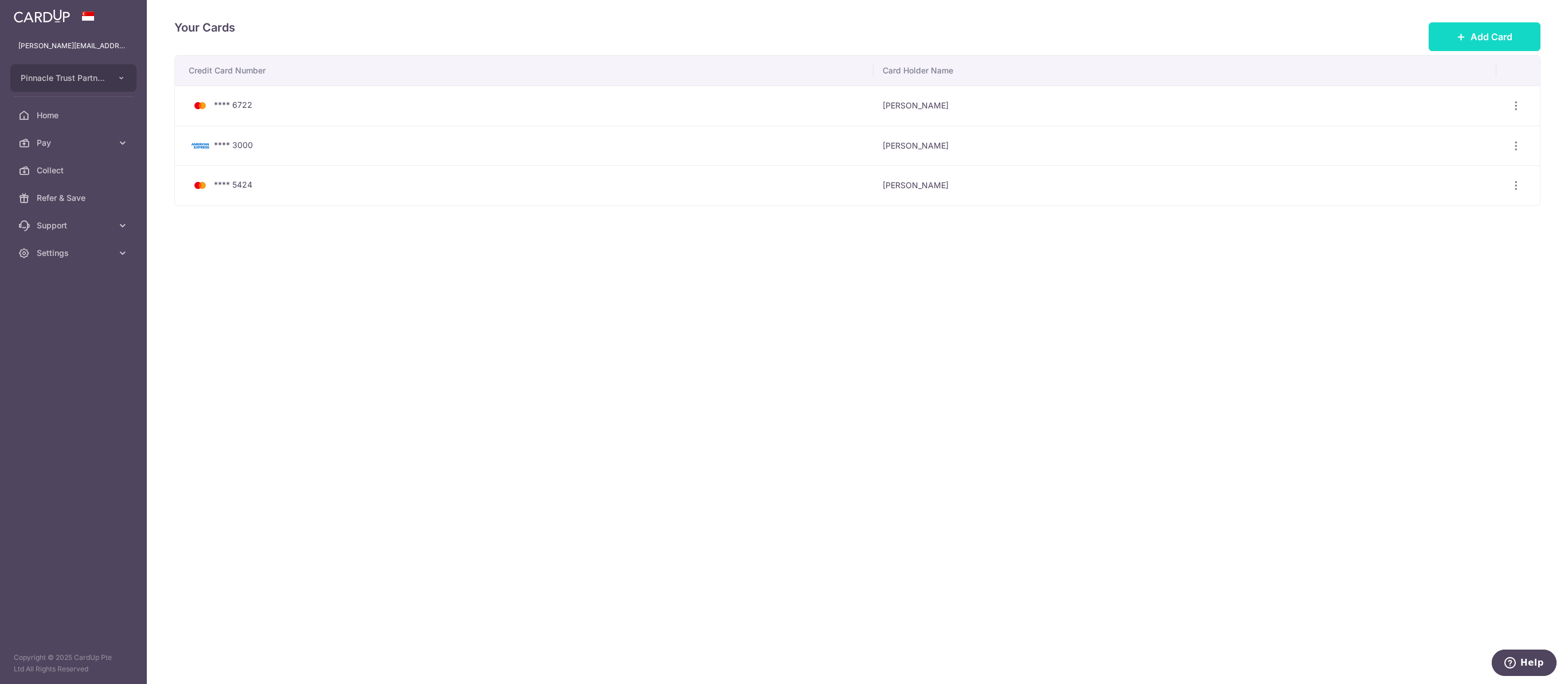
click at [1474, 39] on span "Add Card" at bounding box center [1491, 37] width 42 height 14
click at [1518, 191] on icon "button" at bounding box center [1516, 186] width 12 height 12
click at [1487, 222] on span "View/Edit" at bounding box center [1477, 217] width 78 height 14
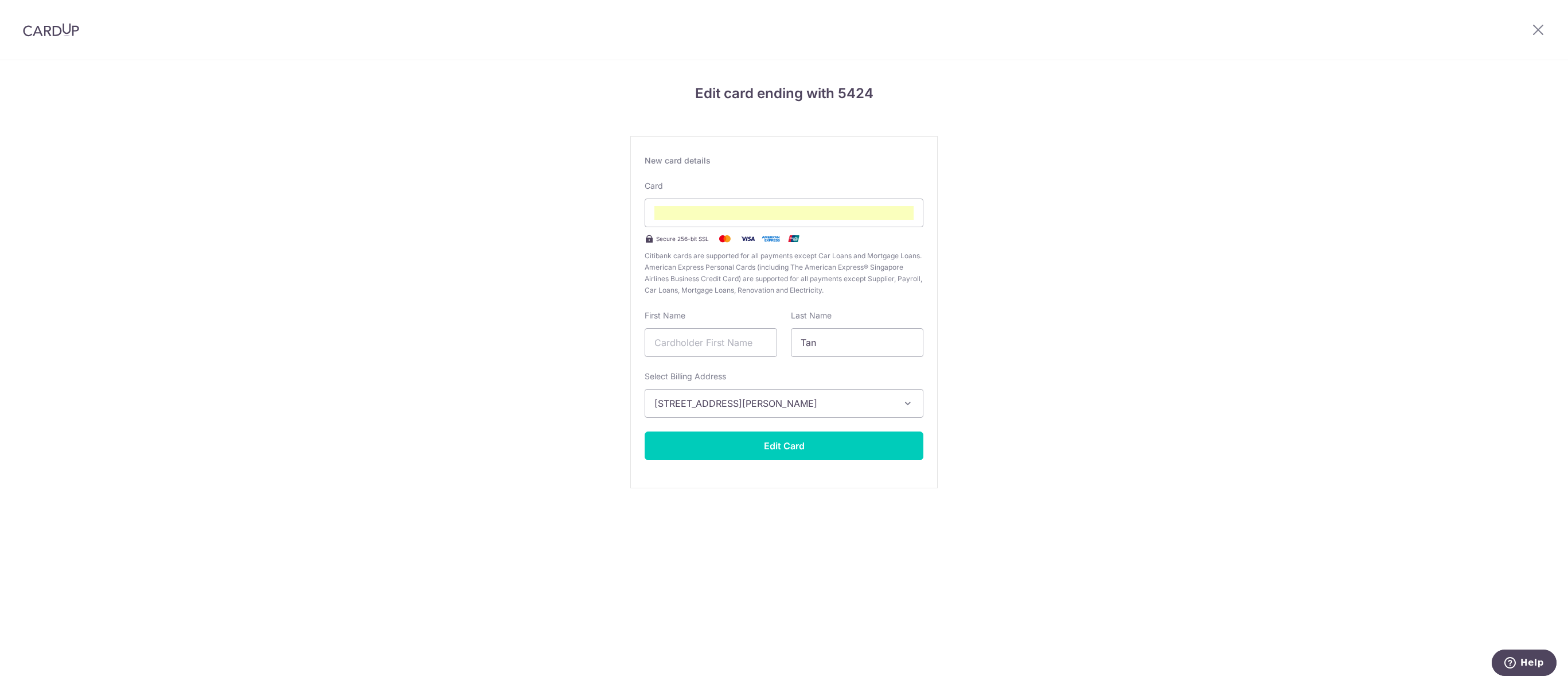
type input "Tan"
type input "[PERSON_NAME]"
click at [1079, 347] on div "Edit card ending with 5424 New card details Card Secure 256-bit SSL Citibank ca…" at bounding box center [784, 301] width 1568 height 482
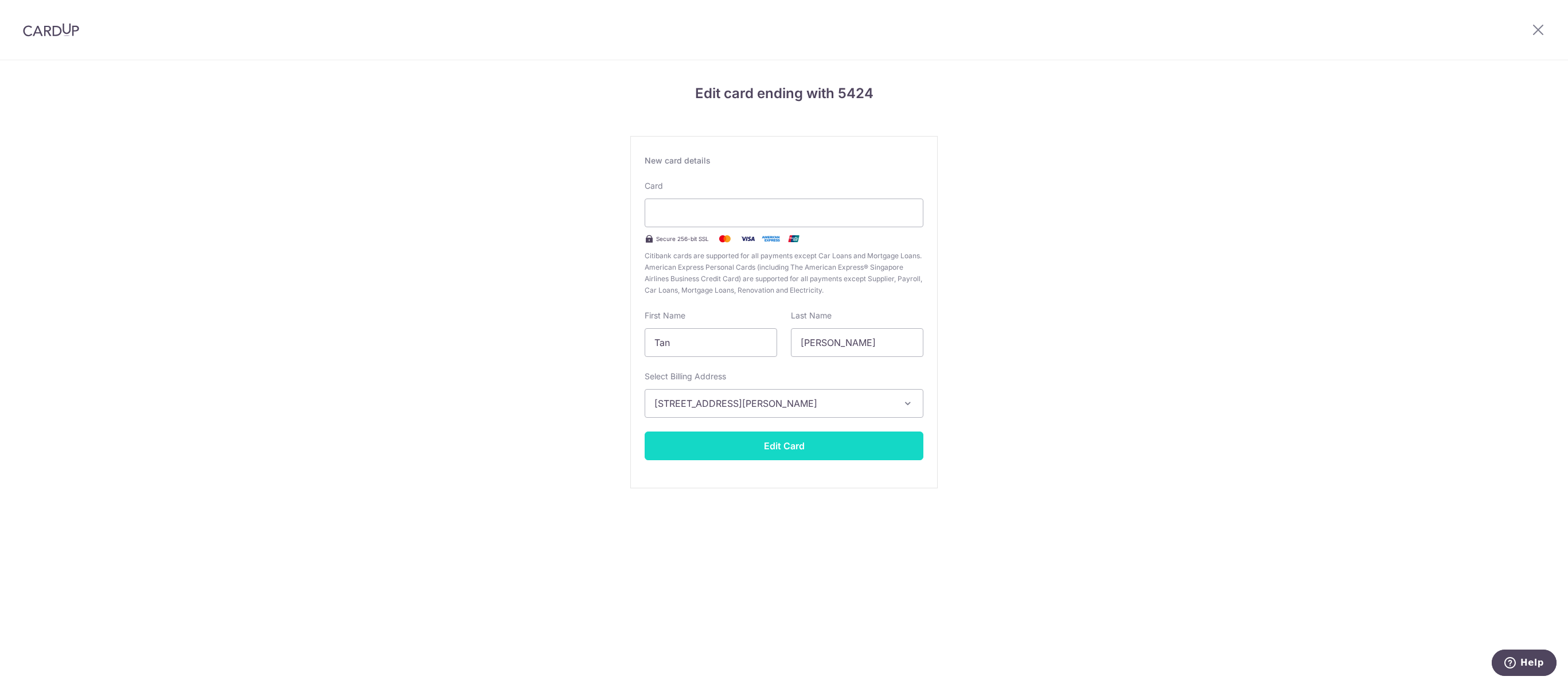
click at [844, 460] on button "Edit Card" at bounding box center [784, 446] width 279 height 28
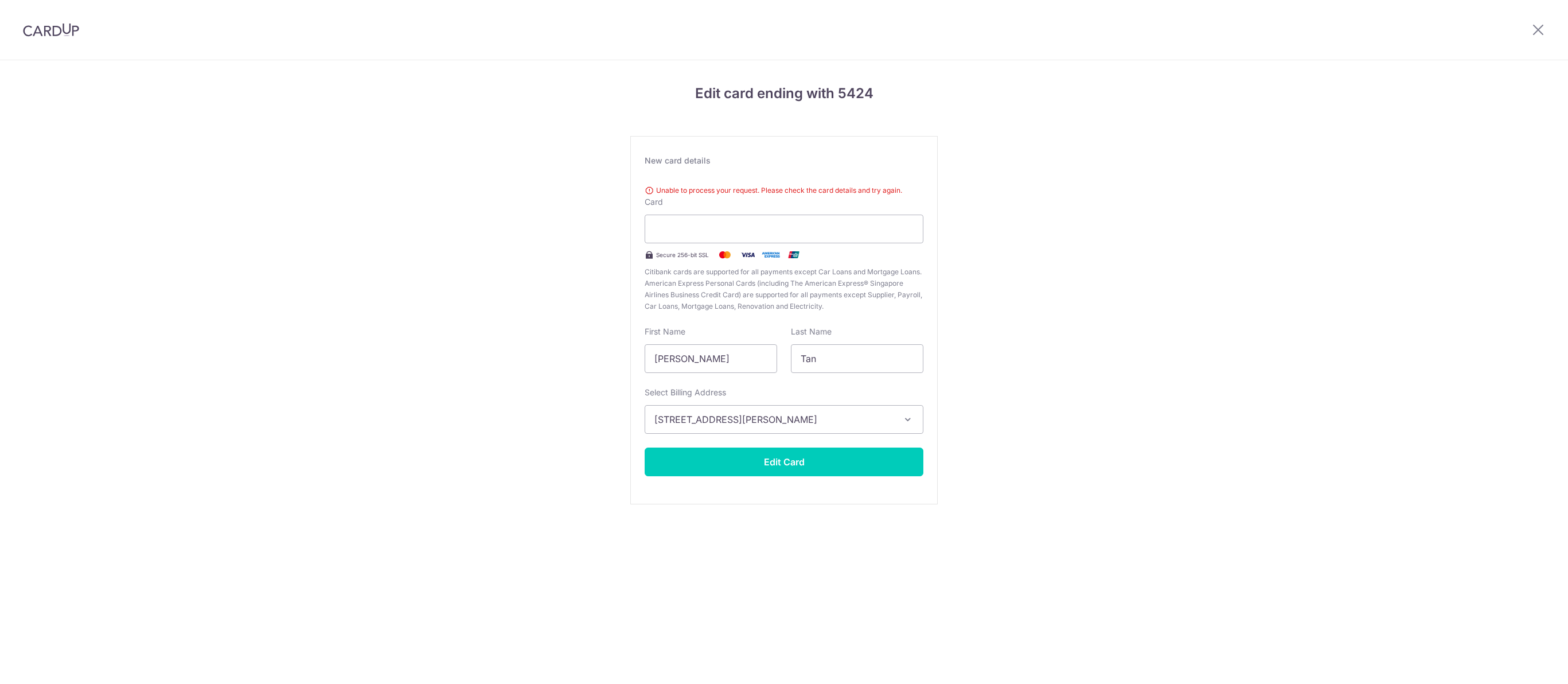
click at [1113, 302] on div "Edit card ending with 5424 New card details Unable to process your request. Ple…" at bounding box center [784, 309] width 1568 height 498
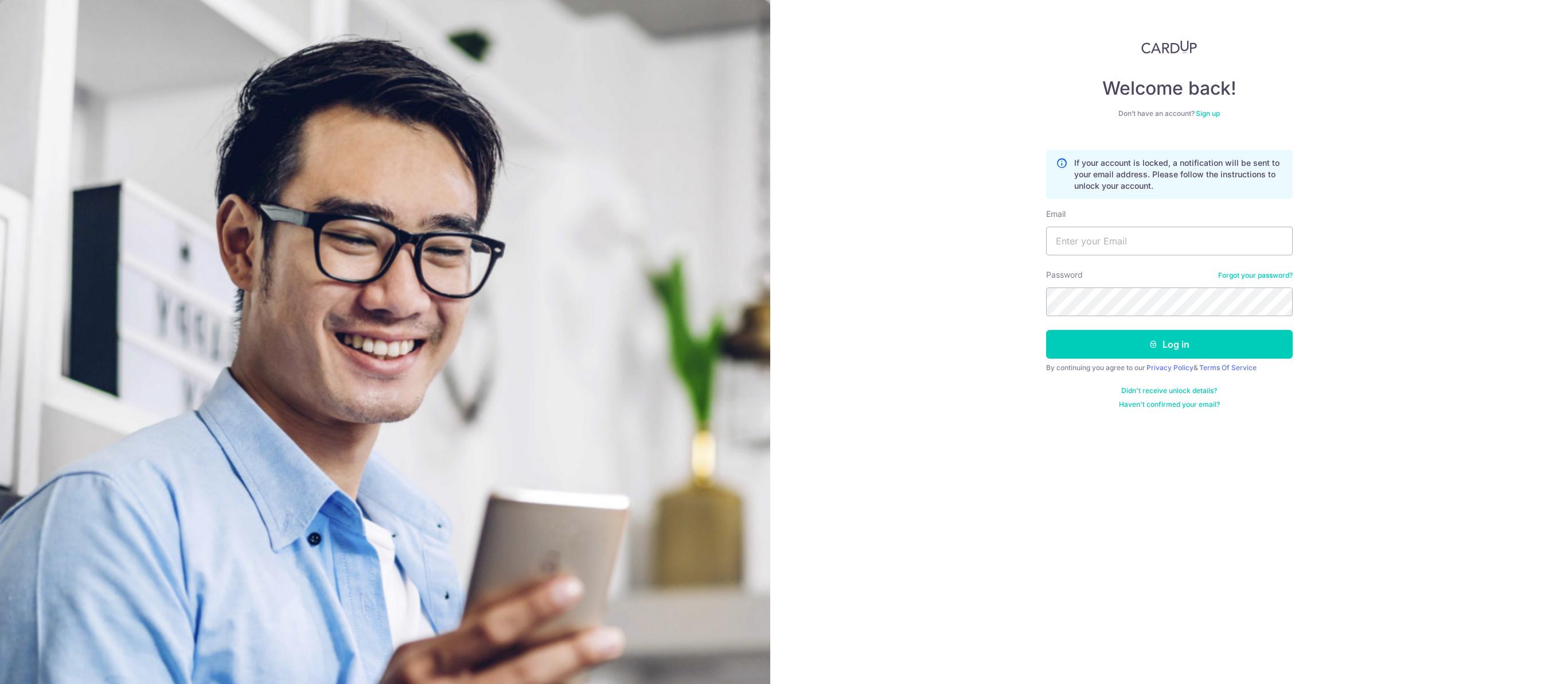
click at [1425, 165] on div "Welcome back! Don’t have an account? Sign up If your account is locked, a notif…" at bounding box center [1169, 342] width 798 height 684
click at [1217, 255] on div "Email" at bounding box center [1169, 232] width 246 height 47
click at [1207, 255] on input "Email" at bounding box center [1169, 241] width 246 height 28
